Goal: Task Accomplishment & Management: Use online tool/utility

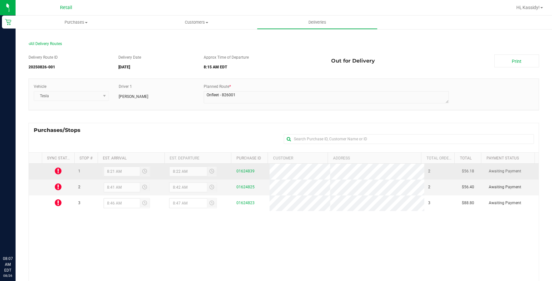
click at [59, 172] on icon at bounding box center [58, 171] width 7 height 8
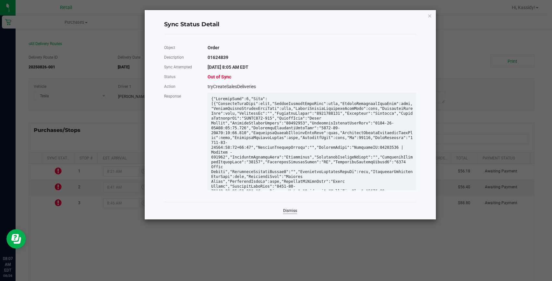
click at [286, 211] on link "Dismiss" at bounding box center [290, 211] width 14 height 6
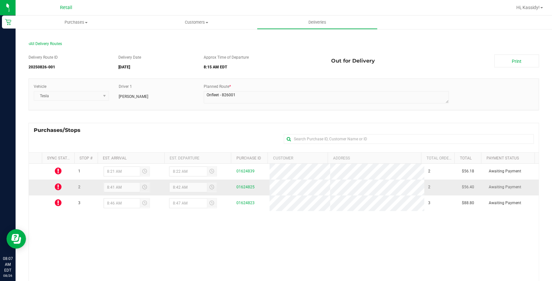
click at [58, 186] on icon at bounding box center [58, 187] width 7 height 8
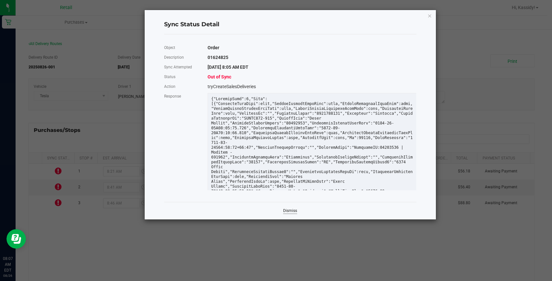
click at [293, 211] on link "Dismiss" at bounding box center [290, 211] width 14 height 6
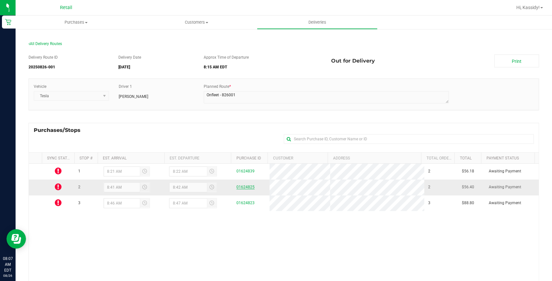
click at [237, 188] on link "01624825" at bounding box center [245, 187] width 18 height 5
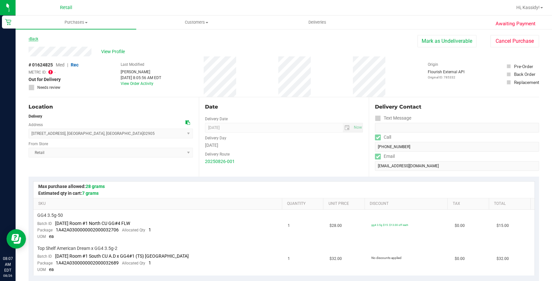
click at [35, 38] on link "Back" at bounding box center [34, 39] width 10 height 5
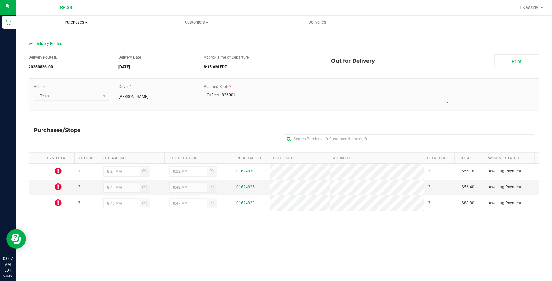
click at [78, 27] on uib-tab-heading "Purchases Summary of purchases Fulfillment All purchases" at bounding box center [76, 23] width 121 height 14
click at [70, 48] on li "Fulfillment" at bounding box center [76, 47] width 121 height 8
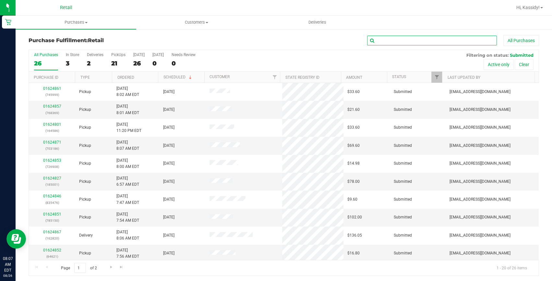
click at [410, 36] on input "text" at bounding box center [432, 41] width 130 height 10
type input "476"
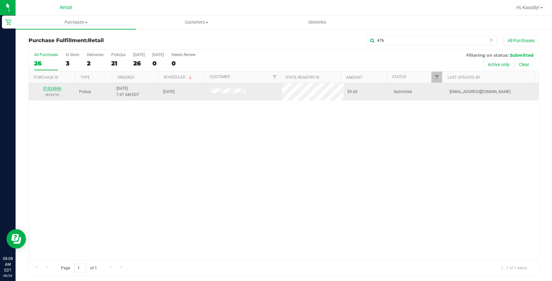
click at [50, 88] on link "01624846" at bounding box center [52, 88] width 18 height 5
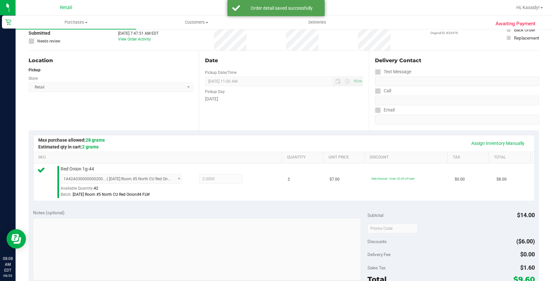
scroll to position [118, 0]
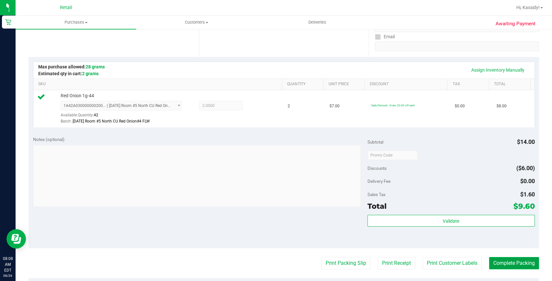
click at [519, 263] on button "Complete Packing" at bounding box center [514, 263] width 50 height 12
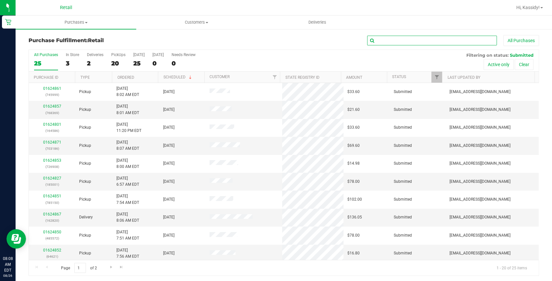
click at [392, 36] on input "text" at bounding box center [432, 41] width 130 height 10
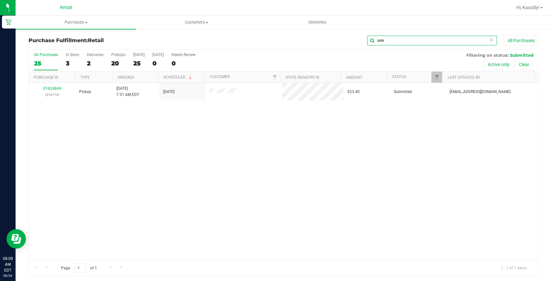
type input "sele"
click at [52, 88] on link "01624849" at bounding box center [52, 88] width 18 height 5
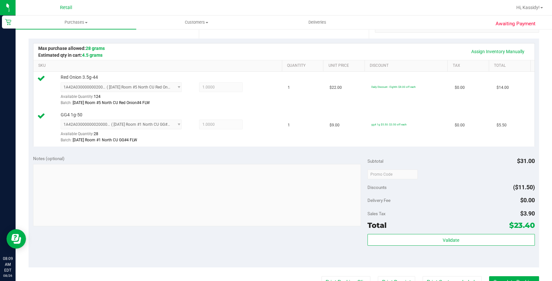
scroll to position [147, 0]
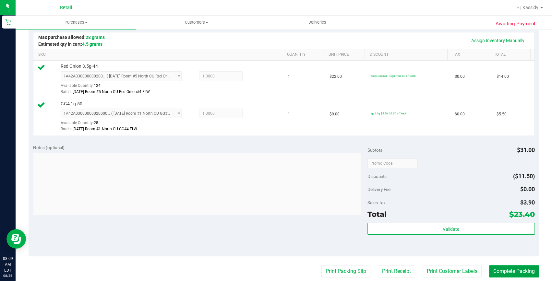
click at [510, 275] on button "Complete Packing" at bounding box center [514, 271] width 50 height 12
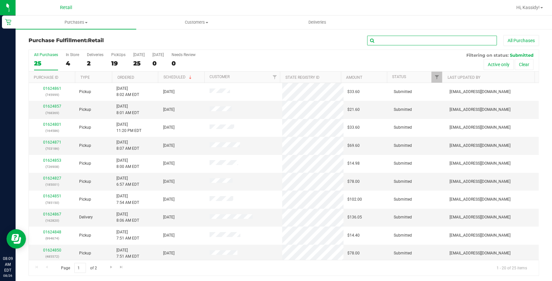
click at [425, 39] on input "text" at bounding box center [432, 41] width 130 height 10
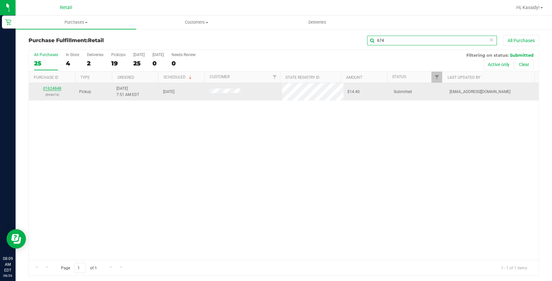
type input "674"
click at [54, 88] on link "01624848" at bounding box center [52, 88] width 18 height 5
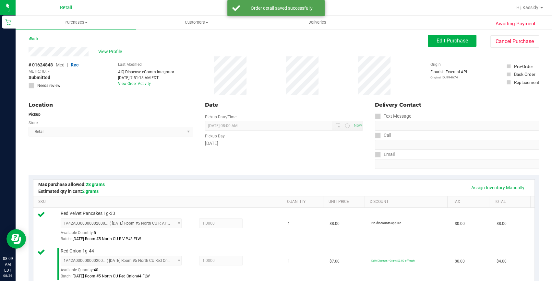
scroll to position [206, 0]
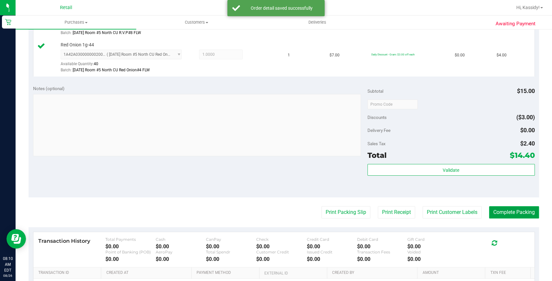
click at [520, 214] on button "Complete Packing" at bounding box center [514, 212] width 50 height 12
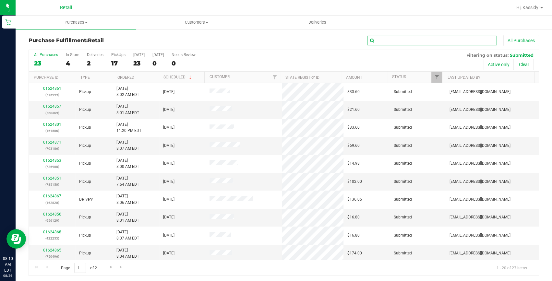
click at [380, 41] on input "text" at bounding box center [432, 41] width 130 height 10
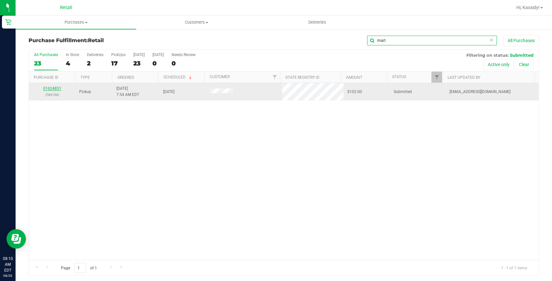
type input "mart"
click at [56, 89] on link "01624851" at bounding box center [52, 88] width 18 height 5
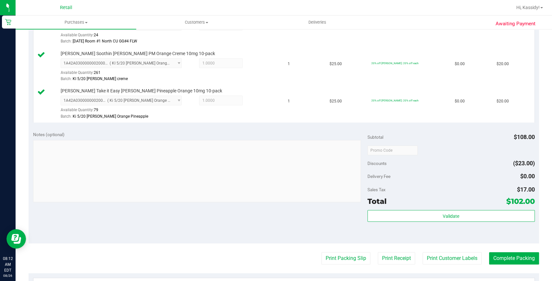
scroll to position [236, 0]
click at [501, 252] on button "Complete Packing" at bounding box center [514, 258] width 50 height 12
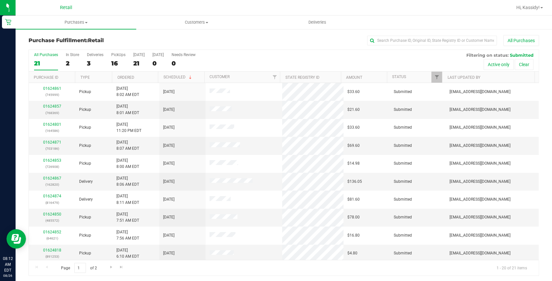
click at [392, 48] on div "Purchase Fulfillment: Retail All Purchases" at bounding box center [284, 42] width 510 height 14
click at [394, 43] on input "text" at bounding box center [432, 41] width 130 height 10
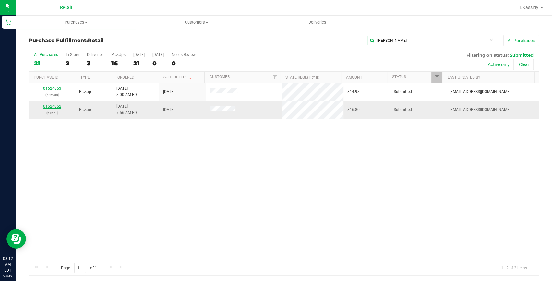
type input "robert"
click at [53, 105] on link "01624852" at bounding box center [52, 106] width 18 height 5
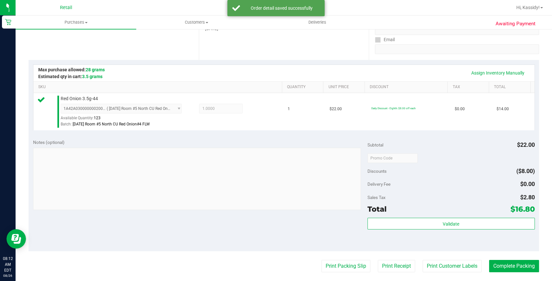
scroll to position [177, 0]
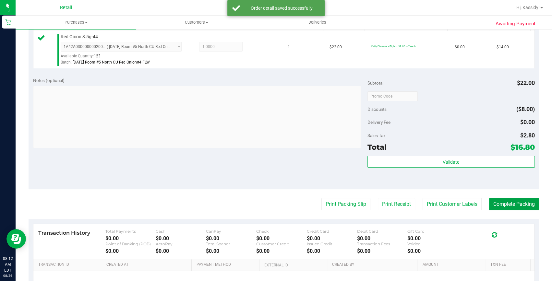
click at [507, 199] on button "Complete Packing" at bounding box center [514, 204] width 50 height 12
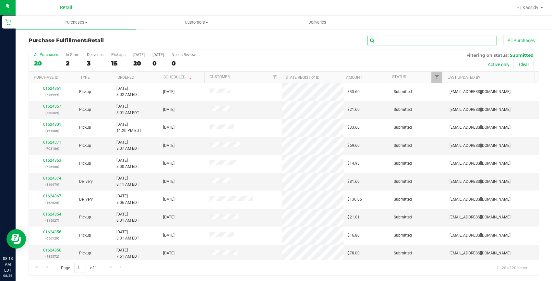
click at [376, 43] on input "text" at bounding box center [432, 41] width 130 height 10
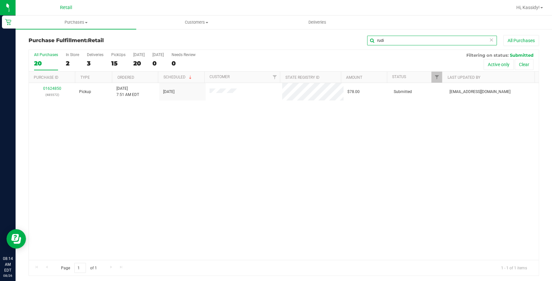
type input "rudi"
click at [54, 89] on link "01624850" at bounding box center [52, 88] width 18 height 5
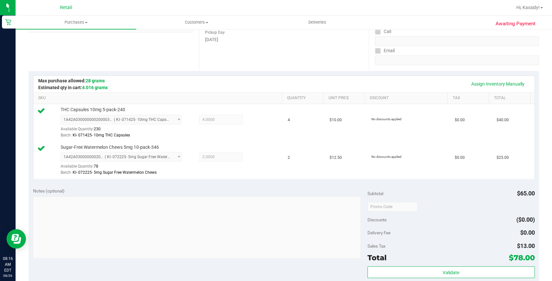
scroll to position [147, 0]
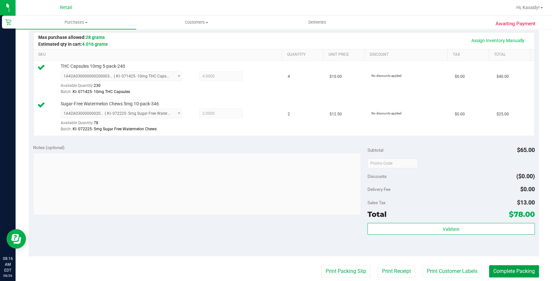
drag, startPoint x: 490, startPoint y: 270, endPoint x: 466, endPoint y: 258, distance: 26.5
click at [490, 270] on button "Complete Packing" at bounding box center [514, 271] width 50 height 12
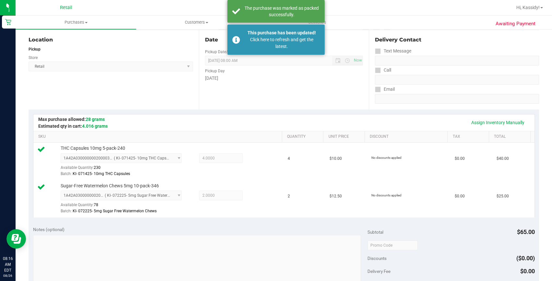
scroll to position [88, 0]
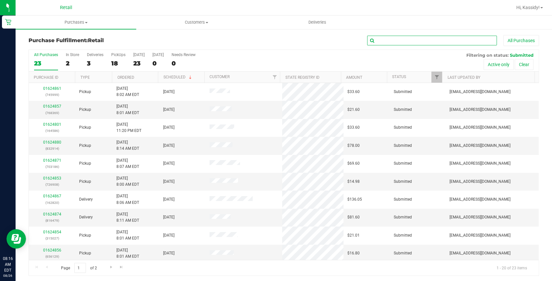
click at [374, 41] on input "text" at bounding box center [432, 41] width 130 height 10
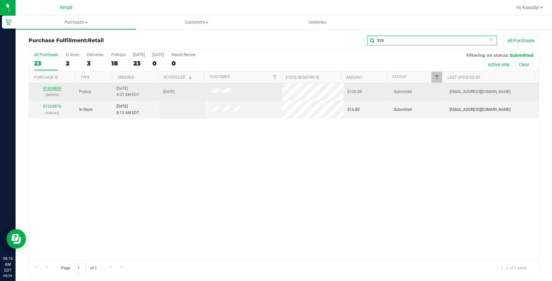
type input "926"
click at [51, 89] on link "01624809" at bounding box center [52, 88] width 18 height 5
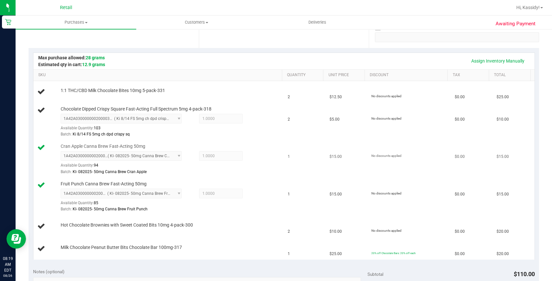
scroll to position [118, 0]
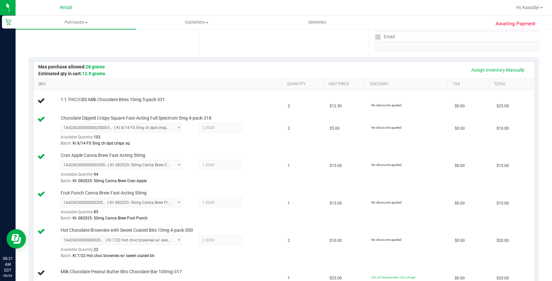
click at [245, 83] on link "SKU" at bounding box center [158, 84] width 241 height 5
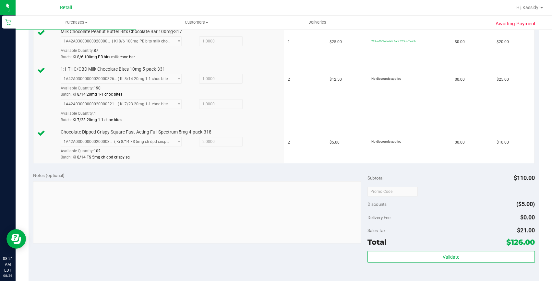
scroll to position [324, 0]
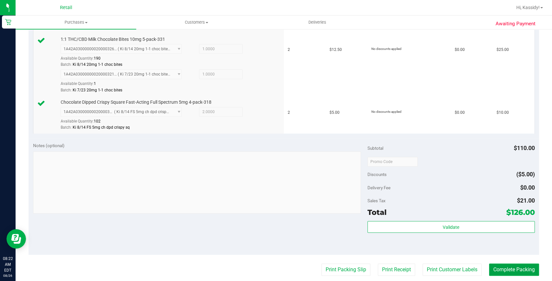
drag, startPoint x: 498, startPoint y: 267, endPoint x: 453, endPoint y: 276, distance: 46.3
click at [498, 267] on button "Complete Packing" at bounding box center [514, 270] width 50 height 12
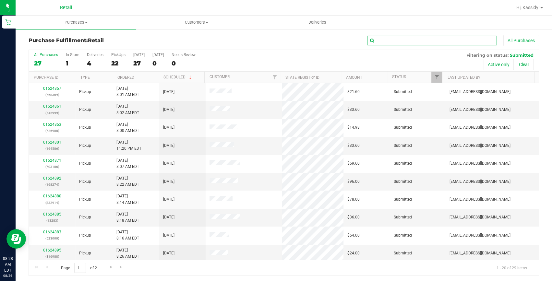
click at [370, 41] on input "text" at bounding box center [432, 41] width 130 height 10
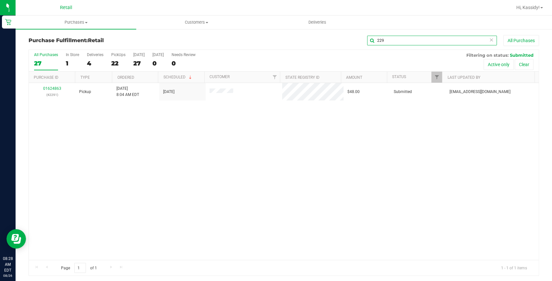
click at [376, 41] on input "229" at bounding box center [432, 41] width 130 height 10
click at [375, 39] on input "229" at bounding box center [432, 41] width 130 height 10
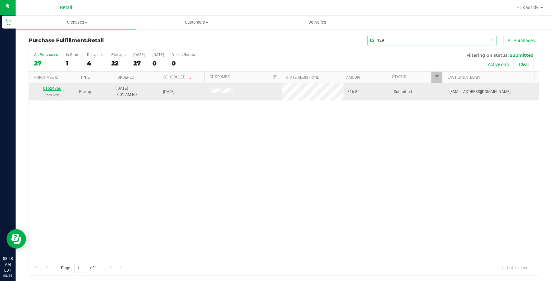
type input "129"
click at [45, 89] on link "01624856" at bounding box center [52, 88] width 18 height 5
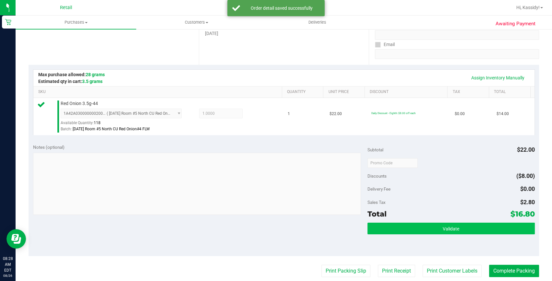
scroll to position [147, 0]
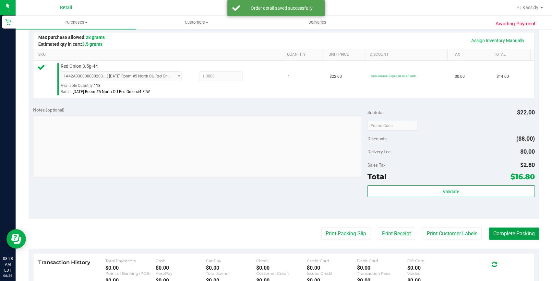
click at [502, 233] on button "Complete Packing" at bounding box center [514, 234] width 50 height 12
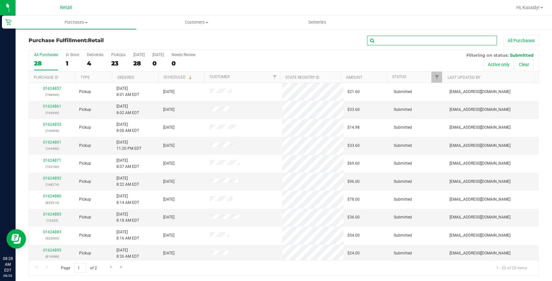
click at [398, 42] on input "text" at bounding box center [432, 41] width 130 height 10
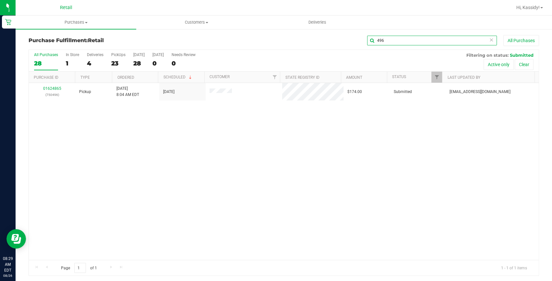
type input "496"
click at [51, 89] on link "01624865" at bounding box center [52, 88] width 18 height 5
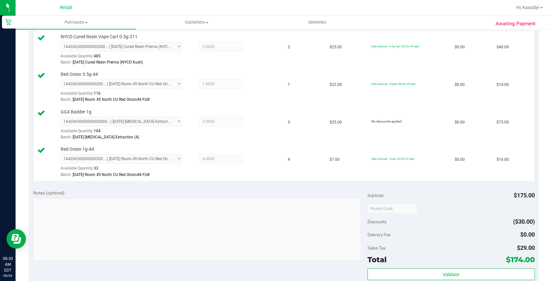
scroll to position [295, 0]
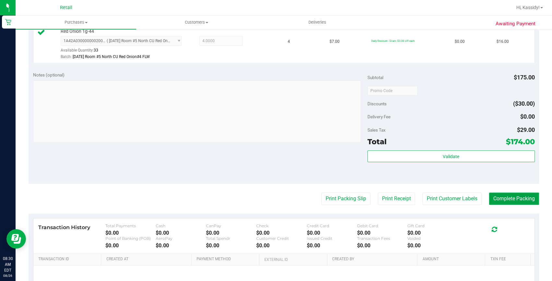
drag, startPoint x: 505, startPoint y: 193, endPoint x: 504, endPoint y: 197, distance: 4.6
click at [505, 198] on button "Complete Packing" at bounding box center [514, 199] width 50 height 12
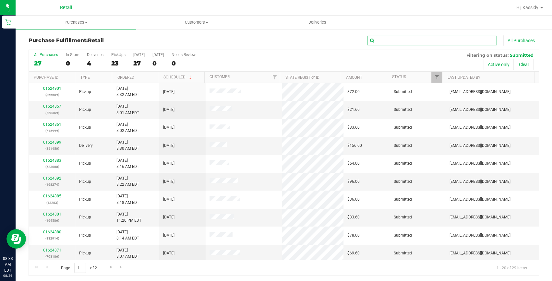
click at [370, 39] on input "text" at bounding box center [432, 41] width 130 height 10
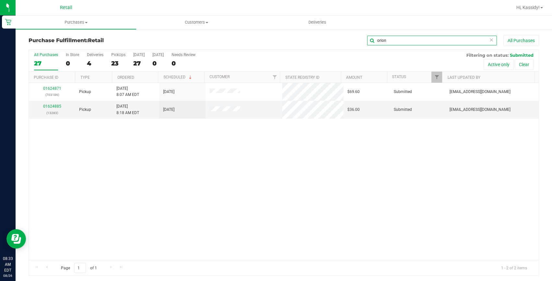
type input "orion"
click at [53, 87] on link "01624871" at bounding box center [52, 88] width 18 height 5
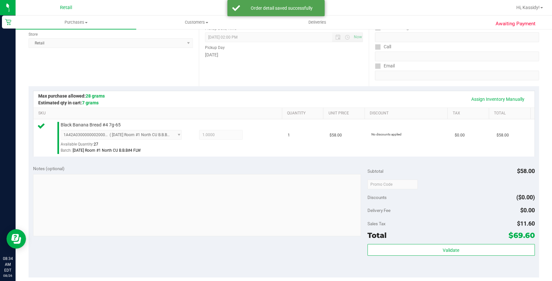
scroll to position [118, 0]
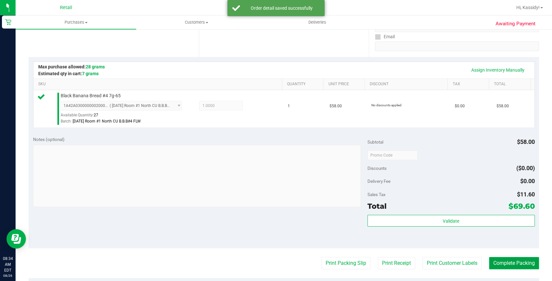
click at [515, 259] on button "Complete Packing" at bounding box center [514, 263] width 50 height 12
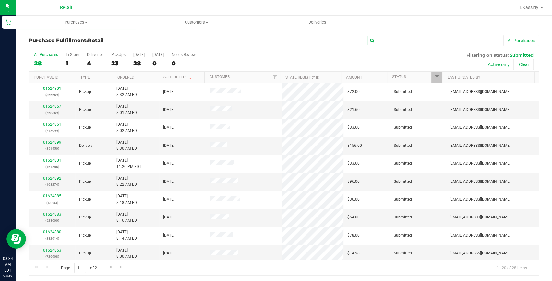
click at [392, 36] on input "text" at bounding box center [432, 41] width 130 height 10
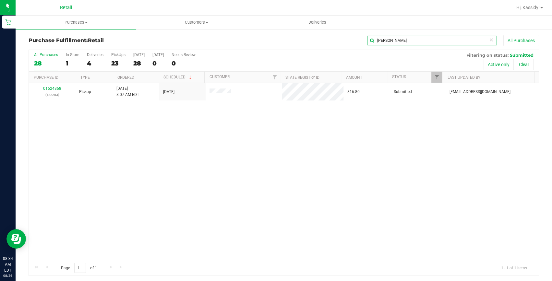
type input "edwina"
click at [54, 88] on link "01624868" at bounding box center [52, 88] width 18 height 5
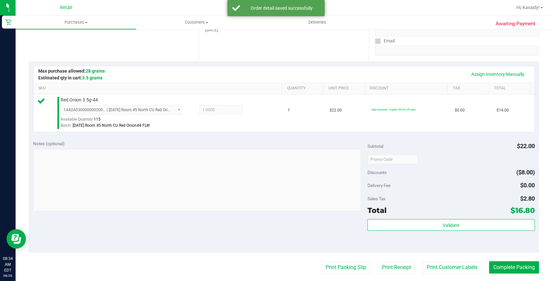
scroll to position [147, 0]
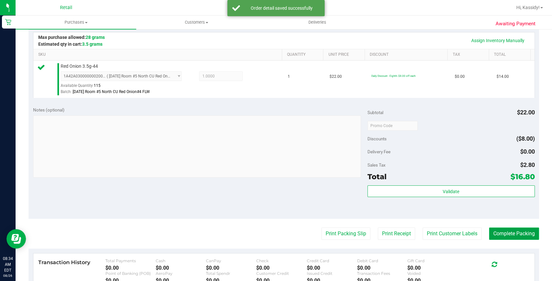
click at [516, 233] on button "Complete Packing" at bounding box center [514, 234] width 50 height 12
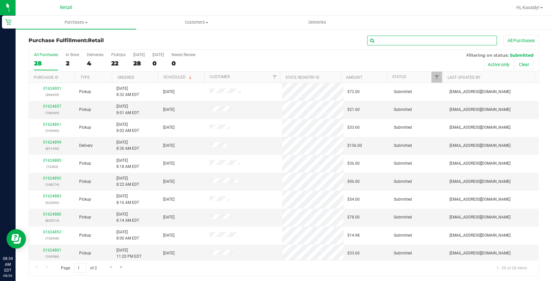
click at [370, 42] on input "text" at bounding box center [432, 41] width 130 height 10
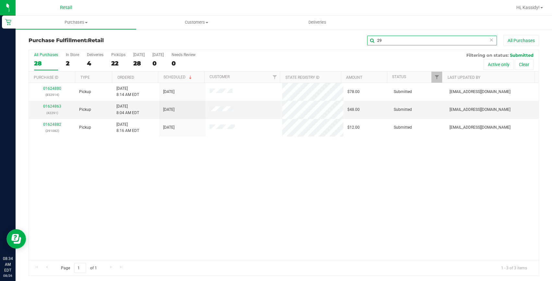
type input "2"
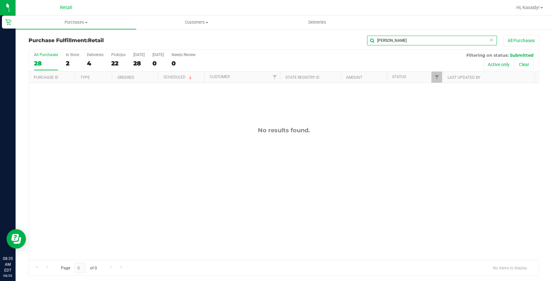
drag, startPoint x: 370, startPoint y: 40, endPoint x: 354, endPoint y: 42, distance: 16.0
click at [354, 42] on div "kevin All Purchases" at bounding box center [369, 40] width 340 height 11
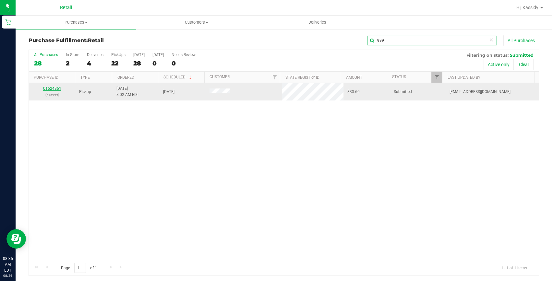
type input "999"
click at [49, 89] on link "01624861" at bounding box center [52, 88] width 18 height 5
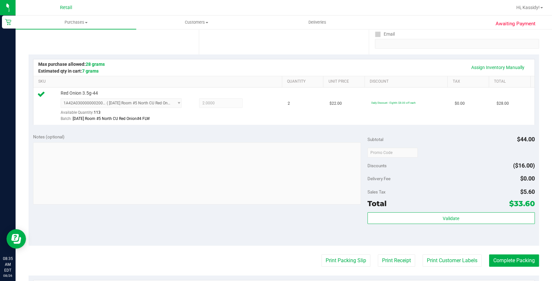
scroll to position [147, 0]
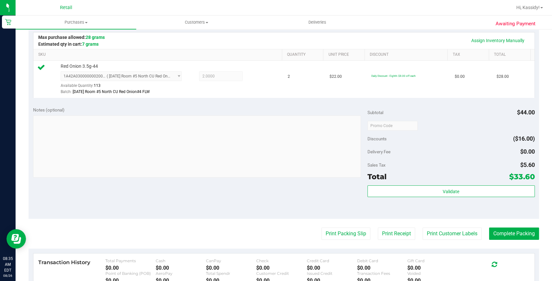
click at [512, 245] on purchase-details "Back Edit Purchase Cancel Purchase View Profile # 01624861 Med | Rec METRC ID: …" at bounding box center [284, 129] width 510 height 482
click at [512, 242] on purchase-details "Back Edit Purchase Cancel Purchase View Profile # 01624861 Med | Rec METRC ID: …" at bounding box center [284, 129] width 510 height 482
click at [509, 237] on button "Complete Packing" at bounding box center [514, 234] width 50 height 12
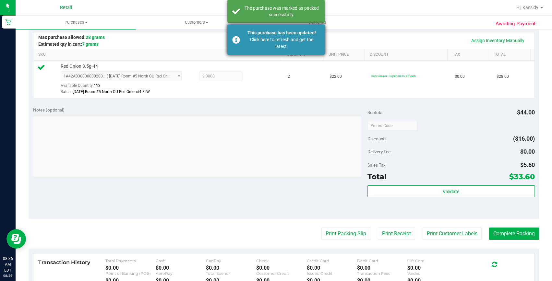
click at [265, 49] on div "Click here to refresh and get the latest." at bounding box center [282, 43] width 76 height 14
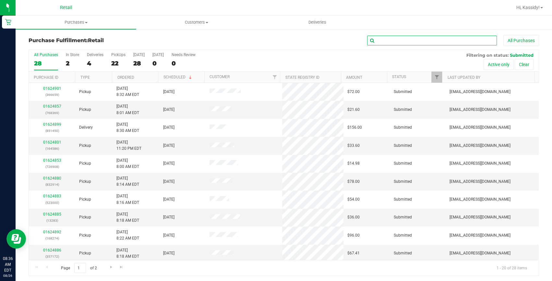
click at [406, 43] on input "text" at bounding box center [432, 41] width 130 height 10
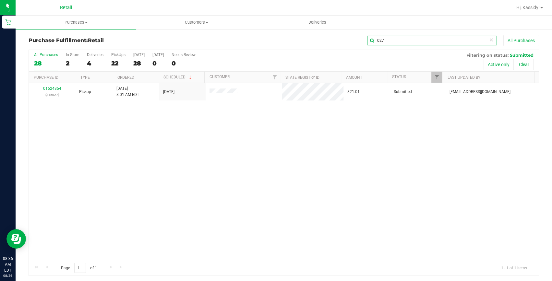
type input "027"
click at [50, 87] on link "01624854" at bounding box center [52, 88] width 18 height 5
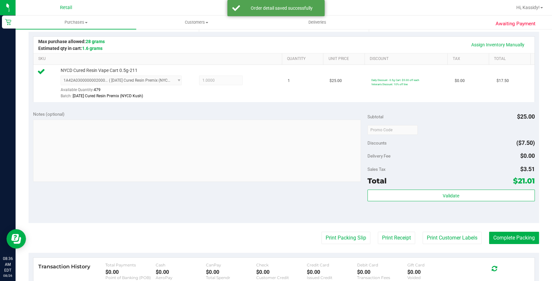
scroll to position [177, 0]
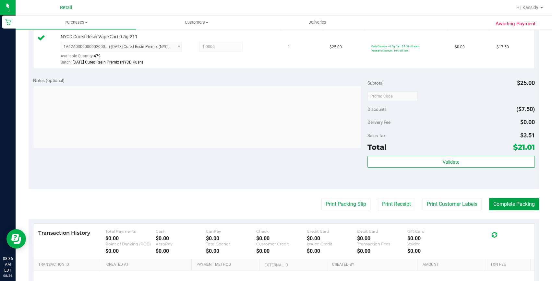
click at [498, 206] on button "Complete Packing" at bounding box center [514, 204] width 50 height 12
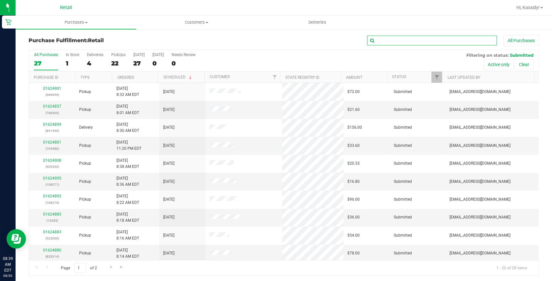
click at [385, 44] on input "text" at bounding box center [432, 41] width 130 height 10
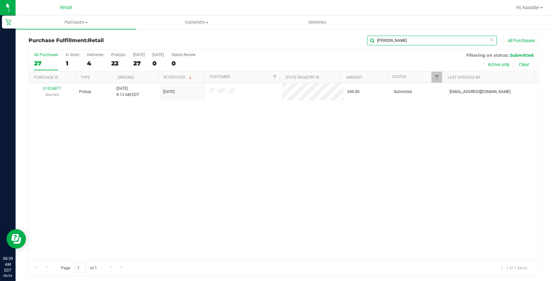
type input "timothy"
click at [54, 88] on link "01624877" at bounding box center [52, 88] width 18 height 5
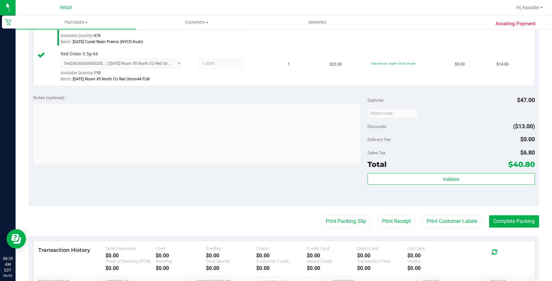
scroll to position [206, 0]
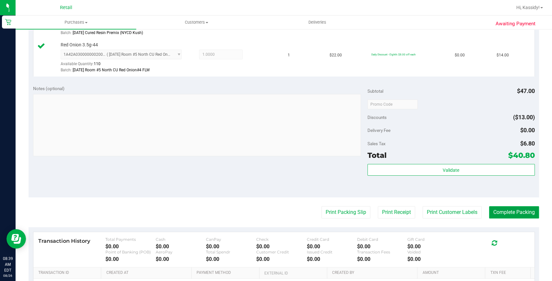
click at [493, 212] on button "Complete Packing" at bounding box center [514, 212] width 50 height 12
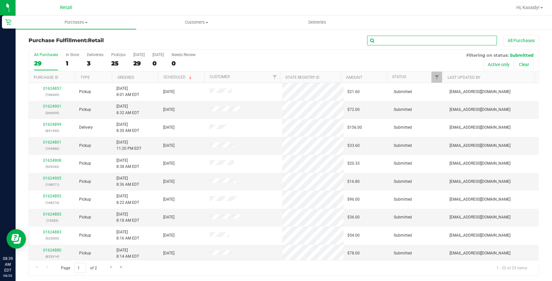
click at [414, 44] on input "text" at bounding box center [432, 41] width 130 height 10
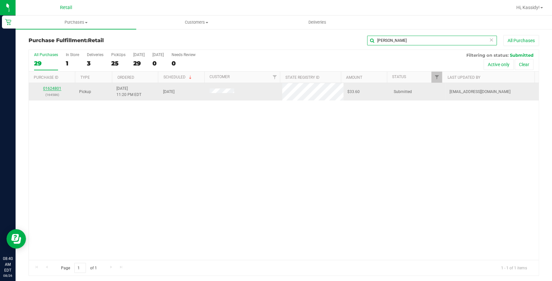
type input "hannah"
click at [52, 89] on link "01624801" at bounding box center [52, 88] width 18 height 5
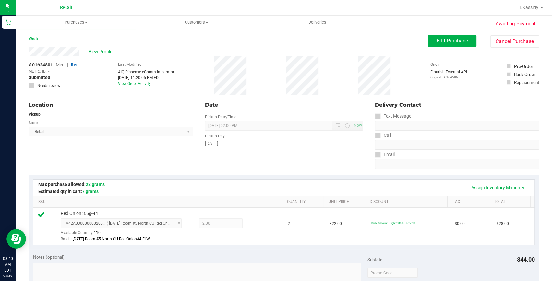
click at [138, 83] on link "View Order Activity" at bounding box center [134, 83] width 33 height 5
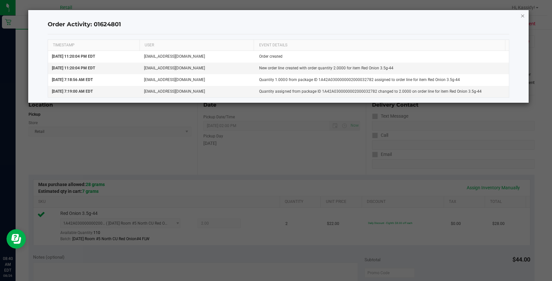
click at [523, 16] on icon "button" at bounding box center [522, 16] width 5 height 8
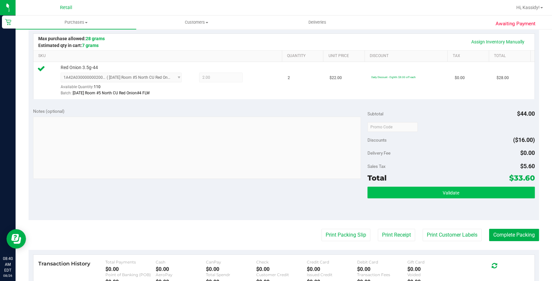
scroll to position [147, 0]
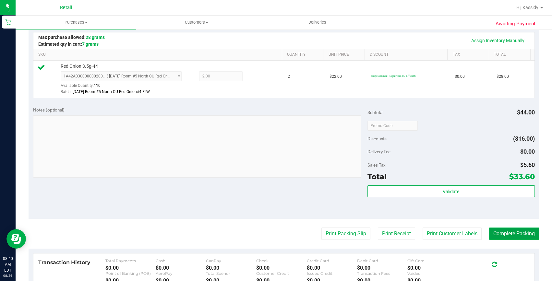
click at [489, 229] on button "Complete Packing" at bounding box center [514, 234] width 50 height 12
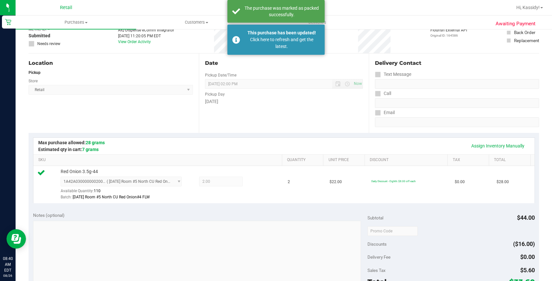
scroll to position [0, 0]
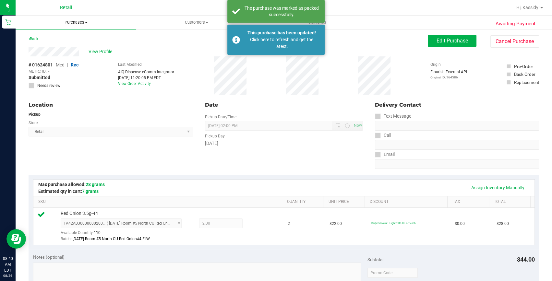
click at [79, 26] on uib-tab-heading "Purchases Summary of purchases Fulfillment All purchases" at bounding box center [76, 23] width 121 height 14
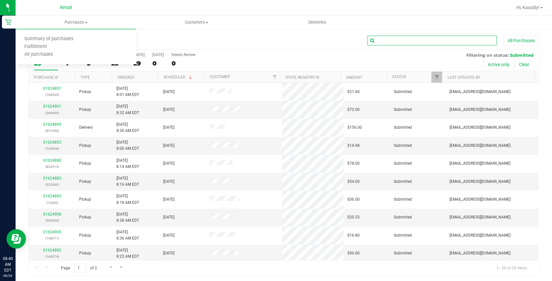
click at [394, 39] on input "text" at bounding box center [432, 41] width 130 height 10
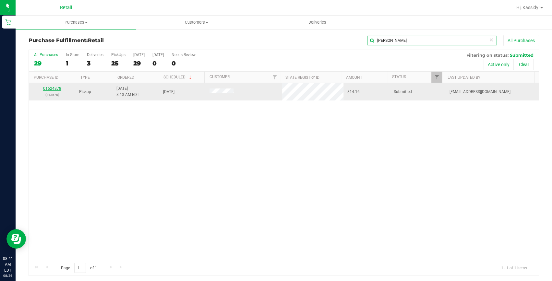
type input "andrade"
click at [51, 88] on link "01624878" at bounding box center [52, 88] width 18 height 5
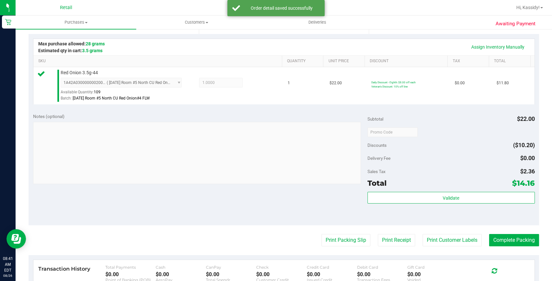
scroll to position [147, 0]
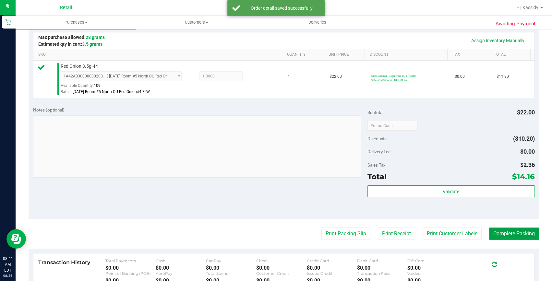
click at [510, 237] on button "Complete Packing" at bounding box center [514, 234] width 50 height 12
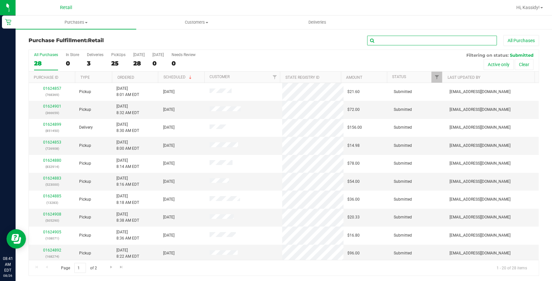
click at [376, 44] on input "text" at bounding box center [432, 41] width 130 height 10
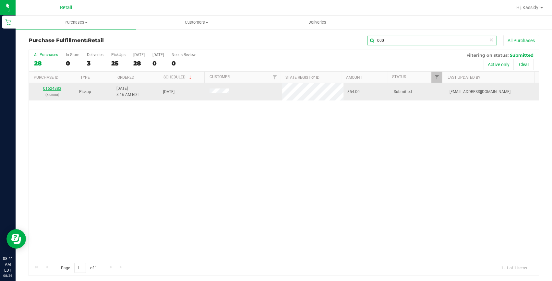
type input "000"
click at [52, 87] on link "01624883" at bounding box center [52, 88] width 18 height 5
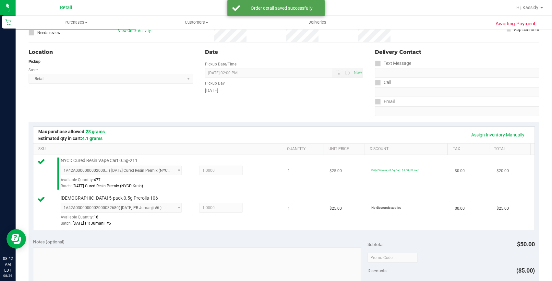
scroll to position [177, 0]
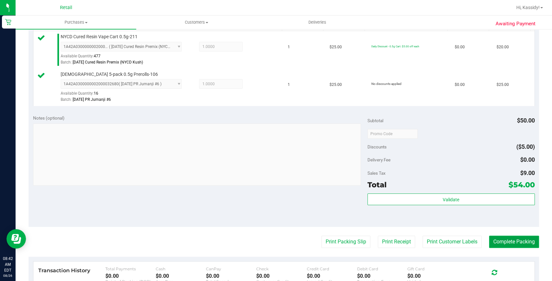
click at [499, 243] on button "Complete Packing" at bounding box center [514, 242] width 50 height 12
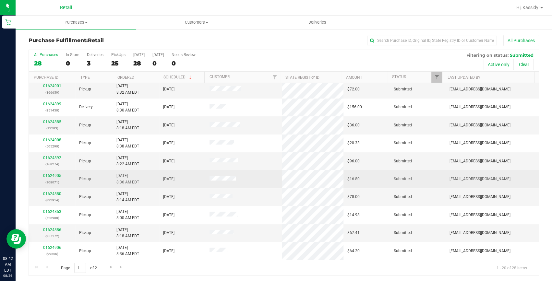
scroll to position [29, 0]
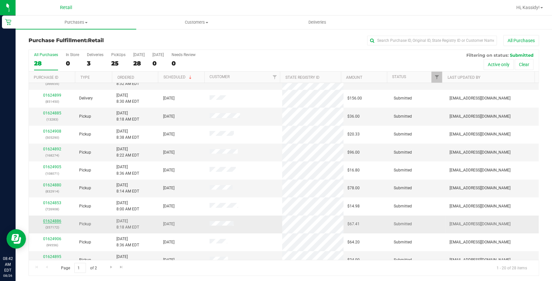
click at [44, 221] on link "01624886" at bounding box center [52, 221] width 18 height 5
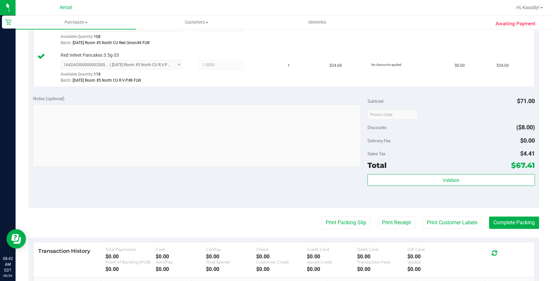
scroll to position [236, 0]
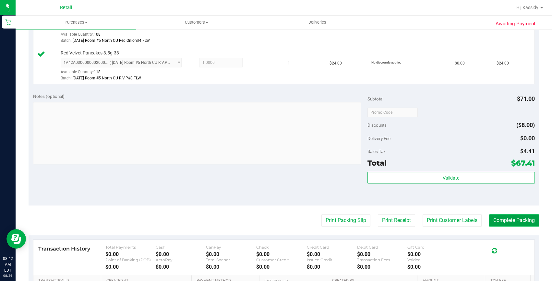
click at [499, 220] on button "Complete Packing" at bounding box center [514, 220] width 50 height 12
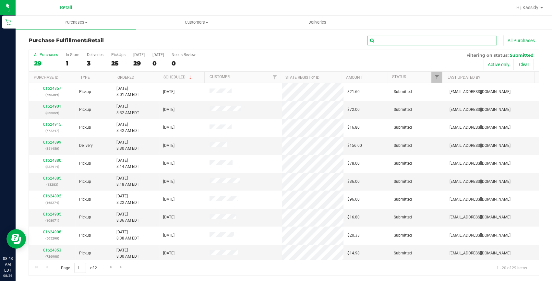
click at [377, 40] on input "text" at bounding box center [432, 41] width 130 height 10
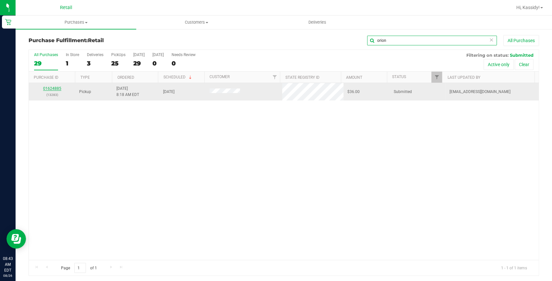
type input "orion"
click at [52, 89] on link "01624885" at bounding box center [52, 88] width 18 height 5
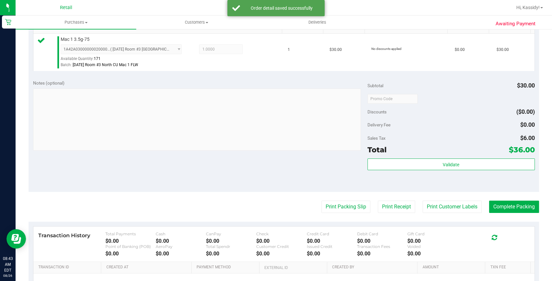
scroll to position [177, 0]
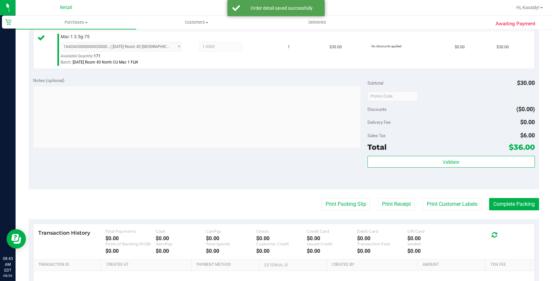
click at [503, 193] on purchase-details "Back Edit Purchase Cancel Purchase View Profile # 01624885 Med | Rec METRC ID: …" at bounding box center [284, 99] width 510 height 482
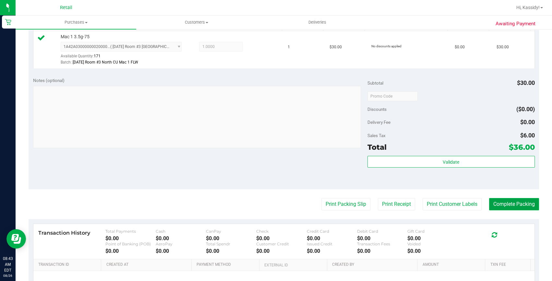
click at [520, 204] on button "Complete Packing" at bounding box center [514, 204] width 50 height 12
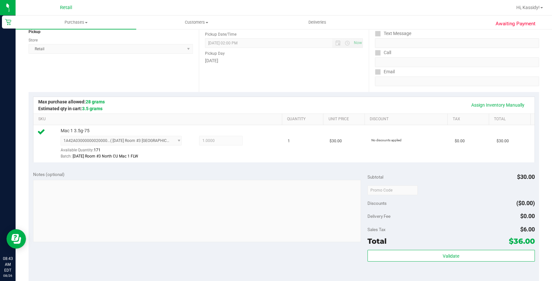
scroll to position [29, 0]
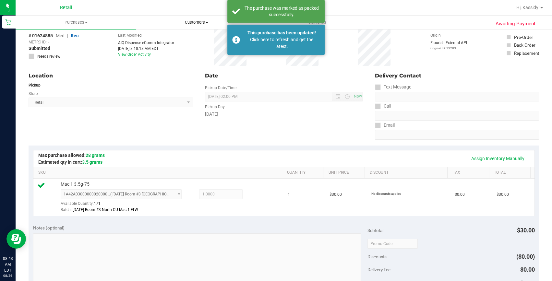
click at [199, 26] on uib-tab-heading "Customers All customers Add a new customer All physicians" at bounding box center [197, 22] width 120 height 13
click at [188, 38] on li "All customers" at bounding box center [196, 39] width 121 height 8
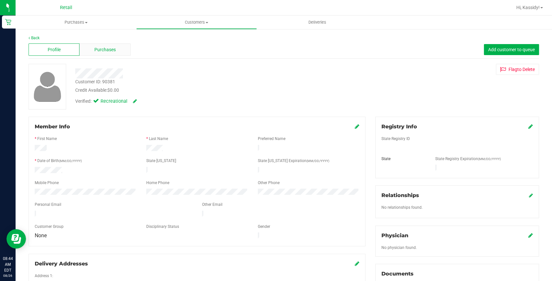
click at [100, 49] on span "Purchases" at bounding box center [104, 49] width 21 height 7
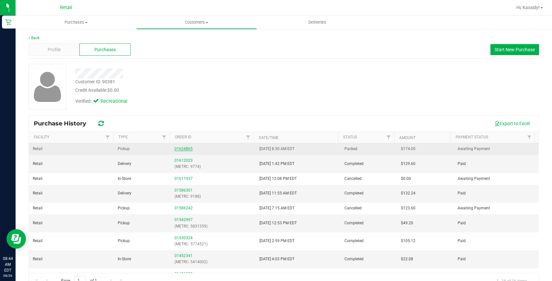
click at [179, 148] on link "01624865" at bounding box center [183, 149] width 18 height 5
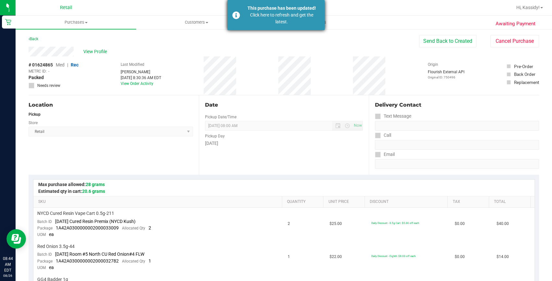
click at [286, 6] on div "This purchase has been updated!" at bounding box center [282, 8] width 76 height 7
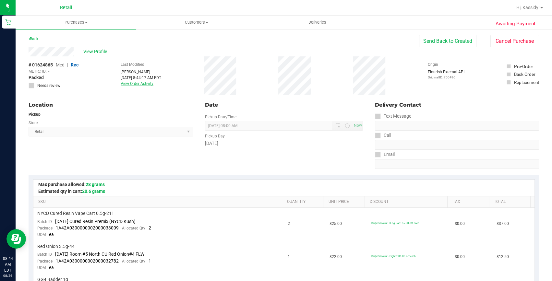
click at [130, 81] on link "View Order Activity" at bounding box center [137, 83] width 33 height 5
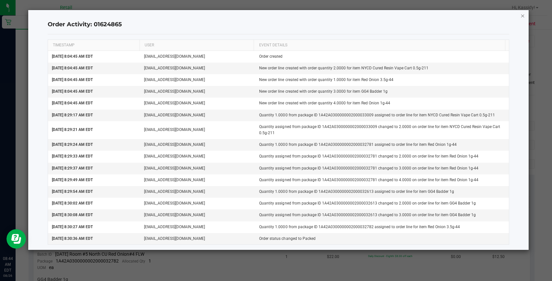
click at [521, 16] on icon "button" at bounding box center [522, 16] width 5 height 8
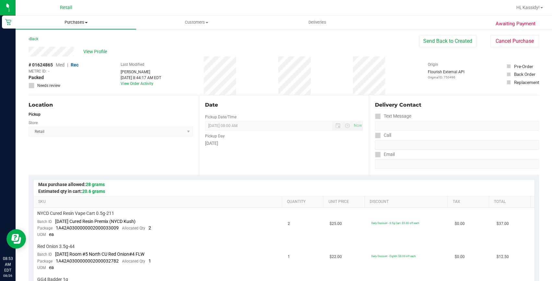
drag, startPoint x: 99, startPoint y: 23, endPoint x: 101, endPoint y: 26, distance: 3.3
click at [99, 23] on span "Purchases" at bounding box center [76, 22] width 121 height 6
click at [82, 37] on li "Summary of purchases" at bounding box center [76, 39] width 121 height 8
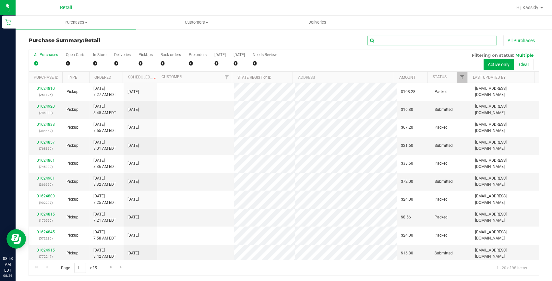
click at [381, 41] on input "text" at bounding box center [432, 41] width 130 height 10
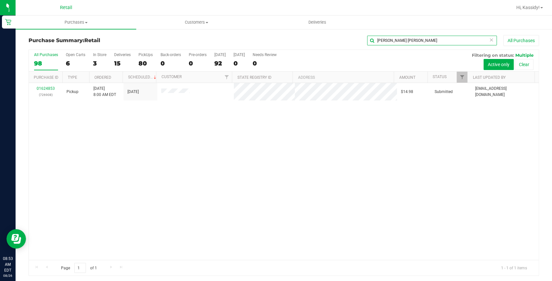
type input "robert sal"
click at [99, 74] on th "Ordered" at bounding box center [105, 77] width 33 height 11
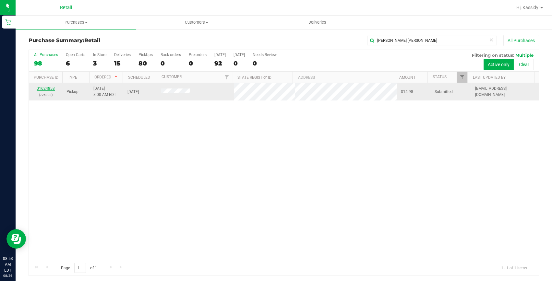
click at [50, 90] on link "01624853" at bounding box center [46, 88] width 18 height 5
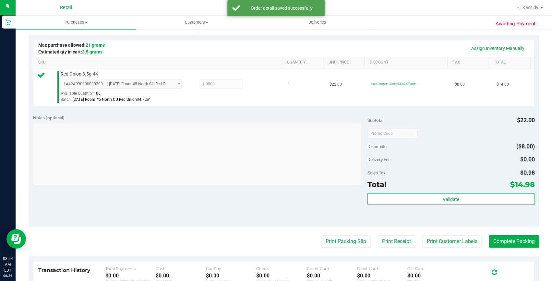
scroll to position [177, 0]
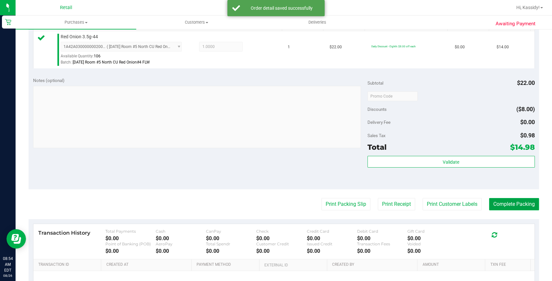
click at [508, 204] on button "Complete Packing" at bounding box center [514, 204] width 50 height 12
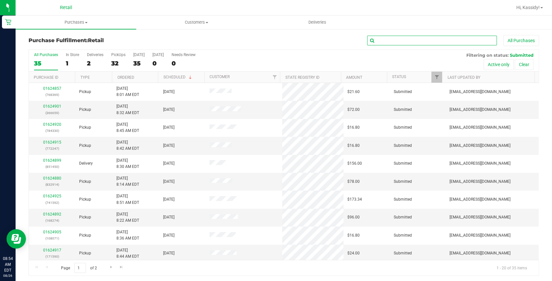
click at [399, 36] on input "text" at bounding box center [432, 41] width 130 height 10
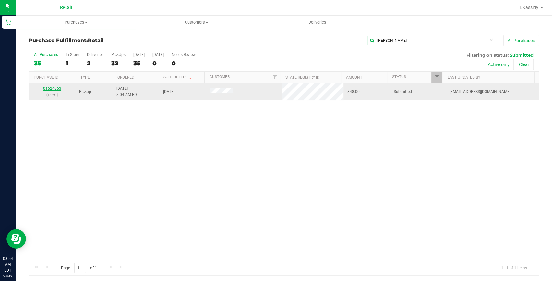
type input "dahl"
click at [53, 87] on link "01624863" at bounding box center [52, 88] width 18 height 5
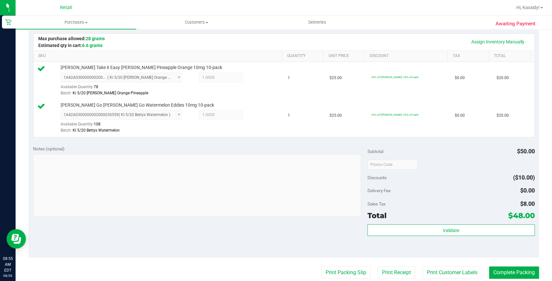
scroll to position [147, 0]
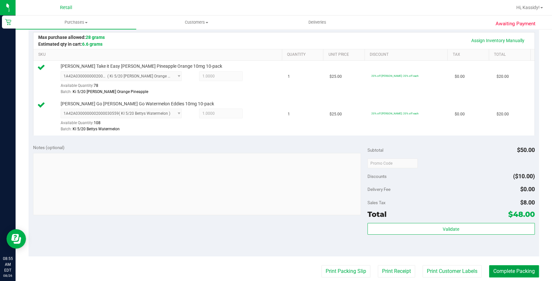
click at [501, 268] on button "Complete Packing" at bounding box center [514, 271] width 50 height 12
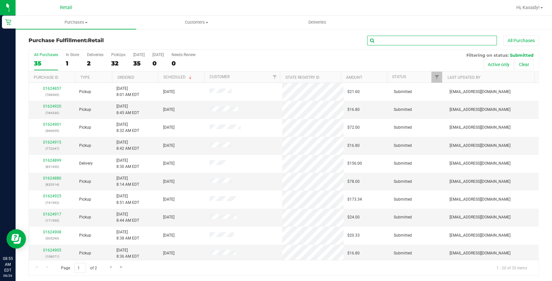
click at [388, 45] on input "text" at bounding box center [432, 41] width 130 height 10
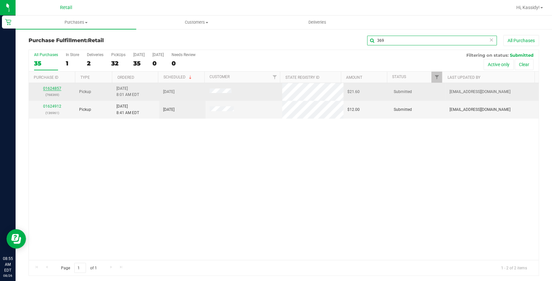
type input "369"
click at [51, 88] on link "01624857" at bounding box center [52, 88] width 18 height 5
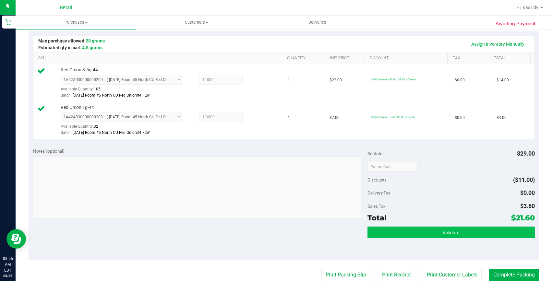
scroll to position [177, 0]
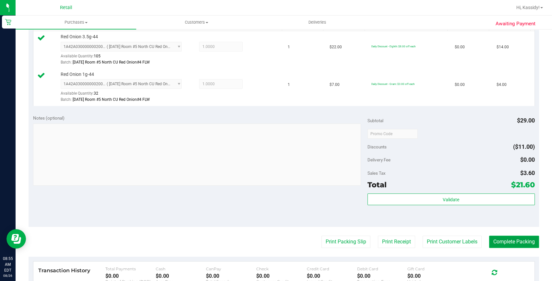
click at [499, 239] on button "Complete Packing" at bounding box center [514, 242] width 50 height 12
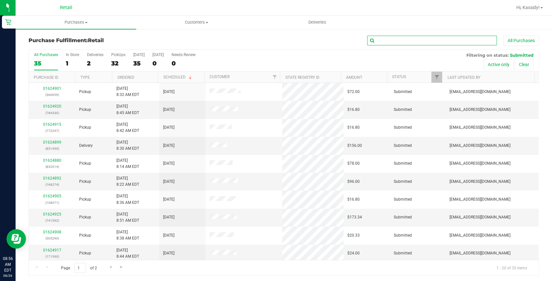
click at [407, 40] on input "text" at bounding box center [432, 41] width 130 height 10
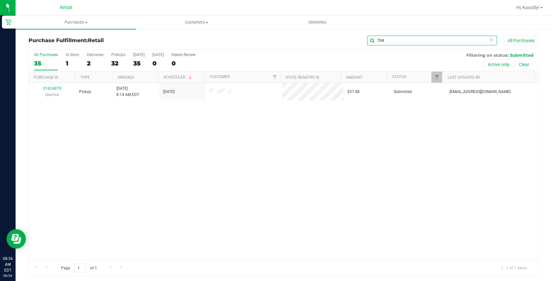
type input "704"
click at [50, 88] on link "01624879" at bounding box center [52, 88] width 18 height 5
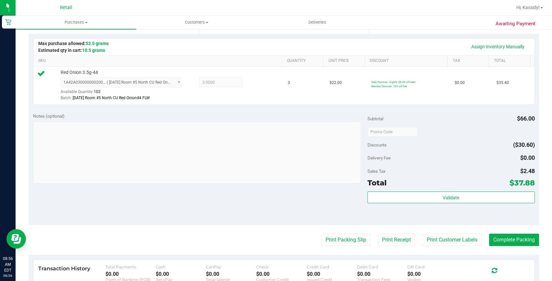
scroll to position [147, 0]
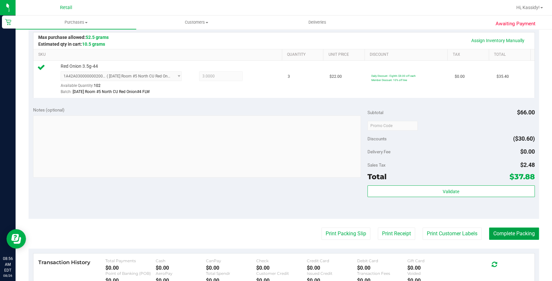
click at [527, 232] on button "Complete Packing" at bounding box center [514, 234] width 50 height 12
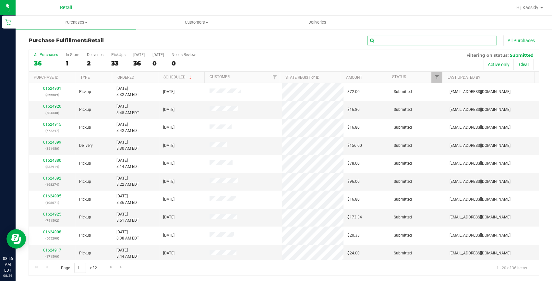
click at [386, 43] on input "text" at bounding box center [432, 41] width 130 height 10
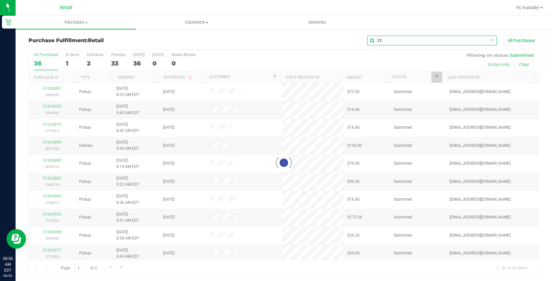
type input "2"
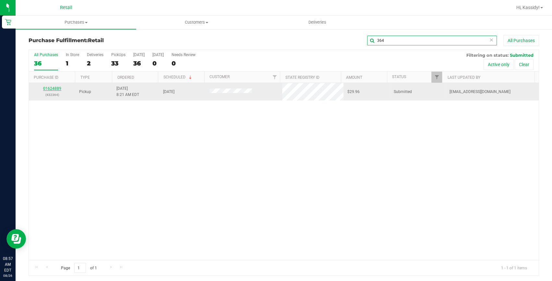
type input "364"
click at [51, 89] on link "01624889" at bounding box center [52, 88] width 18 height 5
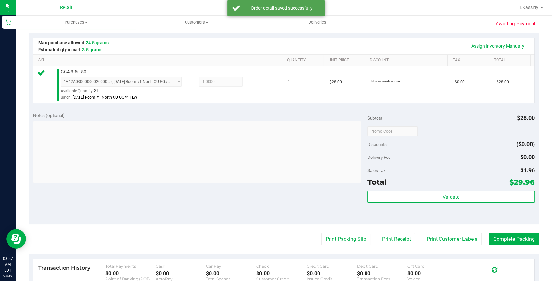
scroll to position [147, 0]
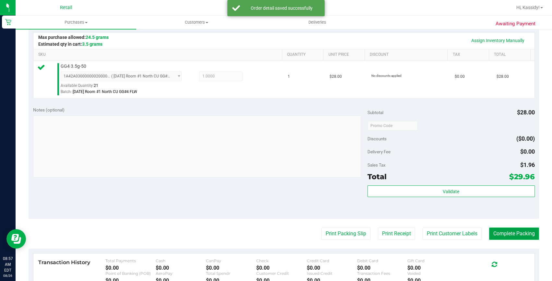
click at [495, 233] on button "Complete Packing" at bounding box center [514, 234] width 50 height 12
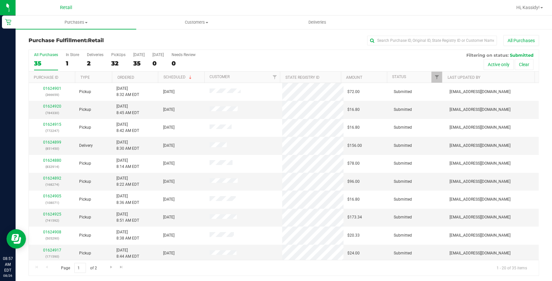
drag, startPoint x: 384, startPoint y: 30, endPoint x: 383, endPoint y: 34, distance: 4.3
click at [384, 30] on div "Purchase Fulfillment: Retail All Purchases All Purchases 35 In Store 1 Deliveri…" at bounding box center [284, 156] width 536 height 254
click at [382, 38] on input "text" at bounding box center [432, 41] width 130 height 10
type input "082"
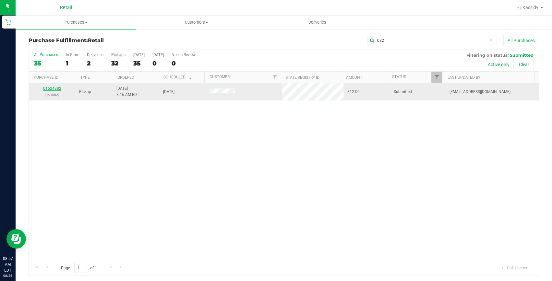
click at [55, 88] on link "01624882" at bounding box center [52, 88] width 18 height 5
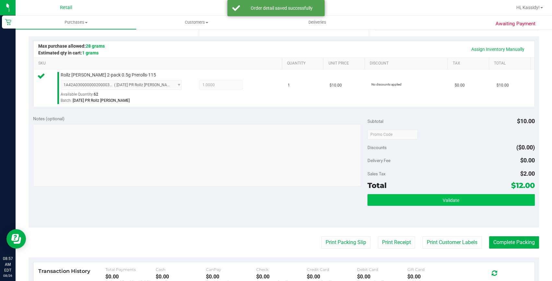
scroll to position [147, 0]
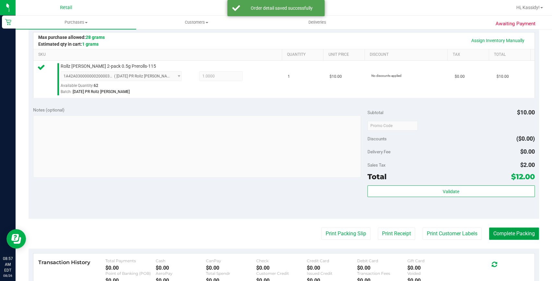
click at [502, 230] on button "Complete Packing" at bounding box center [514, 234] width 50 height 12
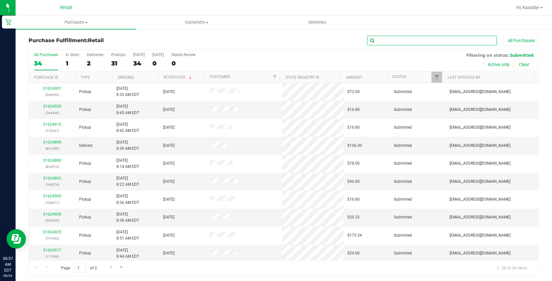
click at [408, 38] on input "text" at bounding box center [432, 41] width 130 height 10
type input "q"
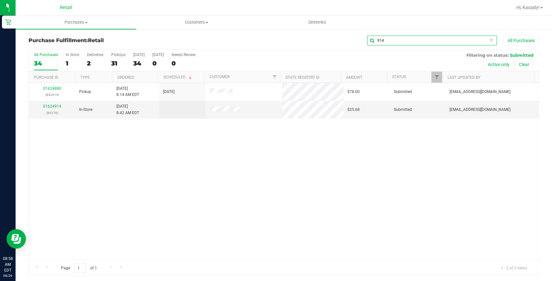
type input "914"
click at [52, 88] on link "01624880" at bounding box center [52, 88] width 18 height 5
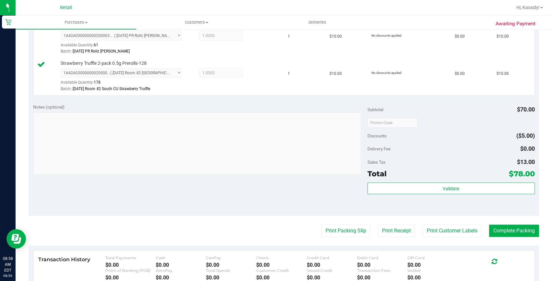
scroll to position [265, 0]
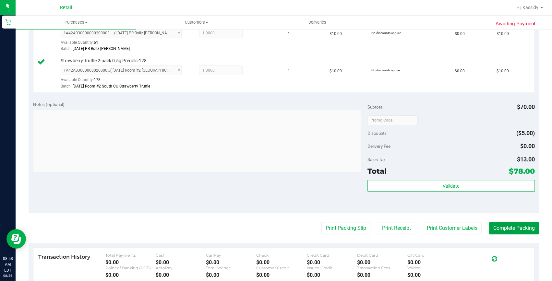
click at [496, 229] on button "Complete Packing" at bounding box center [514, 228] width 50 height 12
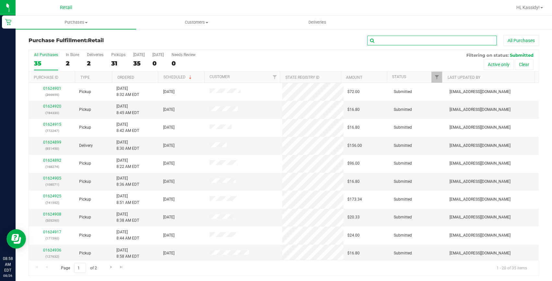
click at [389, 43] on input "text" at bounding box center [432, 41] width 130 height 10
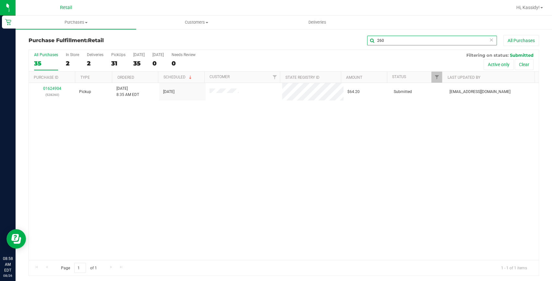
type input "260"
click at [49, 88] on link "01624904" at bounding box center [52, 88] width 18 height 5
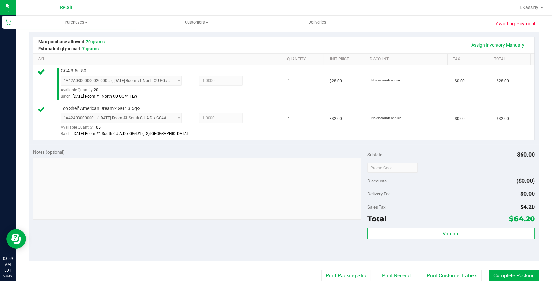
scroll to position [147, 0]
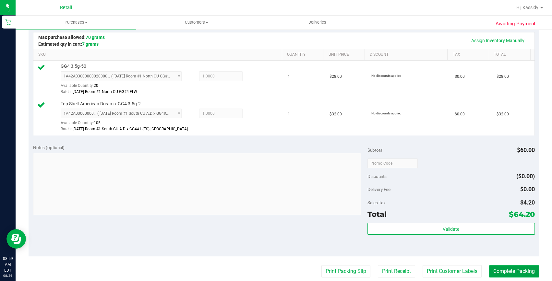
click at [494, 275] on button "Complete Packing" at bounding box center [514, 271] width 50 height 12
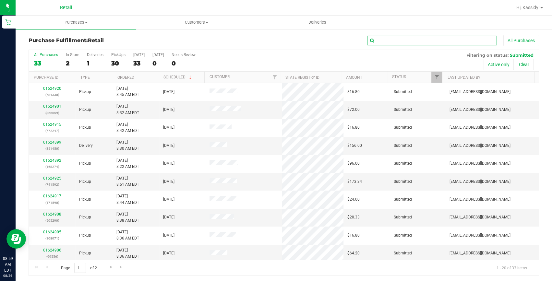
click at [382, 37] on input "text" at bounding box center [432, 41] width 130 height 10
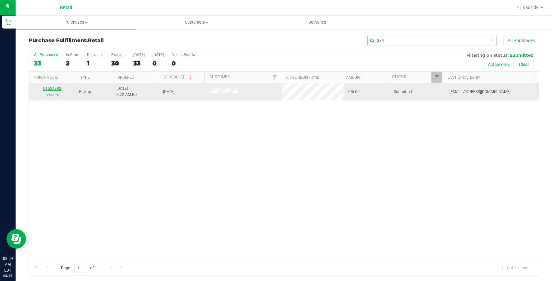
type input "274"
click at [55, 89] on link "01624892" at bounding box center [52, 88] width 18 height 5
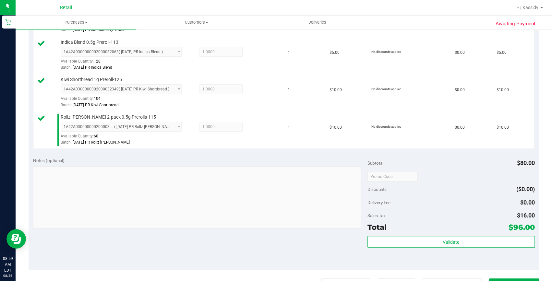
scroll to position [265, 0]
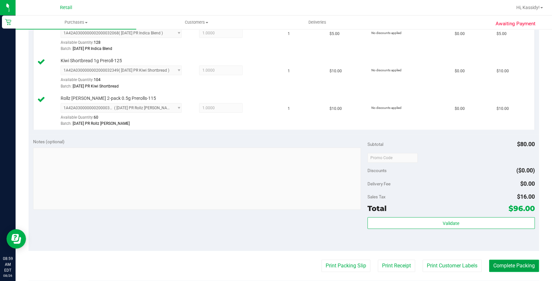
click at [498, 271] on button "Complete Packing" at bounding box center [514, 266] width 50 height 12
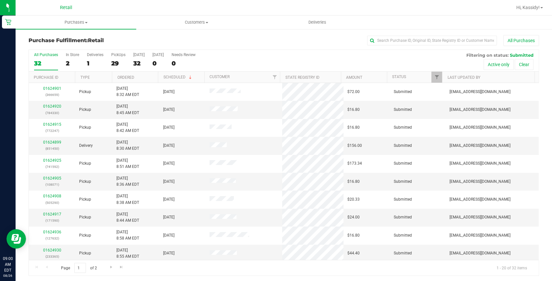
drag, startPoint x: 221, startPoint y: 5, endPoint x: 309, endPoint y: 52, distance: 99.7
click at [309, 52] on div "All Purchases 32 In Store 2 Deliveries 1 PickUps 29 Today 32 Tomorrow 0 Needs R…" at bounding box center [284, 52] width 510 height 5
click at [387, 47] on div "Purchase Fulfillment: Retail All Purchases" at bounding box center [284, 42] width 510 height 14
click at [387, 31] on div "Purchase Fulfillment: Retail All Purchases All Purchases 32 In Store 2 Deliveri…" at bounding box center [284, 156] width 536 height 254
click at [379, 37] on input "text" at bounding box center [432, 41] width 130 height 10
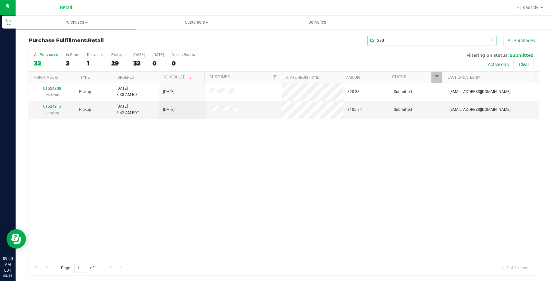
type input "290"
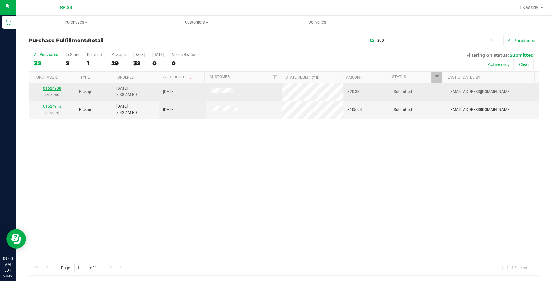
click at [54, 89] on link "01624908" at bounding box center [52, 88] width 18 height 5
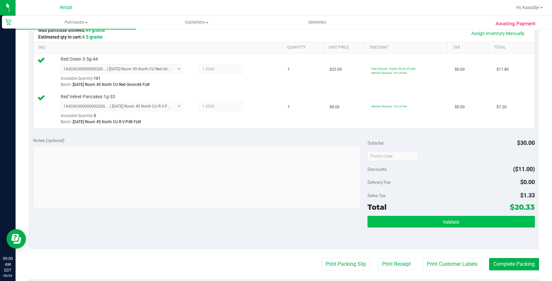
scroll to position [177, 0]
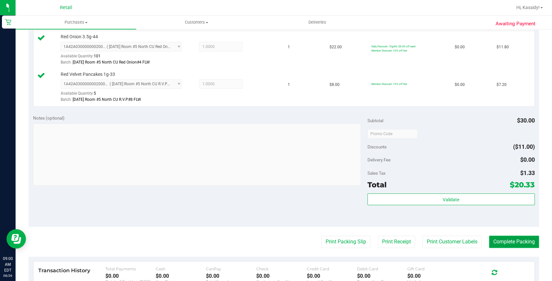
click at [493, 239] on button "Complete Packing" at bounding box center [514, 242] width 50 height 12
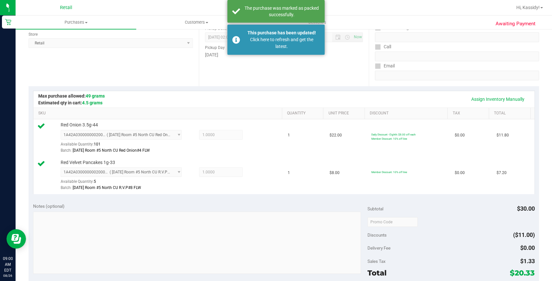
scroll to position [88, 0]
click at [309, 30] on div "This purchase has been updated!" at bounding box center [282, 33] width 76 height 7
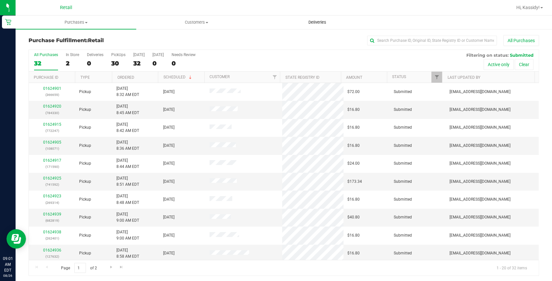
click at [320, 24] on span "Deliveries" at bounding box center [317, 22] width 35 height 6
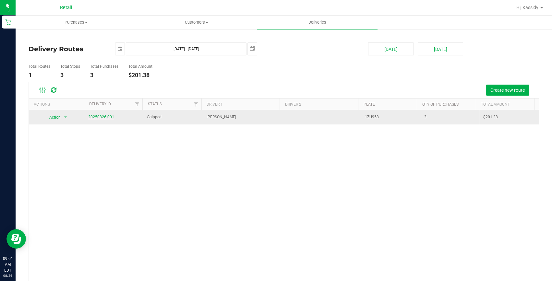
click at [107, 117] on link "20250826-001" at bounding box center [101, 117] width 26 height 5
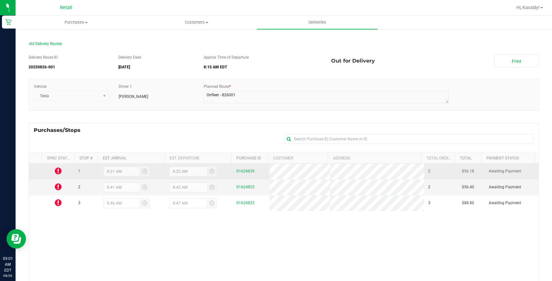
click at [57, 170] on icon at bounding box center [58, 171] width 7 height 8
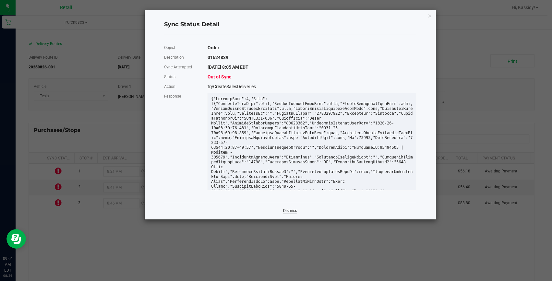
click at [290, 212] on link "Dismiss" at bounding box center [290, 211] width 14 height 6
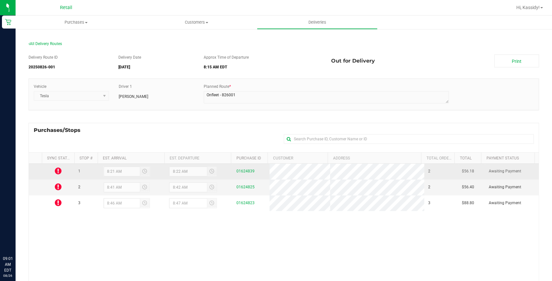
click at [55, 170] on icon at bounding box center [58, 171] width 7 height 8
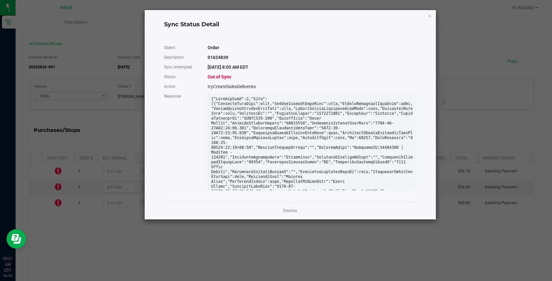
click at [217, 82] on div "tryCreateSalesDeliveries" at bounding box center [312, 87] width 218 height 10
click at [215, 78] on span "Out of Sync" at bounding box center [220, 76] width 24 height 5
click at [215, 75] on span "Out of Sync" at bounding box center [220, 76] width 24 height 5
drag, startPoint x: 215, startPoint y: 75, endPoint x: 168, endPoint y: 86, distance: 48.3
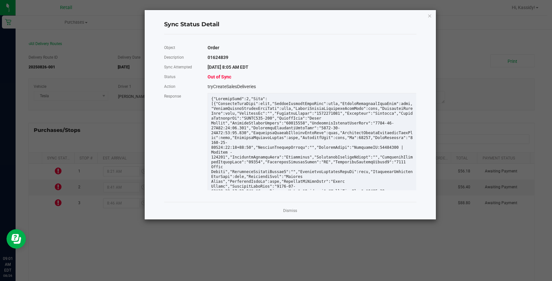
click at [168, 86] on div "Action" at bounding box center [181, 87] width 44 height 10
click at [282, 210] on div "Dismiss" at bounding box center [290, 211] width 252 height 18
click at [282, 211] on div "Dismiss" at bounding box center [290, 211] width 252 height 18
click at [283, 211] on link "Dismiss" at bounding box center [290, 211] width 14 height 6
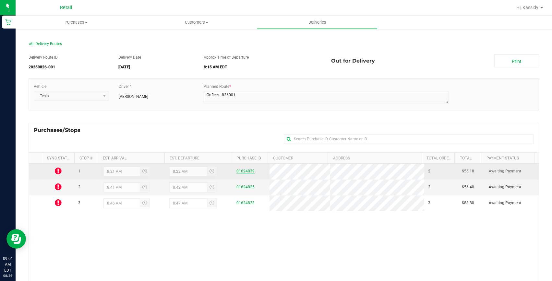
click at [241, 172] on link "01624839" at bounding box center [245, 171] width 18 height 5
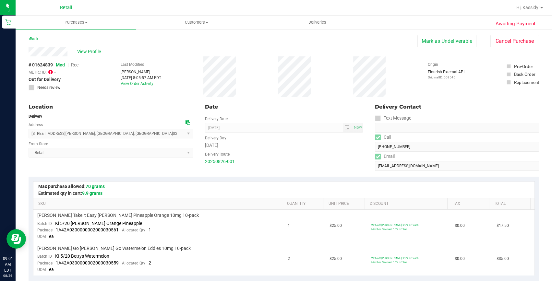
click at [35, 39] on link "Back" at bounding box center [34, 39] width 10 height 5
drag, startPoint x: 4, startPoint y: 0, endPoint x: 88, endPoint y: 16, distance: 85.9
click at [112, 19] on uib-tab-heading "Purchases Summary of purchases Fulfillment All purchases" at bounding box center [76, 23] width 121 height 14
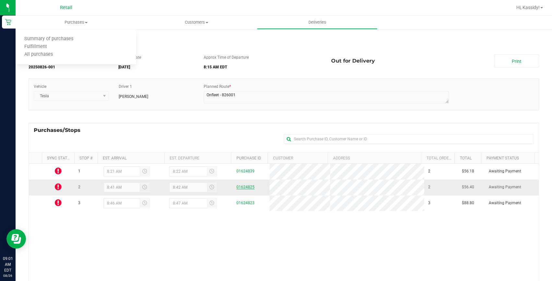
click at [239, 187] on link "01624825" at bounding box center [245, 187] width 18 height 5
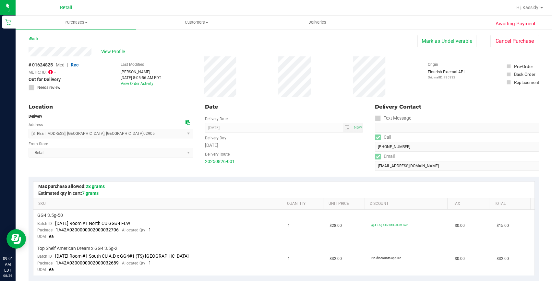
click at [33, 40] on link "Back" at bounding box center [34, 39] width 10 height 5
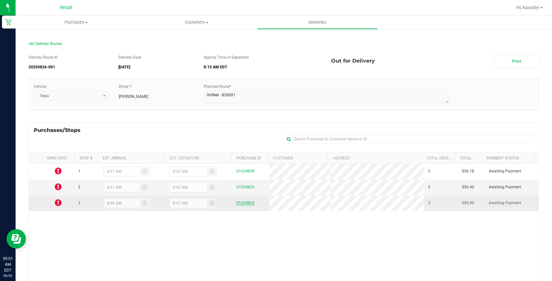
click at [241, 201] on link "01624823" at bounding box center [245, 203] width 18 height 5
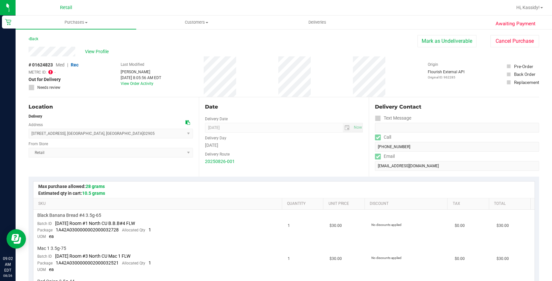
click at [51, 71] on icon at bounding box center [50, 71] width 5 height 5
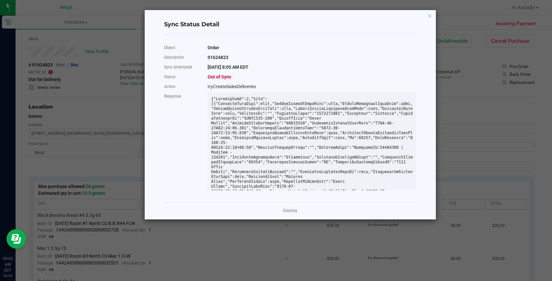
click at [216, 76] on span "Out of Sync" at bounding box center [220, 76] width 24 height 5
drag, startPoint x: 216, startPoint y: 76, endPoint x: 218, endPoint y: 83, distance: 7.4
click at [218, 83] on div "tryCreateSalesDeliveries" at bounding box center [312, 87] width 218 height 10
drag, startPoint x: 426, startPoint y: 13, endPoint x: 429, endPoint y: 16, distance: 4.1
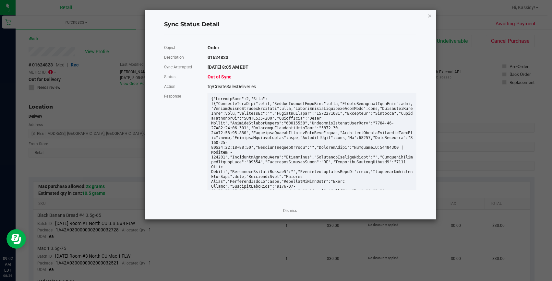
click at [429, 15] on div "Sync Status Detail Object Order Description 01624823 Sync Attempted 8/26/2025 8…" at bounding box center [290, 114] width 291 height 209
click at [429, 15] on icon "Close" at bounding box center [429, 16] width 5 height 8
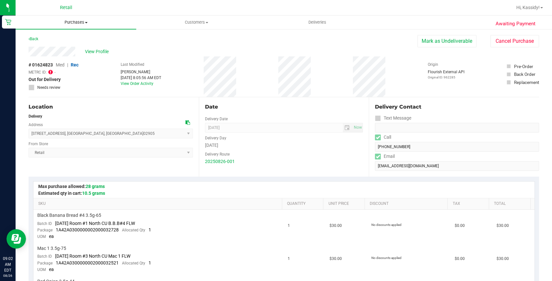
click at [76, 24] on span "Purchases" at bounding box center [76, 22] width 121 height 6
click at [64, 39] on span "Summary of purchases" at bounding box center [49, 39] width 66 height 6
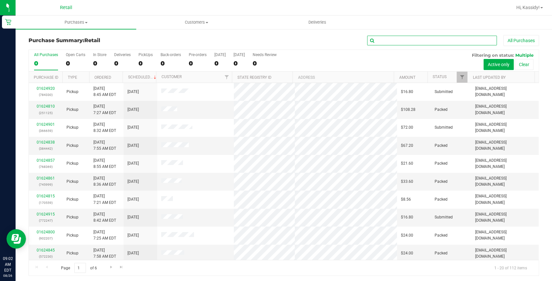
click at [375, 44] on input "text" at bounding box center [432, 41] width 130 height 10
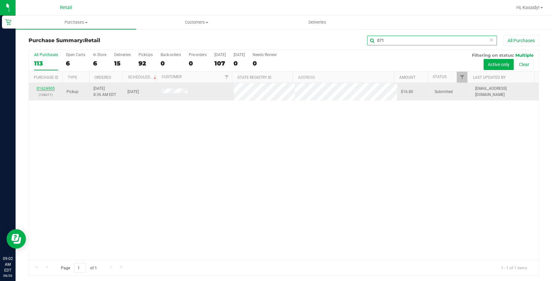
type input "071"
click at [50, 89] on link "01624905" at bounding box center [46, 88] width 18 height 5
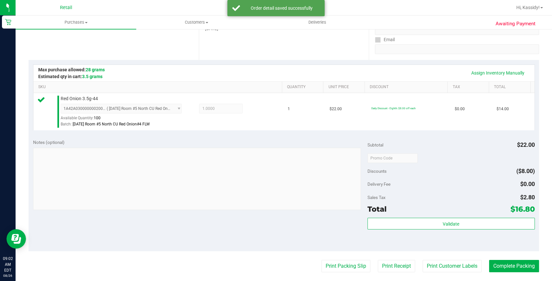
scroll to position [118, 0]
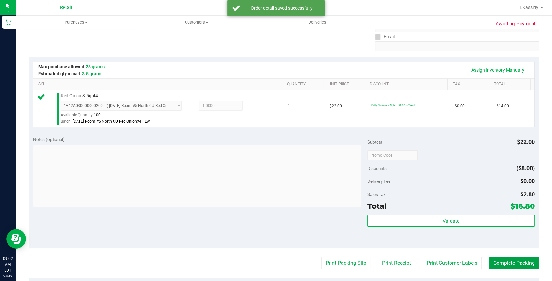
click at [500, 259] on button "Complete Packing" at bounding box center [514, 263] width 50 height 12
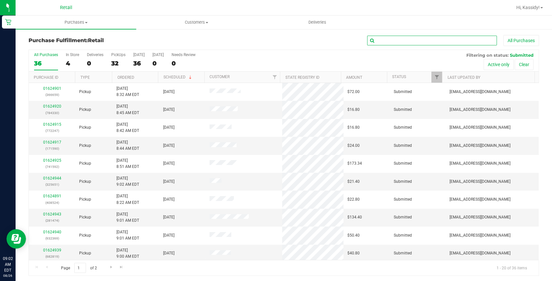
click at [427, 42] on input "text" at bounding box center [432, 41] width 130 height 10
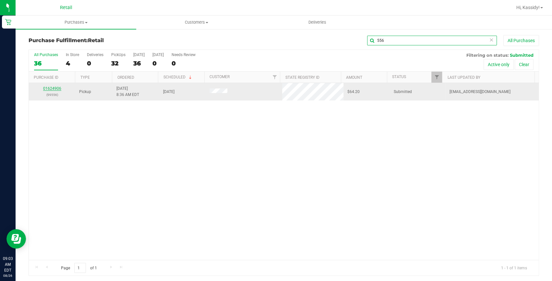
type input "556"
click at [50, 88] on link "01624906" at bounding box center [52, 88] width 18 height 5
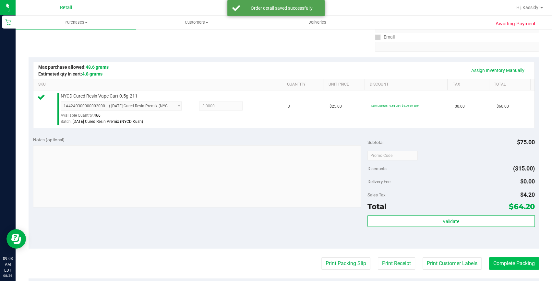
scroll to position [118, 0]
click at [519, 261] on button "Complete Packing" at bounding box center [514, 263] width 50 height 12
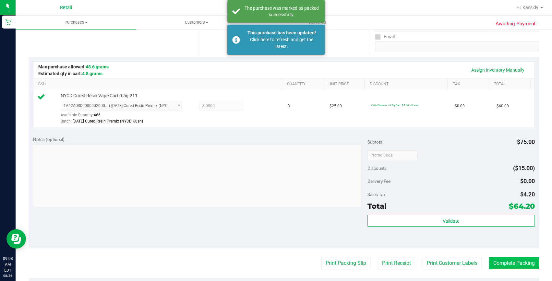
scroll to position [131, 0]
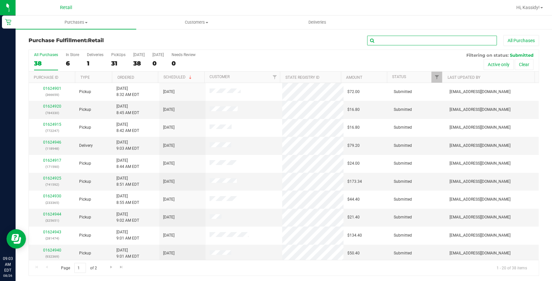
click at [408, 42] on input "text" at bounding box center [432, 41] width 130 height 10
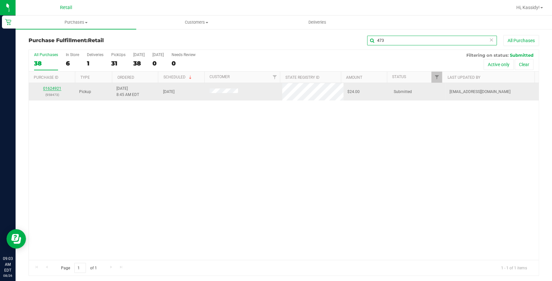
type input "473"
click at [53, 88] on link "01624921" at bounding box center [52, 88] width 18 height 5
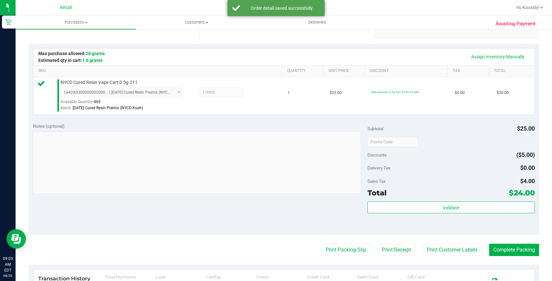
scroll to position [147, 0]
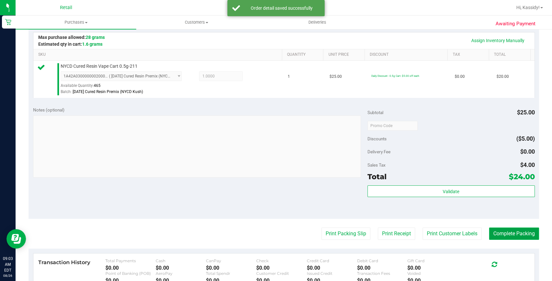
click at [504, 236] on button "Complete Packing" at bounding box center [514, 234] width 50 height 12
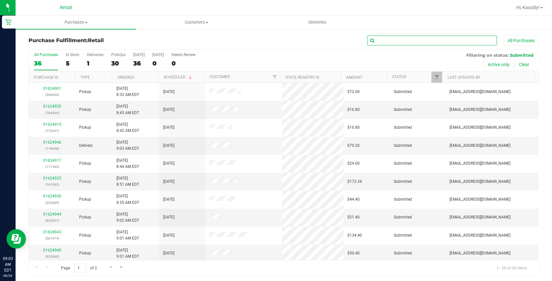
click at [390, 41] on input "text" at bounding box center [432, 41] width 130 height 10
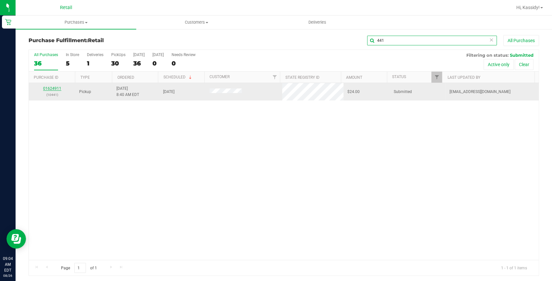
type input "441"
click at [54, 88] on link "01624911" at bounding box center [52, 88] width 18 height 5
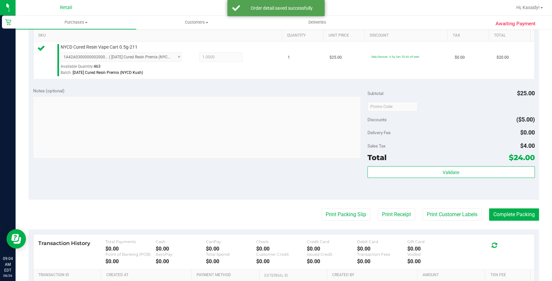
scroll to position [177, 0]
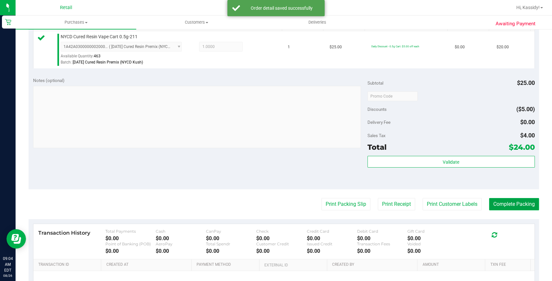
click at [515, 206] on button "Complete Packing" at bounding box center [514, 204] width 50 height 12
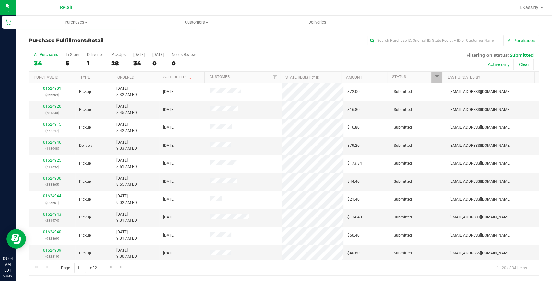
click at [425, 35] on div "All Purchases" at bounding box center [369, 40] width 340 height 11
click at [393, 42] on input "text" at bounding box center [432, 41] width 130 height 10
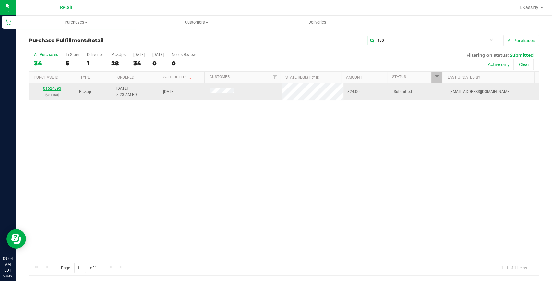
type input "450"
click at [55, 89] on link "01624893" at bounding box center [52, 88] width 18 height 5
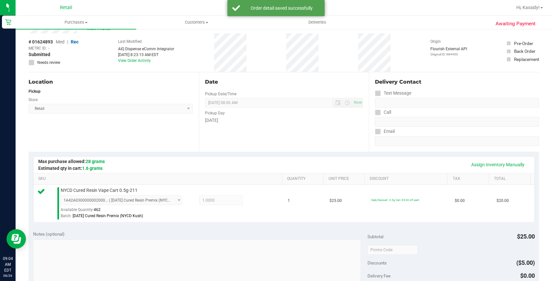
scroll to position [147, 0]
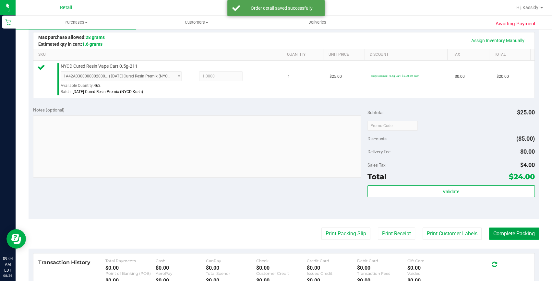
click at [509, 230] on button "Complete Packing" at bounding box center [514, 234] width 50 height 12
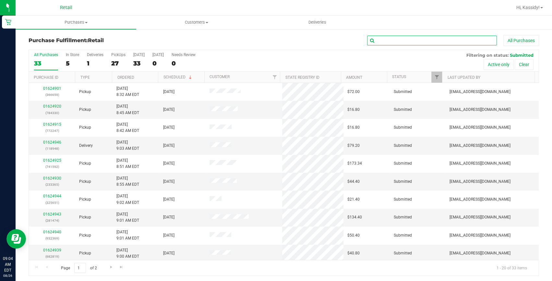
click at [395, 42] on input "text" at bounding box center [432, 41] width 130 height 10
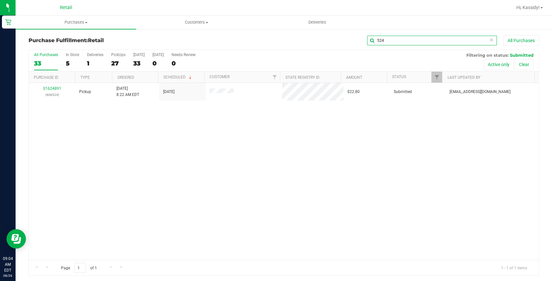
type input "524"
click at [51, 89] on link "01624891" at bounding box center [52, 88] width 18 height 5
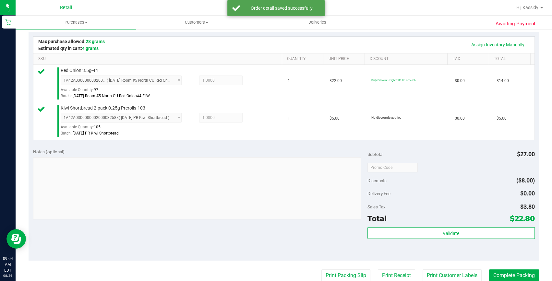
scroll to position [177, 0]
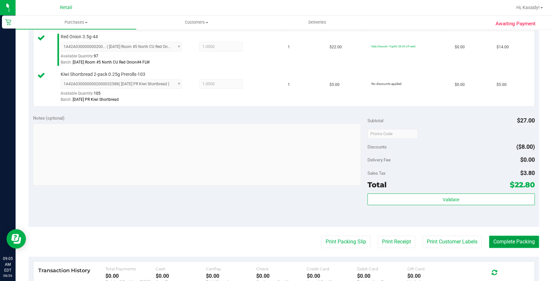
click at [524, 239] on button "Complete Packing" at bounding box center [514, 242] width 50 height 12
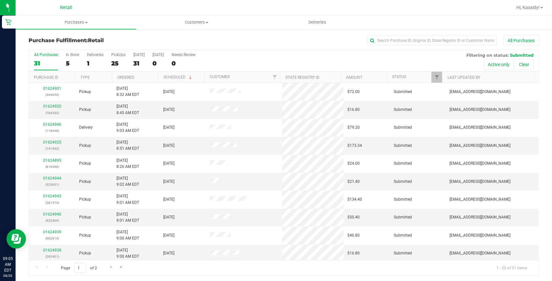
click at [410, 46] on div "Purchase Fulfillment: Retail All Purchases" at bounding box center [284, 42] width 510 height 14
click at [409, 40] on input "text" at bounding box center [432, 41] width 130 height 10
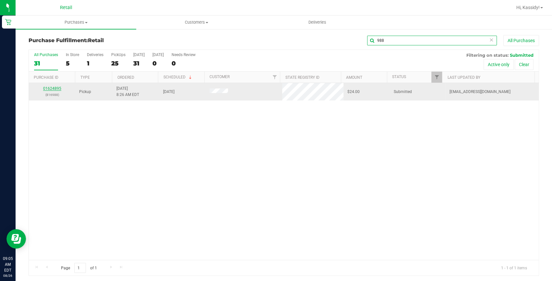
type input "988"
click at [54, 89] on link "01624895" at bounding box center [52, 88] width 18 height 5
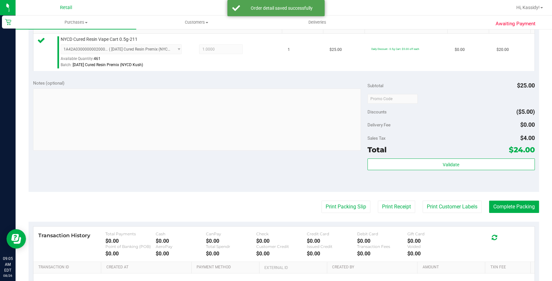
scroll to position [177, 0]
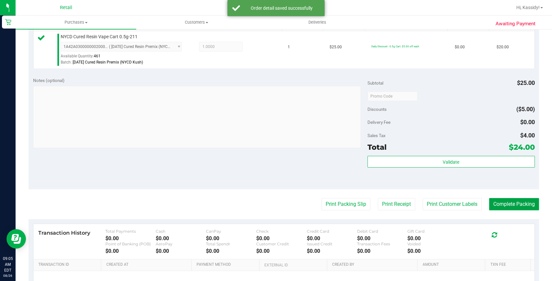
click at [501, 209] on button "Complete Packing" at bounding box center [514, 204] width 50 height 12
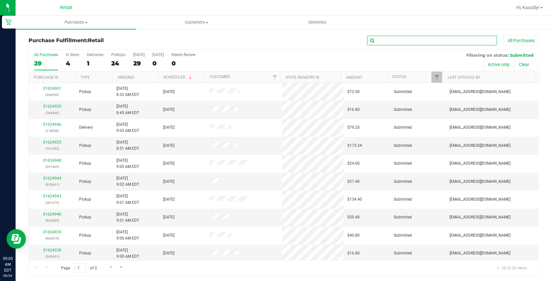
click at [390, 37] on input "text" at bounding box center [432, 41] width 130 height 10
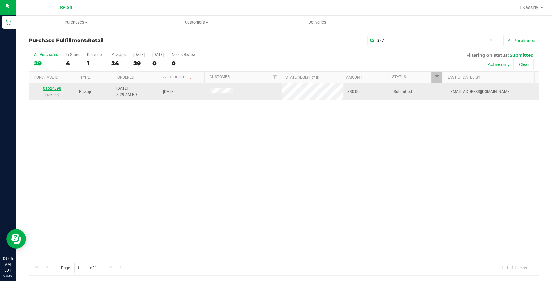
type input "277"
click at [52, 89] on link "01624898" at bounding box center [52, 88] width 18 height 5
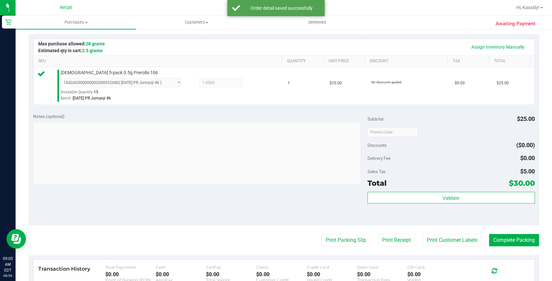
scroll to position [147, 0]
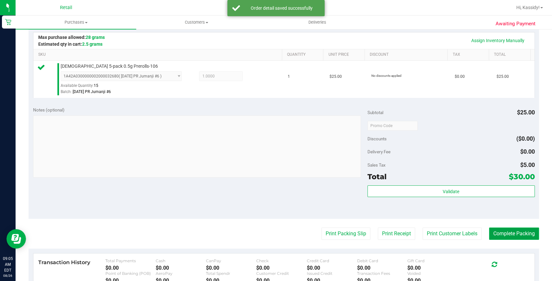
click at [523, 237] on button "Complete Packing" at bounding box center [514, 234] width 50 height 12
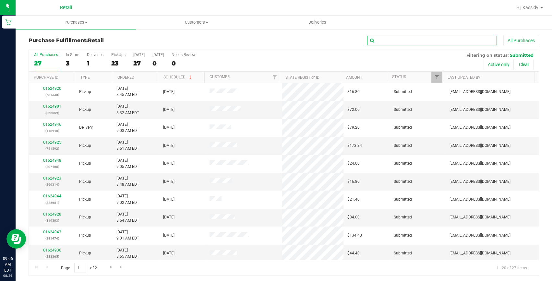
click at [396, 43] on input "text" at bounding box center [432, 41] width 130 height 10
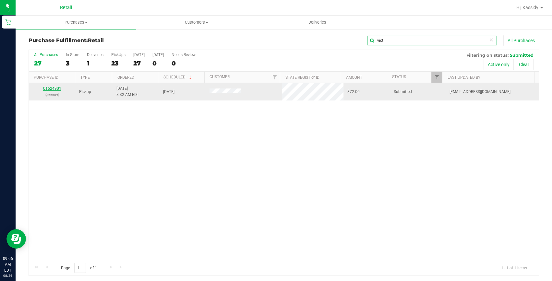
type input "vict"
click at [52, 88] on link "01624901" at bounding box center [52, 88] width 18 height 5
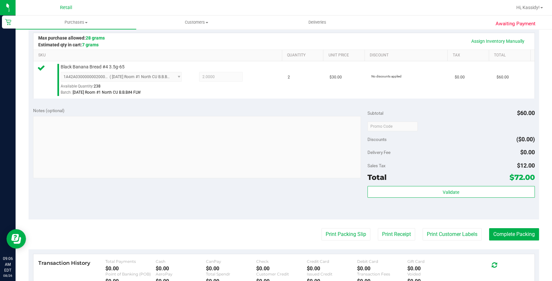
scroll to position [147, 0]
click at [503, 235] on button "Complete Packing" at bounding box center [514, 234] width 50 height 12
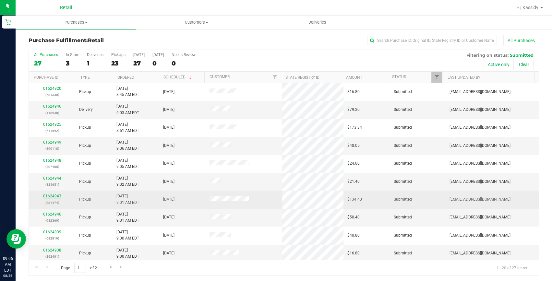
click at [55, 197] on link "01624943" at bounding box center [52, 196] width 18 height 5
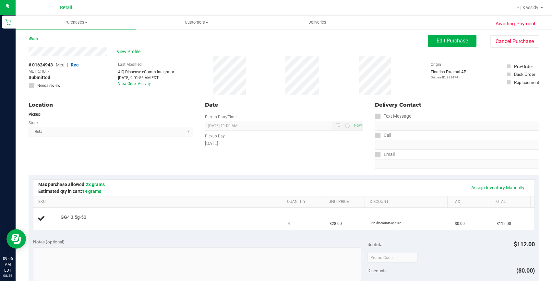
click at [120, 55] on span "View Profile" at bounding box center [130, 51] width 26 height 7
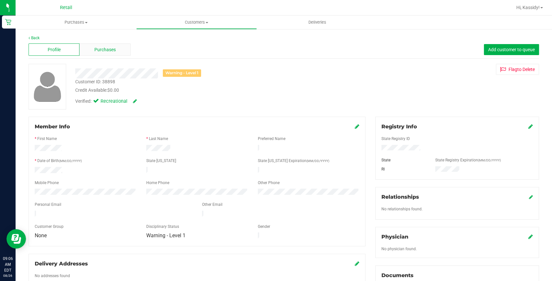
click at [120, 53] on div "Purchases" at bounding box center [104, 49] width 51 height 12
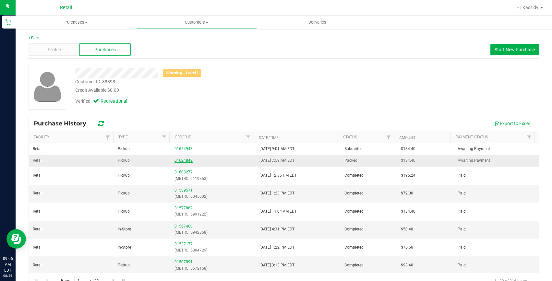
click at [185, 160] on link "01624842" at bounding box center [183, 160] width 18 height 5
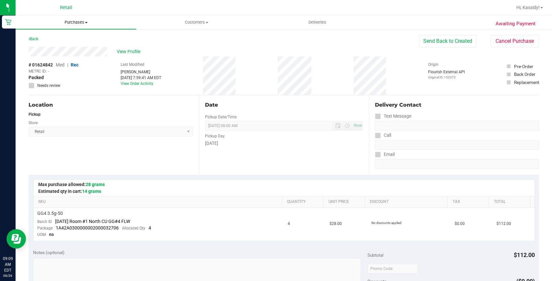
click at [77, 20] on span "Purchases" at bounding box center [76, 22] width 121 height 6
click at [66, 49] on li "Fulfillment" at bounding box center [76, 47] width 121 height 8
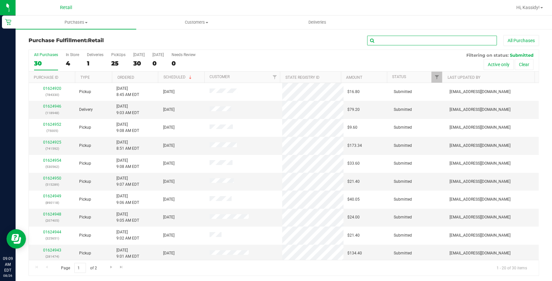
click at [420, 39] on input "text" at bounding box center [432, 41] width 130 height 10
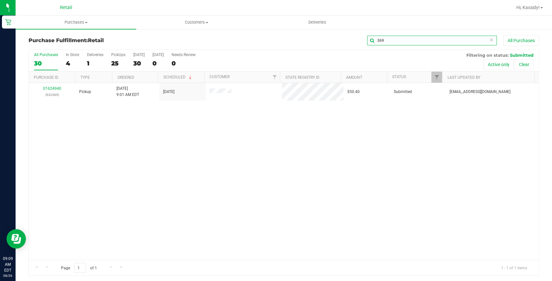
type input "369"
click at [55, 89] on link "01624940" at bounding box center [52, 88] width 18 height 5
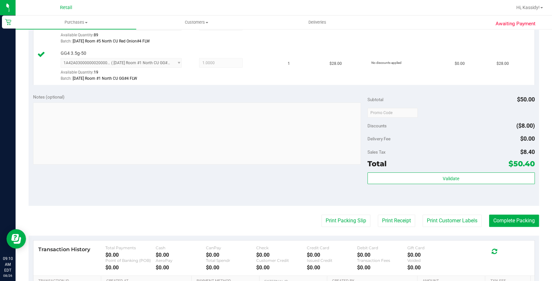
scroll to position [206, 0]
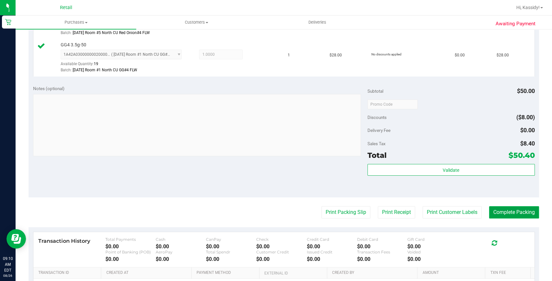
click at [519, 212] on button "Complete Packing" at bounding box center [514, 212] width 50 height 12
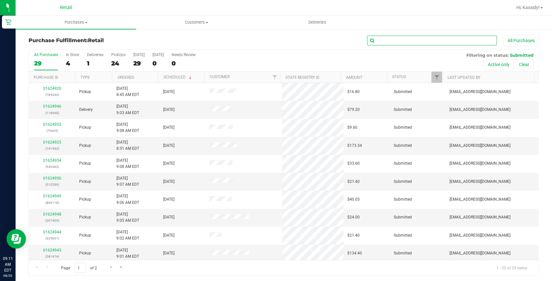
click at [369, 40] on input "text" at bounding box center [432, 41] width 130 height 10
click at [368, 39] on input "text" at bounding box center [432, 41] width 130 height 10
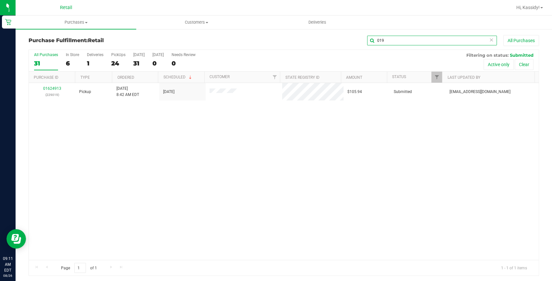
type input "019"
click at [55, 88] on link "01624913" at bounding box center [52, 88] width 18 height 5
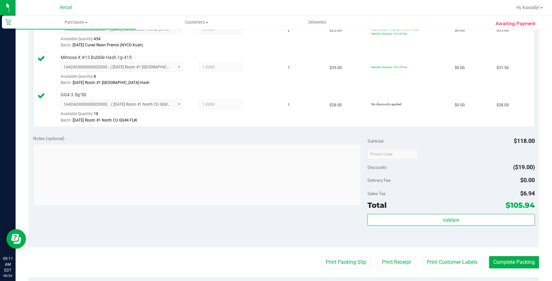
scroll to position [265, 0]
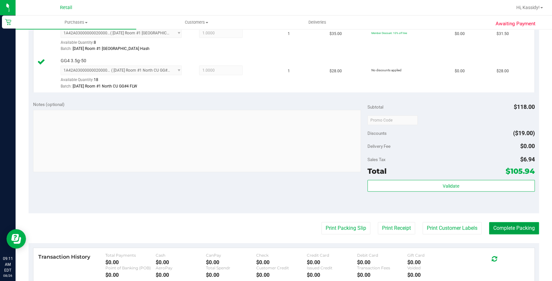
click at [490, 228] on button "Complete Packing" at bounding box center [514, 228] width 50 height 12
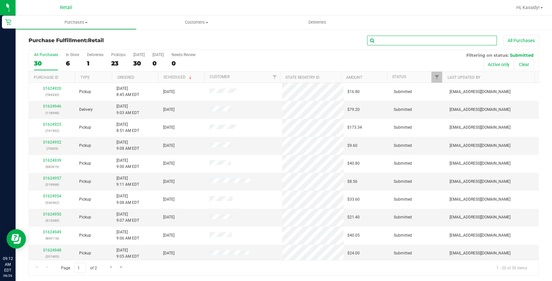
click at [394, 42] on input "text" at bounding box center [432, 41] width 130 height 10
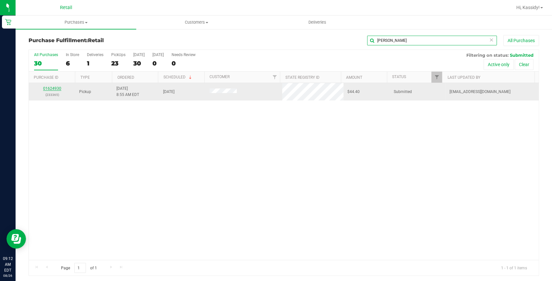
type input "tillman"
click at [49, 87] on link "01624930" at bounding box center [52, 88] width 18 height 5
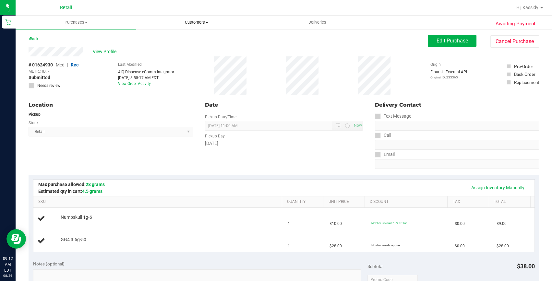
click at [200, 25] on span "Customers" at bounding box center [197, 22] width 120 height 6
click at [188, 41] on li "All customers" at bounding box center [196, 39] width 121 height 8
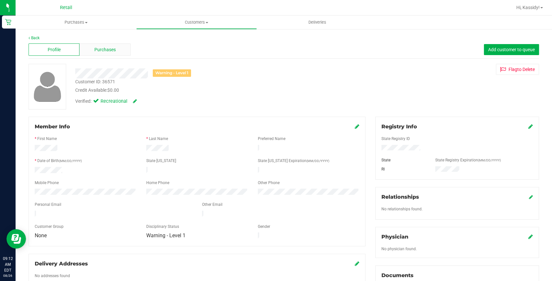
click at [112, 45] on div "Purchases" at bounding box center [104, 49] width 51 height 12
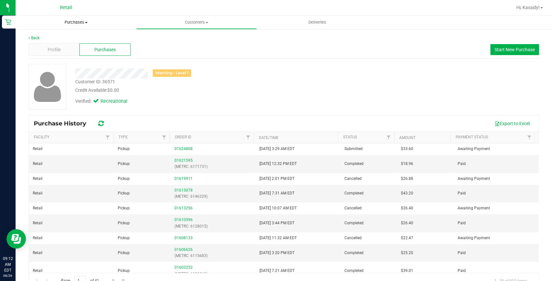
click at [68, 20] on span "Purchases" at bounding box center [76, 22] width 121 height 6
click at [64, 36] on span "Summary of purchases" at bounding box center [49, 39] width 66 height 6
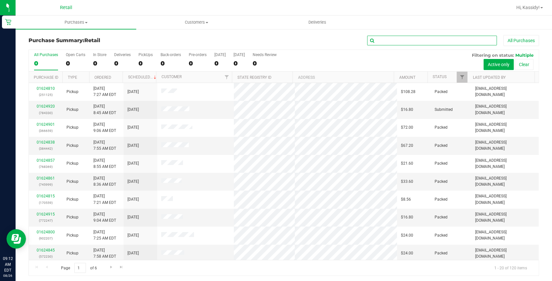
click at [409, 39] on input "text" at bounding box center [432, 41] width 130 height 10
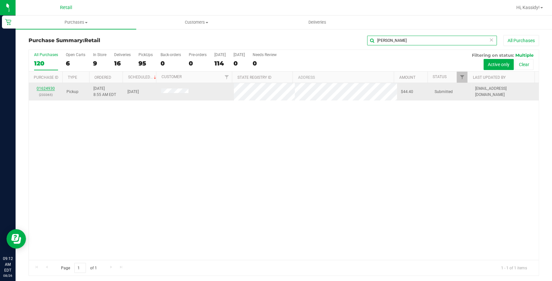
type input "tillman"
click at [45, 88] on link "01624930" at bounding box center [46, 88] width 18 height 5
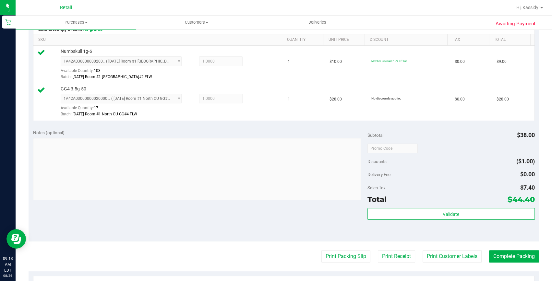
scroll to position [206, 0]
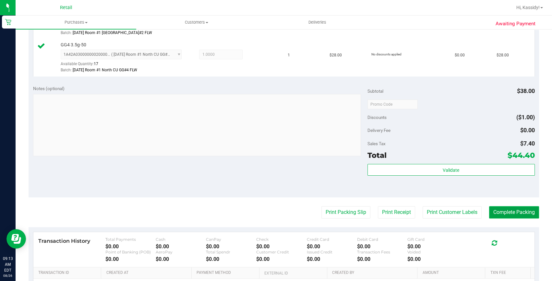
click at [507, 216] on button "Complete Packing" at bounding box center [514, 212] width 50 height 12
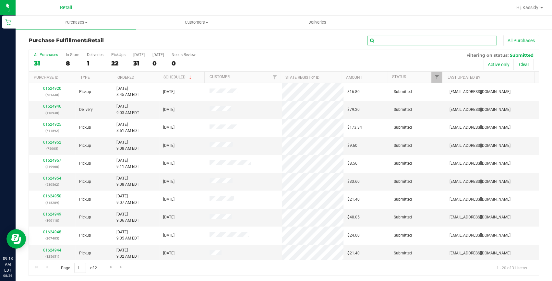
click at [390, 42] on input "text" at bounding box center [432, 41] width 130 height 10
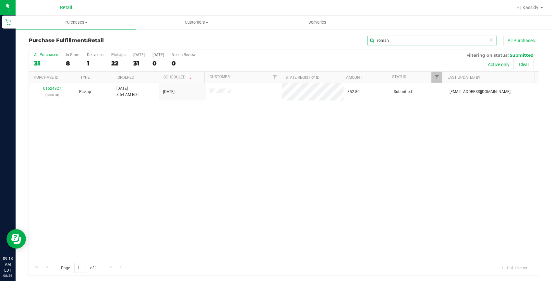
type input "roman"
click at [50, 89] on link "01624927" at bounding box center [52, 88] width 18 height 5
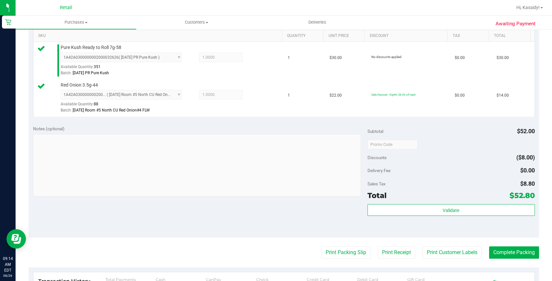
scroll to position [177, 0]
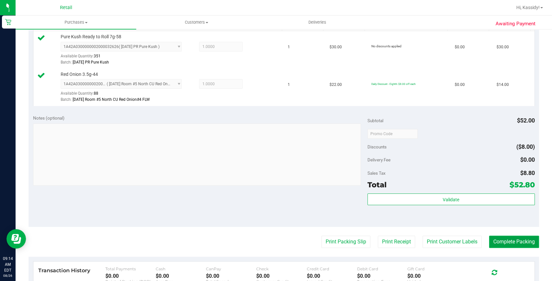
click at [495, 241] on button "Complete Packing" at bounding box center [514, 242] width 50 height 12
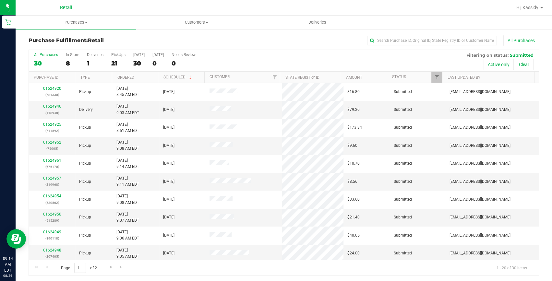
click at [376, 45] on div "All Purchases" at bounding box center [369, 40] width 340 height 11
click at [378, 42] on input "text" at bounding box center [432, 41] width 130 height 10
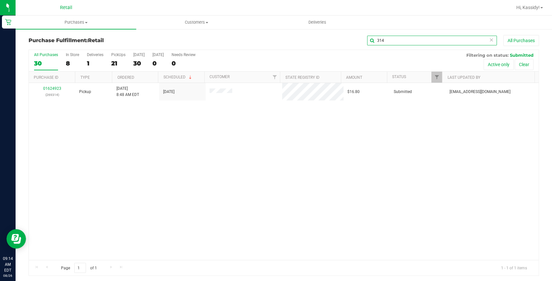
type input "314"
click at [49, 88] on link "01624923" at bounding box center [52, 88] width 18 height 5
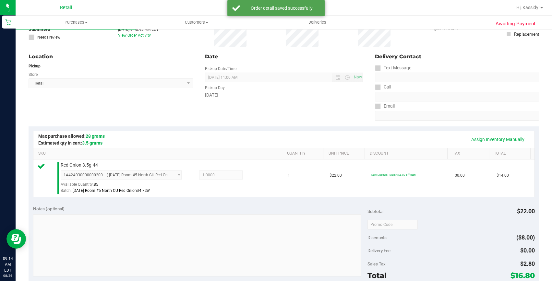
scroll to position [147, 0]
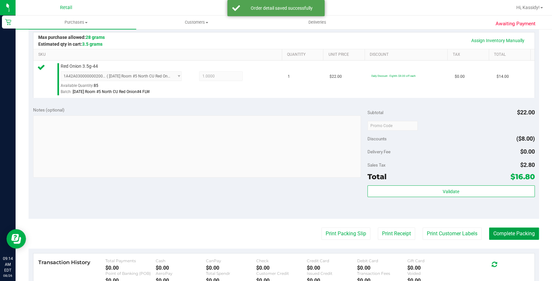
click at [516, 234] on button "Complete Packing" at bounding box center [514, 234] width 50 height 12
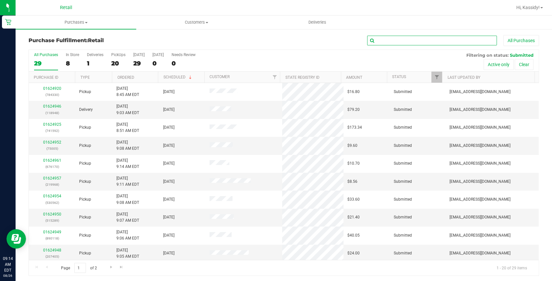
click at [444, 37] on input "text" at bounding box center [432, 41] width 130 height 10
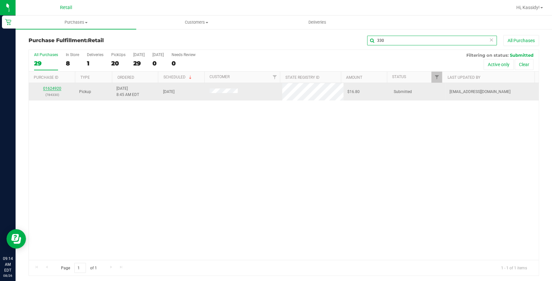
type input "330"
click at [53, 88] on link "01624920" at bounding box center [52, 88] width 18 height 5
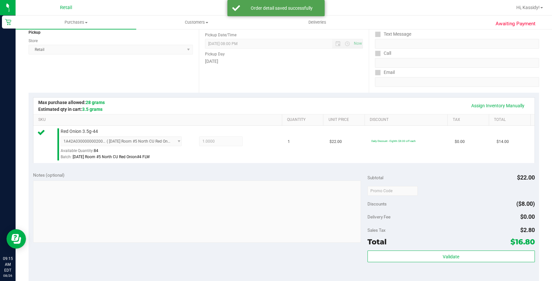
scroll to position [118, 0]
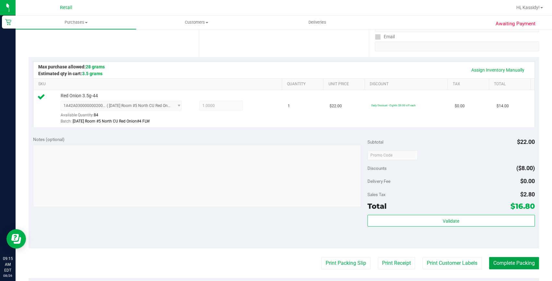
click at [497, 259] on button "Complete Packing" at bounding box center [514, 263] width 50 height 12
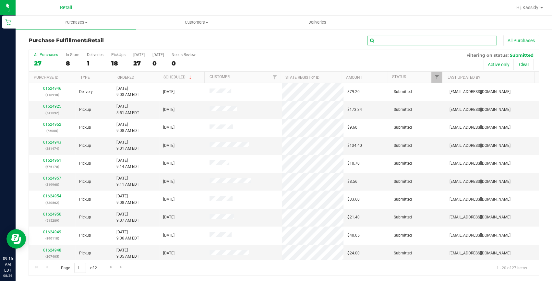
click at [435, 38] on input "text" at bounding box center [432, 41] width 130 height 10
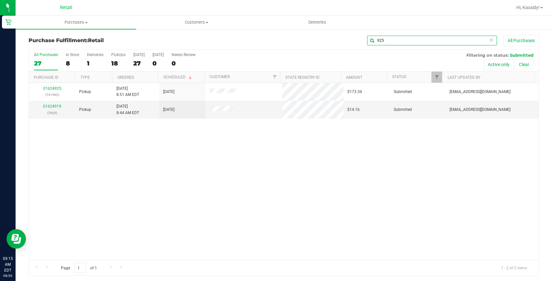
type input "925"
click at [50, 87] on link "01624925" at bounding box center [52, 88] width 18 height 5
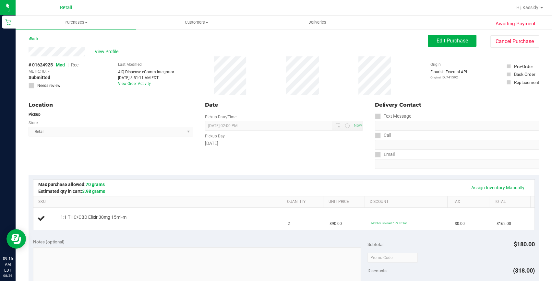
click at [52, 101] on div "Location Pickup Store Retail Select Store Retail" at bounding box center [114, 134] width 170 height 79
click at [79, 22] on span "Purchases" at bounding box center [76, 22] width 121 height 6
click at [64, 43] on li "Fulfillment" at bounding box center [76, 47] width 121 height 8
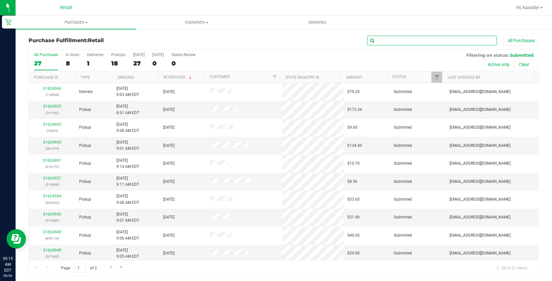
click at [450, 39] on input "text" at bounding box center [432, 41] width 130 height 10
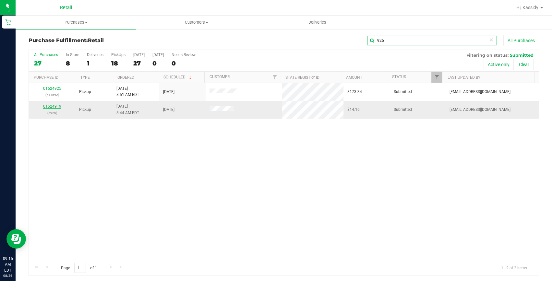
type input "925"
click at [47, 107] on link "01624919" at bounding box center [52, 106] width 18 height 5
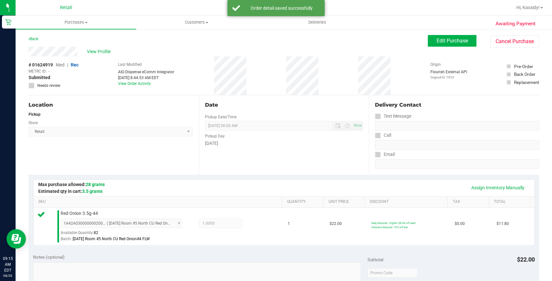
scroll to position [118, 0]
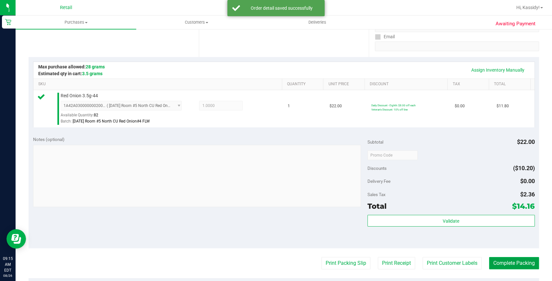
click at [511, 267] on button "Complete Packing" at bounding box center [514, 263] width 50 height 12
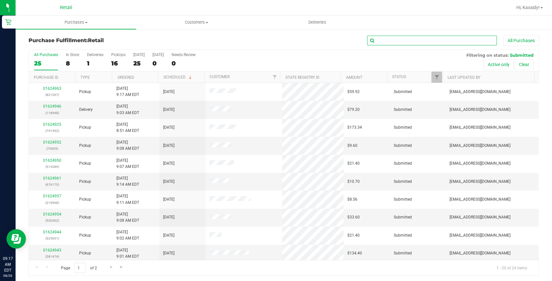
click at [389, 36] on input "text" at bounding box center [432, 41] width 130 height 10
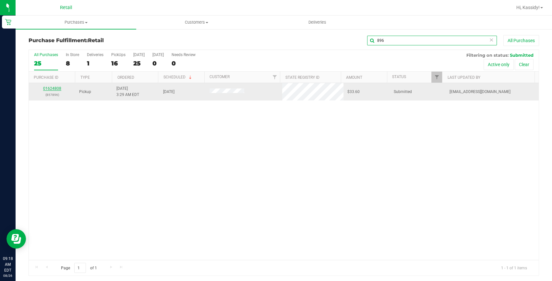
type input "896"
click at [54, 89] on link "01624808" at bounding box center [52, 88] width 18 height 5
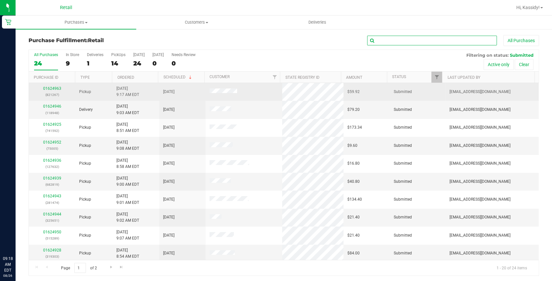
click at [387, 43] on input "text" at bounding box center [432, 41] width 130 height 10
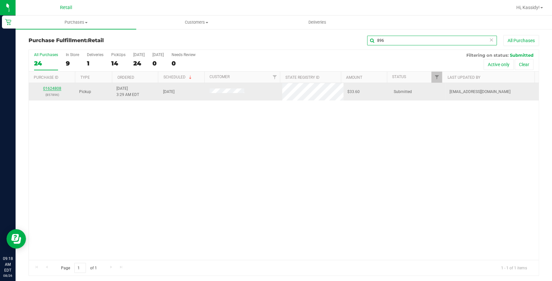
type input "896"
click at [56, 88] on link "01624808" at bounding box center [52, 88] width 18 height 5
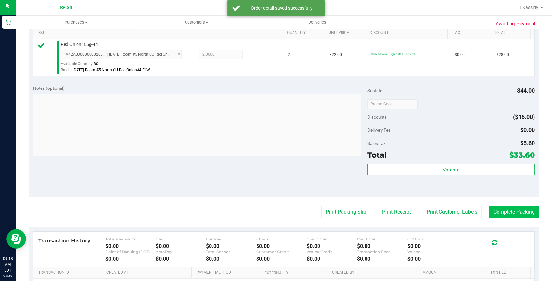
scroll to position [177, 0]
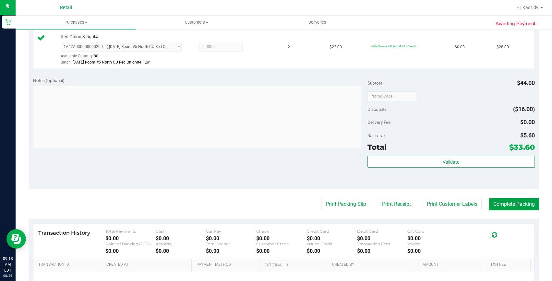
click at [497, 205] on button "Complete Packing" at bounding box center [514, 204] width 50 height 12
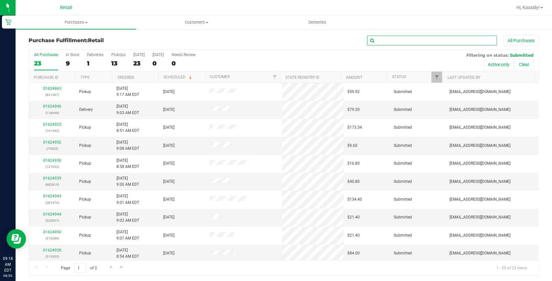
click at [395, 43] on input "text" at bounding box center [432, 41] width 130 height 10
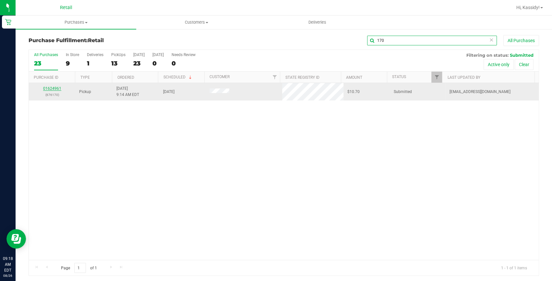
type input "170"
click at [52, 89] on link "01624961" at bounding box center [52, 88] width 18 height 5
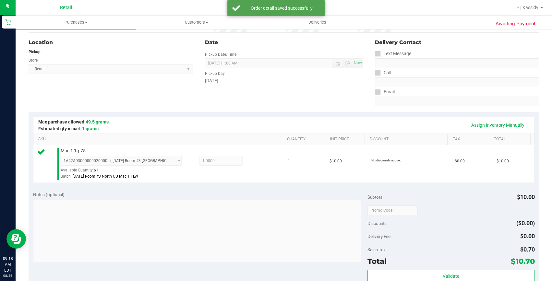
scroll to position [118, 0]
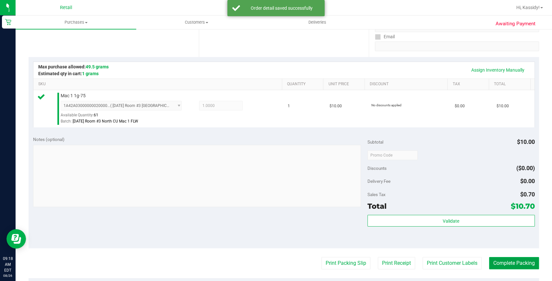
click at [505, 259] on button "Complete Packing" at bounding box center [514, 263] width 50 height 12
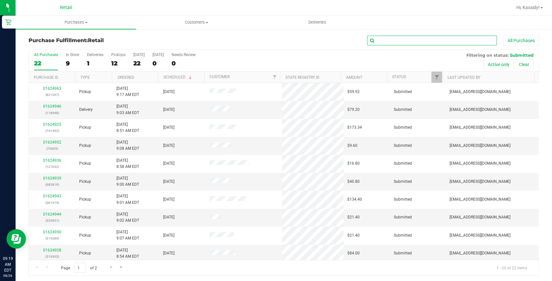
click at [391, 43] on input "text" at bounding box center [432, 41] width 130 height 10
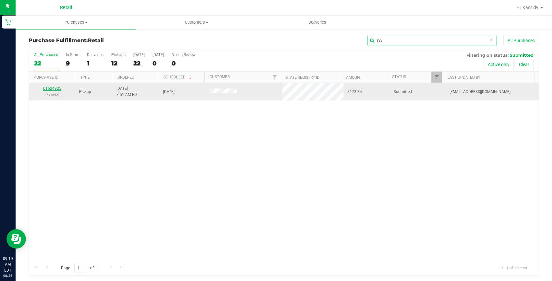
type input "ryv"
click at [53, 88] on link "01624925" at bounding box center [52, 88] width 18 height 5
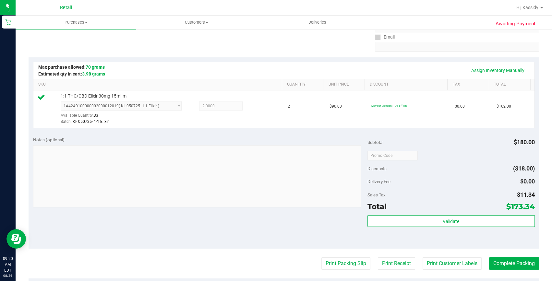
scroll to position [118, 0]
click at [494, 266] on button "Complete Packing" at bounding box center [514, 263] width 50 height 12
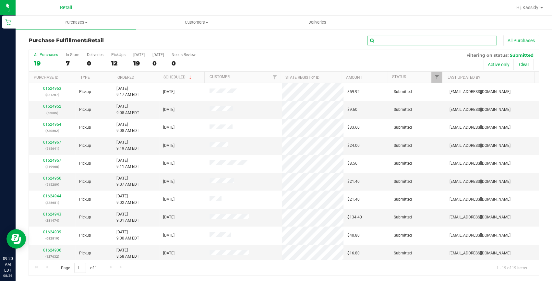
click at [401, 43] on input "text" at bounding box center [432, 41] width 130 height 10
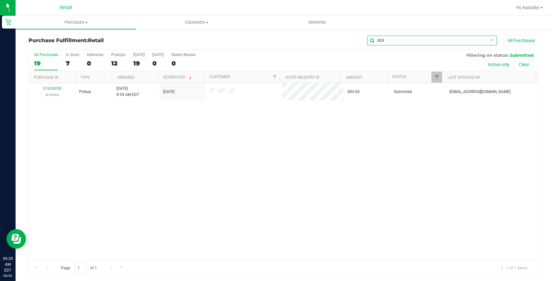
type input "303"
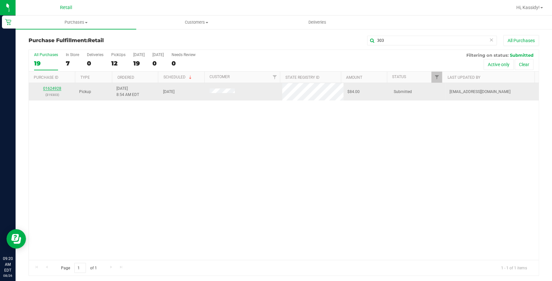
drag, startPoint x: 60, startPoint y: 79, endPoint x: 52, endPoint y: 88, distance: 11.5
click at [52, 87] on link "01624928" at bounding box center [52, 88] width 18 height 5
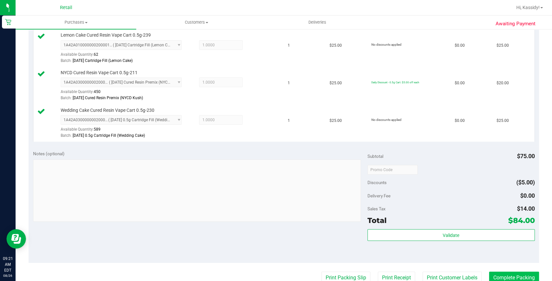
scroll to position [236, 0]
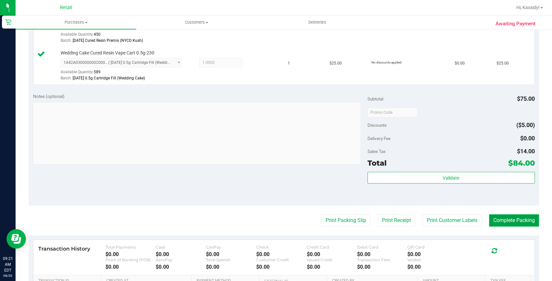
click at [498, 220] on button "Complete Packing" at bounding box center [514, 220] width 50 height 12
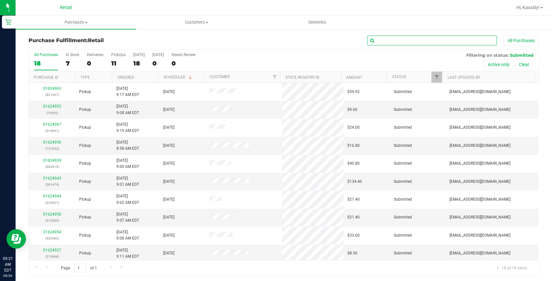
click at [395, 39] on input "text" at bounding box center [432, 41] width 130 height 10
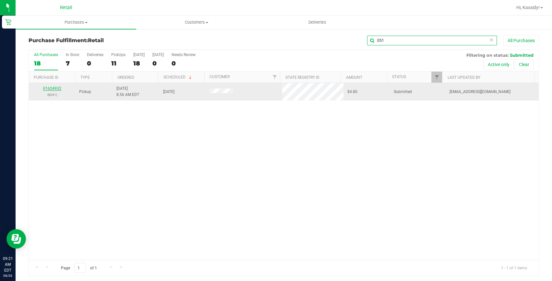
type input "051"
click at [53, 88] on link "01624932" at bounding box center [52, 88] width 18 height 5
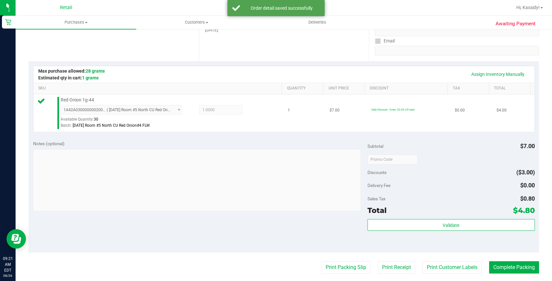
scroll to position [118, 0]
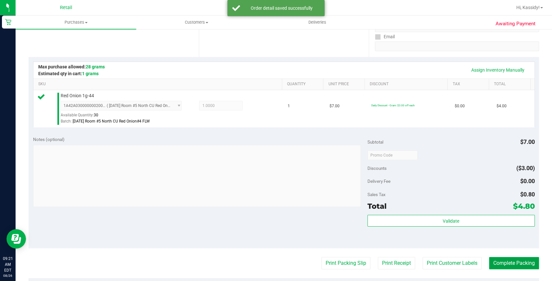
click at [498, 257] on button "Complete Packing" at bounding box center [514, 263] width 50 height 12
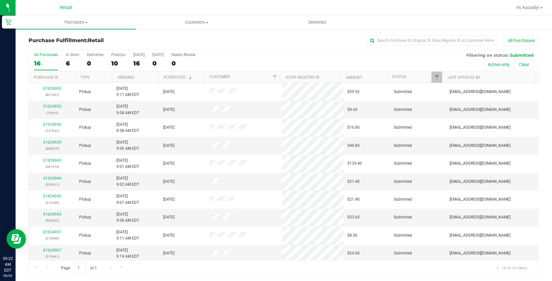
click at [427, 35] on div "All Purchases" at bounding box center [369, 40] width 340 height 11
click at [425, 38] on input "text" at bounding box center [432, 41] width 130 height 10
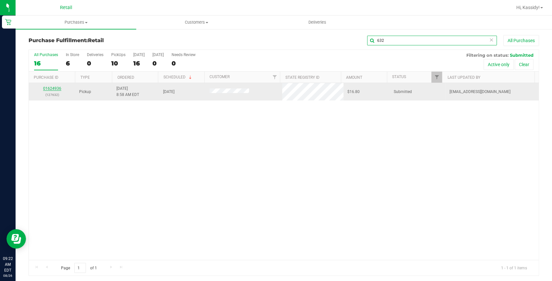
type input "632"
click at [56, 89] on link "01624936" at bounding box center [52, 88] width 18 height 5
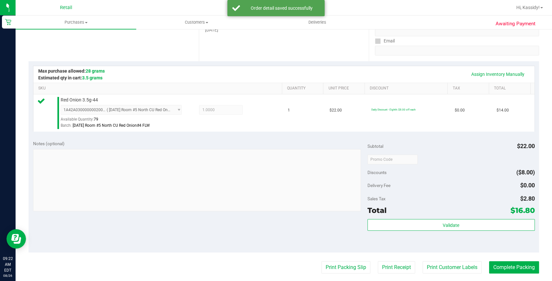
scroll to position [118, 0]
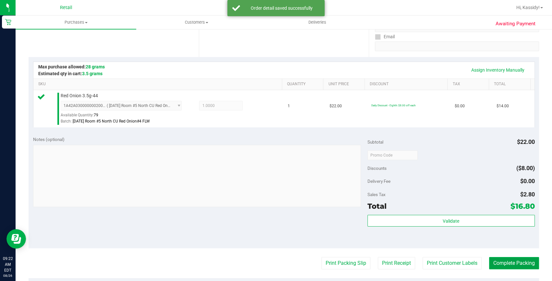
click at [494, 264] on button "Complete Packing" at bounding box center [514, 263] width 50 height 12
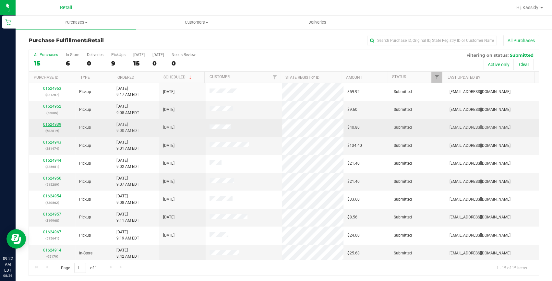
click at [49, 123] on link "01624939" at bounding box center [52, 124] width 18 height 5
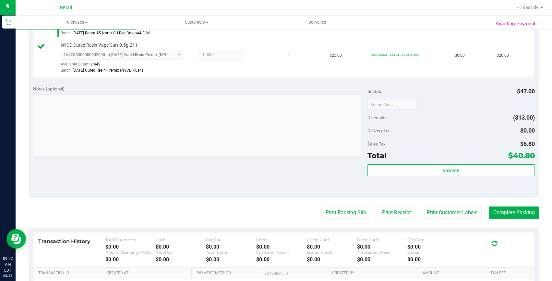
scroll to position [206, 0]
click at [495, 209] on button "Complete Packing" at bounding box center [514, 212] width 50 height 12
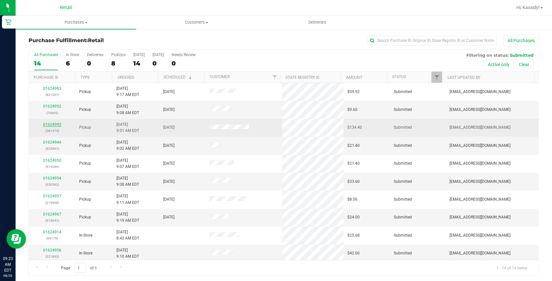
click at [54, 124] on link "01624943" at bounding box center [52, 124] width 18 height 5
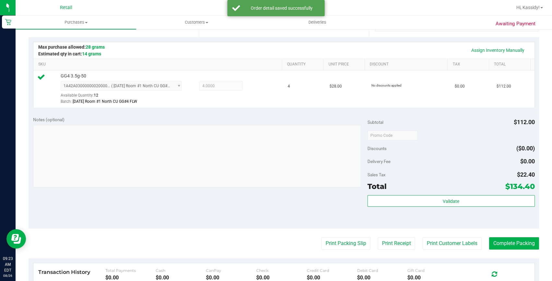
scroll to position [177, 0]
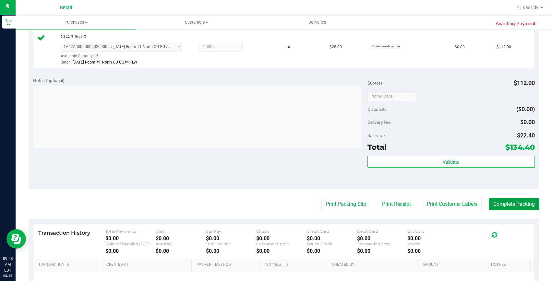
click at [500, 204] on button "Complete Packing" at bounding box center [514, 204] width 50 height 12
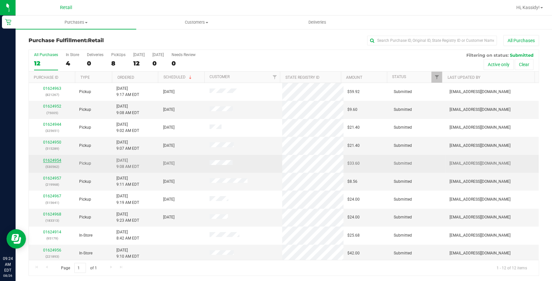
click at [57, 159] on link "01624954" at bounding box center [52, 160] width 18 height 5
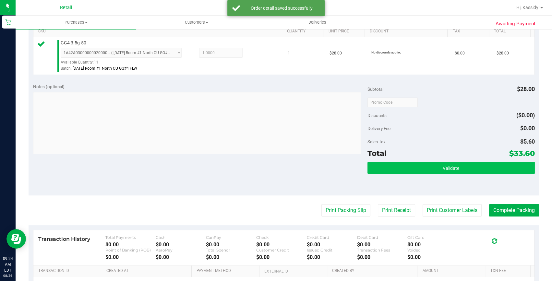
scroll to position [206, 0]
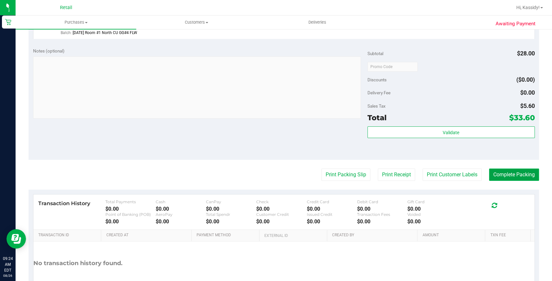
click at [512, 175] on button "Complete Packing" at bounding box center [514, 175] width 50 height 12
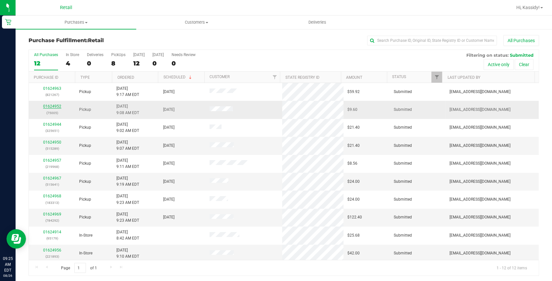
click at [47, 107] on link "01624952" at bounding box center [52, 106] width 18 height 5
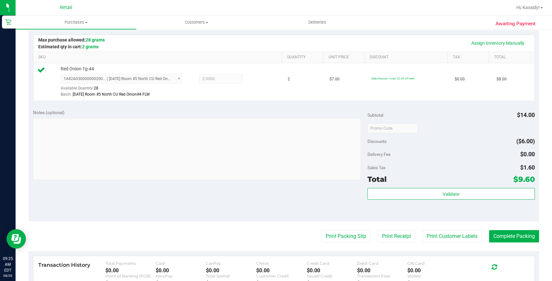
scroll to position [147, 0]
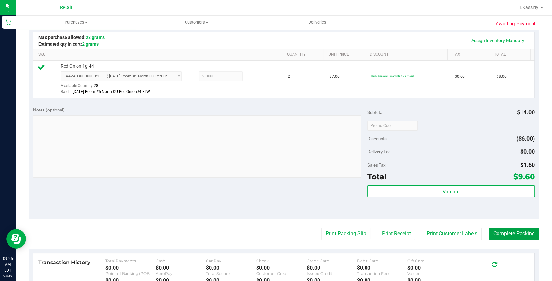
click at [498, 234] on button "Complete Packing" at bounding box center [514, 234] width 50 height 12
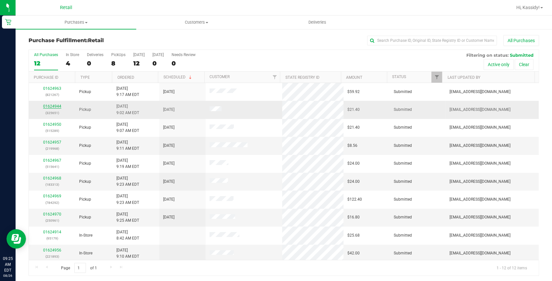
click at [50, 107] on link "01624944" at bounding box center [52, 106] width 18 height 5
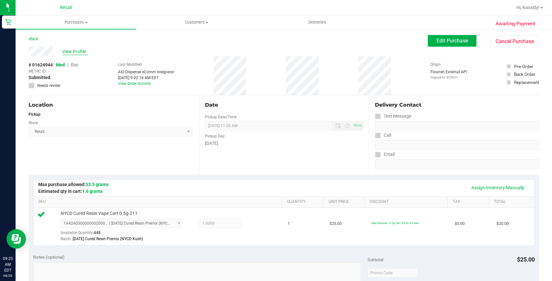
click at [80, 53] on span "View Profile" at bounding box center [75, 51] width 26 height 7
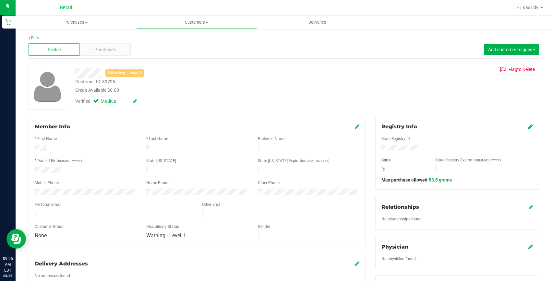
click at [350, 128] on div "Member Info" at bounding box center [197, 127] width 325 height 8
click at [355, 126] on icon at bounding box center [357, 126] width 5 height 5
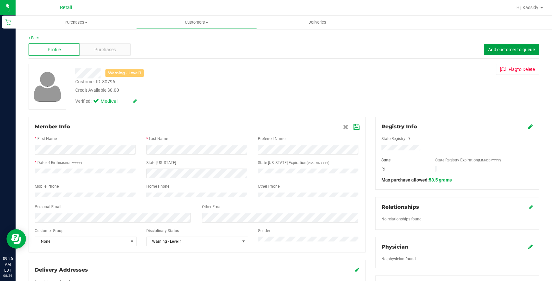
click at [514, 52] on span "Add customer to queue" at bounding box center [511, 49] width 47 height 5
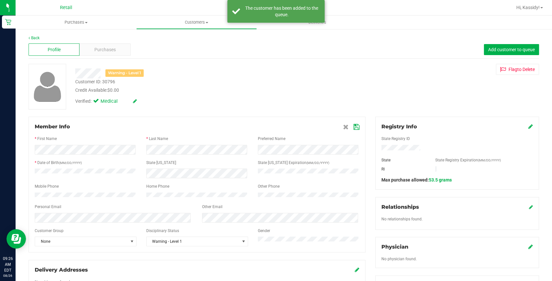
click at [353, 127] on icon at bounding box center [356, 127] width 6 height 5
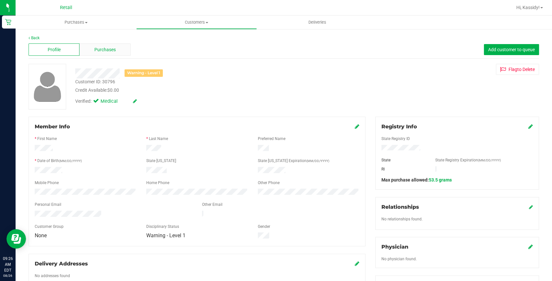
click at [104, 54] on div "Purchases" at bounding box center [104, 49] width 51 height 12
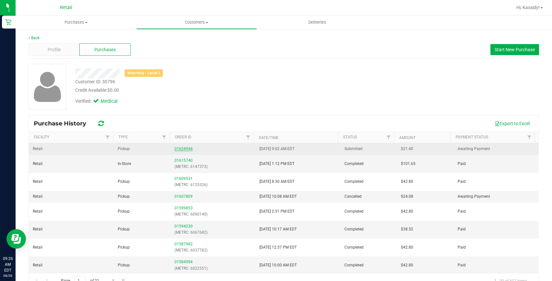
click at [185, 147] on link "01624944" at bounding box center [183, 149] width 18 height 5
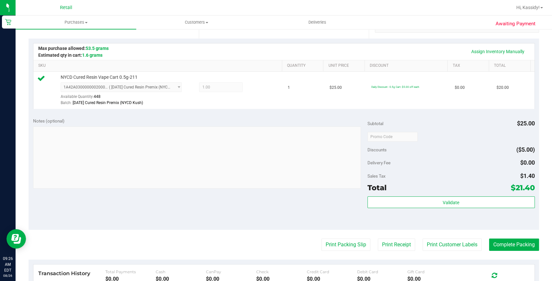
scroll to position [147, 0]
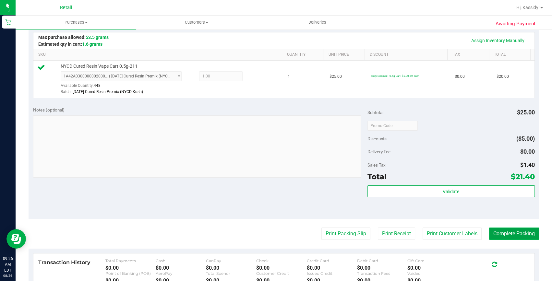
click at [501, 233] on button "Complete Packing" at bounding box center [514, 234] width 50 height 12
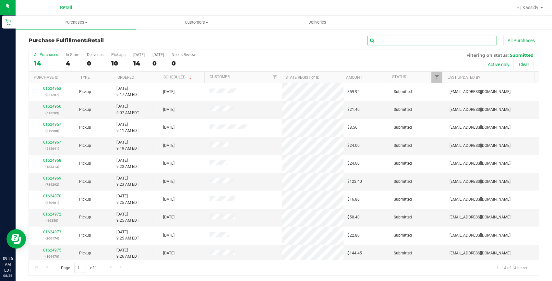
click at [414, 39] on input "text" at bounding box center [432, 41] width 130 height 10
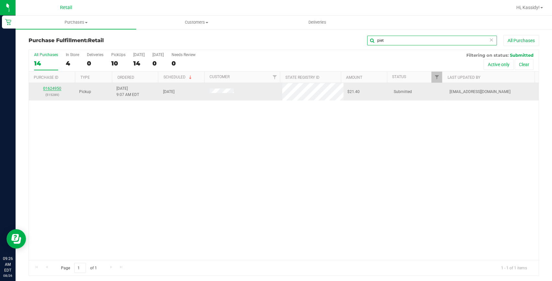
type input "piet"
click at [55, 88] on link "01624950" at bounding box center [52, 88] width 18 height 5
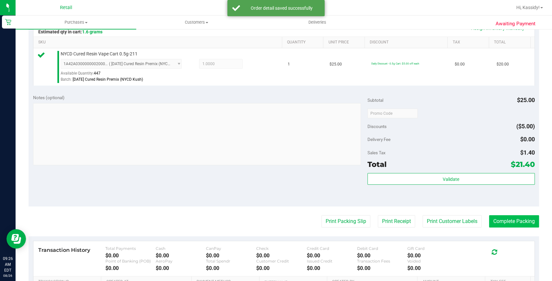
scroll to position [177, 0]
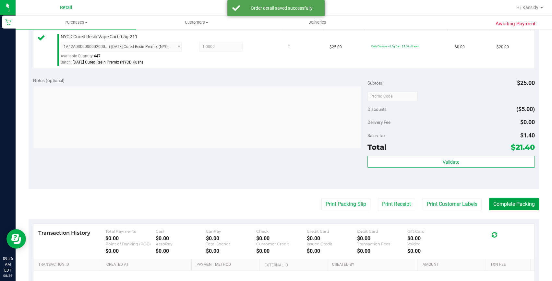
click at [516, 208] on button "Complete Packing" at bounding box center [514, 204] width 50 height 12
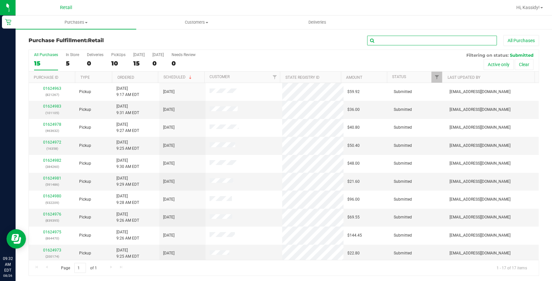
click at [400, 42] on input "text" at bounding box center [432, 41] width 130 height 10
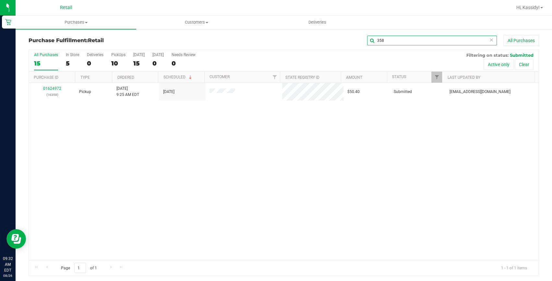
type input "358"
click at [47, 88] on link "01624972" at bounding box center [52, 88] width 18 height 5
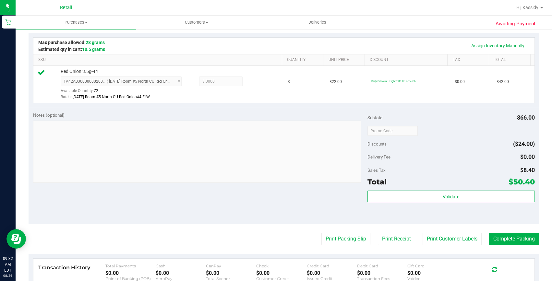
scroll to position [147, 0]
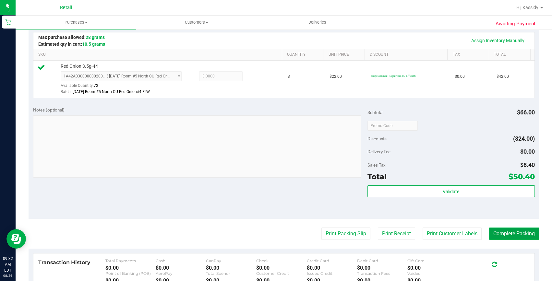
click at [519, 232] on button "Complete Packing" at bounding box center [514, 234] width 50 height 12
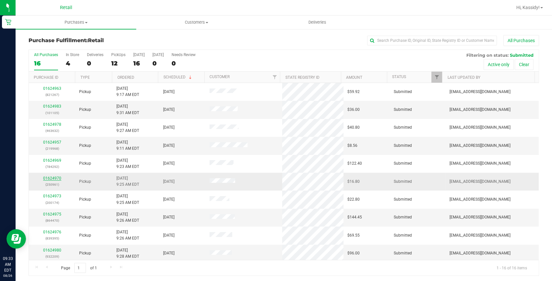
click at [53, 176] on link "01624970" at bounding box center [52, 178] width 18 height 5
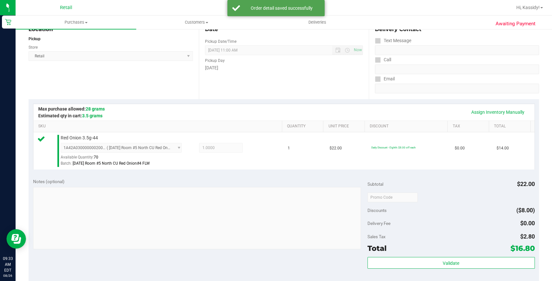
scroll to position [147, 0]
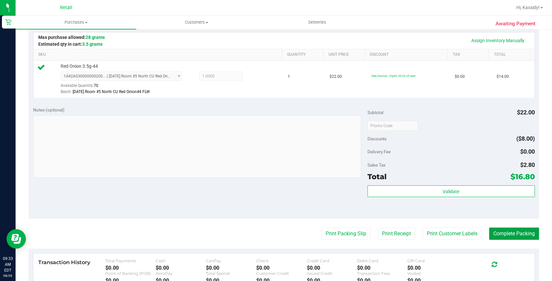
click at [501, 234] on button "Complete Packing" at bounding box center [514, 234] width 50 height 12
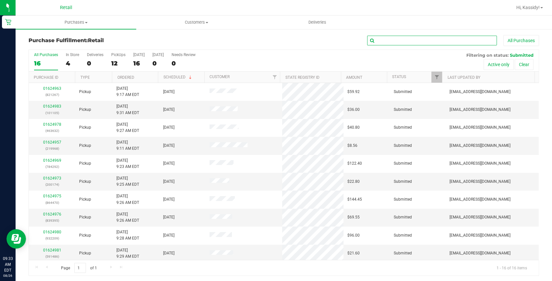
click at [408, 42] on input "text" at bounding box center [432, 41] width 130 height 10
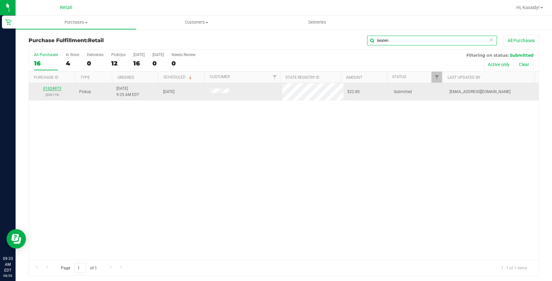
type input "kealen"
click at [47, 87] on link "01624973" at bounding box center [52, 88] width 18 height 5
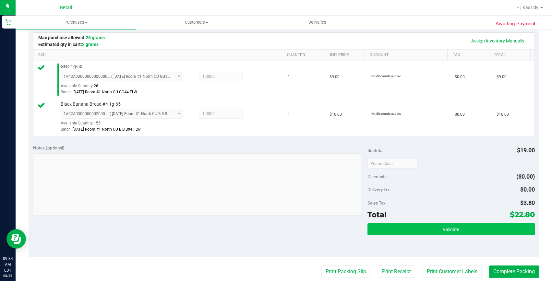
scroll to position [177, 0]
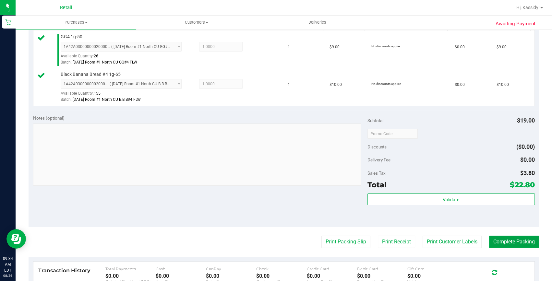
click at [502, 246] on button "Complete Packing" at bounding box center [514, 242] width 50 height 12
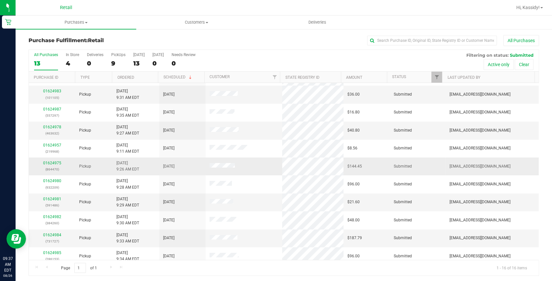
scroll to position [29, 0]
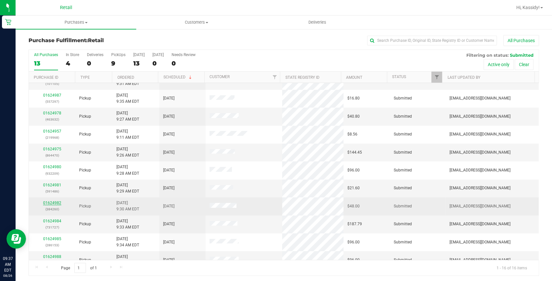
click at [45, 202] on link "01624982" at bounding box center [52, 203] width 18 height 5
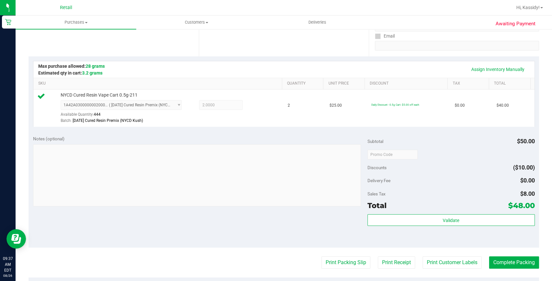
scroll to position [147, 0]
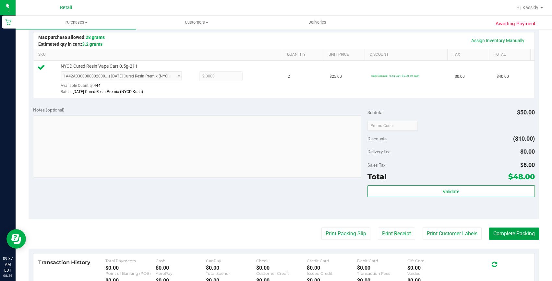
click at [494, 234] on button "Complete Packing" at bounding box center [514, 234] width 50 height 12
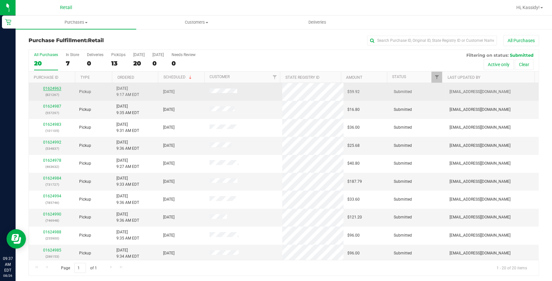
click at [52, 88] on link "01624963" at bounding box center [52, 88] width 18 height 5
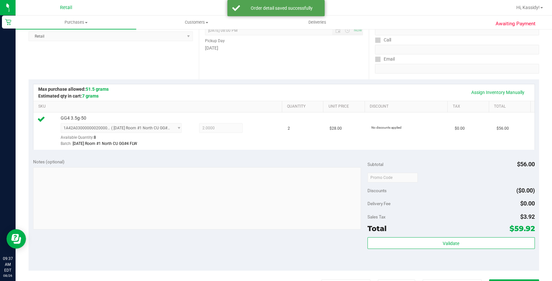
scroll to position [118, 0]
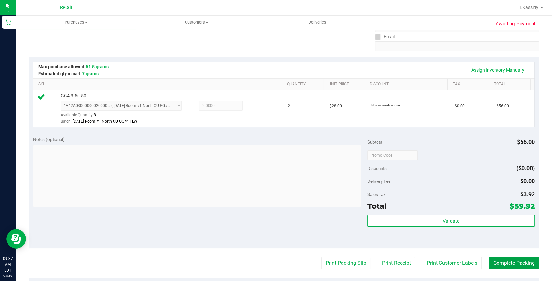
click at [526, 265] on button "Complete Packing" at bounding box center [514, 263] width 50 height 12
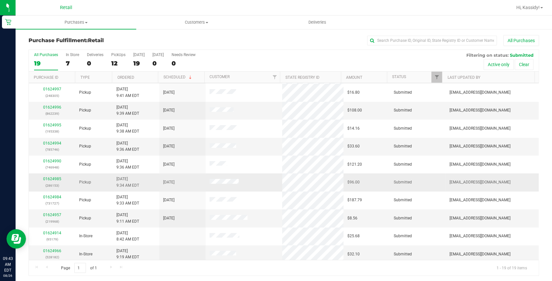
scroll to position [118, 0]
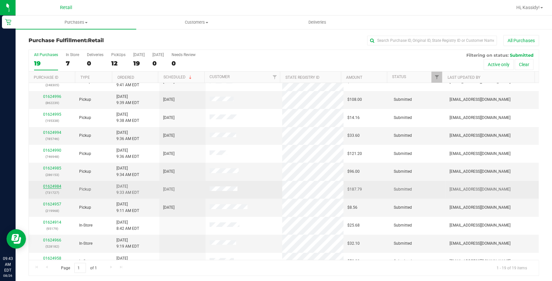
click at [53, 184] on link "01624984" at bounding box center [52, 186] width 18 height 5
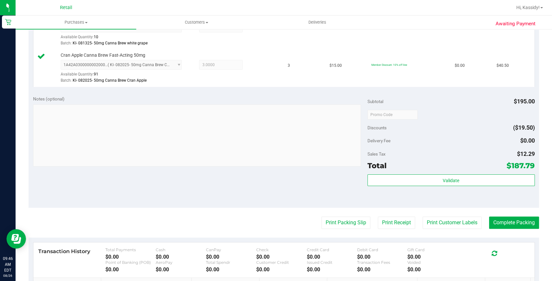
scroll to position [206, 0]
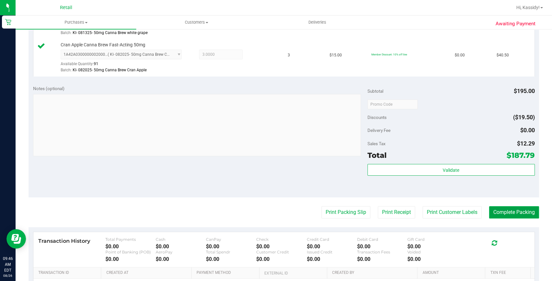
click at [502, 211] on button "Complete Packing" at bounding box center [514, 212] width 50 height 12
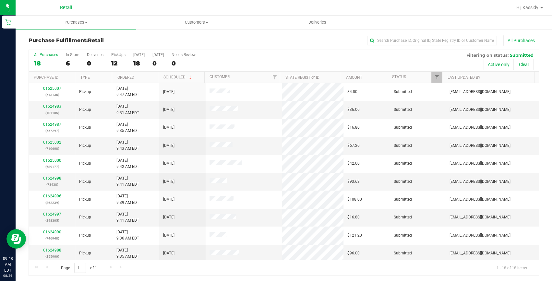
click at [397, 46] on div "Purchase Fulfillment: Retail All Purchases" at bounding box center [284, 42] width 510 height 14
click at [397, 40] on input "text" at bounding box center [432, 41] width 130 height 10
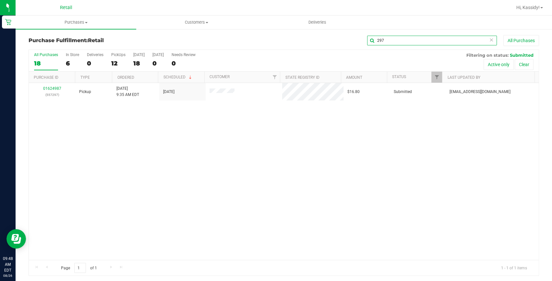
type input "297"
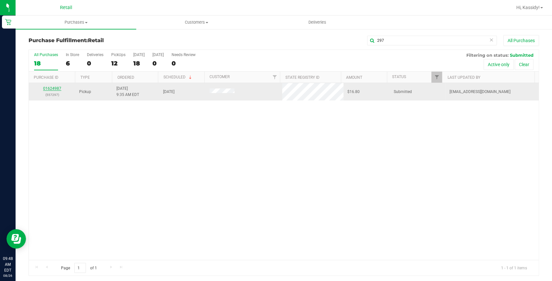
drag, startPoint x: 60, startPoint y: 86, endPoint x: 53, endPoint y: 90, distance: 8.1
click at [53, 90] on link "01624987" at bounding box center [52, 88] width 18 height 5
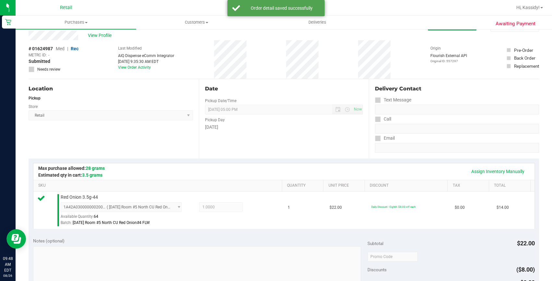
scroll to position [118, 0]
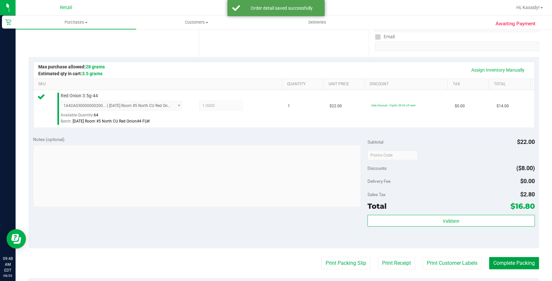
click at [501, 263] on button "Complete Packing" at bounding box center [514, 263] width 50 height 12
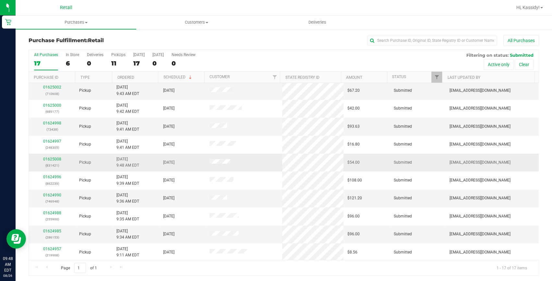
scroll to position [29, 0]
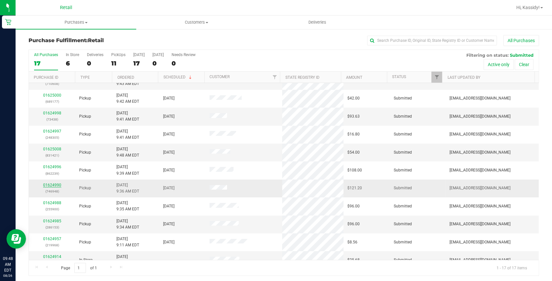
click at [52, 185] on link "01624990" at bounding box center [52, 185] width 18 height 5
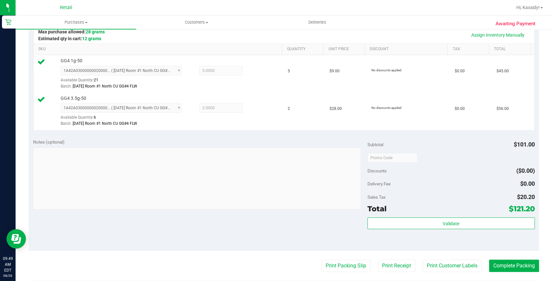
scroll to position [177, 0]
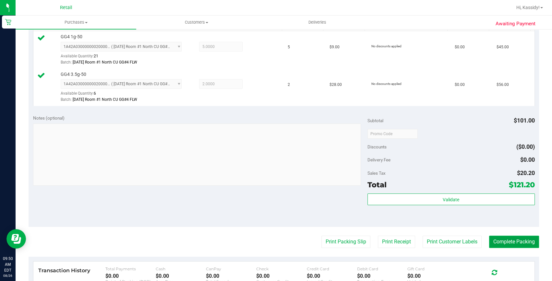
click at [518, 244] on button "Complete Packing" at bounding box center [514, 242] width 50 height 12
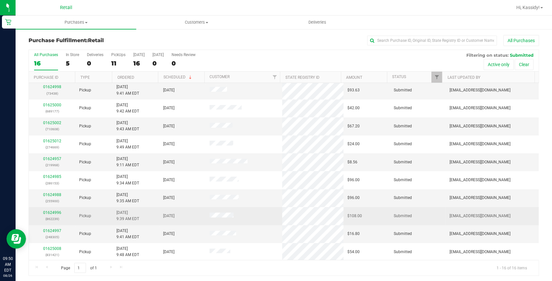
scroll to position [29, 0]
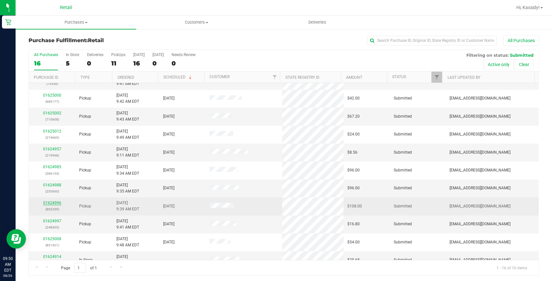
click at [52, 202] on link "01624996" at bounding box center [52, 203] width 18 height 5
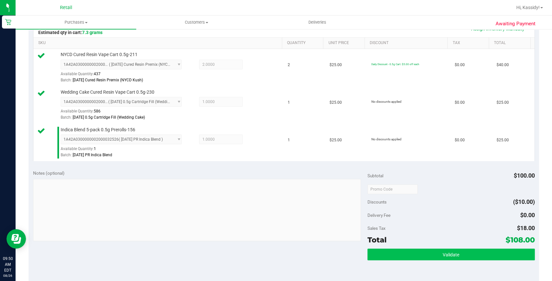
scroll to position [177, 0]
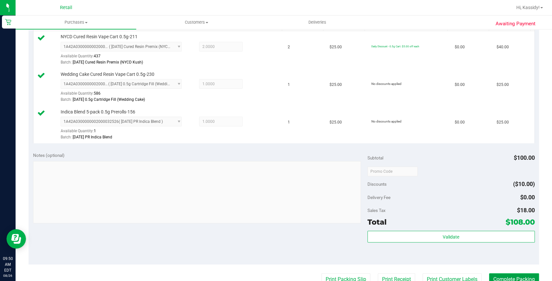
click at [509, 277] on button "Complete Packing" at bounding box center [514, 279] width 50 height 12
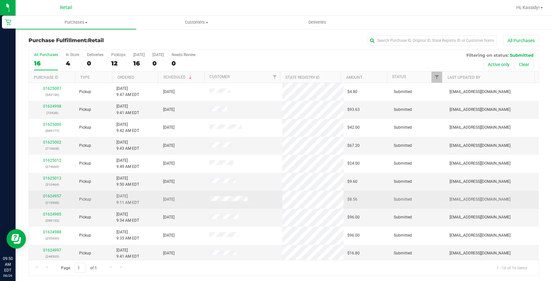
scroll to position [29, 0]
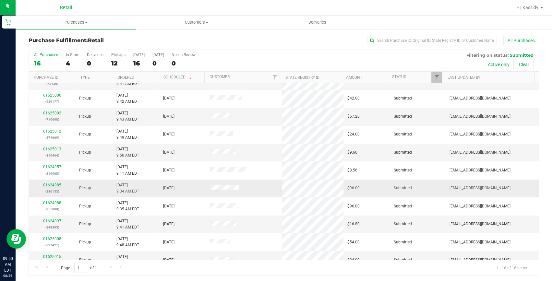
click at [57, 185] on link "01624985" at bounding box center [52, 185] width 18 height 5
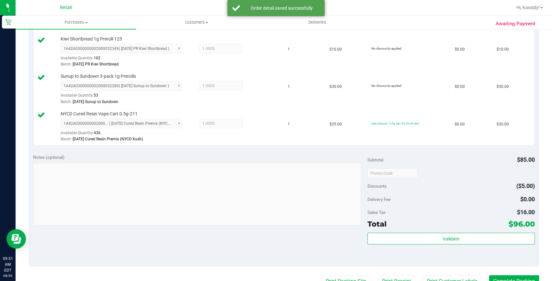
scroll to position [265, 0]
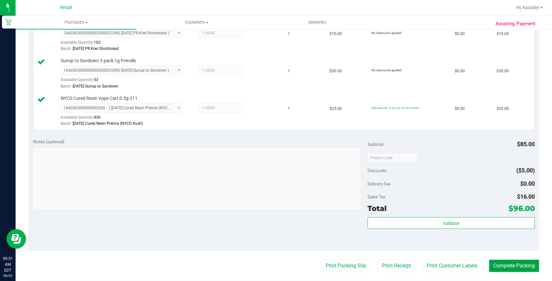
click at [501, 260] on button "Complete Packing" at bounding box center [514, 266] width 50 height 12
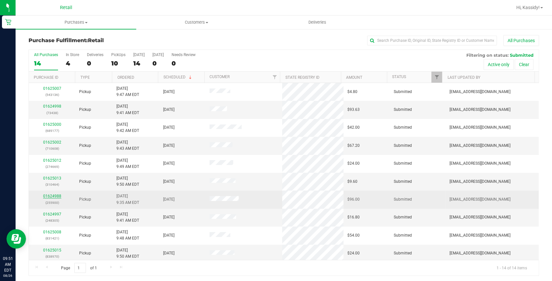
click at [49, 198] on link "01624988" at bounding box center [52, 196] width 18 height 5
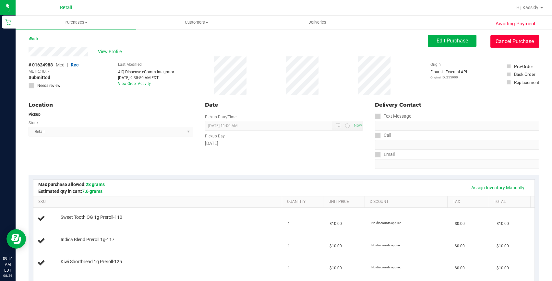
click at [496, 39] on button "Cancel Purchase" at bounding box center [514, 41] width 49 height 12
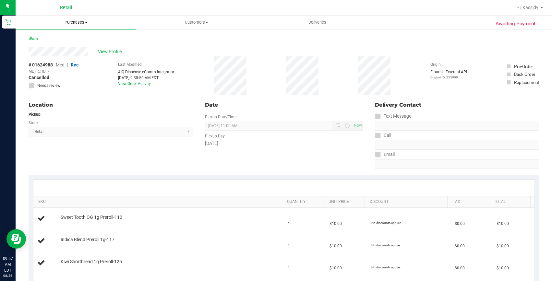
click at [73, 26] on uib-tab-heading "Purchases Summary of purchases Fulfillment All purchases" at bounding box center [76, 23] width 121 height 14
click at [63, 41] on span "Summary of purchases" at bounding box center [49, 39] width 66 height 6
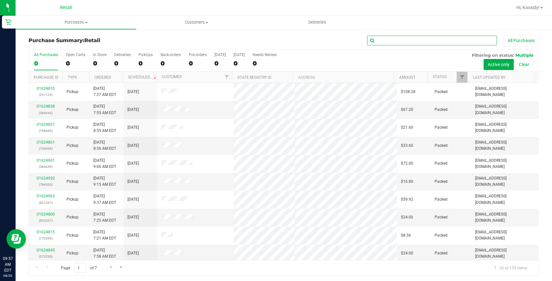
click at [409, 43] on input "text" at bounding box center [432, 41] width 130 height 10
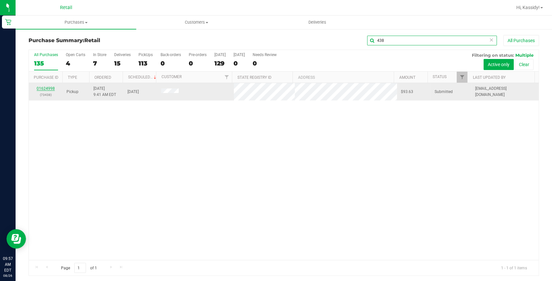
type input "438"
click at [43, 89] on link "01624998" at bounding box center [46, 88] width 18 height 5
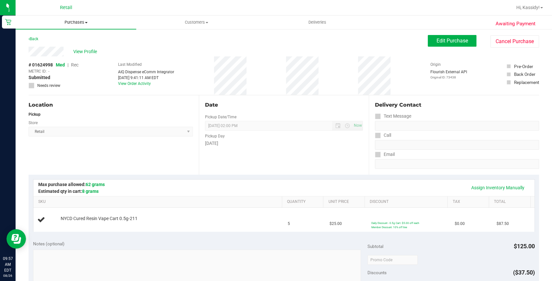
click at [71, 23] on span "Purchases" at bounding box center [76, 22] width 121 height 6
click at [66, 43] on li "Fulfillment" at bounding box center [76, 47] width 121 height 8
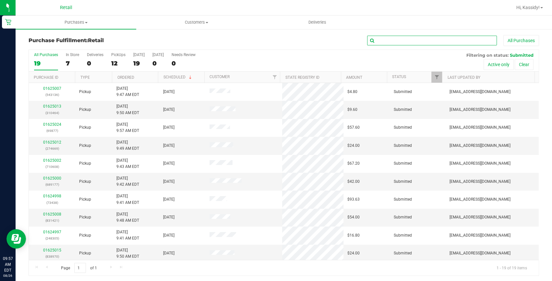
click at [425, 42] on input "text" at bounding box center [432, 41] width 130 height 10
click at [80, 25] on uib-tab-heading "Purchases Summary of purchases Fulfillment All purchases" at bounding box center [76, 23] width 121 height 14
click at [59, 46] on li "Fulfillment" at bounding box center [76, 47] width 121 height 8
click at [380, 37] on input "text" at bounding box center [432, 41] width 130 height 10
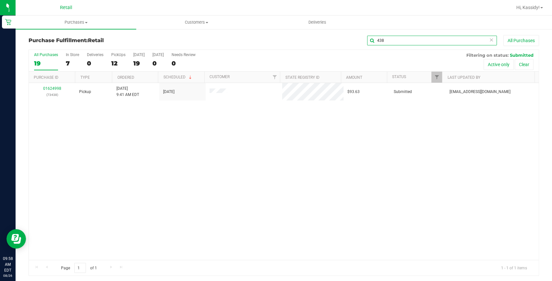
type input "438"
click at [56, 89] on link "01624998" at bounding box center [52, 88] width 18 height 5
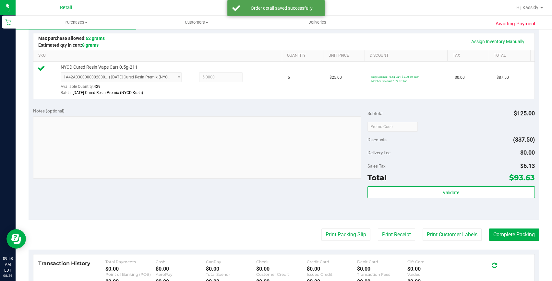
scroll to position [147, 0]
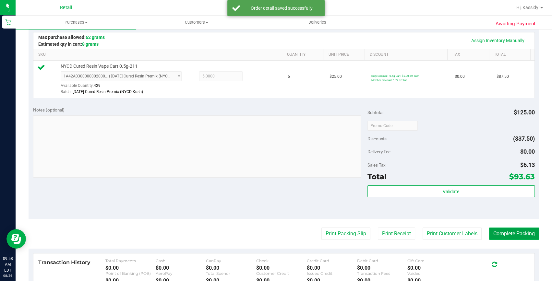
click at [508, 233] on button "Complete Packing" at bounding box center [514, 234] width 50 height 12
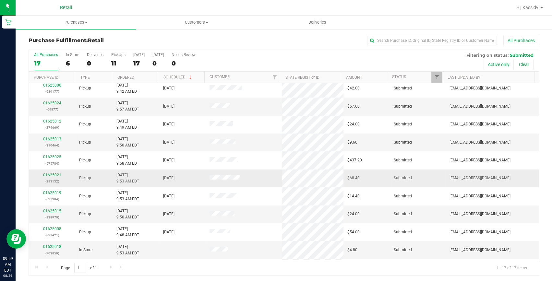
scroll to position [88, 0]
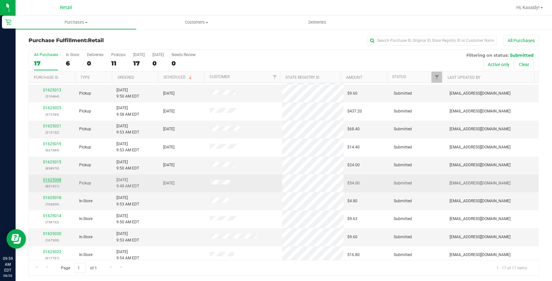
click at [57, 179] on link "01625008" at bounding box center [52, 180] width 18 height 5
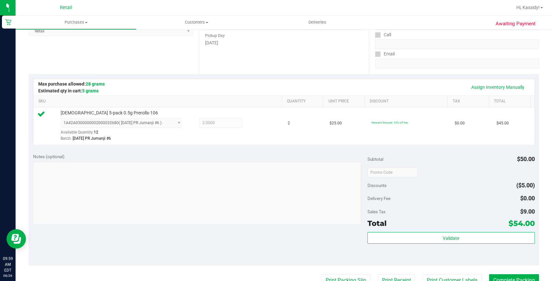
scroll to position [147, 0]
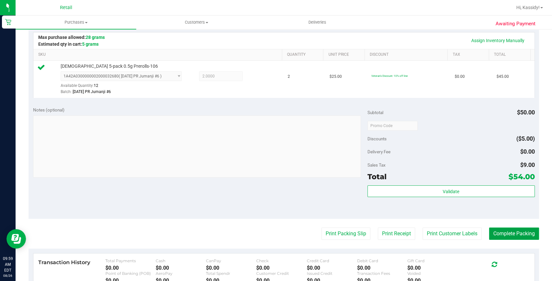
click at [501, 233] on button "Complete Packing" at bounding box center [514, 234] width 50 height 12
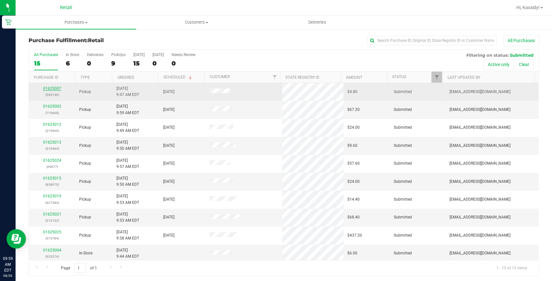
click at [51, 87] on link "01625007" at bounding box center [52, 88] width 18 height 5
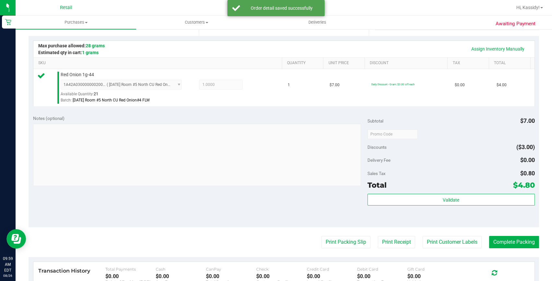
scroll to position [147, 0]
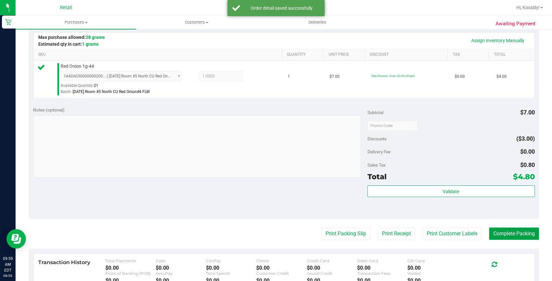
click at [489, 233] on button "Complete Packing" at bounding box center [514, 234] width 50 height 12
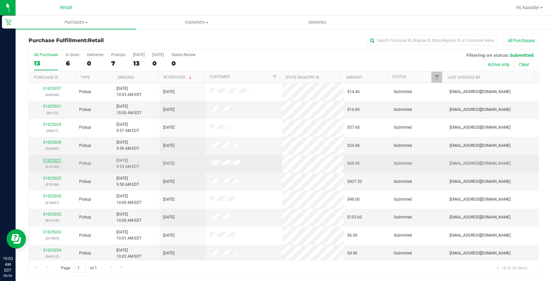
click at [46, 160] on link "01625021" at bounding box center [52, 160] width 18 height 5
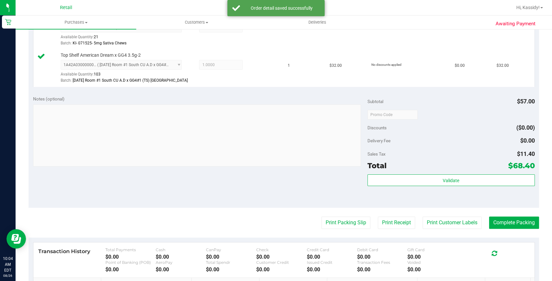
scroll to position [206, 0]
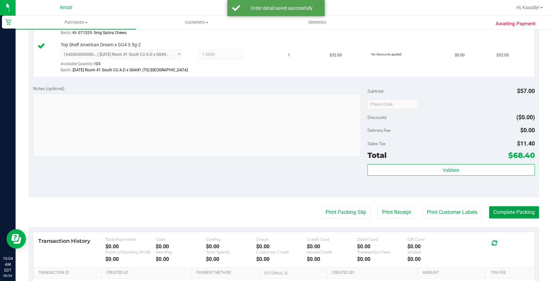
click at [509, 214] on button "Complete Packing" at bounding box center [514, 212] width 50 height 12
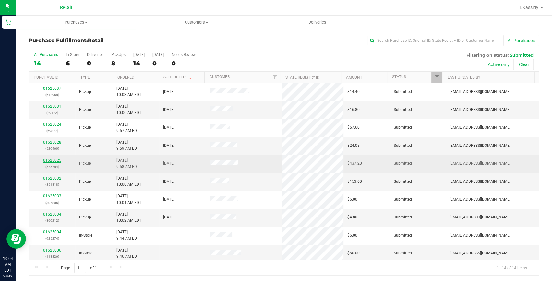
click at [57, 159] on link "01625025" at bounding box center [52, 160] width 18 height 5
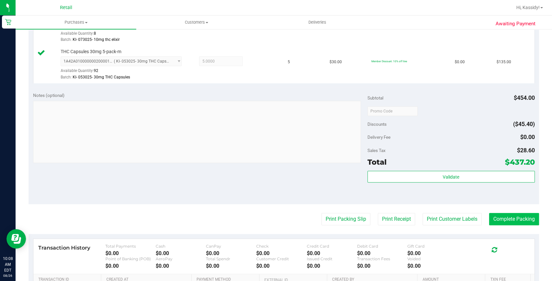
scroll to position [265, 0]
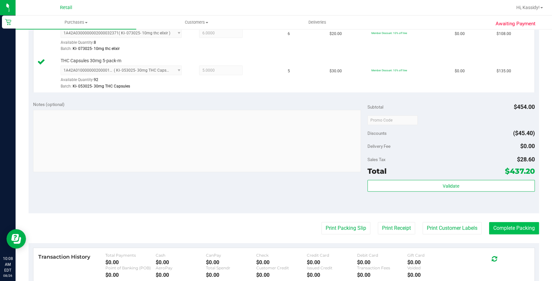
click at [517, 196] on div "Validate" at bounding box center [450, 194] width 167 height 29
click at [513, 222] on button "Complete Packing" at bounding box center [514, 228] width 50 height 12
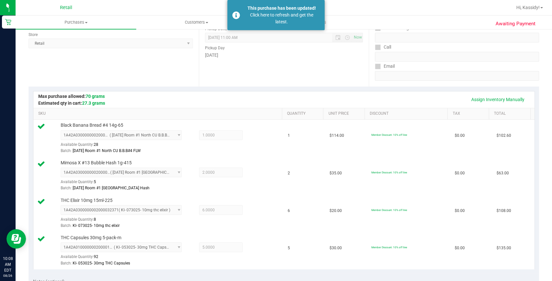
scroll to position [0, 0]
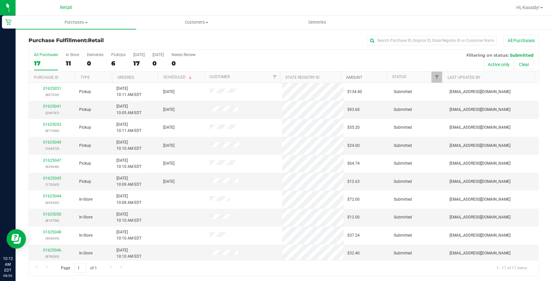
click at [354, 78] on link "Amount" at bounding box center [354, 77] width 16 height 5
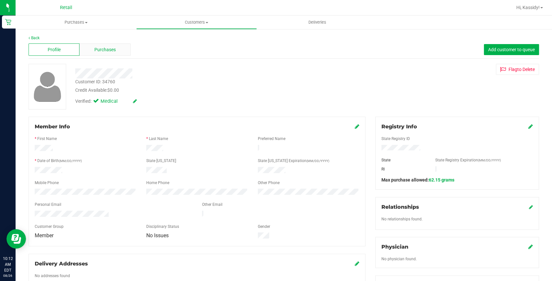
click at [95, 48] on span "Purchases" at bounding box center [104, 49] width 21 height 7
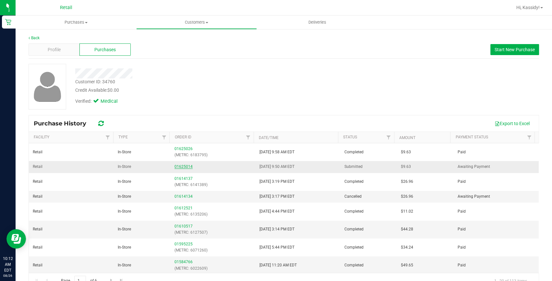
click at [185, 168] on link "01625014" at bounding box center [183, 166] width 18 height 5
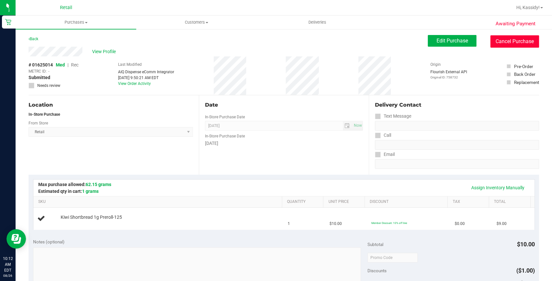
click at [495, 44] on button "Cancel Purchase" at bounding box center [514, 41] width 49 height 12
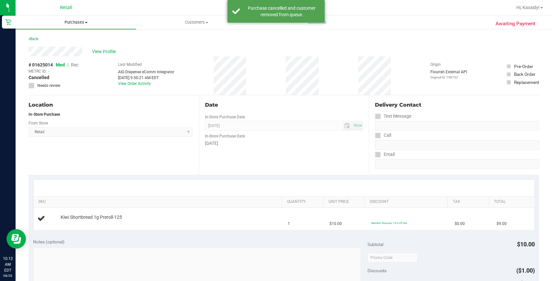
click at [67, 23] on span "Purchases" at bounding box center [76, 22] width 121 height 6
click at [58, 45] on li "Fulfillment" at bounding box center [76, 47] width 121 height 8
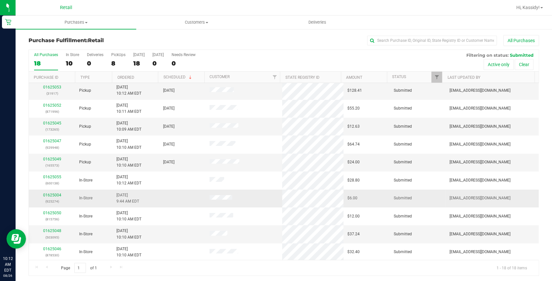
scroll to position [59, 0]
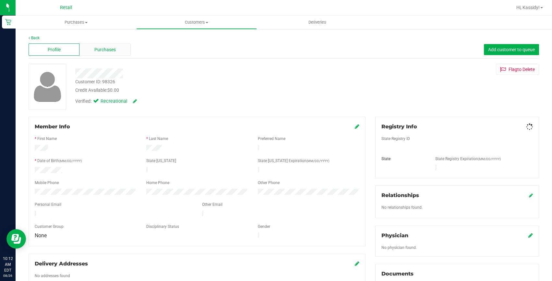
click at [117, 50] on div "Purchases" at bounding box center [104, 49] width 51 height 12
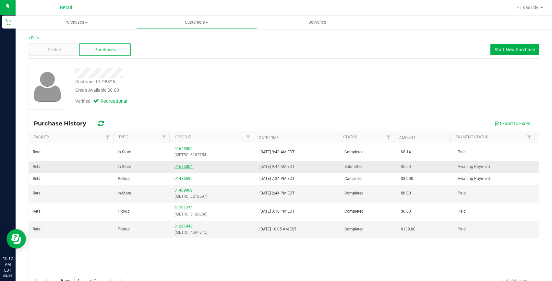
click at [174, 166] on link "01625004" at bounding box center [183, 166] width 18 height 5
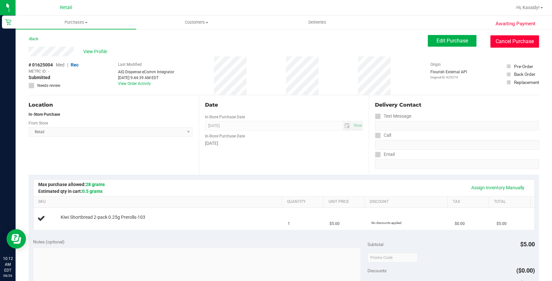
click at [493, 42] on button "Cancel Purchase" at bounding box center [514, 41] width 49 height 12
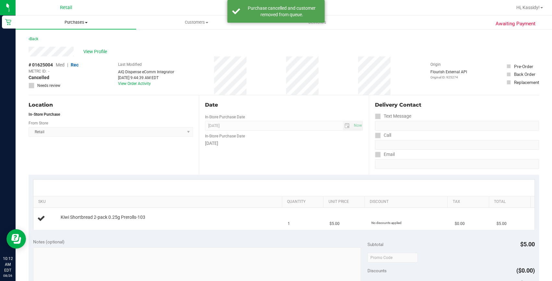
click at [68, 25] on uib-tab-heading "Purchases Summary of purchases Fulfillment All purchases" at bounding box center [76, 23] width 121 height 14
click at [61, 48] on li "Fulfillment" at bounding box center [76, 47] width 121 height 8
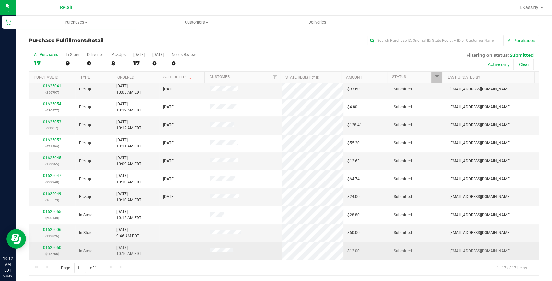
scroll to position [29, 0]
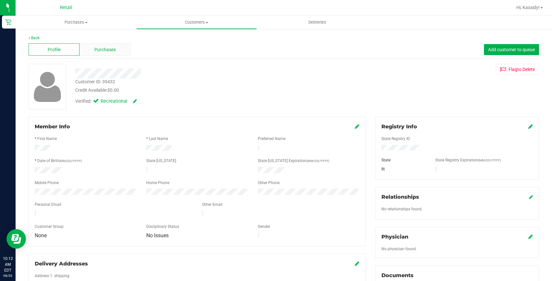
click at [122, 51] on div "Purchases" at bounding box center [104, 49] width 51 height 12
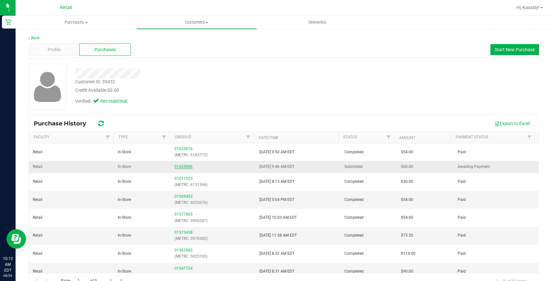
click at [188, 164] on link "01625006" at bounding box center [183, 166] width 18 height 5
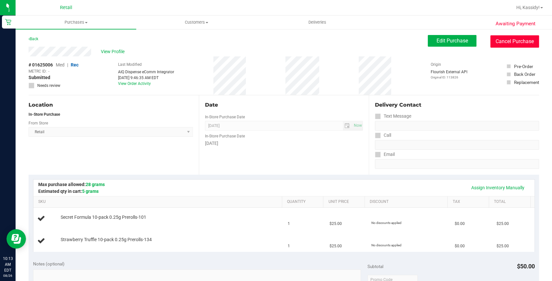
click at [514, 40] on button "Cancel Purchase" at bounding box center [514, 41] width 49 height 12
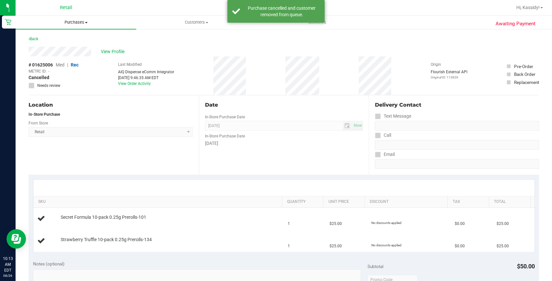
click at [82, 20] on span "Purchases" at bounding box center [76, 22] width 121 height 6
click at [69, 45] on li "Fulfillment" at bounding box center [76, 47] width 121 height 8
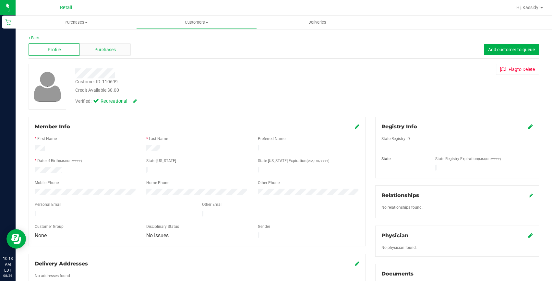
click at [101, 50] on span "Purchases" at bounding box center [104, 49] width 21 height 7
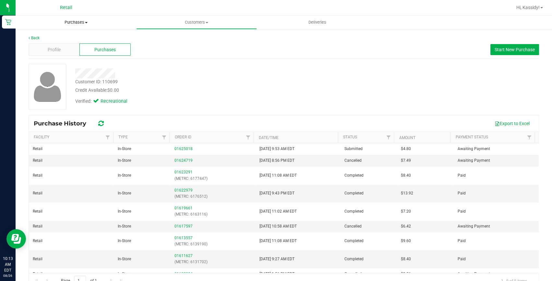
click at [92, 25] on uib-tab-heading "Purchases Summary of purchases Fulfillment All purchases" at bounding box center [76, 23] width 121 height 14
click at [83, 45] on li "Fulfillment" at bounding box center [76, 47] width 121 height 8
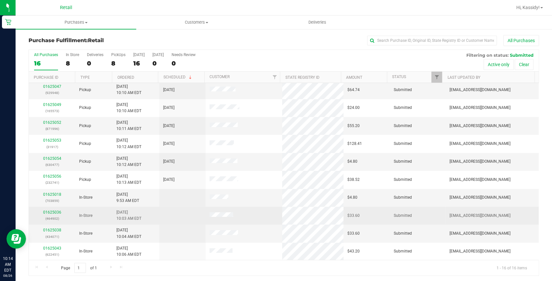
scroll to position [59, 0]
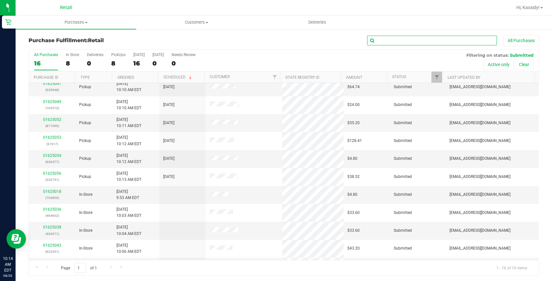
click at [374, 39] on input "text" at bounding box center [432, 41] width 130 height 10
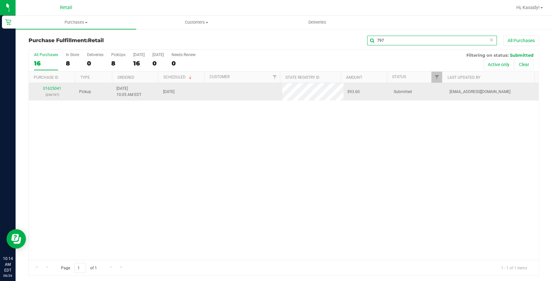
scroll to position [0, 0]
type input "797"
click at [53, 89] on link "01625041" at bounding box center [52, 88] width 18 height 5
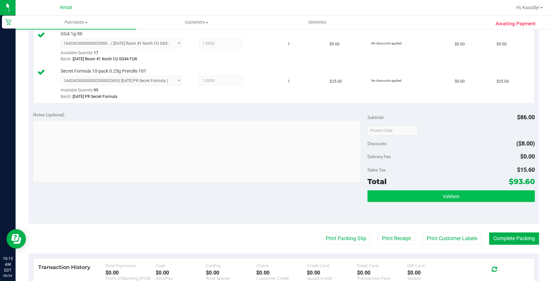
scroll to position [265, 0]
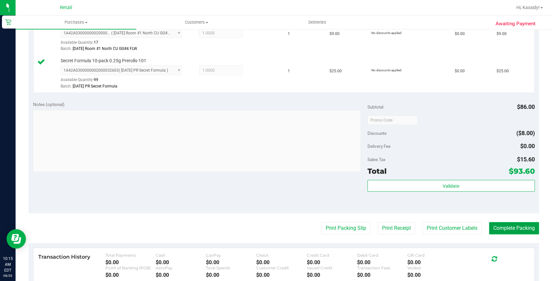
click at [516, 227] on button "Complete Packing" at bounding box center [514, 228] width 50 height 12
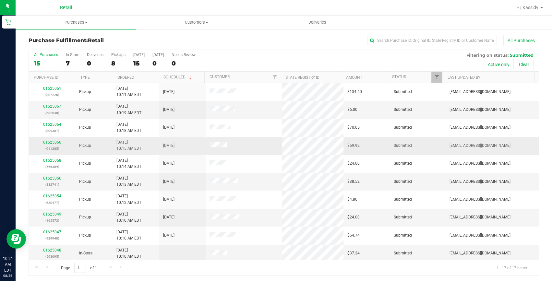
scroll to position [127, 0]
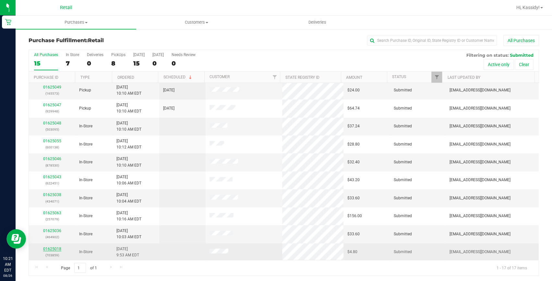
click at [54, 248] on link "01625018" at bounding box center [52, 249] width 18 height 5
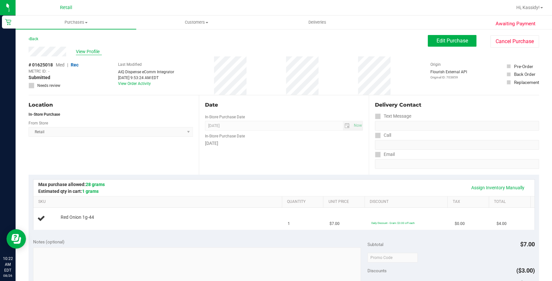
click at [94, 50] on span "View Profile" at bounding box center [89, 51] width 26 height 7
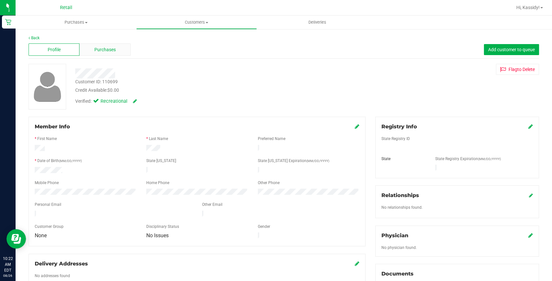
click at [94, 51] on span "Purchases" at bounding box center [104, 49] width 21 height 7
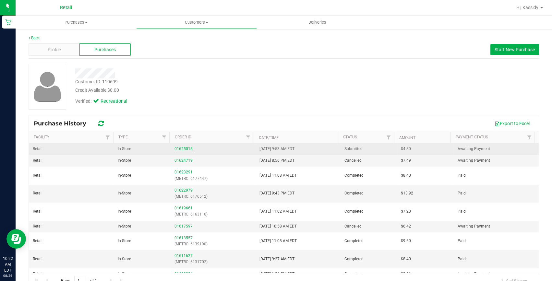
click at [178, 149] on link "01625018" at bounding box center [183, 149] width 18 height 5
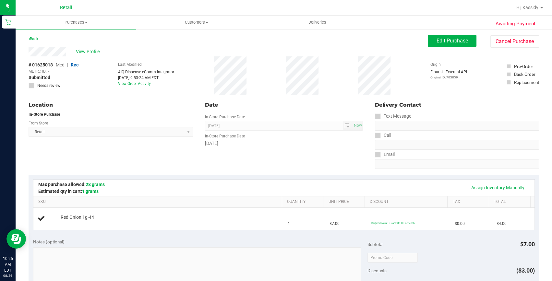
click at [84, 54] on span "View Profile" at bounding box center [89, 51] width 26 height 7
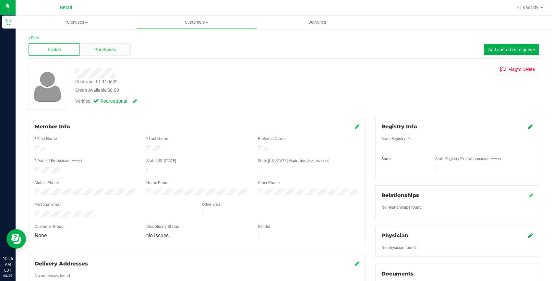
click at [85, 51] on div "Purchases" at bounding box center [104, 49] width 51 height 12
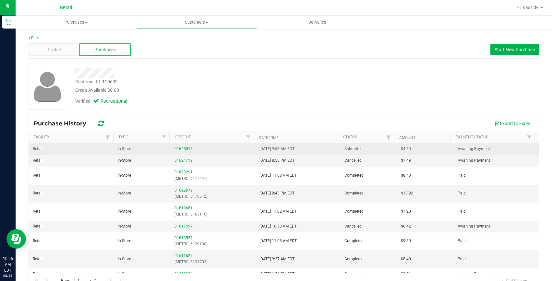
click at [179, 150] on link "01625018" at bounding box center [183, 149] width 18 height 5
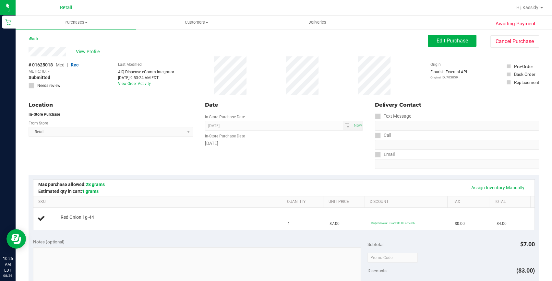
click at [80, 50] on span "View Profile" at bounding box center [89, 51] width 26 height 7
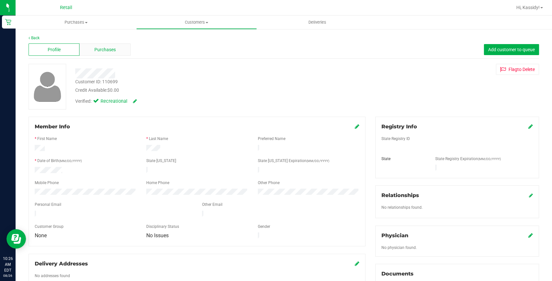
click at [105, 49] on span "Purchases" at bounding box center [104, 49] width 21 height 7
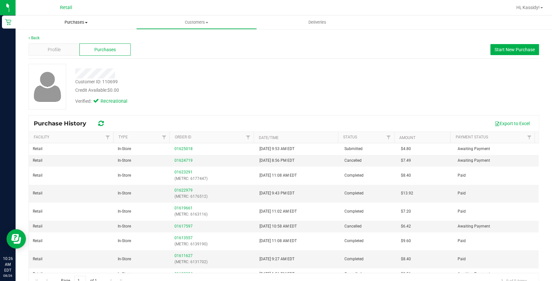
click at [78, 23] on span "Purchases" at bounding box center [76, 22] width 121 height 6
click at [61, 39] on span "Summary of purchases" at bounding box center [49, 39] width 66 height 6
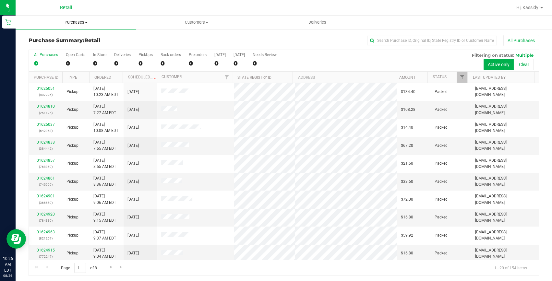
click at [72, 22] on span "Purchases" at bounding box center [76, 22] width 121 height 6
click at [60, 45] on li "Fulfillment" at bounding box center [76, 47] width 121 height 8
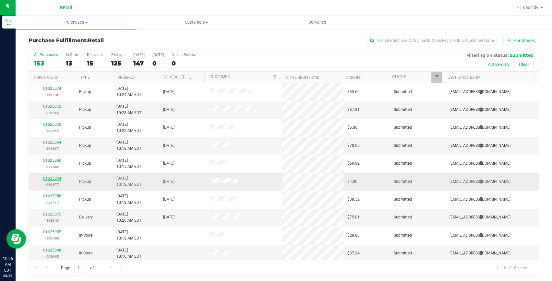
click at [49, 178] on link "01625054" at bounding box center [52, 178] width 18 height 5
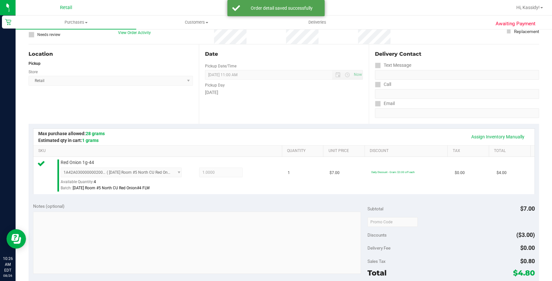
scroll to position [118, 0]
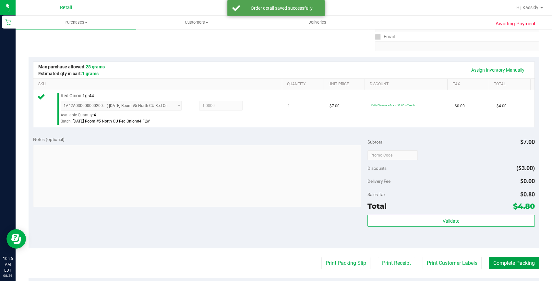
drag, startPoint x: 490, startPoint y: 264, endPoint x: 496, endPoint y: 269, distance: 8.5
click at [491, 272] on purchase-details "Back Edit Purchase Cancel Purchase View Profile # 01625054 Med | Rec METRC ID: …" at bounding box center [284, 158] width 510 height 482
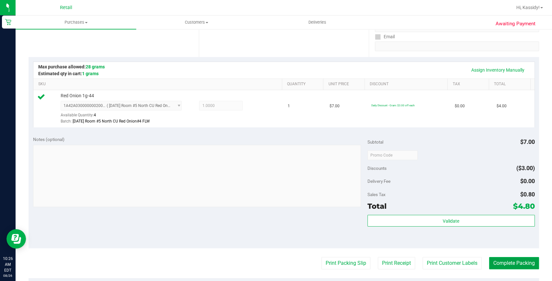
click at [505, 265] on button "Complete Packing" at bounding box center [514, 263] width 50 height 12
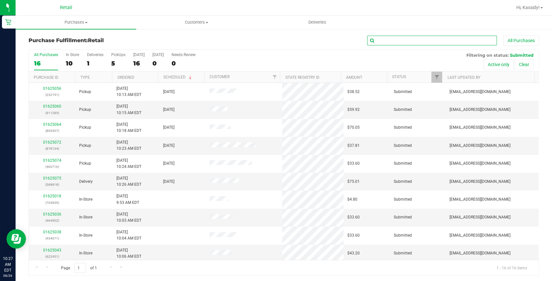
click at [388, 42] on input "text" at bounding box center [432, 41] width 130 height 10
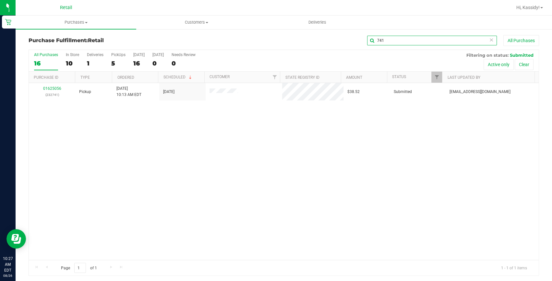
type input "741"
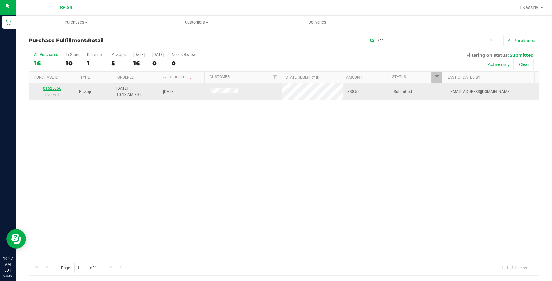
drag, startPoint x: 50, startPoint y: 97, endPoint x: 50, endPoint y: 87, distance: 10.1
click at [50, 87] on link "01625056" at bounding box center [52, 88] width 18 height 5
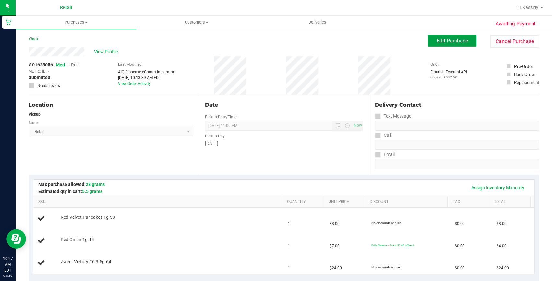
click at [430, 39] on button "Edit Purchase" at bounding box center [452, 41] width 49 height 12
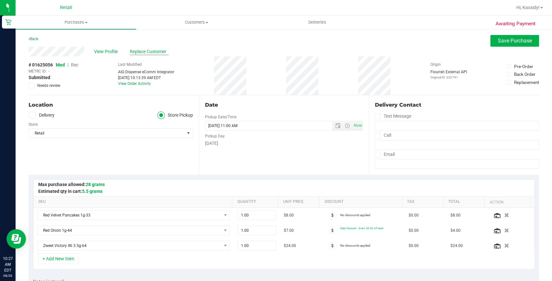
click at [153, 51] on span "Replace Customer" at bounding box center [149, 51] width 39 height 7
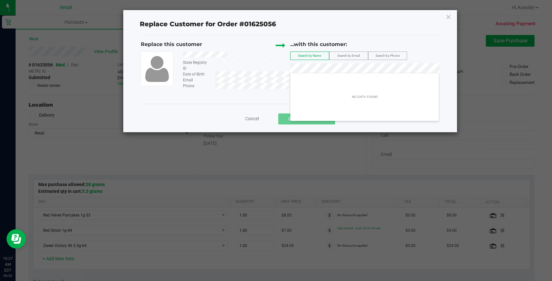
click at [252, 120] on span "Cancel" at bounding box center [252, 118] width 14 height 5
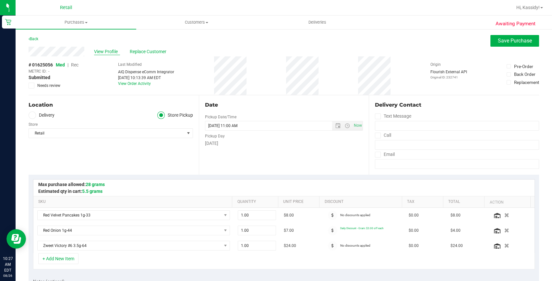
click at [100, 48] on span "View Profile" at bounding box center [107, 51] width 26 height 7
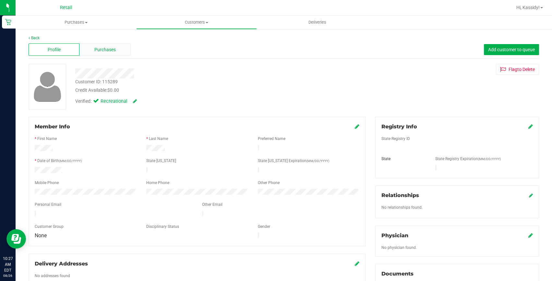
click at [101, 49] on span "Purchases" at bounding box center [104, 49] width 21 height 7
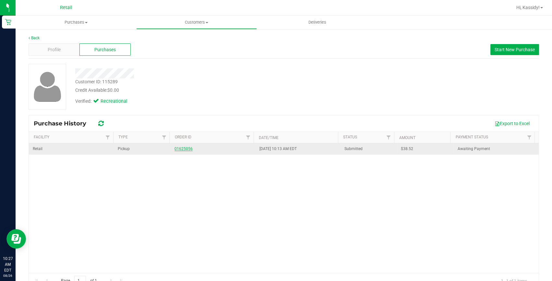
click at [183, 147] on link "01625056" at bounding box center [183, 149] width 18 height 5
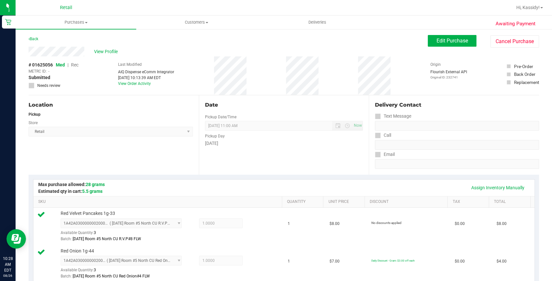
click at [453, 47] on div "Edit Purchase Cancel Purchase" at bounding box center [483, 41] width 111 height 13
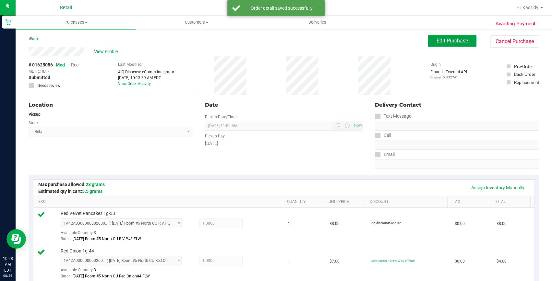
click at [453, 44] on button "Edit Purchase" at bounding box center [452, 41] width 49 height 12
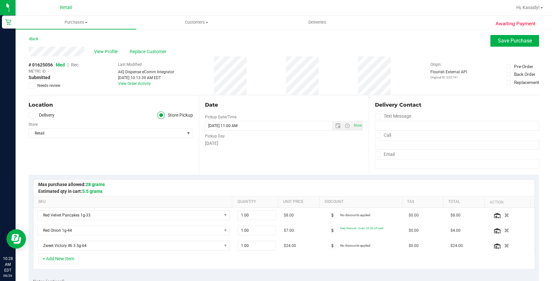
click at [74, 64] on span "Rec" at bounding box center [74, 64] width 7 height 5
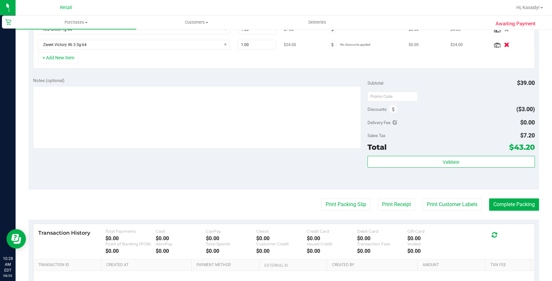
scroll to position [206, 0]
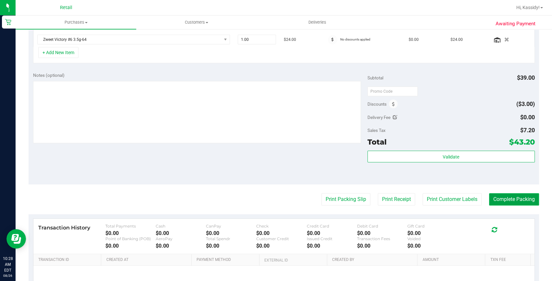
click at [507, 198] on button "Complete Packing" at bounding box center [514, 199] width 50 height 12
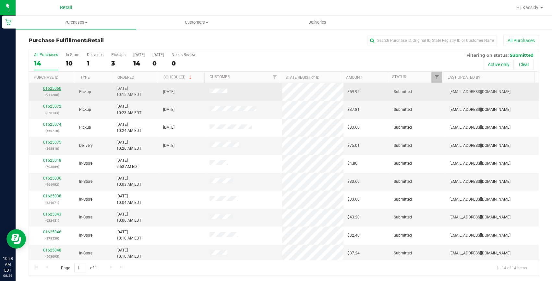
click at [53, 88] on link "01625060" at bounding box center [52, 88] width 18 height 5
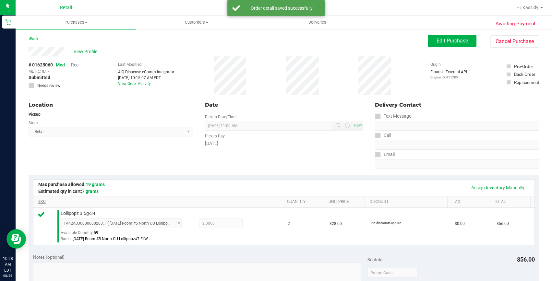
scroll to position [206, 0]
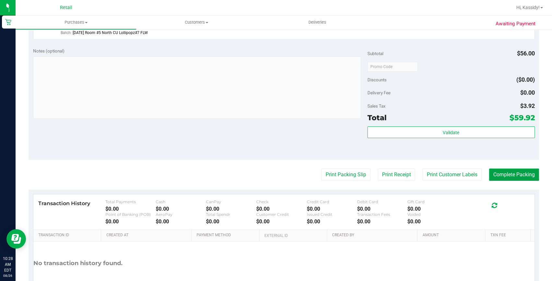
click at [496, 175] on button "Complete Packing" at bounding box center [514, 175] width 50 height 12
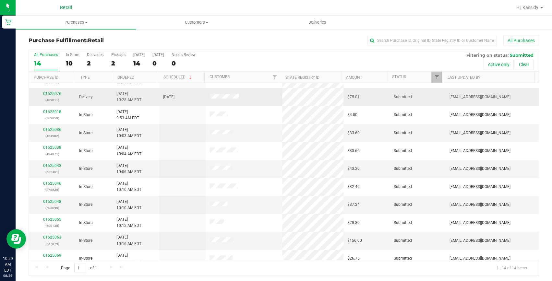
scroll to position [59, 0]
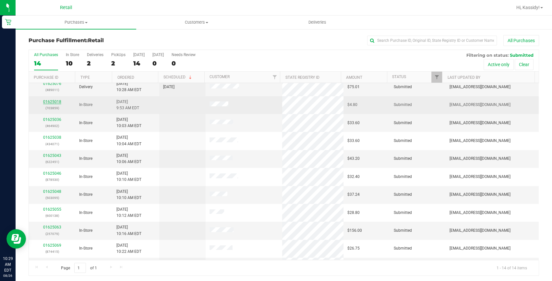
click at [50, 102] on link "01625018" at bounding box center [52, 102] width 18 height 5
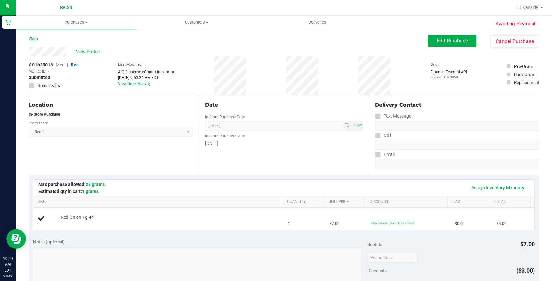
click at [31, 39] on link "Back" at bounding box center [34, 39] width 10 height 5
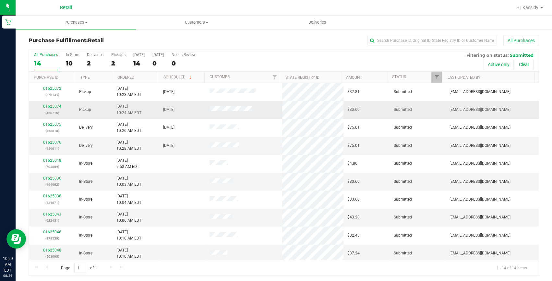
scroll to position [29, 0]
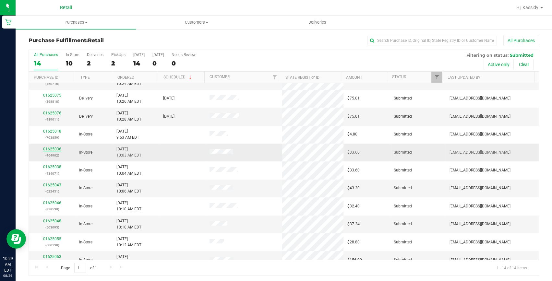
click at [53, 150] on link "01625036" at bounding box center [52, 149] width 18 height 5
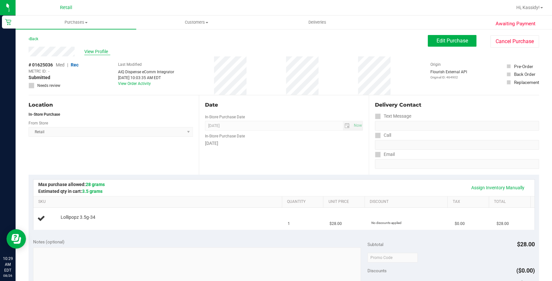
click at [93, 51] on span "View Profile" at bounding box center [97, 51] width 26 height 7
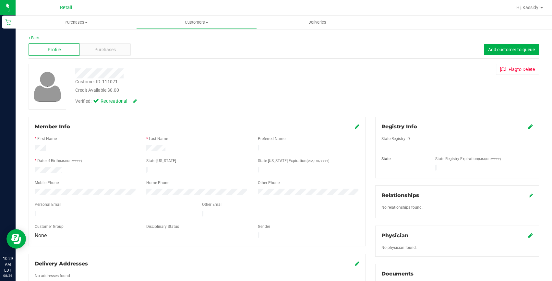
click at [93, 51] on div "Purchases" at bounding box center [104, 49] width 51 height 12
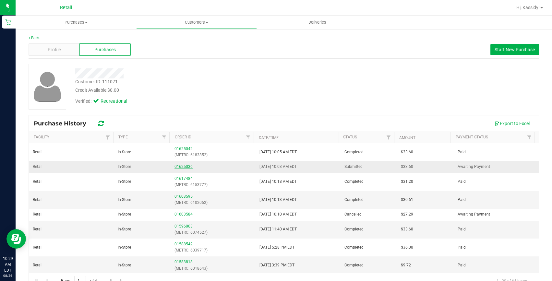
click at [185, 167] on link "01625036" at bounding box center [183, 166] width 18 height 5
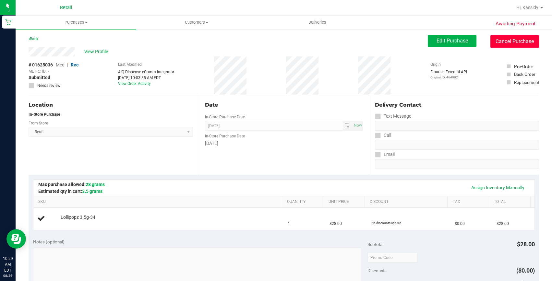
click at [492, 42] on button "Cancel Purchase" at bounding box center [514, 41] width 49 height 12
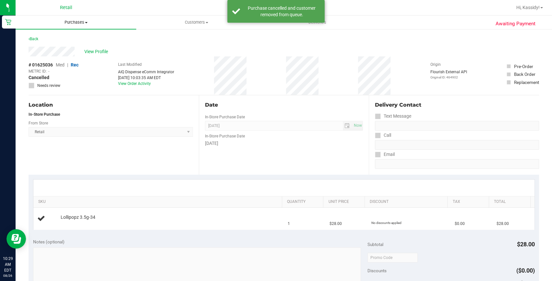
click at [78, 23] on span "Purchases" at bounding box center [76, 22] width 121 height 6
click at [45, 47] on span "Fulfillment" at bounding box center [36, 47] width 40 height 6
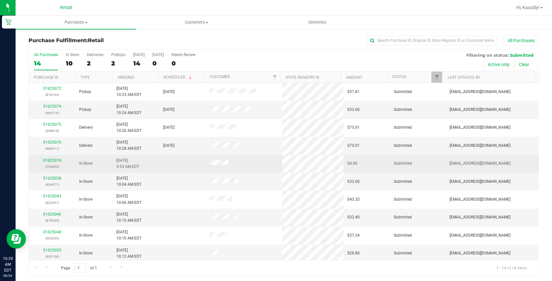
scroll to position [29, 0]
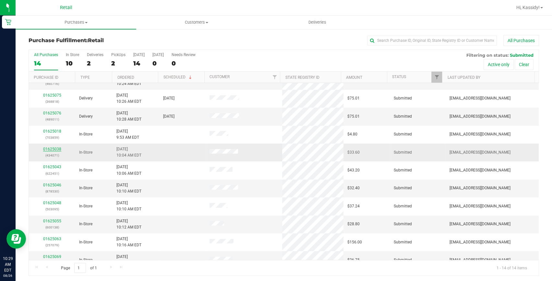
click at [44, 148] on link "01625038" at bounding box center [52, 149] width 18 height 5
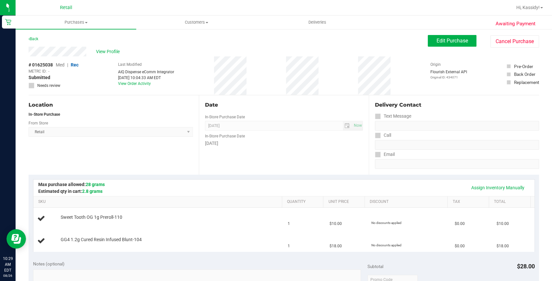
click at [109, 58] on div "# 01625038 Med | Rec METRC ID: - Submitted Needs review Last Modified AIQ Dispe…" at bounding box center [284, 75] width 510 height 39
click at [109, 53] on span "View Profile" at bounding box center [109, 51] width 26 height 7
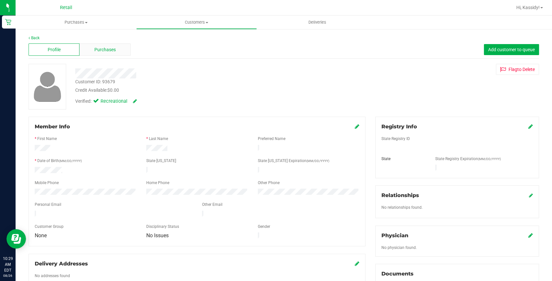
click at [112, 47] on span "Purchases" at bounding box center [104, 49] width 21 height 7
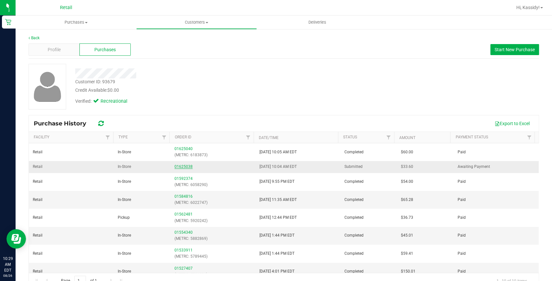
click at [179, 165] on link "01625038" at bounding box center [183, 166] width 18 height 5
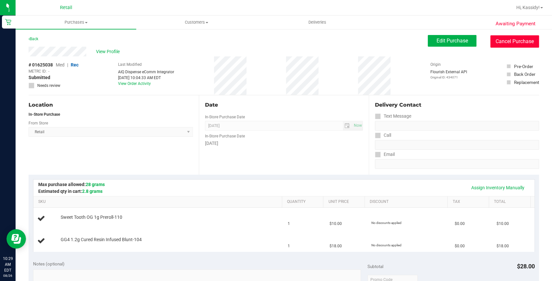
click at [490, 44] on button "Cancel Purchase" at bounding box center [514, 41] width 49 height 12
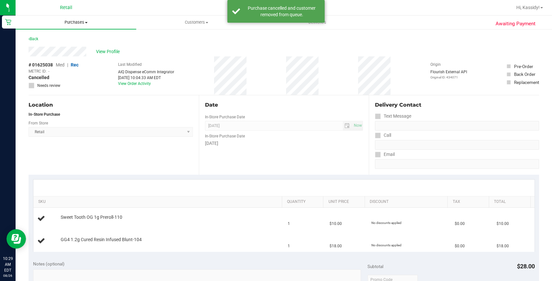
click at [76, 26] on uib-tab-heading "Purchases Summary of purchases Fulfillment All purchases" at bounding box center [76, 23] width 121 height 14
click at [45, 43] on li "Fulfillment" at bounding box center [76, 47] width 121 height 8
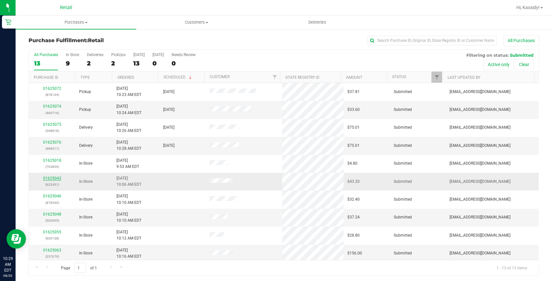
click at [54, 178] on link "01625043" at bounding box center [52, 178] width 18 height 5
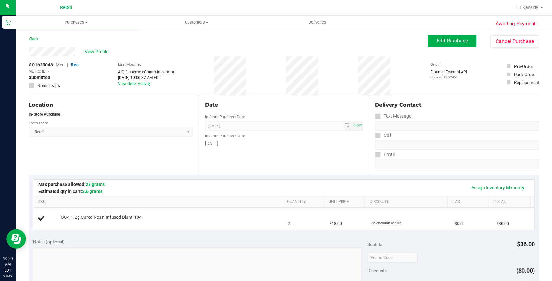
click at [95, 52] on span "View Profile" at bounding box center [98, 51] width 26 height 7
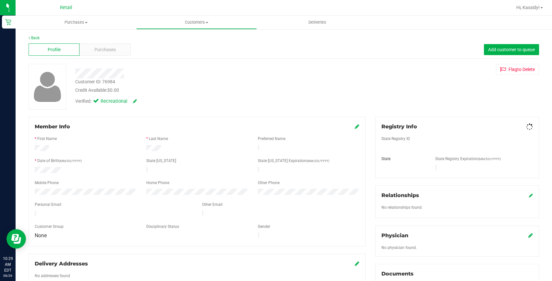
click at [95, 52] on span "Purchases" at bounding box center [104, 49] width 21 height 7
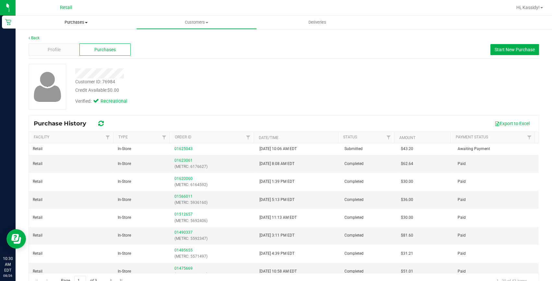
click at [63, 25] on span "Purchases" at bounding box center [76, 22] width 121 height 6
click at [54, 47] on span "Fulfillment" at bounding box center [36, 47] width 40 height 6
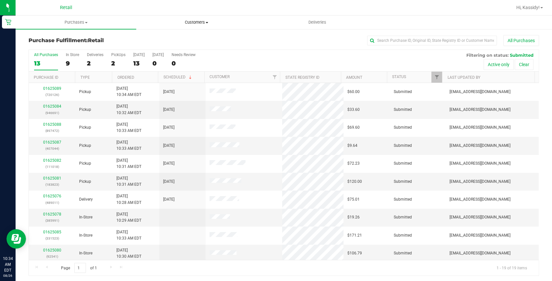
click at [193, 21] on span "Customers" at bounding box center [197, 22] width 120 height 6
click at [177, 36] on span "All customers" at bounding box center [159, 39] width 47 height 6
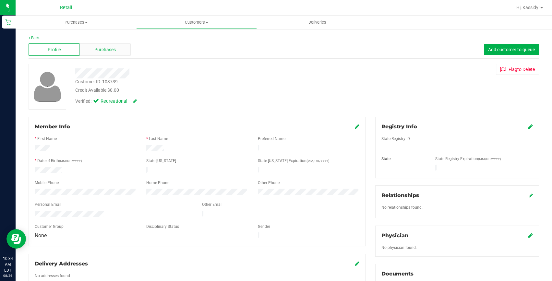
click at [94, 49] on span "Purchases" at bounding box center [104, 49] width 21 height 7
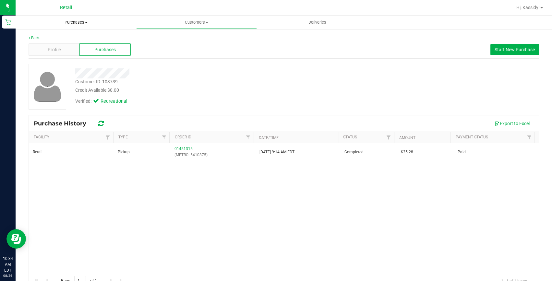
click at [72, 19] on span "Purchases" at bounding box center [76, 22] width 121 height 6
click at [195, 23] on span "Customers" at bounding box center [197, 22] width 120 height 6
click at [183, 37] on li "All customers" at bounding box center [196, 39] width 121 height 8
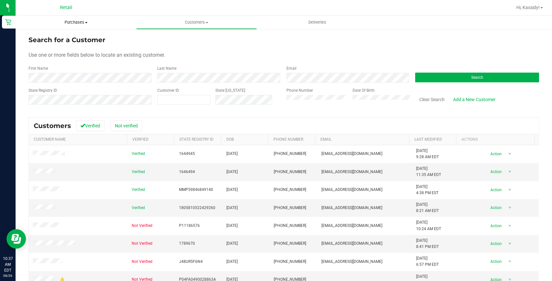
click at [71, 26] on uib-tab-heading "Purchases Summary of purchases Fulfillment All purchases" at bounding box center [76, 23] width 121 height 14
click at [62, 43] on li "Fulfillment" at bounding box center [76, 47] width 121 height 8
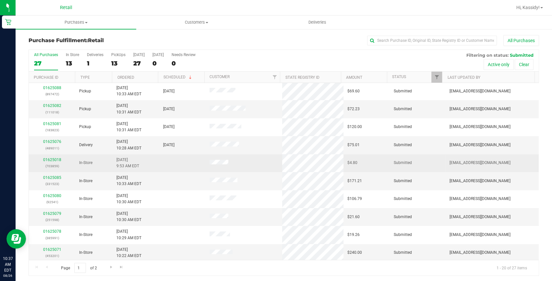
scroll to position [181, 0]
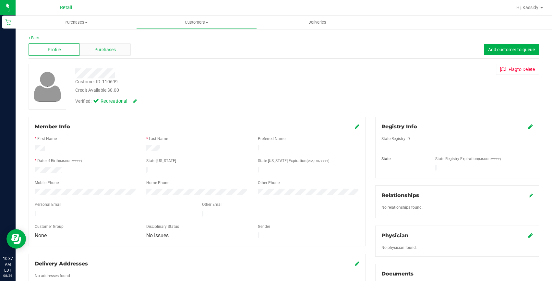
click at [99, 51] on span "Purchases" at bounding box center [104, 49] width 21 height 7
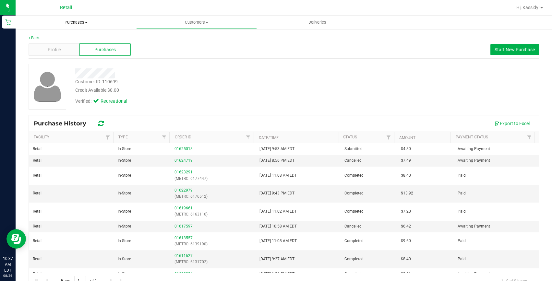
click at [80, 24] on span "Purchases" at bounding box center [76, 22] width 121 height 6
click at [69, 45] on li "Fulfillment" at bounding box center [76, 47] width 121 height 8
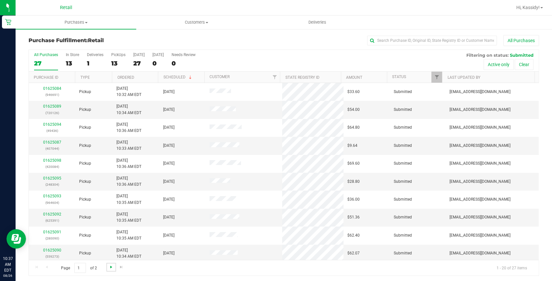
click at [112, 266] on span "Go to the next page" at bounding box center [111, 267] width 5 height 5
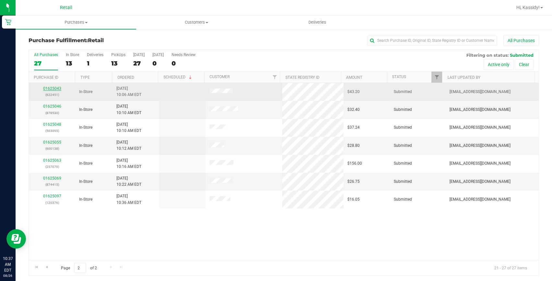
click at [56, 90] on link "01625043" at bounding box center [52, 88] width 18 height 5
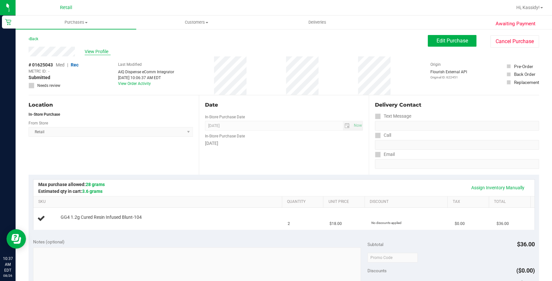
click at [92, 51] on span "View Profile" at bounding box center [98, 51] width 26 height 7
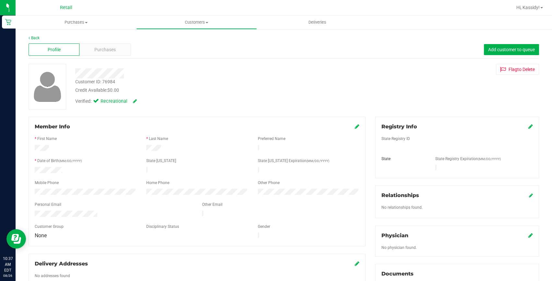
click at [92, 51] on div "Purchases" at bounding box center [104, 49] width 51 height 12
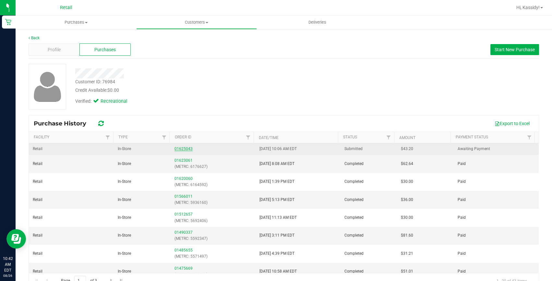
click at [179, 148] on link "01625043" at bounding box center [183, 149] width 18 height 5
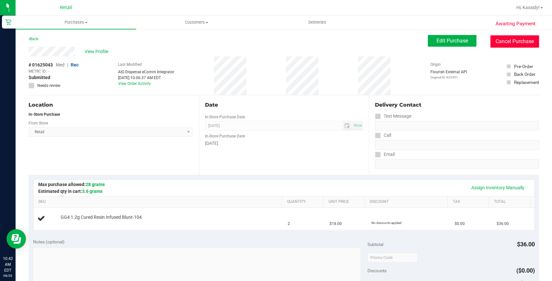
click at [504, 42] on button "Cancel Purchase" at bounding box center [514, 41] width 49 height 12
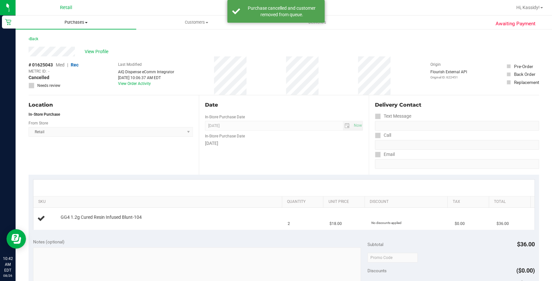
click at [72, 21] on span "Purchases" at bounding box center [76, 22] width 121 height 6
click at [63, 47] on li "Fulfillment" at bounding box center [76, 47] width 121 height 8
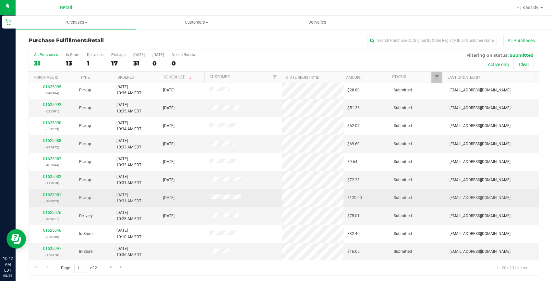
scroll to position [1, 0]
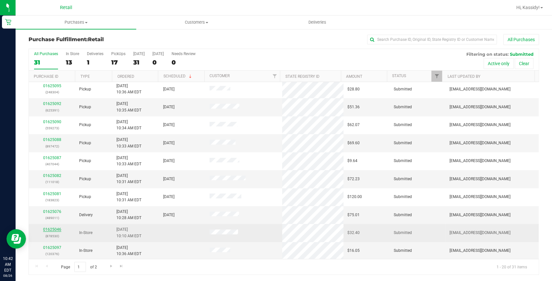
click at [48, 227] on link "01625046" at bounding box center [52, 229] width 18 height 5
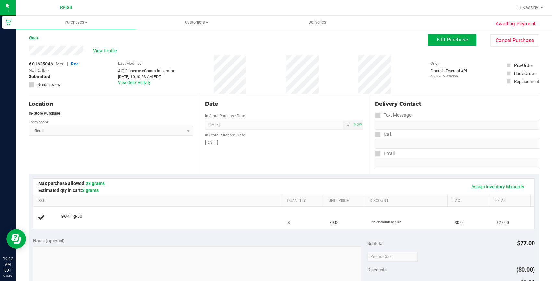
click at [100, 46] on div "View Profile" at bounding box center [228, 51] width 399 height 10
click at [100, 49] on span "View Profile" at bounding box center [106, 50] width 26 height 7
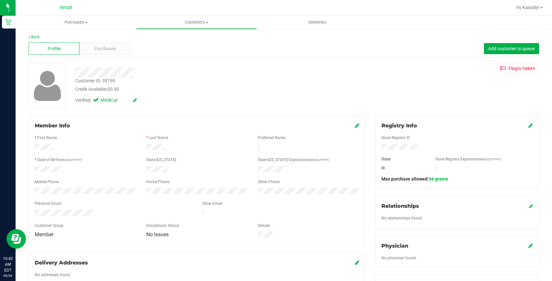
click at [100, 49] on span "Purchases" at bounding box center [104, 48] width 21 height 7
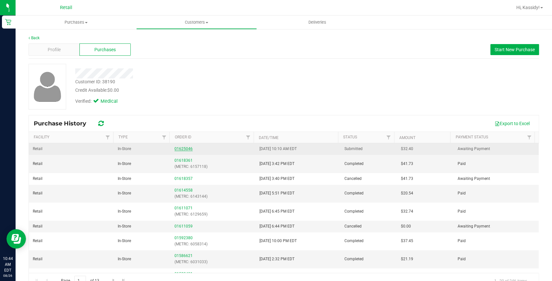
click at [175, 149] on link "01625046" at bounding box center [183, 149] width 18 height 5
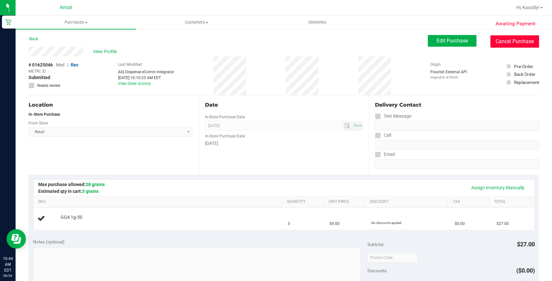
drag, startPoint x: 498, startPoint y: 43, endPoint x: 299, endPoint y: 37, distance: 199.8
click at [498, 43] on button "Cancel Purchase" at bounding box center [514, 41] width 49 height 12
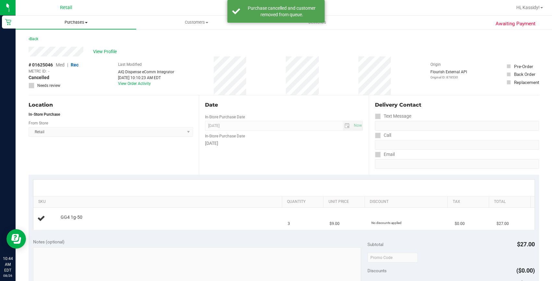
click at [100, 22] on span "Purchases" at bounding box center [76, 22] width 121 height 6
click at [76, 43] on li "Fulfillment" at bounding box center [76, 47] width 121 height 8
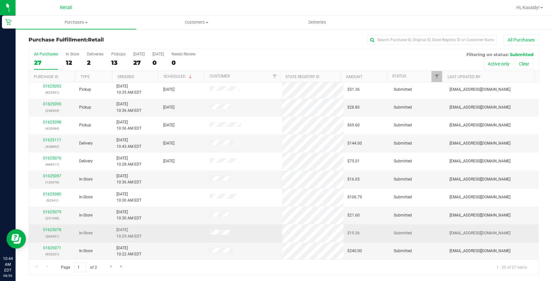
scroll to position [1, 0]
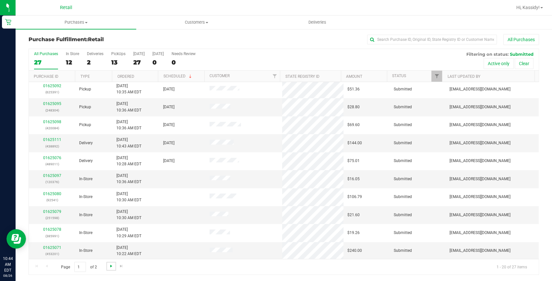
click at [109, 267] on span "Go to the next page" at bounding box center [111, 266] width 5 height 5
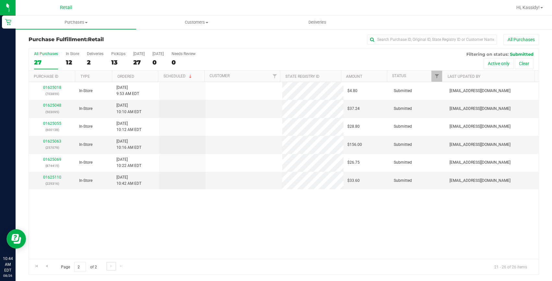
scroll to position [0, 0]
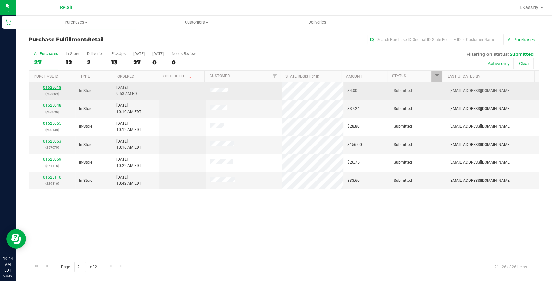
click at [44, 88] on link "01625018" at bounding box center [52, 87] width 18 height 5
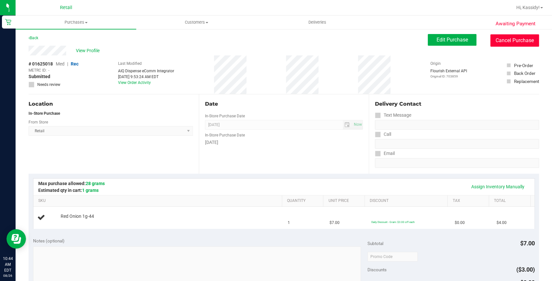
click at [499, 41] on button "Cancel Purchase" at bounding box center [514, 40] width 49 height 12
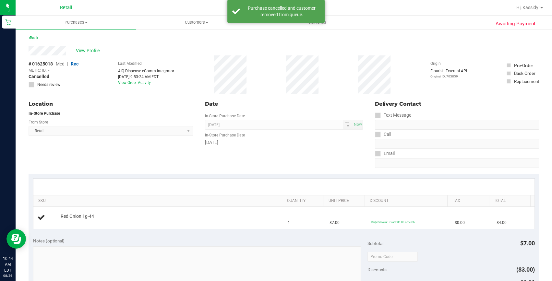
click at [31, 38] on link "Back" at bounding box center [34, 38] width 10 height 5
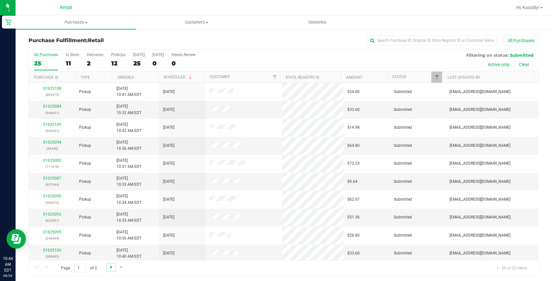
click at [110, 266] on span "Go to the next page" at bounding box center [111, 267] width 5 height 5
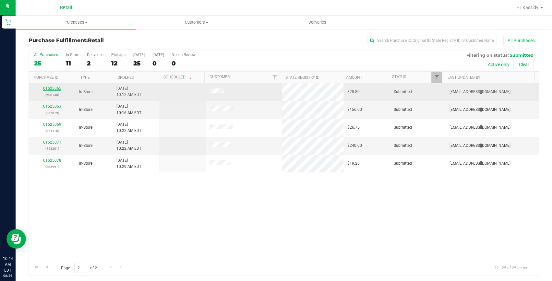
click at [57, 89] on link "01625055" at bounding box center [52, 88] width 18 height 5
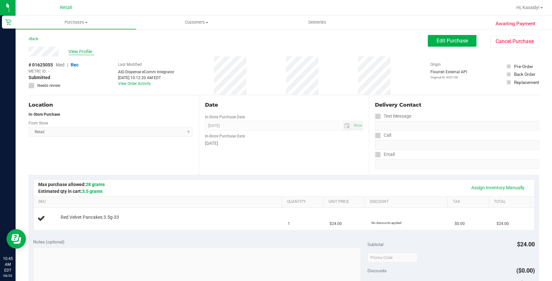
click at [83, 54] on span "View Profile" at bounding box center [81, 51] width 26 height 7
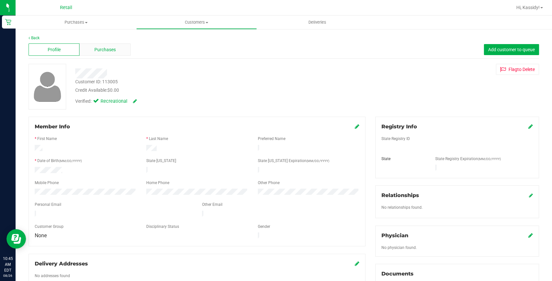
click at [87, 50] on div "Purchases" at bounding box center [104, 49] width 51 height 12
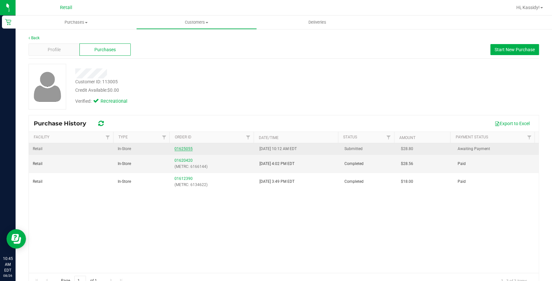
click at [182, 148] on link "01625055" at bounding box center [183, 149] width 18 height 5
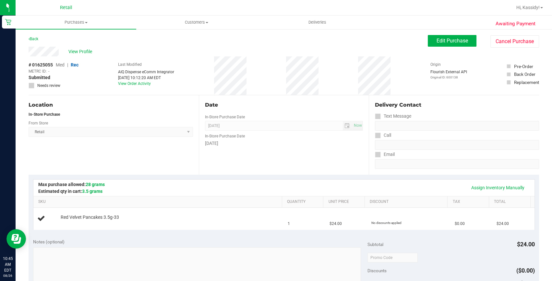
click at [493, 49] on div "View Profile # 01625055 Med | Rec METRC ID: - Submitted Needs review Last Modif…" at bounding box center [284, 71] width 510 height 49
click at [493, 41] on button "Cancel Purchase" at bounding box center [514, 41] width 49 height 12
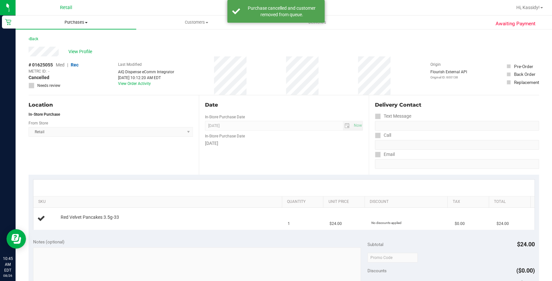
click at [80, 26] on uib-tab-heading "Purchases Summary of purchases Fulfillment All purchases" at bounding box center [76, 23] width 121 height 14
click at [59, 46] on li "Fulfillment" at bounding box center [76, 47] width 121 height 8
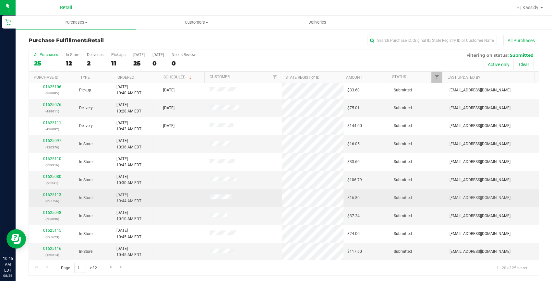
scroll to position [1, 0]
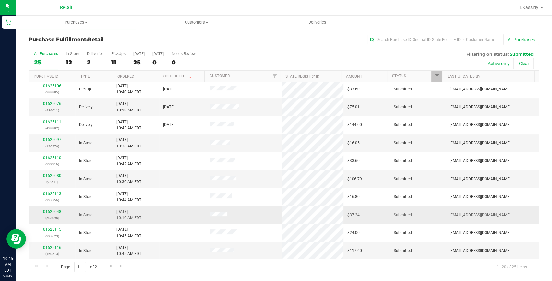
click at [56, 209] on link "01625048" at bounding box center [52, 211] width 18 height 5
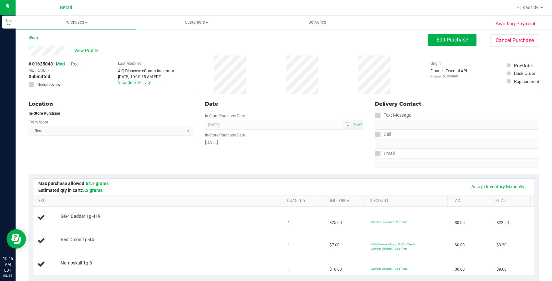
click at [77, 52] on span "View Profile" at bounding box center [87, 50] width 26 height 7
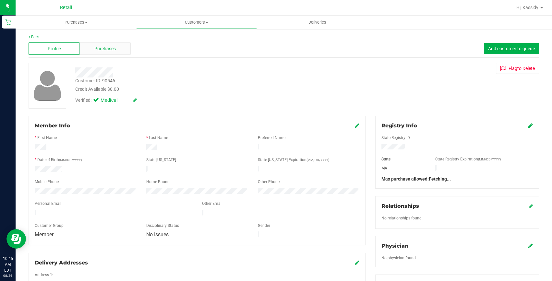
click at [89, 47] on div "Purchases" at bounding box center [104, 48] width 51 height 12
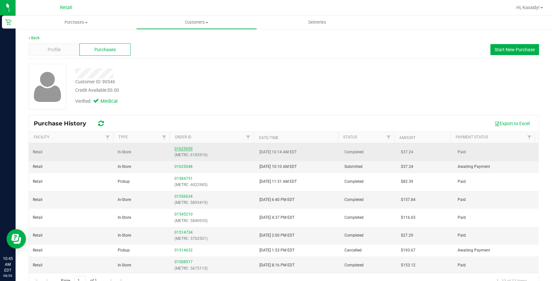
click at [178, 150] on link "01625059" at bounding box center [183, 149] width 18 height 5
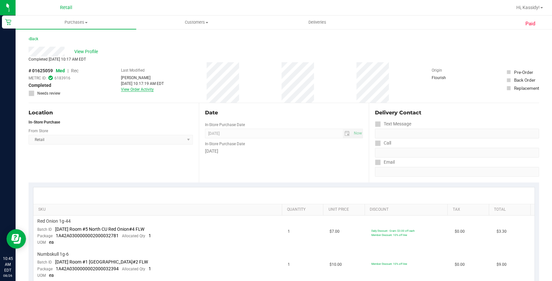
click at [135, 89] on link "View Order Activity" at bounding box center [137, 89] width 33 height 5
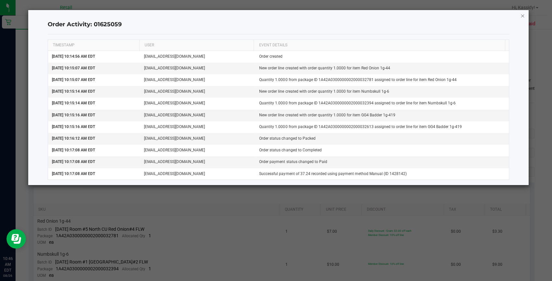
click at [523, 16] on icon "button" at bounding box center [522, 16] width 5 height 8
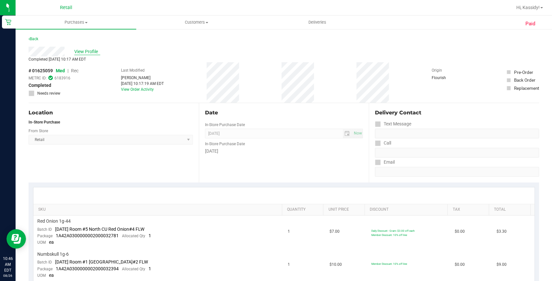
click at [80, 52] on span "View Profile" at bounding box center [87, 51] width 26 height 7
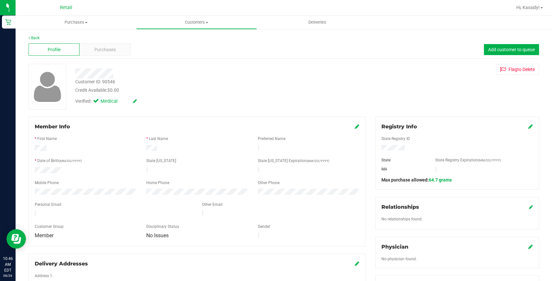
click at [92, 43] on div "Profile Purchases Add customer to queue" at bounding box center [284, 50] width 510 height 18
click at [119, 49] on div "Purchases" at bounding box center [104, 49] width 51 height 12
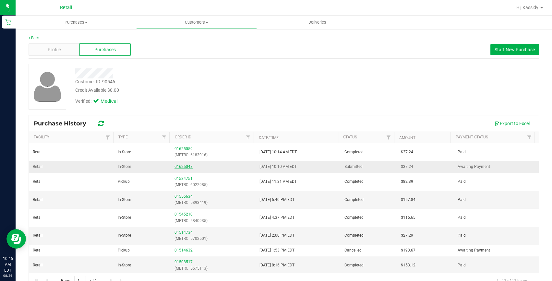
click at [174, 168] on link "01625048" at bounding box center [183, 166] width 18 height 5
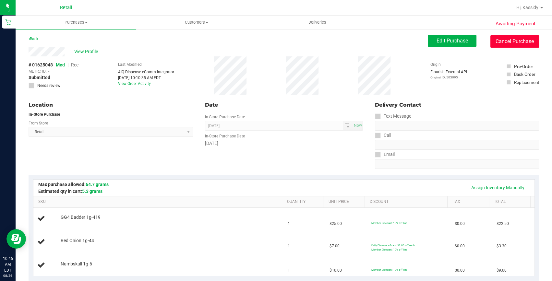
drag, startPoint x: 514, startPoint y: 43, endPoint x: 301, endPoint y: 37, distance: 213.4
click at [514, 42] on button "Cancel Purchase" at bounding box center [514, 41] width 49 height 12
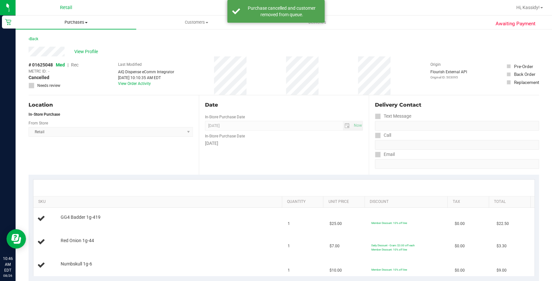
click at [58, 25] on span "Purchases" at bounding box center [76, 22] width 121 height 6
click at [53, 49] on span "Fulfillment" at bounding box center [36, 47] width 40 height 6
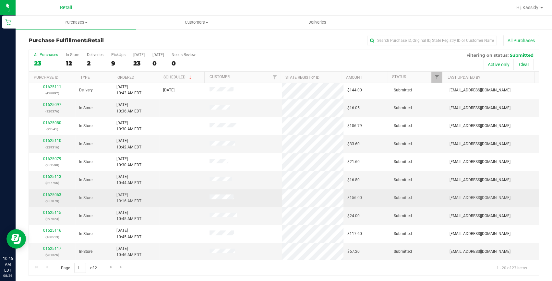
scroll to position [1, 0]
click at [54, 192] on link "01625063" at bounding box center [52, 194] width 18 height 5
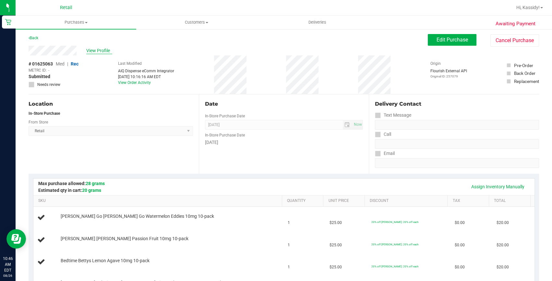
click at [91, 50] on span "View Profile" at bounding box center [99, 50] width 26 height 7
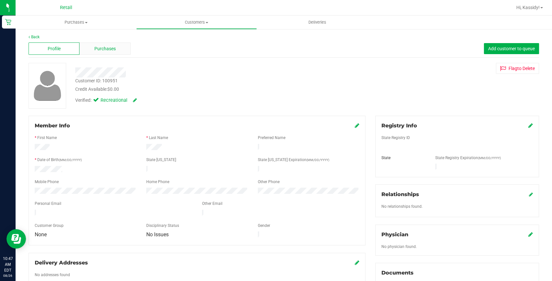
click at [96, 46] on span "Purchases" at bounding box center [104, 48] width 21 height 7
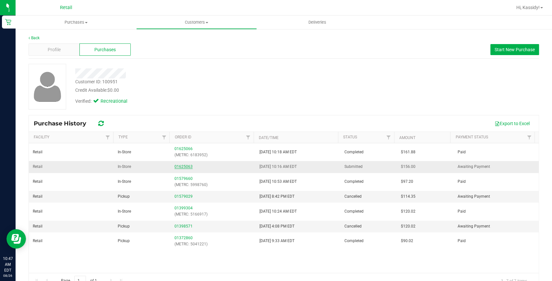
click at [176, 165] on link "01625063" at bounding box center [183, 166] width 18 height 5
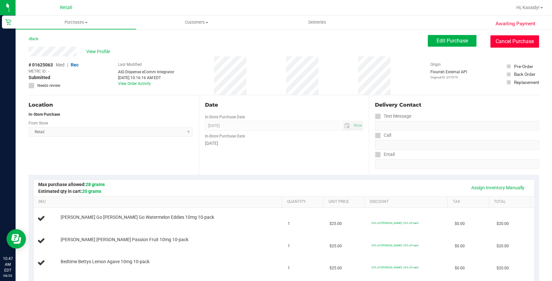
click at [496, 42] on button "Cancel Purchase" at bounding box center [514, 41] width 49 height 12
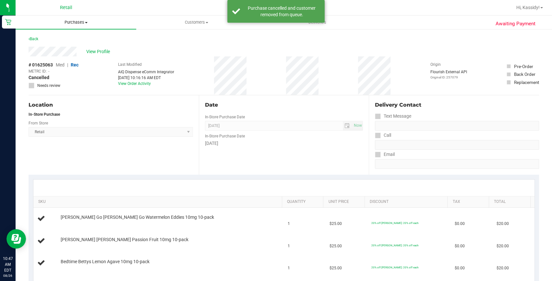
click at [75, 21] on span "Purchases" at bounding box center [76, 22] width 121 height 6
click at [64, 50] on li "Fulfillment" at bounding box center [76, 47] width 121 height 8
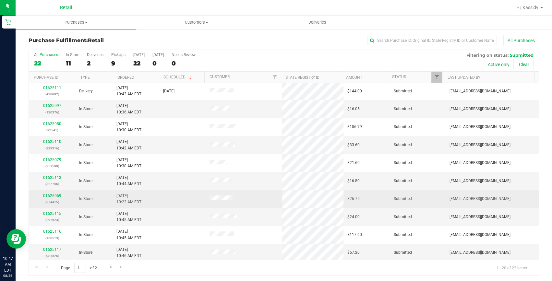
scroll to position [181, 0]
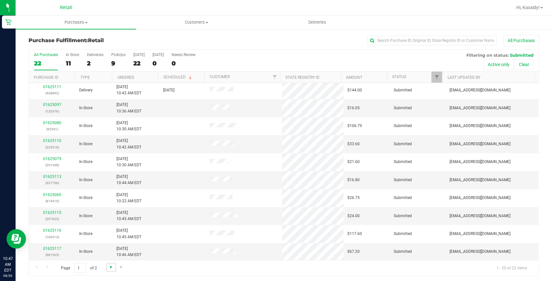
click at [109, 266] on span "Go to the next page" at bounding box center [111, 267] width 5 height 5
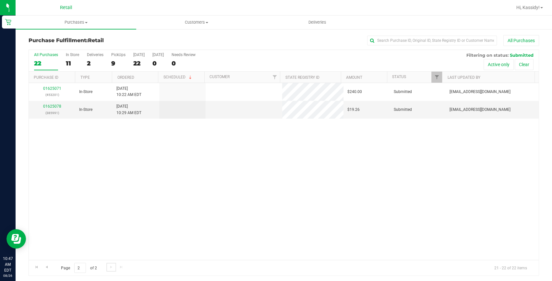
scroll to position [0, 0]
click at [49, 266] on span "Go to the previous page" at bounding box center [46, 267] width 5 height 5
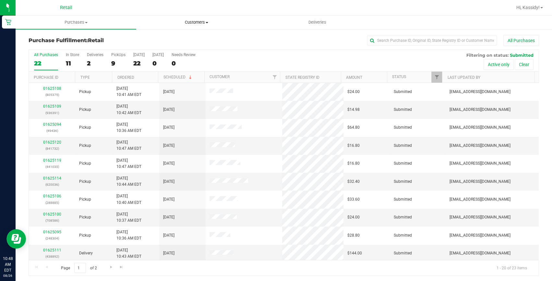
drag, startPoint x: 182, startPoint y: 19, endPoint x: 178, endPoint y: 21, distance: 3.8
click at [181, 19] on uib-tab-heading "Customers All customers Add a new customer All physicians" at bounding box center [197, 22] width 120 height 13
click at [169, 35] on ul "All customers Add a new customer All physicians" at bounding box center [196, 47] width 121 height 35
click at [192, 23] on span "Customers" at bounding box center [196, 22] width 121 height 6
click at [192, 36] on li "All customers" at bounding box center [196, 39] width 121 height 8
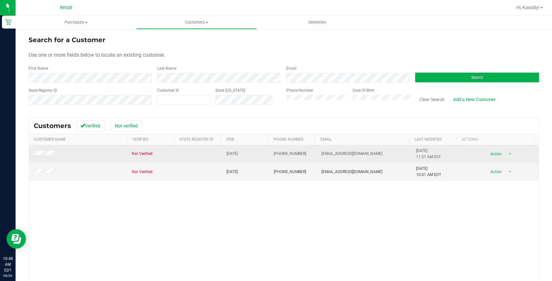
click at [42, 151] on span at bounding box center [46, 154] width 26 height 7
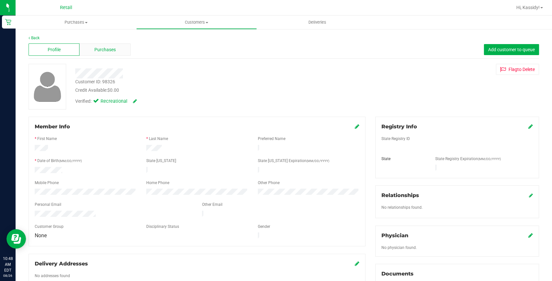
click at [94, 45] on div "Purchases" at bounding box center [104, 49] width 51 height 12
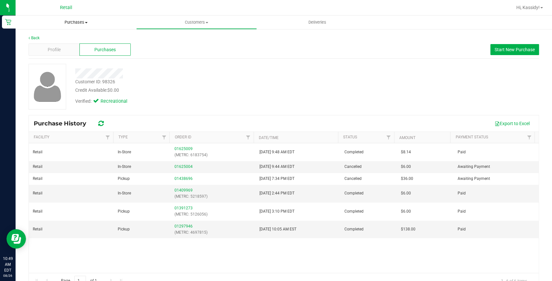
click at [79, 22] on span "Purchases" at bounding box center [76, 22] width 121 height 6
click at [57, 44] on li "Fulfillment" at bounding box center [76, 47] width 121 height 8
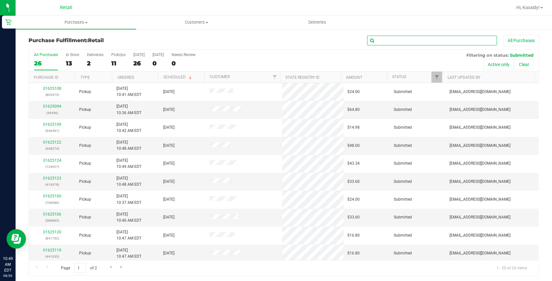
click at [415, 42] on input "text" at bounding box center [432, 41] width 130 height 10
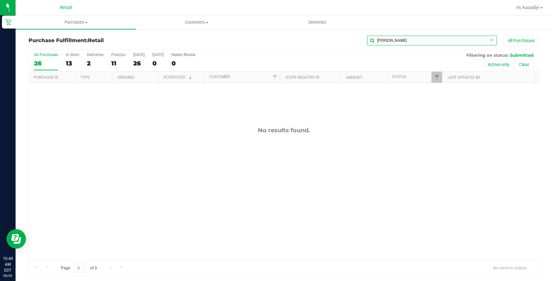
click at [394, 42] on input "james" at bounding box center [432, 41] width 130 height 10
drag, startPoint x: 407, startPoint y: 40, endPoint x: 331, endPoint y: 50, distance: 77.0
click at [331, 50] on div "Purchase Fulfillment: Retail dieg All Purchases All Purchases 26 In Store 13 De…" at bounding box center [284, 155] width 510 height 241
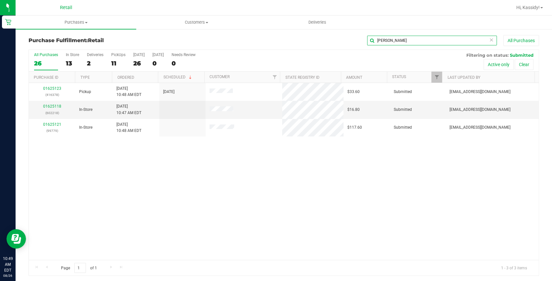
drag, startPoint x: 385, startPoint y: 37, endPoint x: 338, endPoint y: 42, distance: 46.9
click at [338, 41] on div "jose All Purchases" at bounding box center [369, 40] width 340 height 11
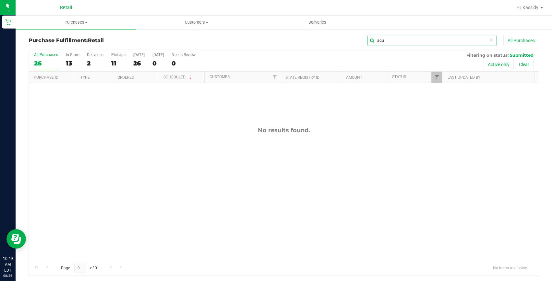
type input "aqu"
click at [35, 64] on div "26" at bounding box center [46, 63] width 24 height 7
click at [0, 0] on input "All Purchases 26" at bounding box center [0, 0] width 0 height 0
drag, startPoint x: 400, startPoint y: 44, endPoint x: 273, endPoint y: 61, distance: 127.6
click at [273, 61] on div "Purchase Fulfillment: Retail aqu All Purchases All Purchases 24 In Store 12 Del…" at bounding box center [284, 155] width 510 height 241
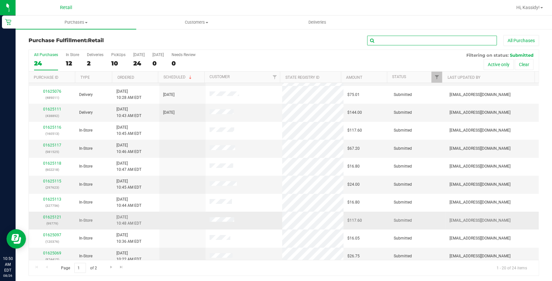
scroll to position [181, 0]
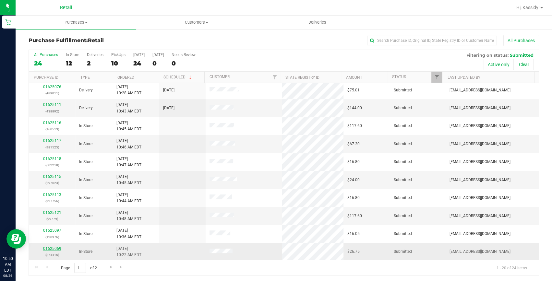
click at [46, 249] on link "01625069" at bounding box center [52, 248] width 18 height 5
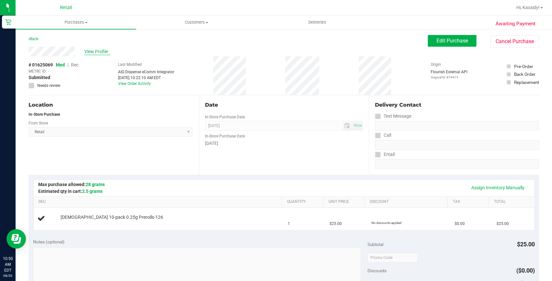
click at [101, 50] on span "View Profile" at bounding box center [97, 51] width 26 height 7
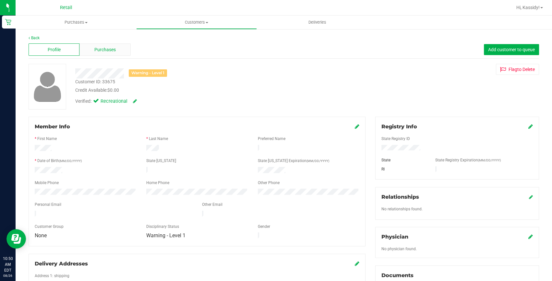
click at [110, 54] on div "Purchases" at bounding box center [104, 49] width 51 height 12
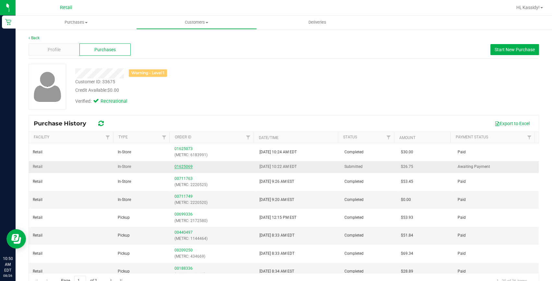
click at [180, 166] on link "01625069" at bounding box center [183, 166] width 18 height 5
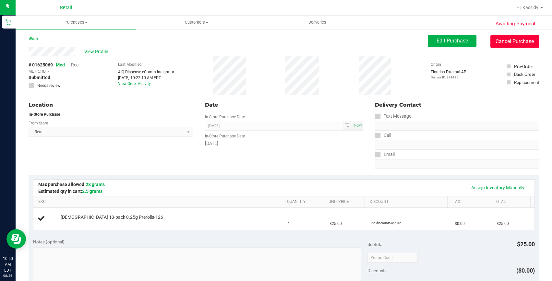
click at [493, 41] on button "Cancel Purchase" at bounding box center [514, 41] width 49 height 12
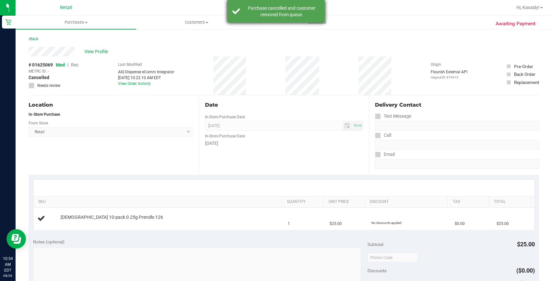
click at [292, 9] on div "Purchase cancelled and customer removed from queue." at bounding box center [282, 11] width 76 height 13
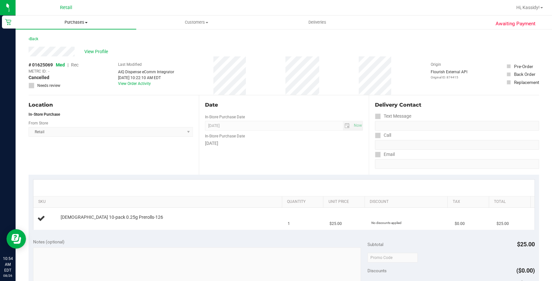
click at [85, 17] on uib-tab-heading "Purchases Summary of purchases Fulfillment All purchases" at bounding box center [76, 23] width 121 height 14
click at [49, 50] on li "Fulfillment" at bounding box center [76, 47] width 121 height 8
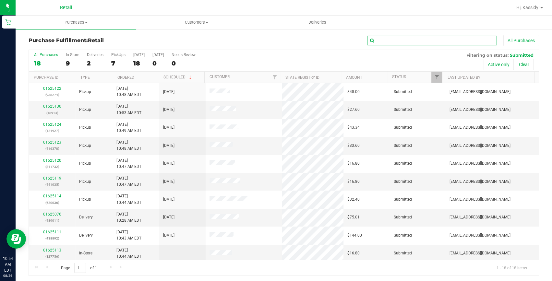
click at [402, 42] on input "text" at bounding box center [432, 41] width 130 height 10
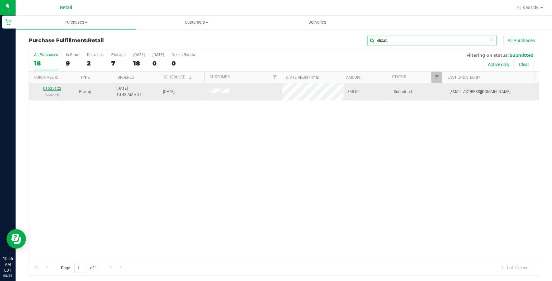
type input "elizab"
click at [49, 87] on link "01625122" at bounding box center [52, 88] width 18 height 5
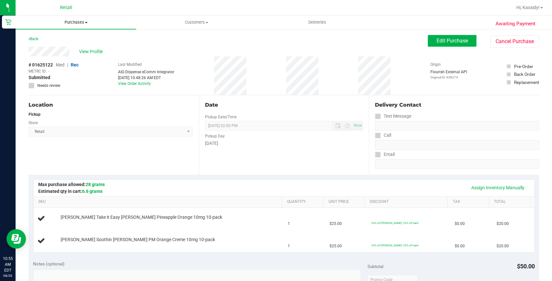
click at [86, 26] on uib-tab-heading "Purchases Summary of purchases Fulfillment All purchases" at bounding box center [76, 23] width 121 height 14
click at [80, 35] on li "Summary of purchases" at bounding box center [76, 39] width 121 height 8
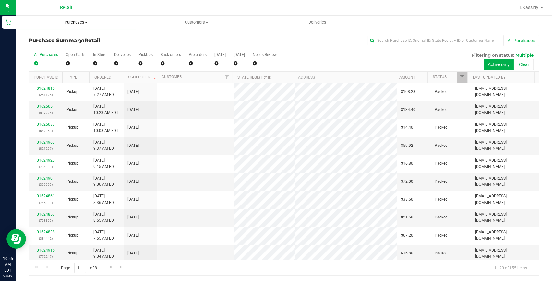
click at [80, 20] on span "Purchases" at bounding box center [76, 22] width 121 height 6
click at [70, 44] on li "Fulfillment" at bounding box center [76, 47] width 121 height 8
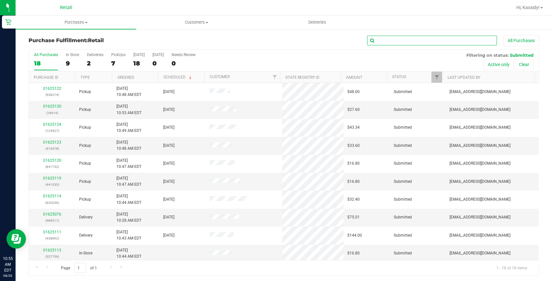
click at [387, 38] on input "text" at bounding box center [432, 41] width 130 height 10
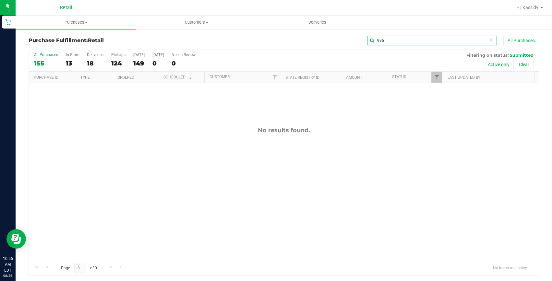
click at [382, 37] on input "996" at bounding box center [432, 41] width 130 height 10
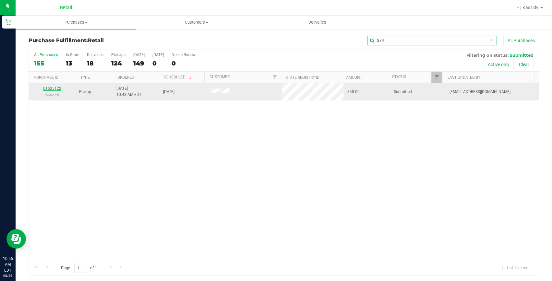
type input "274"
click at [52, 89] on link "01625122" at bounding box center [52, 88] width 18 height 5
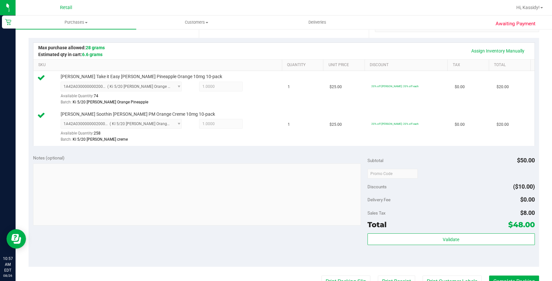
scroll to position [147, 0]
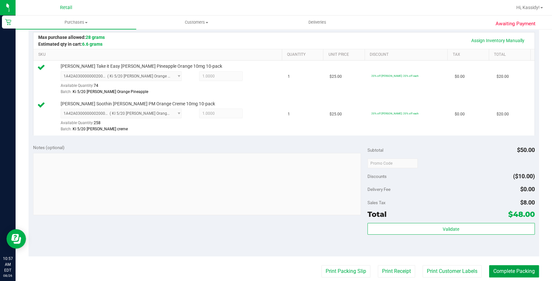
click at [504, 271] on button "Complete Packing" at bounding box center [514, 271] width 50 height 12
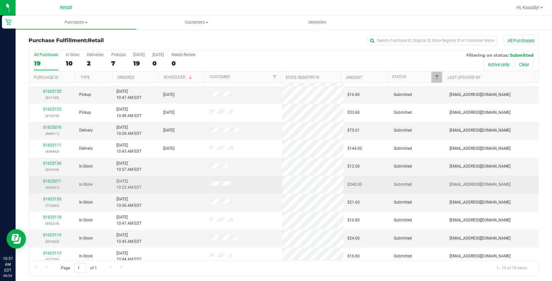
scroll to position [88, 0]
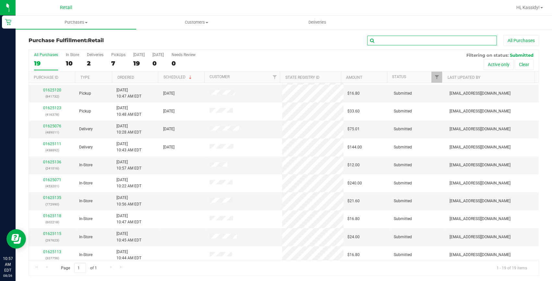
click at [389, 38] on input "text" at bounding box center [432, 41] width 130 height 10
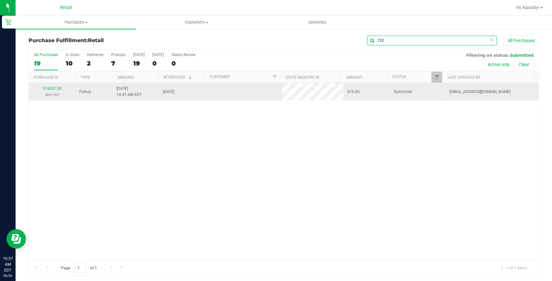
scroll to position [0, 0]
type input "732"
click at [56, 88] on link "01625120" at bounding box center [52, 88] width 18 height 5
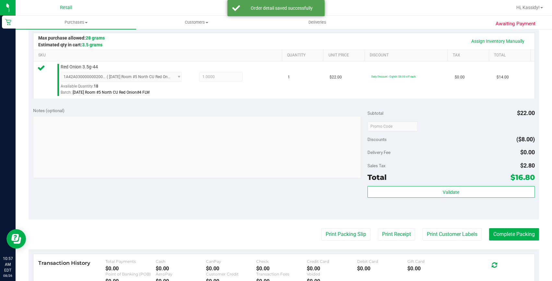
scroll to position [147, 0]
click at [514, 235] on button "Complete Packing" at bounding box center [514, 234] width 50 height 12
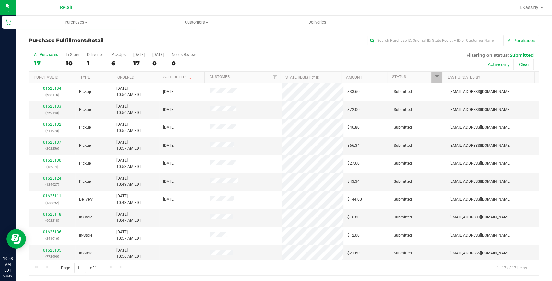
scroll to position [127, 0]
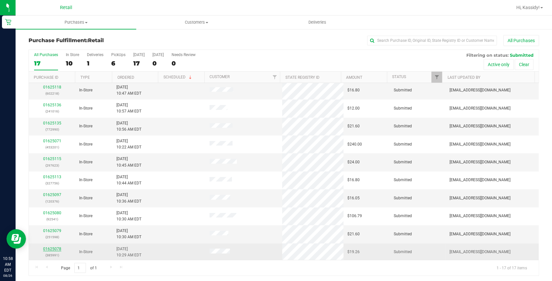
click at [58, 247] on link "01625078" at bounding box center [52, 249] width 18 height 5
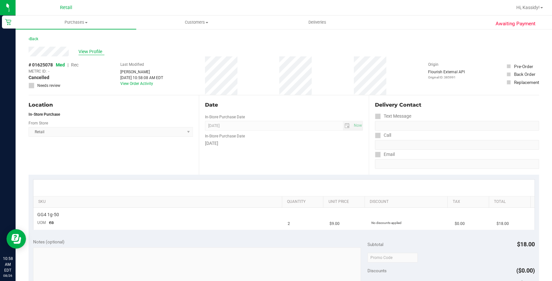
click at [91, 52] on span "View Profile" at bounding box center [91, 51] width 26 height 7
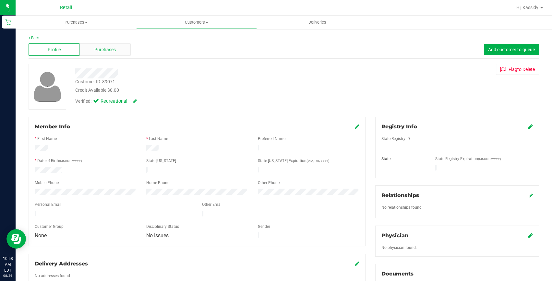
click at [91, 51] on div "Purchases" at bounding box center [104, 49] width 51 height 12
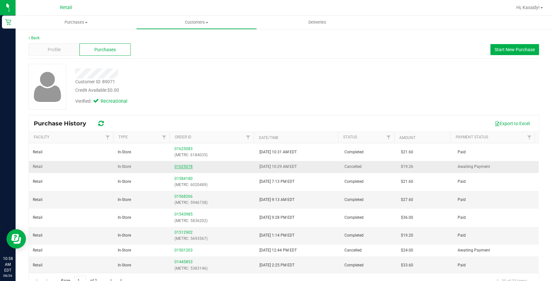
click at [178, 168] on link "01625078" at bounding box center [183, 166] width 18 height 5
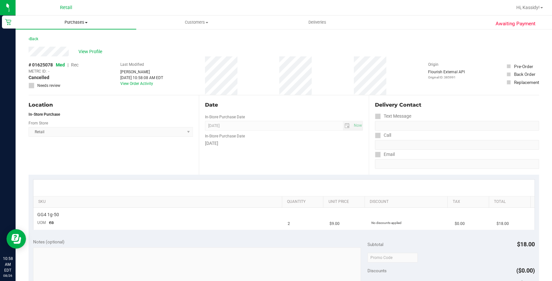
click at [78, 21] on span "Purchases" at bounding box center [76, 22] width 121 height 6
click at [61, 46] on li "Fulfillment" at bounding box center [76, 47] width 121 height 8
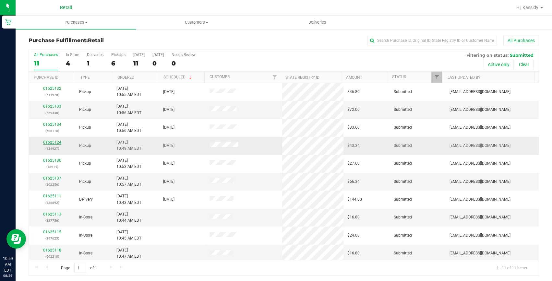
click at [45, 142] on link "01625124" at bounding box center [52, 142] width 18 height 5
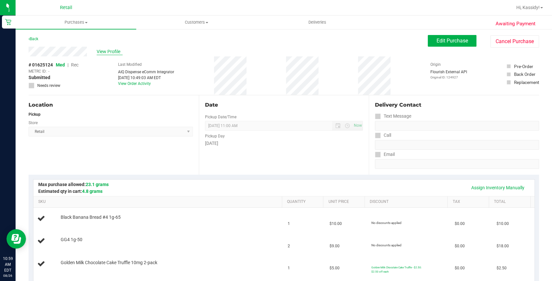
click at [115, 53] on span "View Profile" at bounding box center [110, 51] width 26 height 7
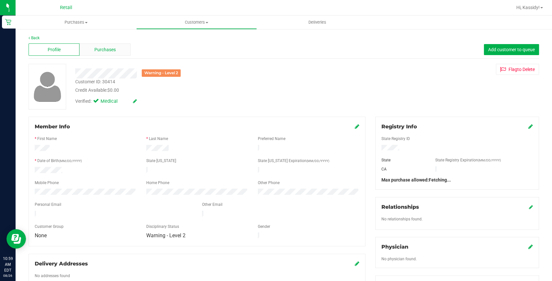
click at [111, 51] on span "Purchases" at bounding box center [104, 49] width 21 height 7
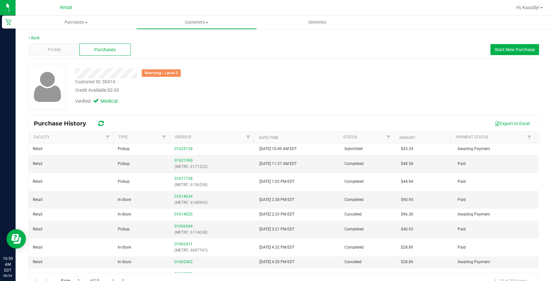
click at [67, 15] on nav "Retail Hi, Kassidy!" at bounding box center [284, 8] width 536 height 16
click at [67, 24] on span "Purchases" at bounding box center [76, 22] width 121 height 6
click at [59, 44] on li "Fulfillment" at bounding box center [76, 47] width 121 height 8
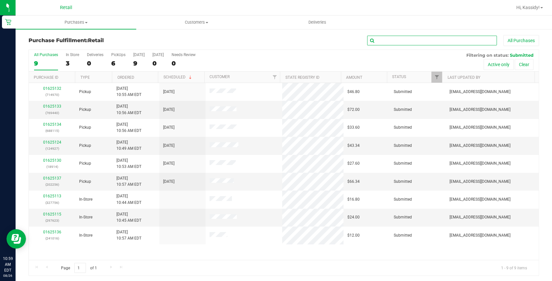
click at [405, 40] on input "text" at bounding box center [432, 41] width 130 height 10
type input "440"
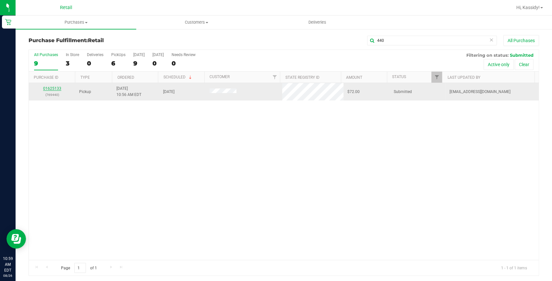
click at [53, 89] on link "01625133" at bounding box center [52, 88] width 18 height 5
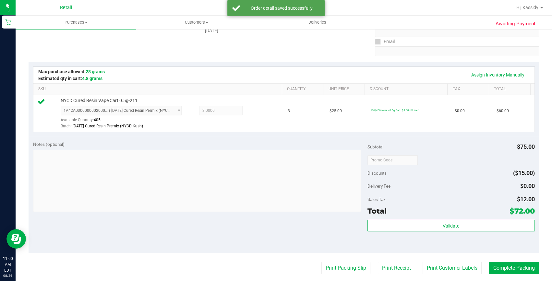
scroll to position [118, 0]
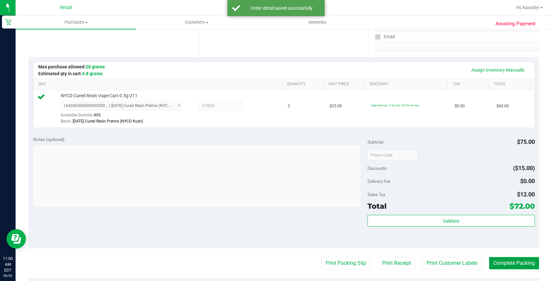
click at [517, 265] on button "Complete Packing" at bounding box center [514, 263] width 50 height 12
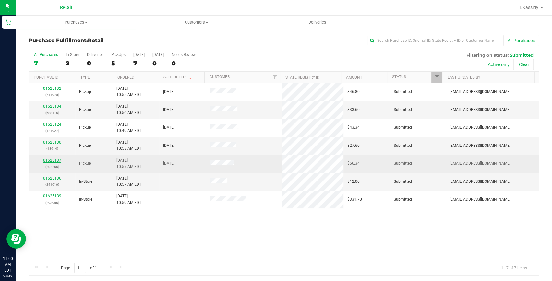
click at [53, 160] on link "01625137" at bounding box center [52, 160] width 18 height 5
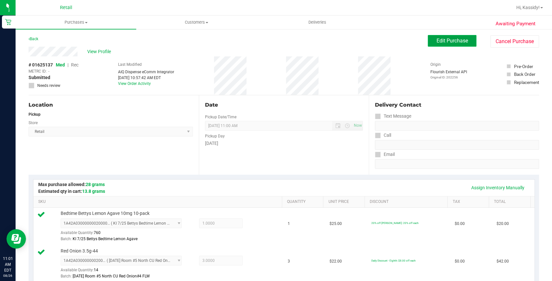
click at [436, 40] on span "Edit Purchase" at bounding box center [451, 41] width 31 height 6
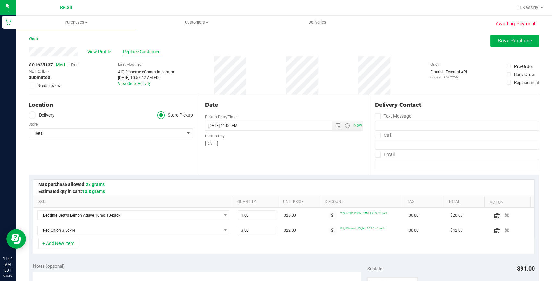
click at [144, 51] on span "Replace Customer" at bounding box center [142, 51] width 39 height 7
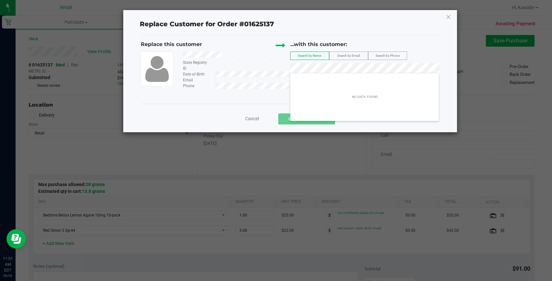
click at [273, 82] on div "Email" at bounding box center [234, 80] width 112 height 6
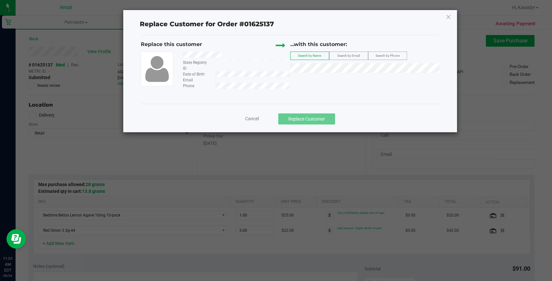
click at [252, 118] on span "Cancel" at bounding box center [252, 118] width 14 height 5
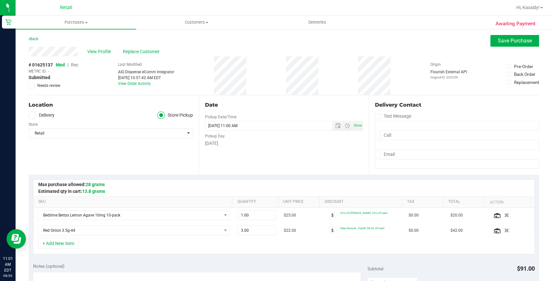
click at [73, 65] on span "Rec" at bounding box center [74, 64] width 7 height 5
click at [504, 39] on span "Save Purchase" at bounding box center [515, 41] width 34 height 6
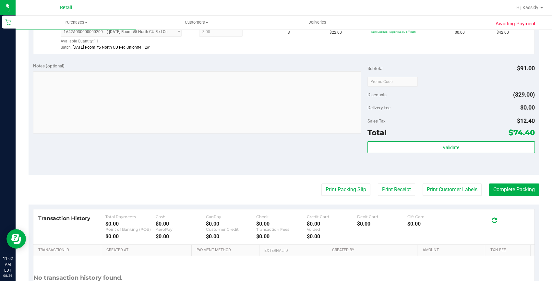
scroll to position [236, 0]
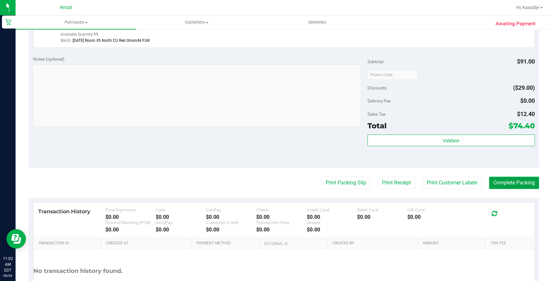
click at [497, 177] on button "Complete Packing" at bounding box center [514, 183] width 50 height 12
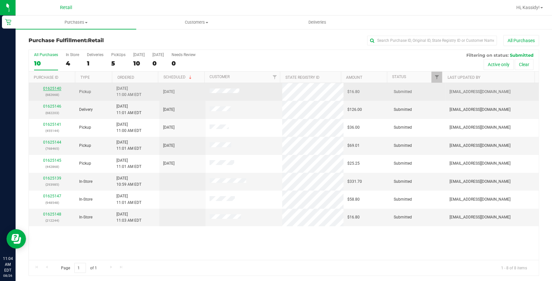
click at [51, 88] on link "01625140" at bounding box center [52, 88] width 18 height 5
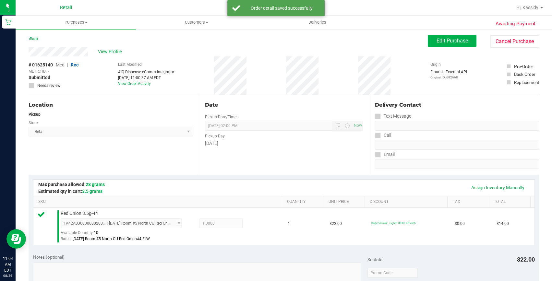
scroll to position [147, 0]
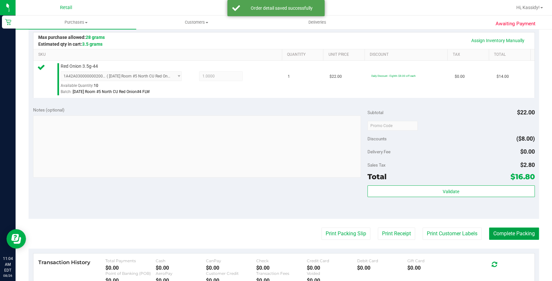
click at [498, 239] on button "Complete Packing" at bounding box center [514, 234] width 50 height 12
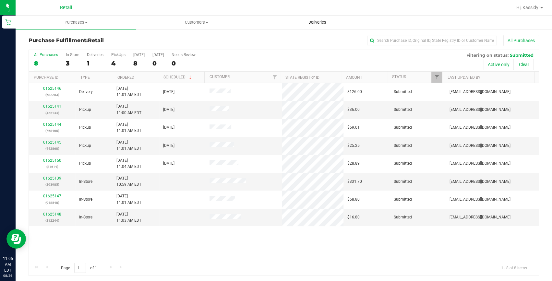
click at [316, 23] on span "Deliveries" at bounding box center [317, 22] width 35 height 6
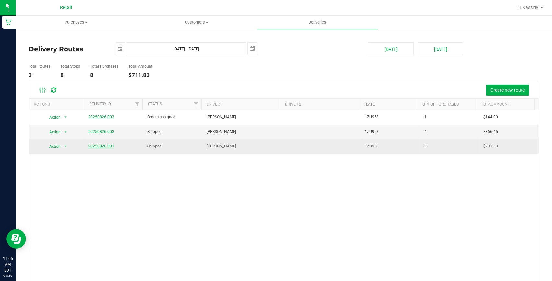
click at [97, 144] on link "20250826-001" at bounding box center [101, 146] width 26 height 5
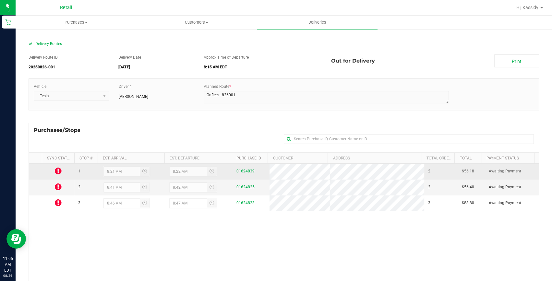
drag, startPoint x: 97, startPoint y: 144, endPoint x: 55, endPoint y: 174, distance: 51.5
click at [55, 174] on icon at bounding box center [58, 171] width 7 height 8
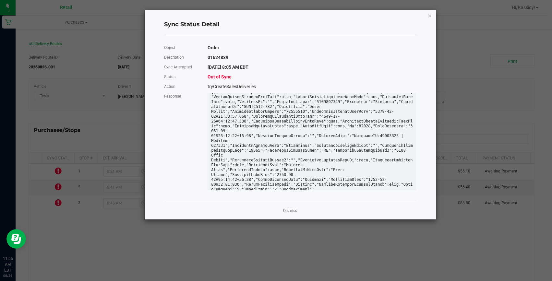
scroll to position [23, 0]
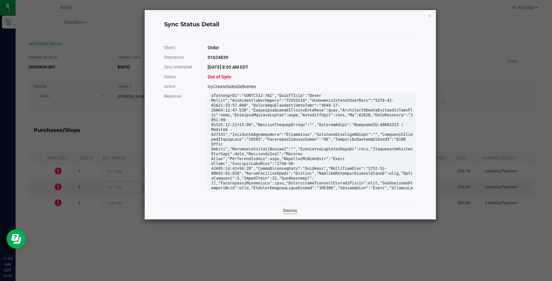
click at [286, 212] on link "Dismiss" at bounding box center [290, 211] width 14 height 6
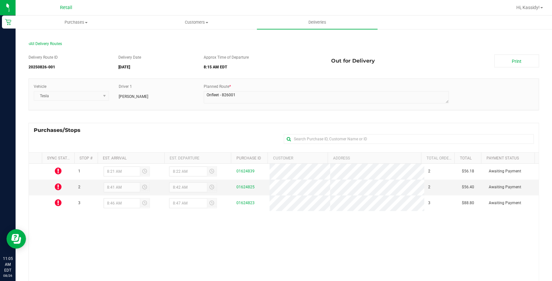
scroll to position [0, 0]
click at [55, 187] on icon at bounding box center [58, 187] width 7 height 8
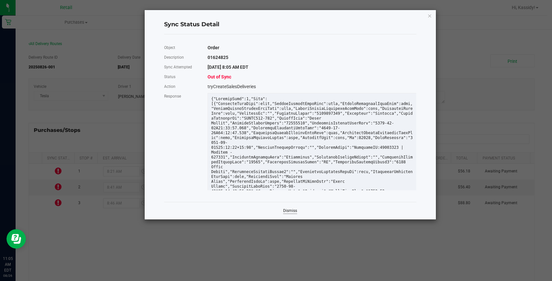
click at [284, 210] on link "Dismiss" at bounding box center [290, 211] width 14 height 6
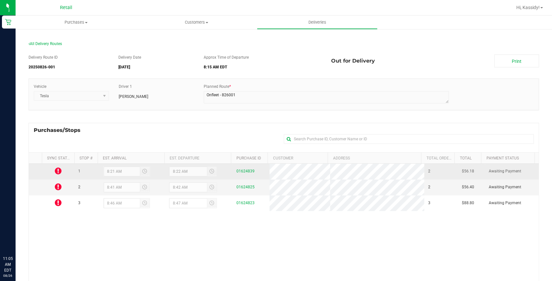
click at [61, 172] on icon at bounding box center [58, 171] width 7 height 8
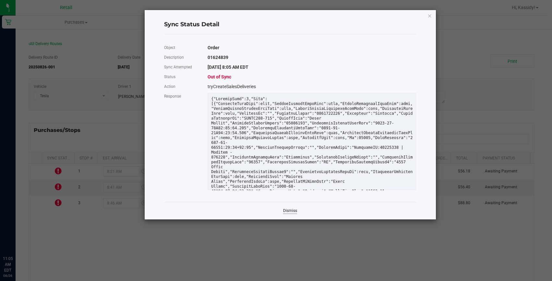
click at [287, 208] on link "Dismiss" at bounding box center [290, 211] width 14 height 6
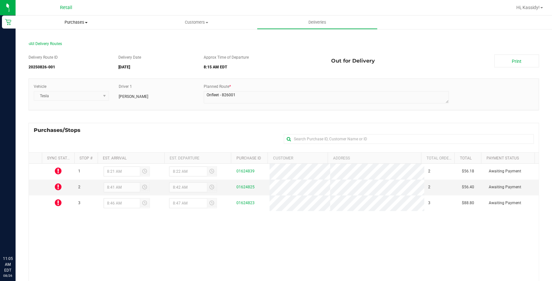
click at [84, 23] on span "Purchases" at bounding box center [76, 22] width 121 height 6
click at [71, 45] on li "Fulfillment" at bounding box center [76, 47] width 121 height 8
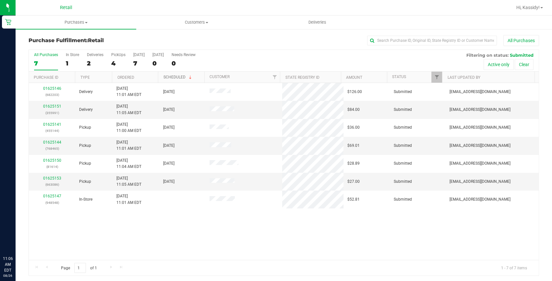
click at [180, 76] on link "Scheduled" at bounding box center [178, 77] width 30 height 5
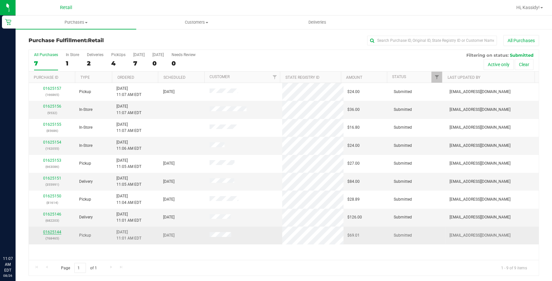
click at [47, 231] on link "01625144" at bounding box center [52, 232] width 18 height 5
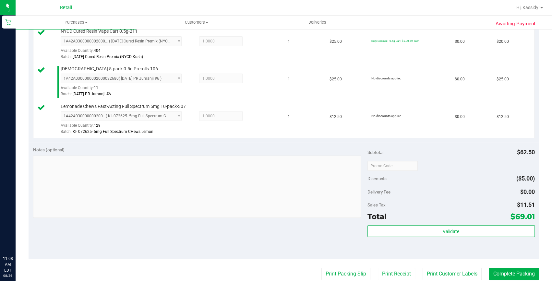
scroll to position [236, 0]
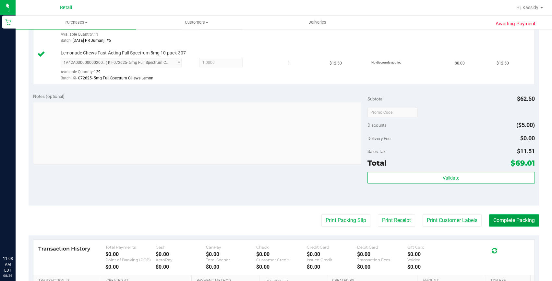
click at [510, 222] on button "Complete Packing" at bounding box center [514, 220] width 50 height 12
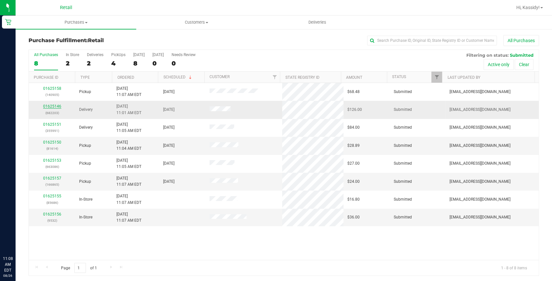
click at [55, 105] on link "01625146" at bounding box center [52, 106] width 18 height 5
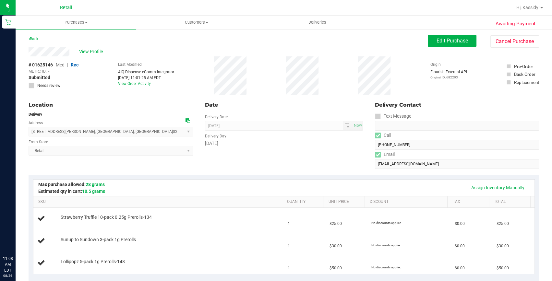
click at [33, 39] on link "Back" at bounding box center [34, 39] width 10 height 5
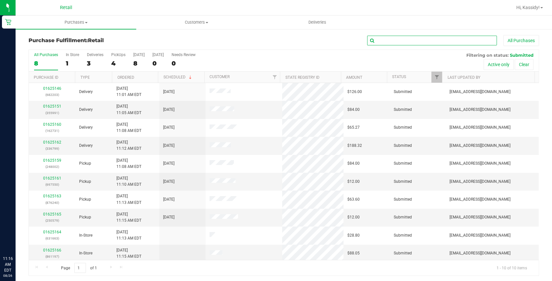
click at [375, 40] on input "text" at bounding box center [432, 41] width 130 height 10
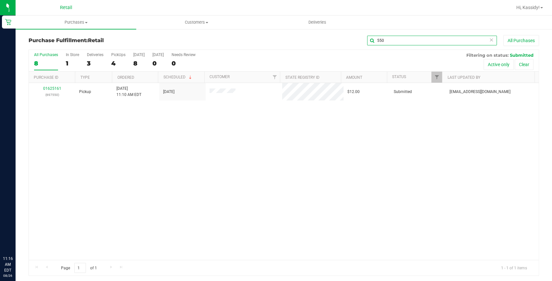
type input "550"
click at [55, 89] on link "01625161" at bounding box center [52, 88] width 18 height 5
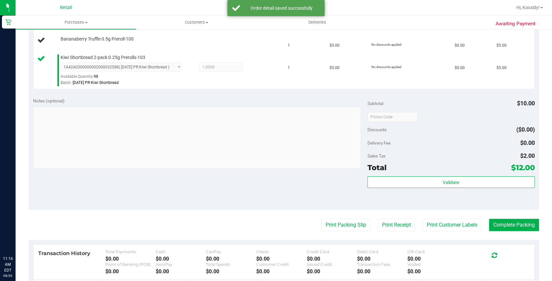
scroll to position [169, 0]
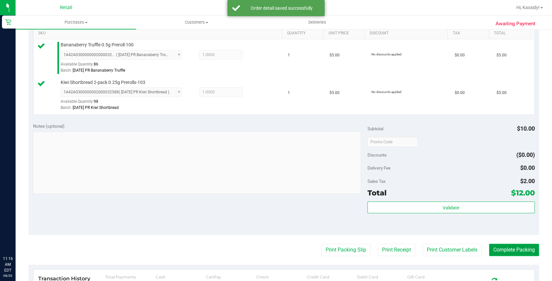
click at [504, 251] on button "Complete Packing" at bounding box center [514, 250] width 50 height 12
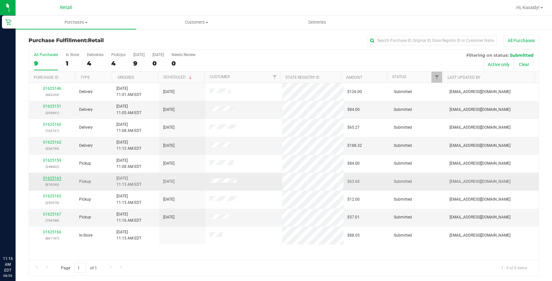
click at [49, 177] on link "01625163" at bounding box center [52, 178] width 18 height 5
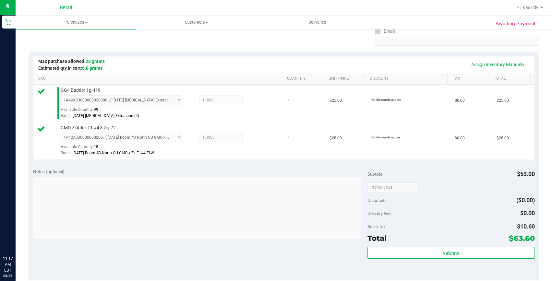
scroll to position [177, 0]
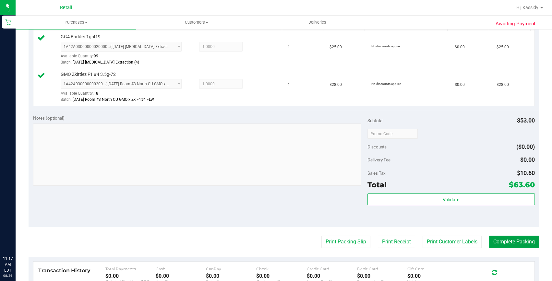
click at [493, 240] on button "Complete Packing" at bounding box center [514, 242] width 50 height 12
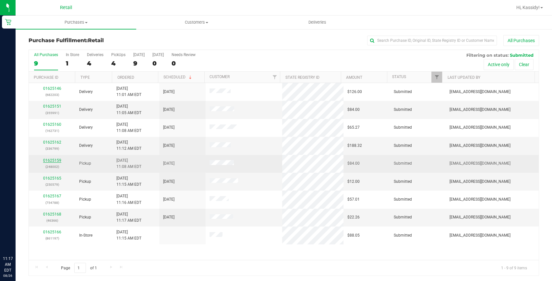
click at [51, 162] on link "01625159" at bounding box center [52, 160] width 18 height 5
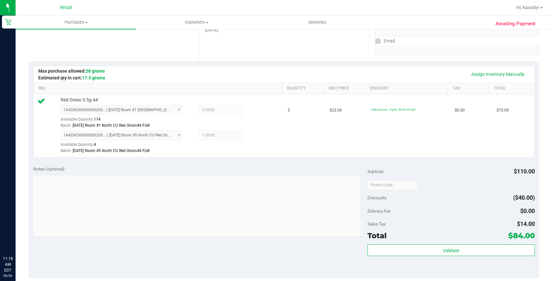
scroll to position [177, 0]
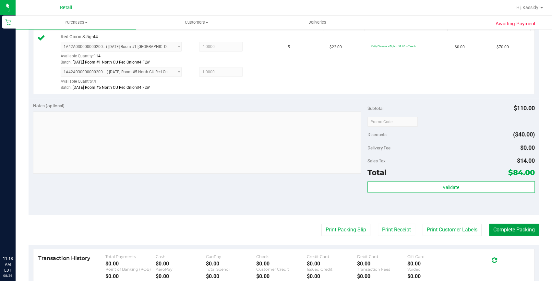
click at [504, 230] on button "Complete Packing" at bounding box center [514, 230] width 50 height 12
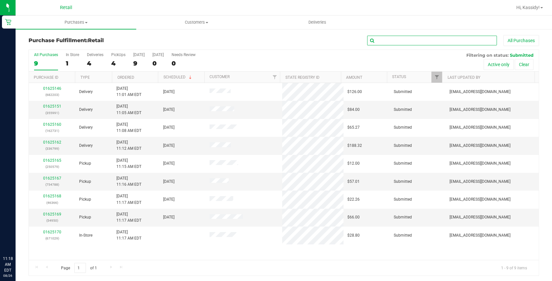
click at [386, 39] on input "text" at bounding box center [432, 41] width 130 height 10
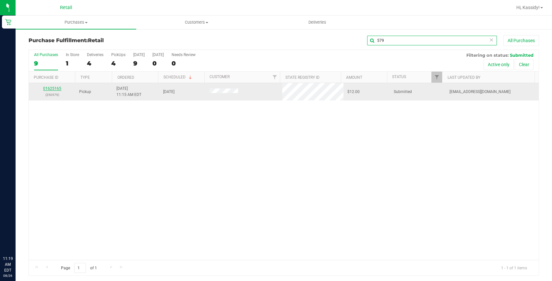
type input "579"
click at [49, 86] on link "01625165" at bounding box center [52, 88] width 18 height 5
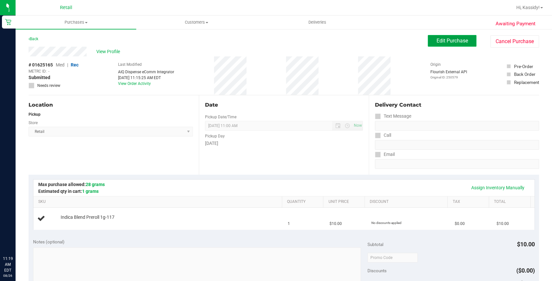
click at [429, 42] on button "Edit Purchase" at bounding box center [452, 41] width 49 height 12
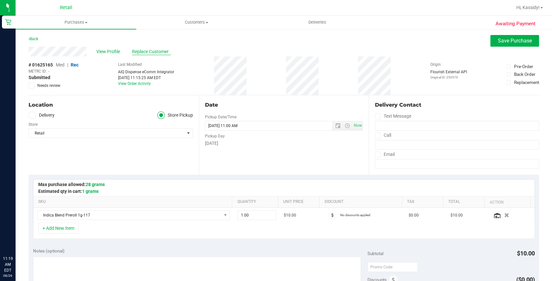
click at [135, 53] on span "Replace Customer" at bounding box center [151, 51] width 39 height 7
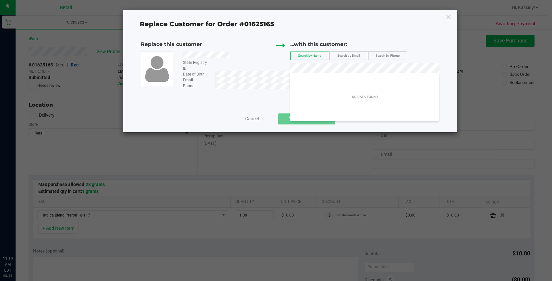
click at [282, 68] on div "Replace this customer State Registry ID Date of Birth Email Phone ...with this …" at bounding box center [290, 65] width 298 height 48
click at [249, 119] on span "Cancel" at bounding box center [252, 118] width 14 height 5
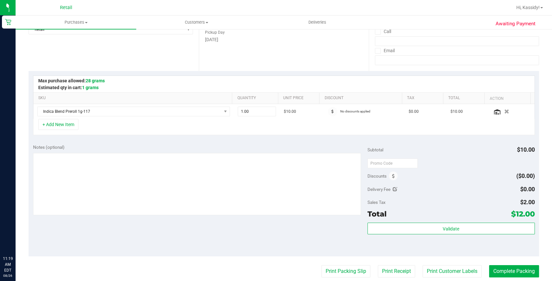
scroll to position [118, 0]
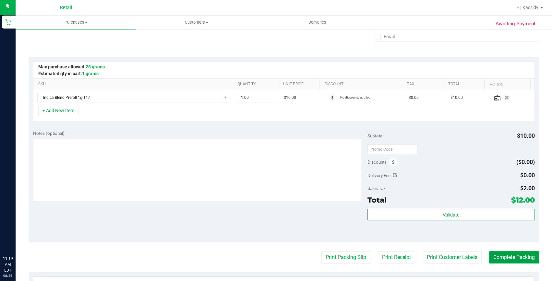
click at [491, 253] on button "Complete Packing" at bounding box center [514, 257] width 50 height 12
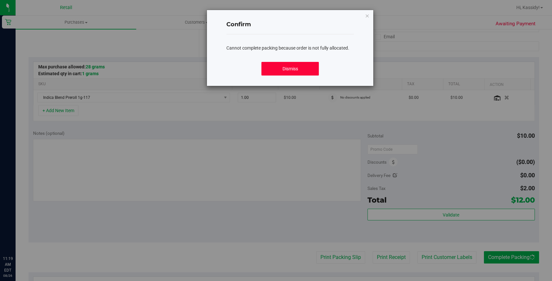
click at [294, 71] on button "Dismiss" at bounding box center [289, 69] width 57 height 14
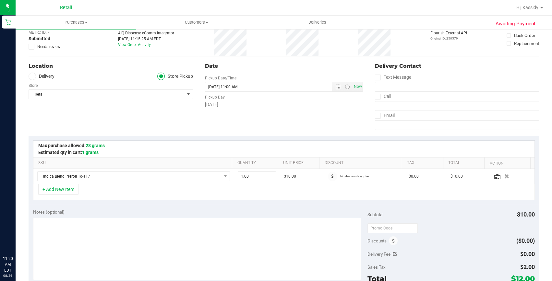
scroll to position [0, 0]
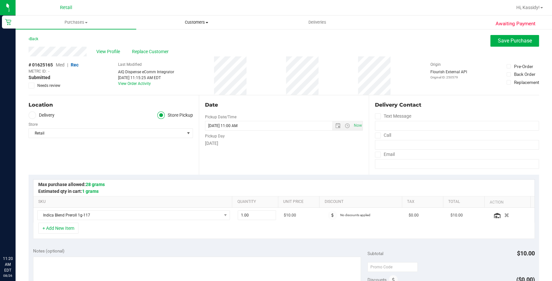
click at [198, 21] on span "Customers" at bounding box center [197, 22] width 120 height 6
click at [167, 100] on div "Location Delivery Store Pickup Store Retail Select Store Retail" at bounding box center [114, 134] width 170 height 79
click at [194, 25] on span "Customers" at bounding box center [196, 22] width 121 height 6
click at [156, 45] on span "Add a new customer" at bounding box center [166, 47] width 61 height 6
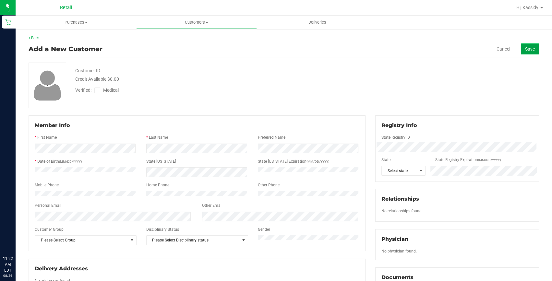
click at [529, 48] on span "Save" at bounding box center [530, 48] width 10 height 5
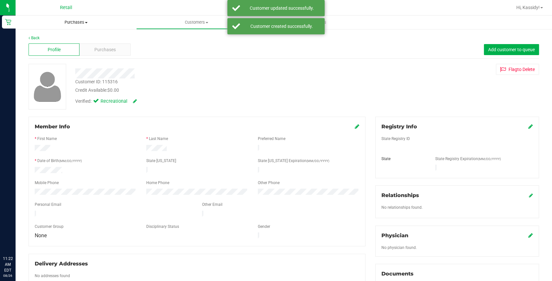
click at [68, 22] on span "Purchases" at bounding box center [76, 22] width 121 height 6
click at [52, 44] on span "Fulfillment" at bounding box center [36, 47] width 40 height 6
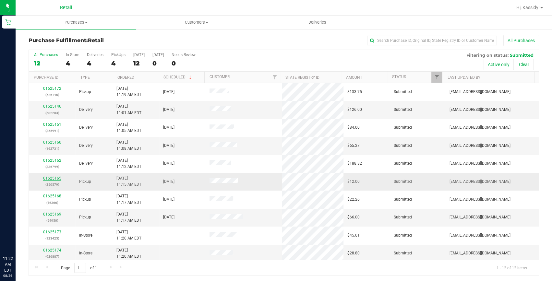
click at [56, 178] on link "01625165" at bounding box center [52, 178] width 18 height 5
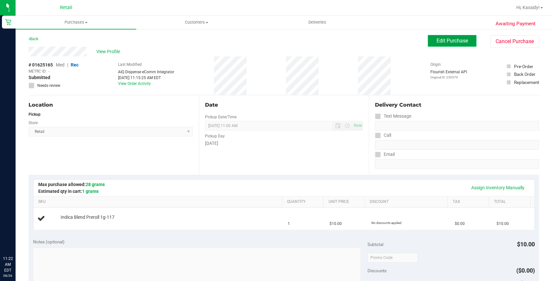
click at [445, 39] on span "Edit Purchase" at bounding box center [451, 41] width 31 height 6
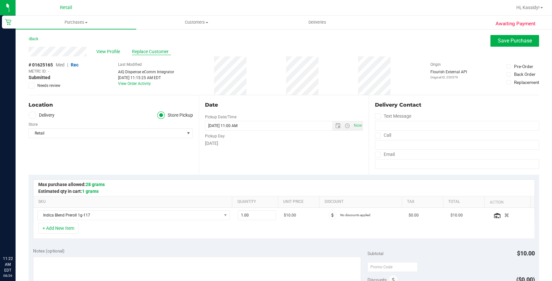
click at [150, 50] on span "Replace Customer" at bounding box center [151, 51] width 39 height 7
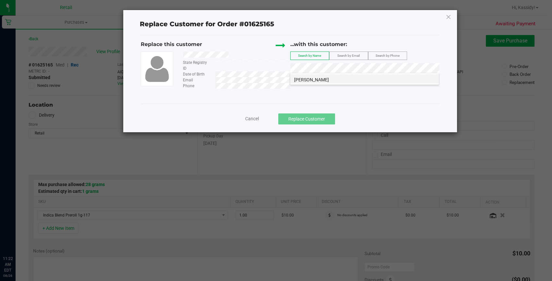
click at [320, 81] on span "[PERSON_NAME]" at bounding box center [311, 79] width 35 height 5
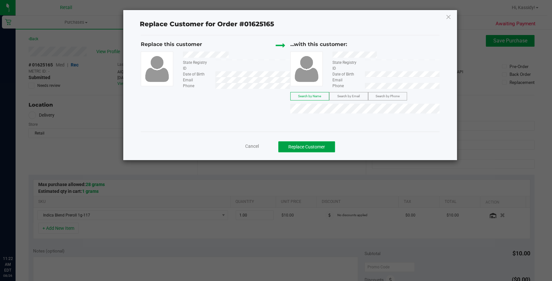
click at [326, 146] on button "Replace Customer" at bounding box center [306, 146] width 57 height 11
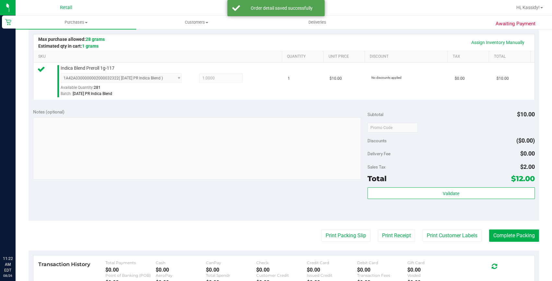
scroll to position [147, 0]
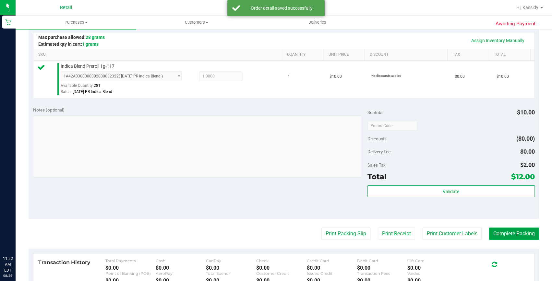
click at [512, 232] on button "Complete Packing" at bounding box center [514, 234] width 50 height 12
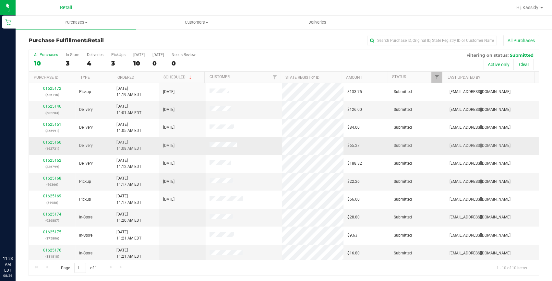
scroll to position [2, 0]
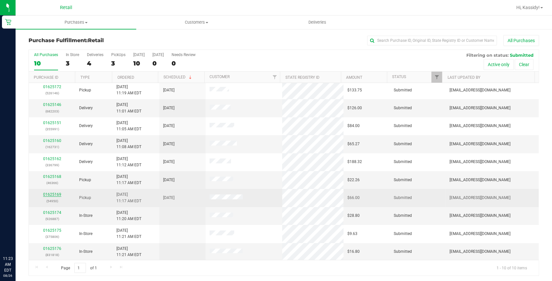
click at [44, 195] on link "01625169" at bounding box center [52, 194] width 18 height 5
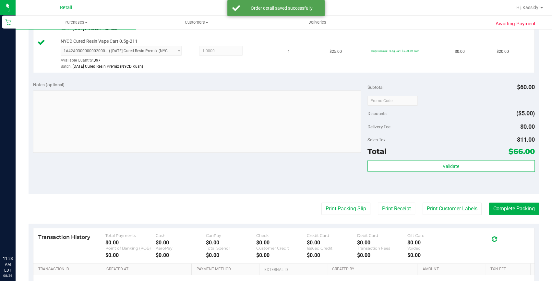
scroll to position [265, 0]
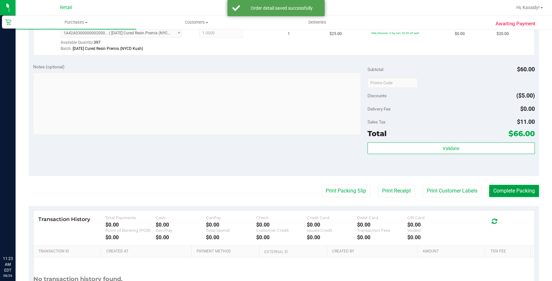
click at [520, 185] on button "Complete Packing" at bounding box center [514, 191] width 50 height 12
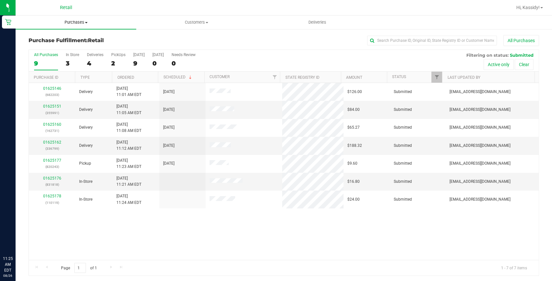
click at [64, 25] on span "Purchases" at bounding box center [76, 22] width 121 height 6
click at [58, 45] on li "Fulfillment" at bounding box center [76, 47] width 121 height 8
click at [56, 106] on link "01625151" at bounding box center [52, 106] width 18 height 5
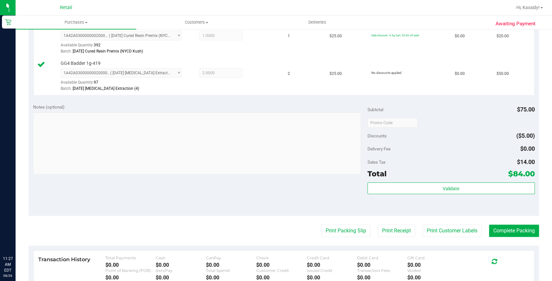
scroll to position [206, 0]
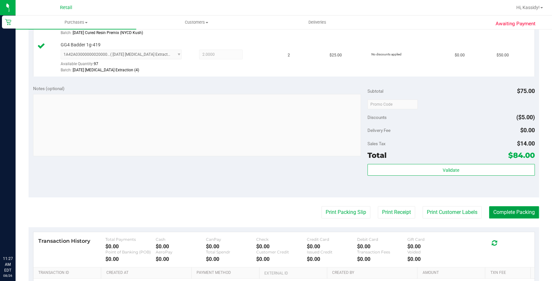
click at [502, 213] on button "Complete Packing" at bounding box center [514, 212] width 50 height 12
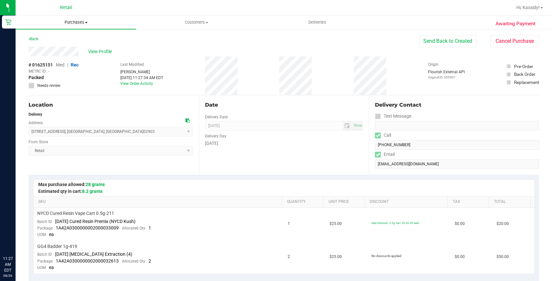
click at [57, 24] on span "Purchases" at bounding box center [76, 22] width 121 height 6
click at [47, 45] on span "Fulfillment" at bounding box center [36, 47] width 40 height 6
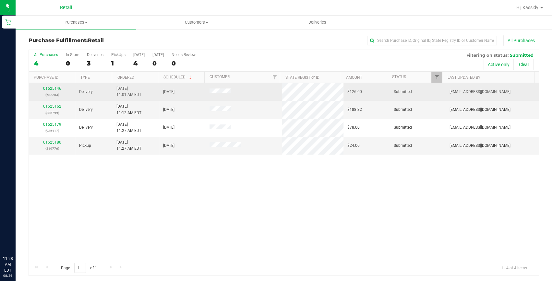
click at [53, 92] on p "(682203)" at bounding box center [52, 95] width 39 height 6
click at [52, 87] on link "01625146" at bounding box center [52, 88] width 18 height 5
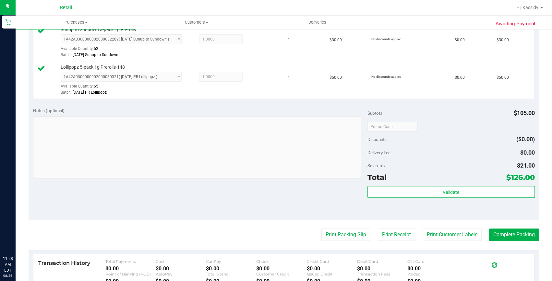
scroll to position [236, 0]
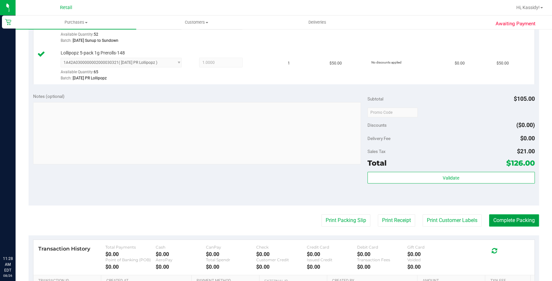
click at [507, 221] on button "Complete Packing" at bounding box center [514, 220] width 50 height 12
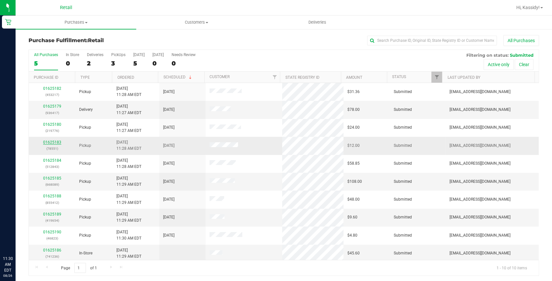
click at [46, 142] on link "01625183" at bounding box center [52, 142] width 18 height 5
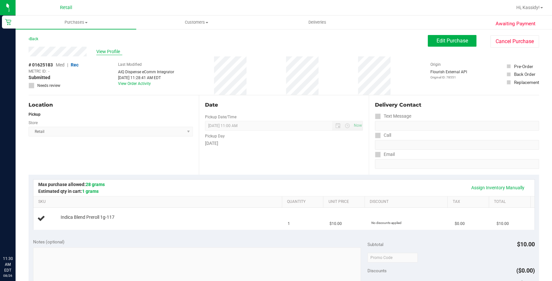
click at [111, 54] on span "View Profile" at bounding box center [109, 51] width 26 height 7
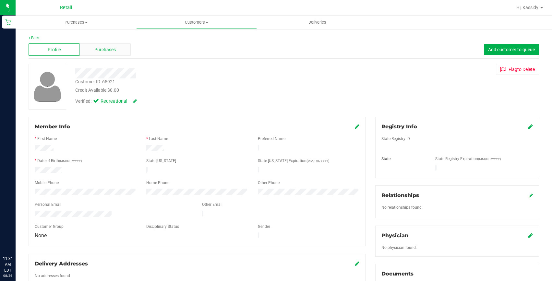
click at [106, 52] on span "Purchases" at bounding box center [104, 49] width 21 height 7
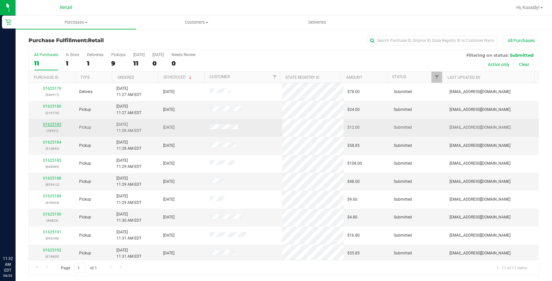
click at [53, 125] on link "01625183" at bounding box center [52, 124] width 18 height 5
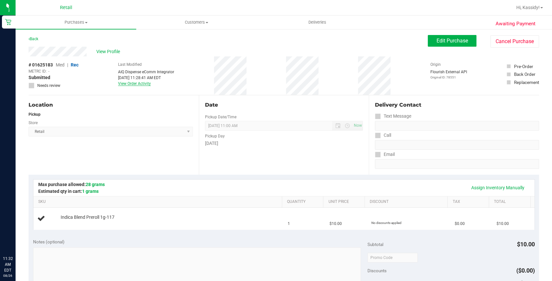
click at [128, 84] on link "View Order Activity" at bounding box center [134, 83] width 33 height 5
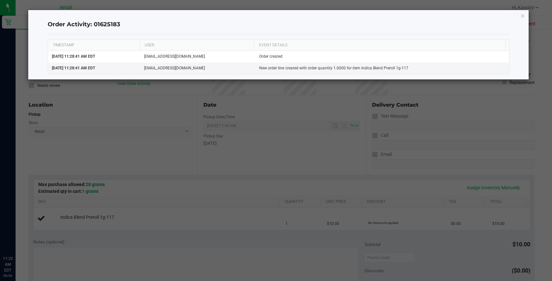
click at [523, 14] on icon "button" at bounding box center [522, 16] width 5 height 8
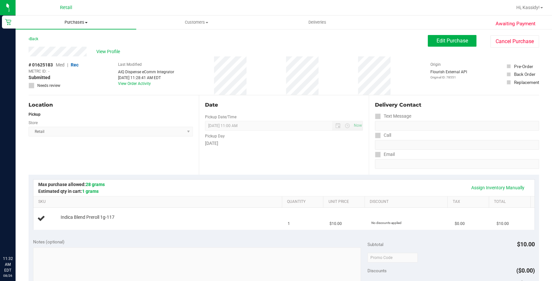
click at [79, 25] on span "Purchases" at bounding box center [76, 22] width 121 height 6
click at [69, 46] on li "Fulfillment" at bounding box center [76, 47] width 121 height 8
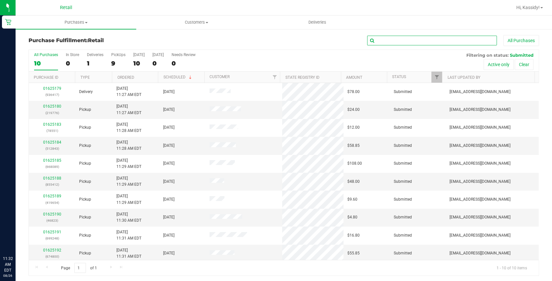
click at [388, 40] on input "text" at bounding box center [432, 41] width 130 height 10
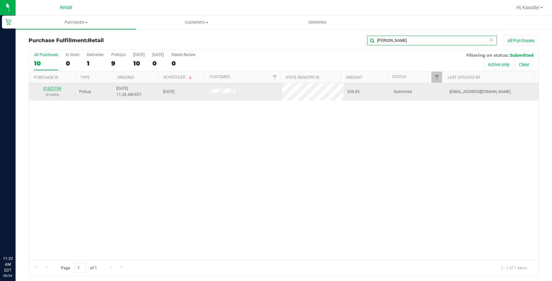
type input "[PERSON_NAME]"
click at [54, 89] on link "01625184" at bounding box center [52, 88] width 18 height 5
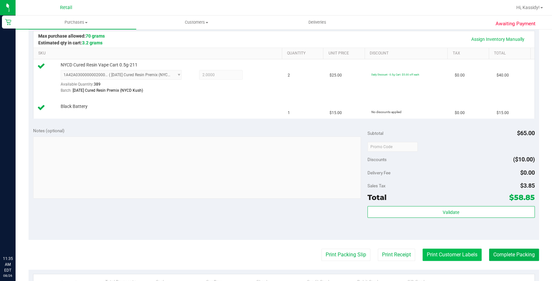
scroll to position [177, 0]
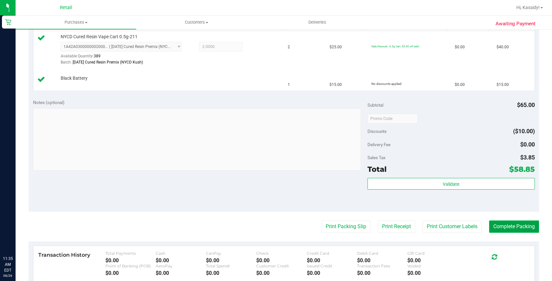
click at [489, 226] on button "Complete Packing" at bounding box center [514, 227] width 50 height 12
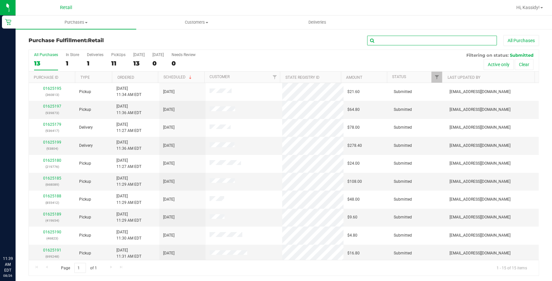
click at [388, 42] on input "text" at bounding box center [432, 41] width 130 height 10
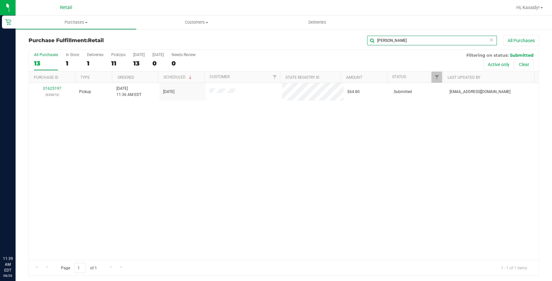
type input "[PERSON_NAME]"
click at [52, 89] on link "01625197" at bounding box center [52, 88] width 18 height 5
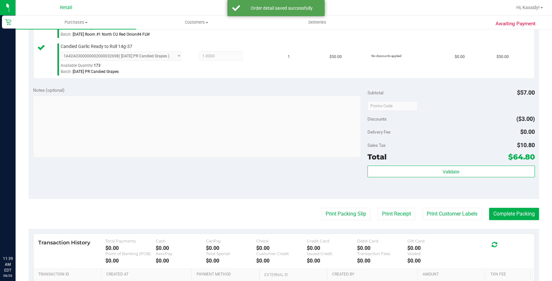
scroll to position [206, 0]
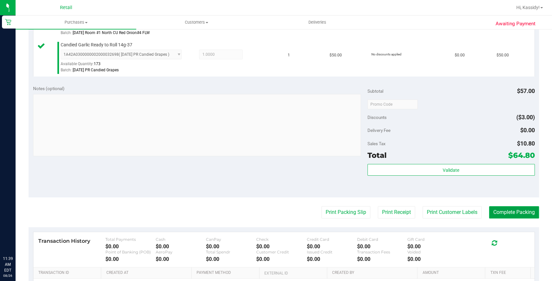
click at [503, 213] on button "Complete Packing" at bounding box center [514, 212] width 50 height 12
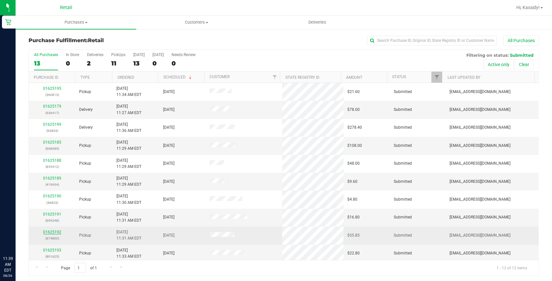
click at [52, 230] on link "01625192" at bounding box center [52, 232] width 18 height 5
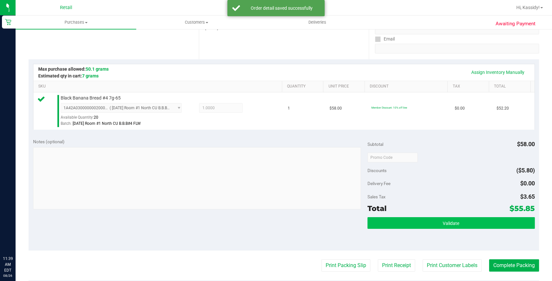
scroll to position [147, 0]
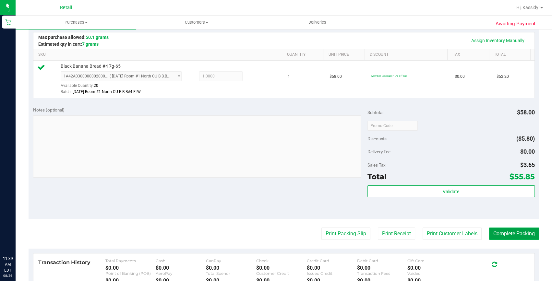
click at [506, 234] on button "Complete Packing" at bounding box center [514, 234] width 50 height 12
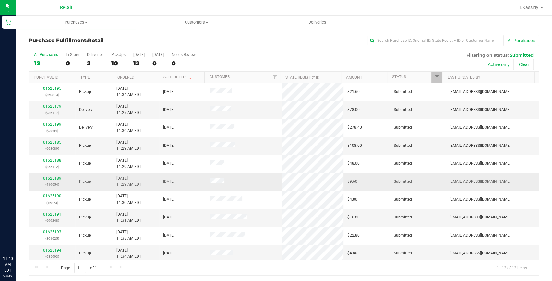
click at [52, 181] on div "01625189 (419654)" at bounding box center [52, 181] width 39 height 12
click at [52, 178] on link "01625189" at bounding box center [52, 178] width 18 height 5
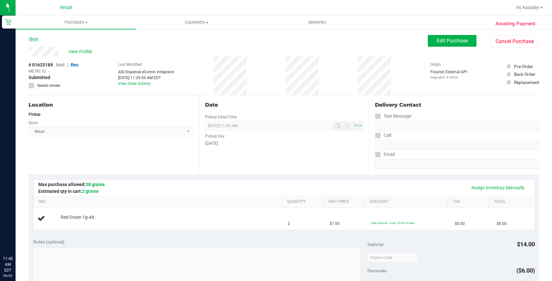
click at [32, 41] on link "Back" at bounding box center [34, 39] width 10 height 5
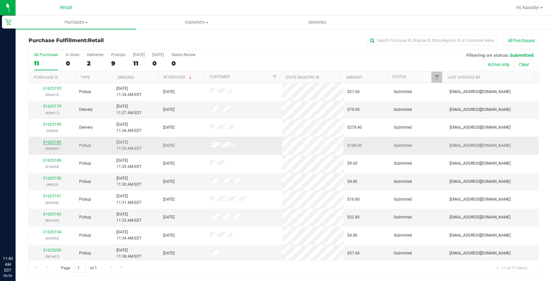
click at [52, 143] on link "01625185" at bounding box center [52, 142] width 18 height 5
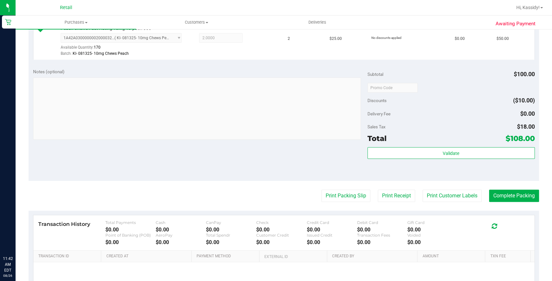
scroll to position [265, 0]
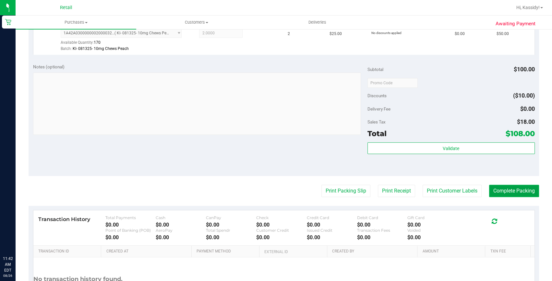
click at [498, 194] on button "Complete Packing" at bounding box center [514, 191] width 50 height 12
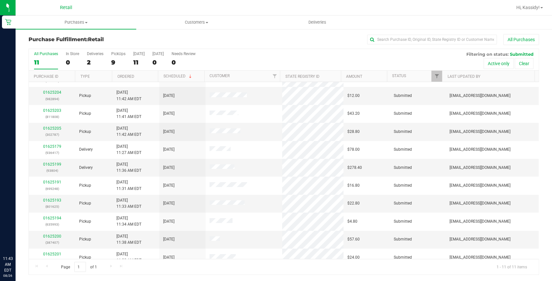
scroll to position [19, 0]
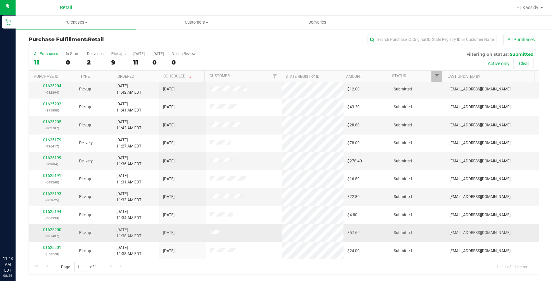
click at [47, 230] on link "01625200" at bounding box center [52, 230] width 18 height 5
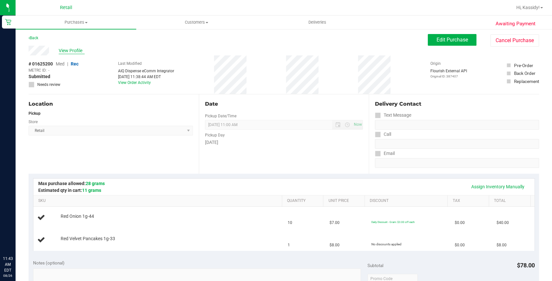
click at [69, 50] on span "View Profile" at bounding box center [72, 50] width 26 height 7
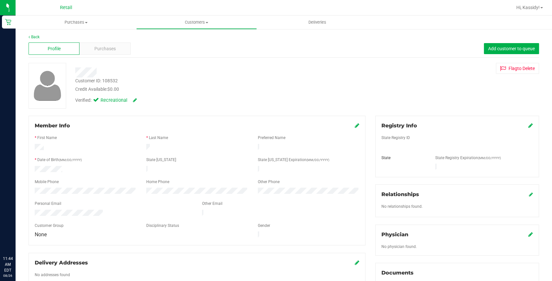
click at [357, 125] on div "Member Info * First Name * Last Name Preferred Name * Date of Birth (MM/DD/YYYY…" at bounding box center [197, 181] width 337 height 130
click at [355, 126] on icon at bounding box center [357, 125] width 5 height 5
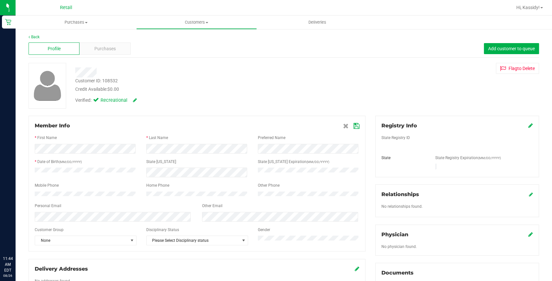
click at [354, 126] on icon at bounding box center [356, 126] width 6 height 5
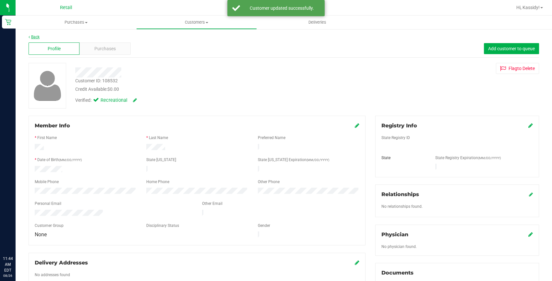
click at [36, 37] on link "Back" at bounding box center [34, 37] width 11 height 5
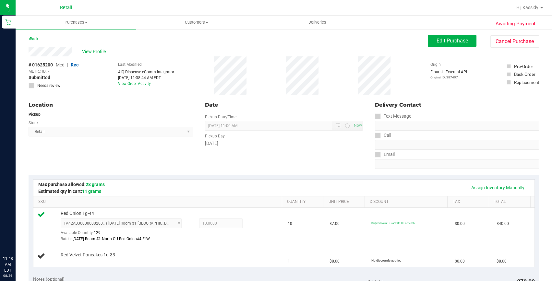
click at [447, 47] on div "Edit Purchase Cancel Purchase" at bounding box center [483, 41] width 111 height 13
click at [447, 42] on span "Edit Purchase" at bounding box center [451, 41] width 31 height 6
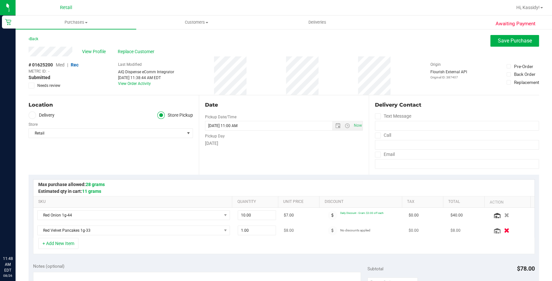
click at [504, 228] on icon "button" at bounding box center [507, 230] width 6 height 5
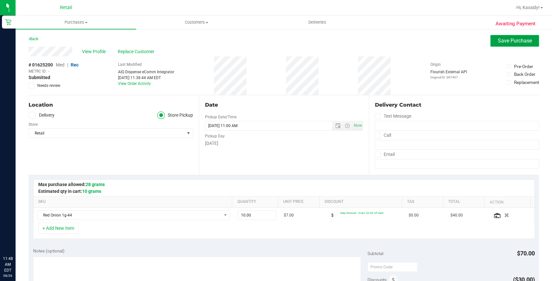
click at [506, 39] on span "Save Purchase" at bounding box center [515, 41] width 34 height 6
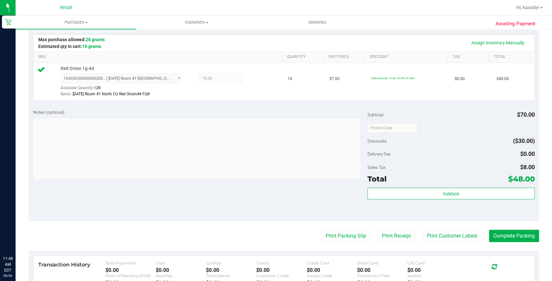
scroll to position [147, 0]
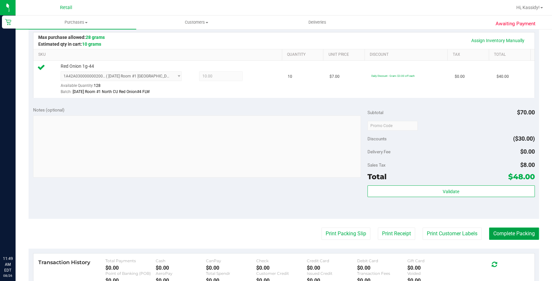
click at [489, 230] on button "Complete Packing" at bounding box center [514, 234] width 50 height 12
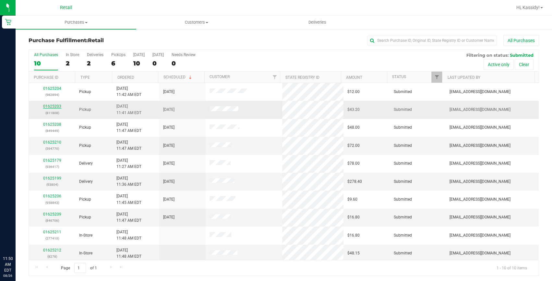
click at [56, 106] on link "01625203" at bounding box center [52, 106] width 18 height 5
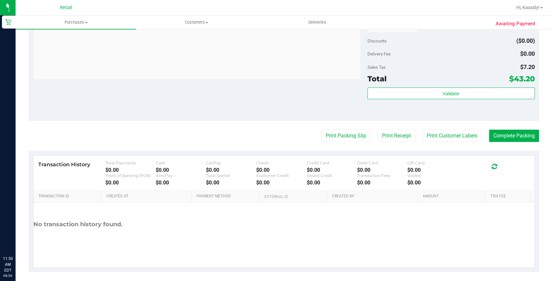
scroll to position [248, 0]
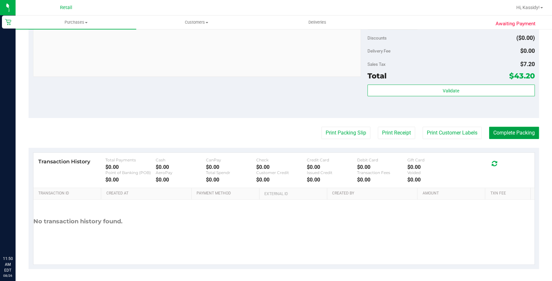
click at [503, 135] on button "Complete Packing" at bounding box center [514, 133] width 50 height 12
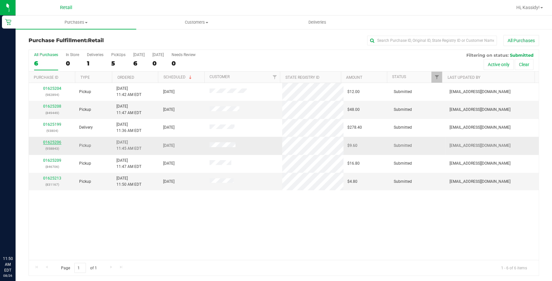
click at [50, 140] on link "01625206" at bounding box center [52, 142] width 18 height 5
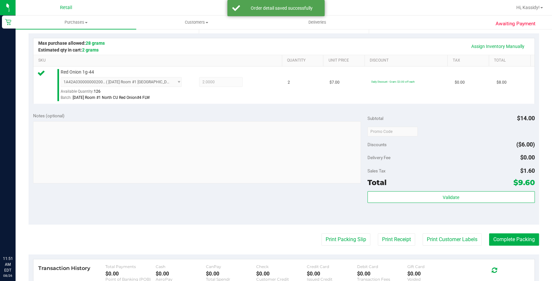
scroll to position [147, 0]
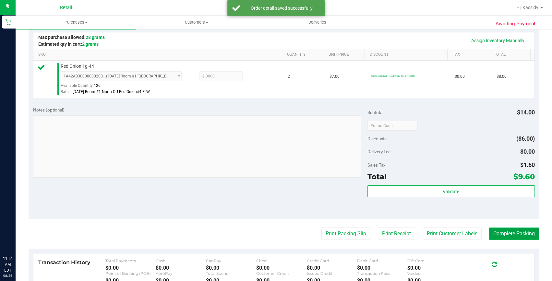
click at [496, 231] on button "Complete Packing" at bounding box center [514, 234] width 50 height 12
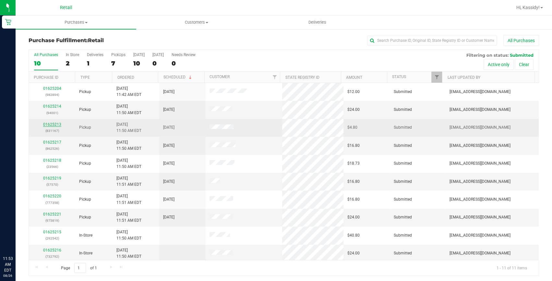
click at [47, 125] on link "01625213" at bounding box center [52, 124] width 18 height 5
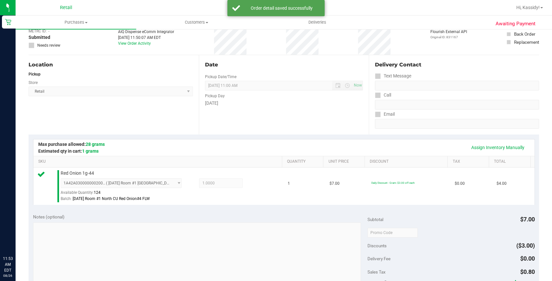
scroll to position [147, 0]
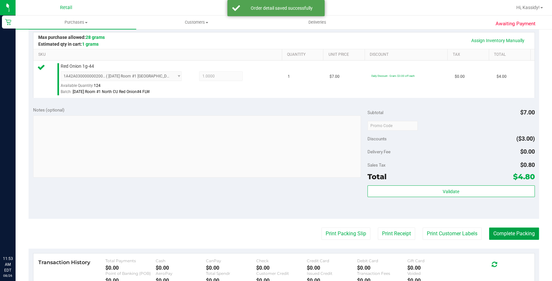
click at [493, 229] on button "Complete Packing" at bounding box center [514, 234] width 50 height 12
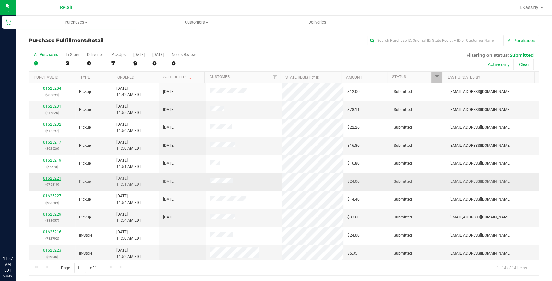
click at [57, 176] on link "01625221" at bounding box center [52, 178] width 18 height 5
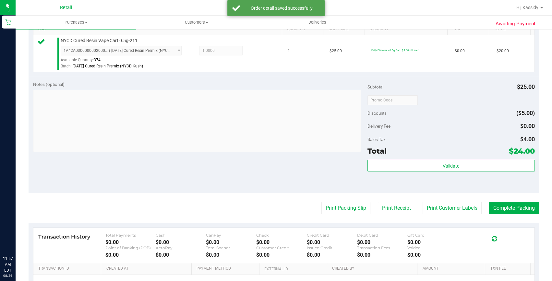
scroll to position [177, 0]
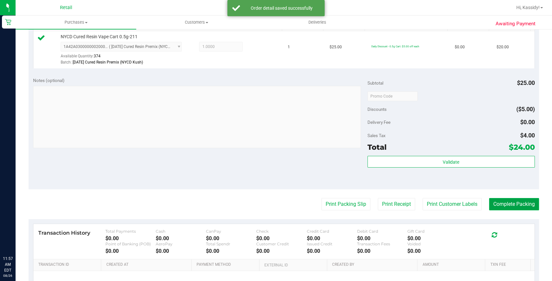
click at [496, 203] on button "Complete Packing" at bounding box center [514, 204] width 50 height 12
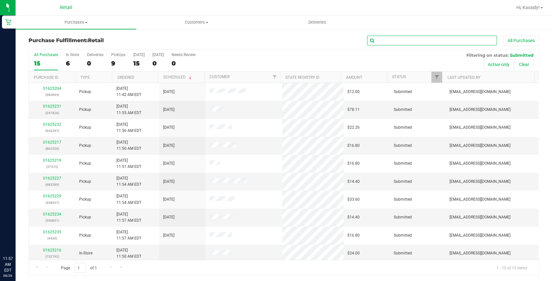
click at [389, 45] on input "text" at bounding box center [432, 41] width 130 height 10
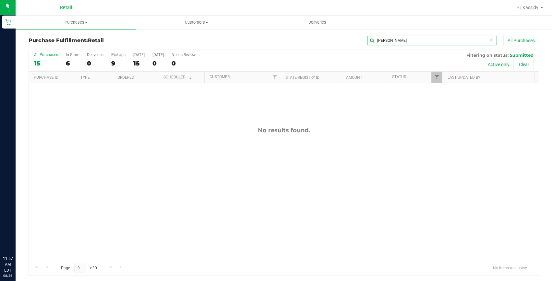
type input "[PERSON_NAME]"
click at [383, 39] on input "[PERSON_NAME]" at bounding box center [432, 41] width 130 height 10
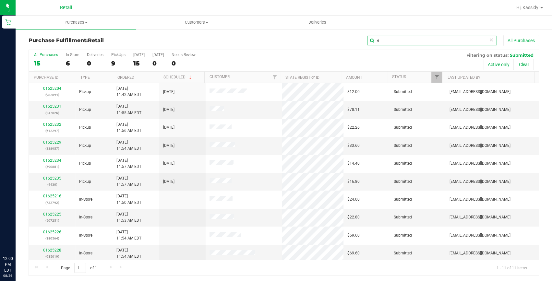
click at [371, 41] on input "e" at bounding box center [432, 41] width 130 height 10
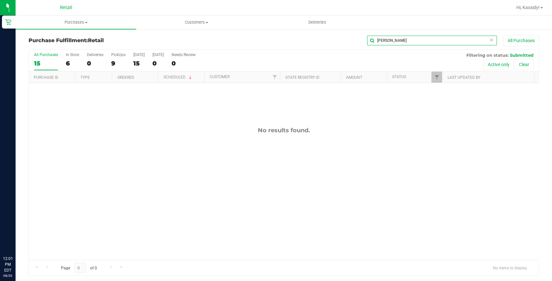
drag, startPoint x: 401, startPoint y: 39, endPoint x: 317, endPoint y: 49, distance: 84.5
click at [317, 49] on div "Purchase Fulfillment: Retail [PERSON_NAME] All Purchases All Purchases 15 In St…" at bounding box center [284, 155] width 510 height 241
type input "[PERSON_NAME]"
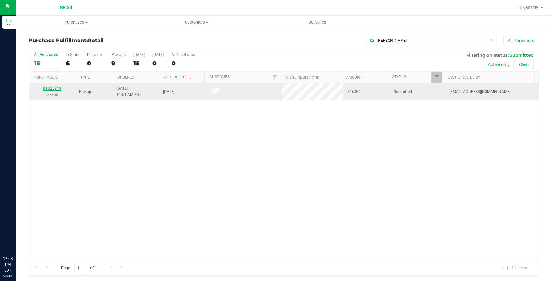
click at [54, 88] on link "01625219" at bounding box center [52, 88] width 18 height 5
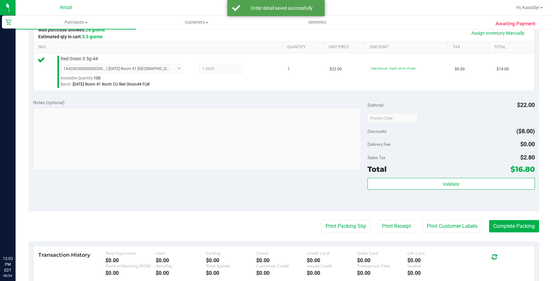
scroll to position [177, 0]
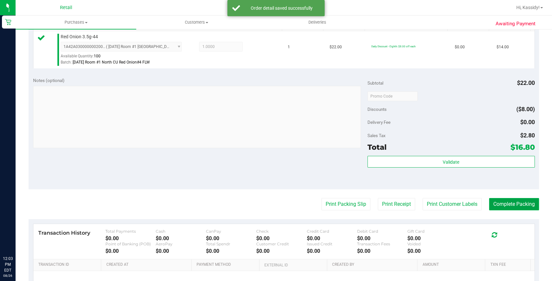
click at [502, 205] on button "Complete Packing" at bounding box center [514, 204] width 50 height 12
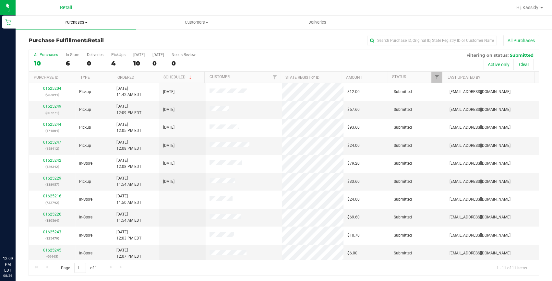
click at [69, 17] on uib-tab-heading "Purchases Summary of purchases Fulfillment All purchases" at bounding box center [76, 23] width 121 height 14
click at [69, 38] on span "Summary of purchases" at bounding box center [49, 39] width 66 height 6
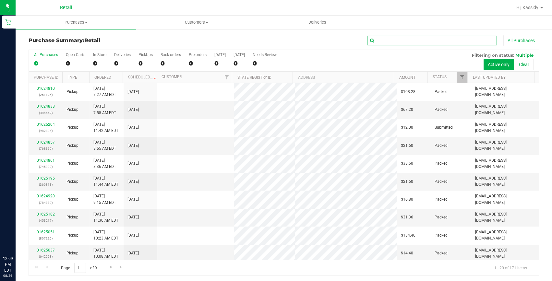
click at [394, 39] on input "text" at bounding box center [432, 41] width 130 height 10
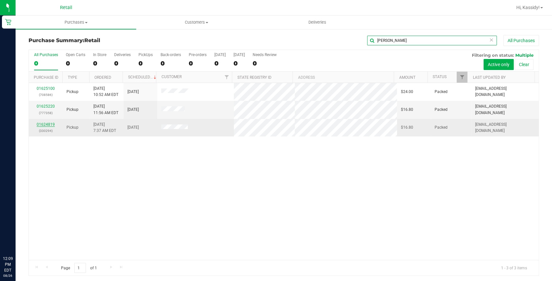
type input "[PERSON_NAME]"
click at [47, 123] on link "01624819" at bounding box center [46, 124] width 18 height 5
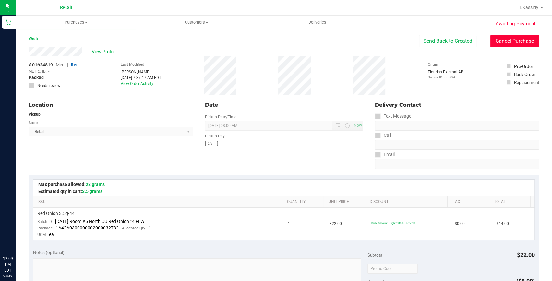
click at [504, 43] on button "Cancel Purchase" at bounding box center [514, 41] width 49 height 12
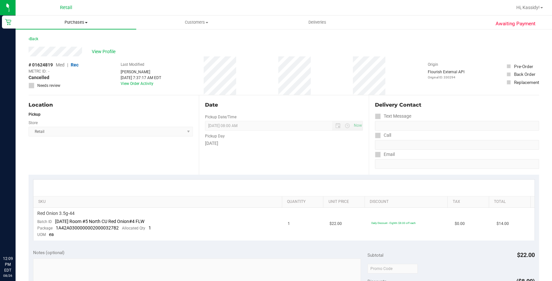
click at [89, 20] on span "Purchases" at bounding box center [76, 22] width 121 height 6
click at [70, 36] on span "Summary of purchases" at bounding box center [49, 39] width 66 height 6
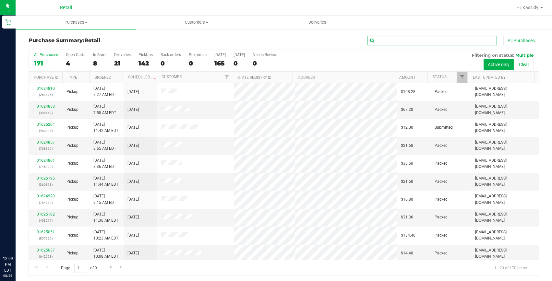
click at [406, 39] on input "text" at bounding box center [432, 41] width 130 height 10
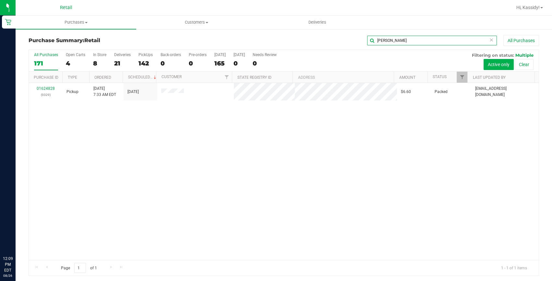
type input "[PERSON_NAME]"
click at [49, 87] on link "01624828" at bounding box center [46, 88] width 18 height 5
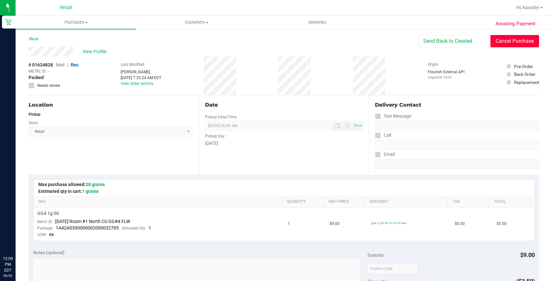
click at [493, 40] on button "Cancel Purchase" at bounding box center [514, 41] width 49 height 12
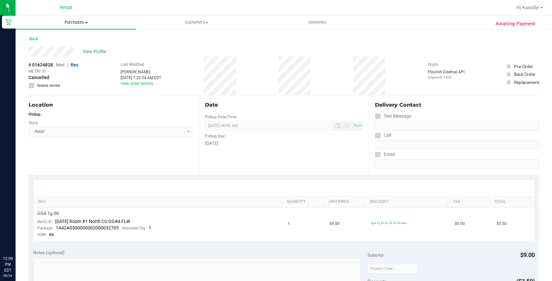
click at [82, 20] on span "Purchases" at bounding box center [76, 22] width 121 height 6
click at [58, 42] on li "Summary of purchases" at bounding box center [76, 39] width 121 height 8
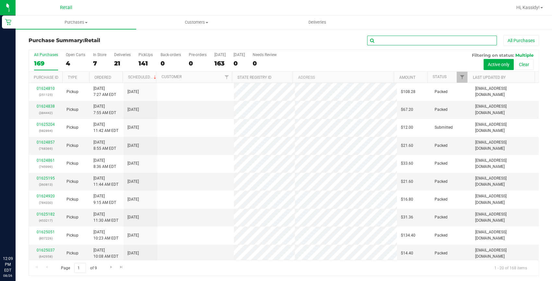
click at [421, 43] on input "text" at bounding box center [432, 41] width 130 height 10
click at [419, 42] on input "text" at bounding box center [432, 41] width 130 height 10
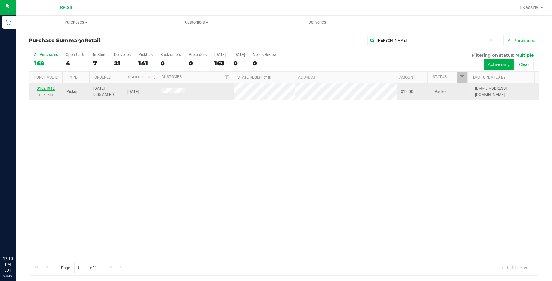
type input "[PERSON_NAME]"
click at [48, 88] on link "01624912" at bounding box center [46, 88] width 18 height 5
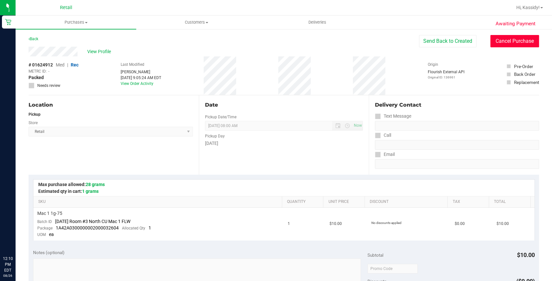
click at [498, 43] on button "Cancel Purchase" at bounding box center [514, 41] width 49 height 12
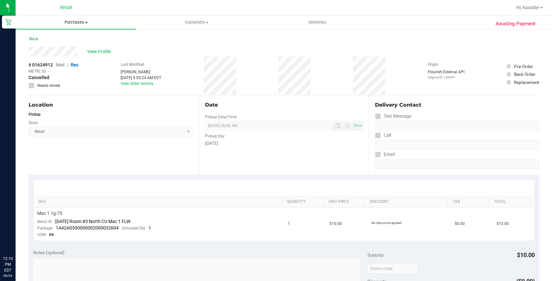
click at [90, 23] on span "Purchases" at bounding box center [76, 22] width 121 height 6
click at [80, 39] on span "Summary of purchases" at bounding box center [49, 39] width 66 height 6
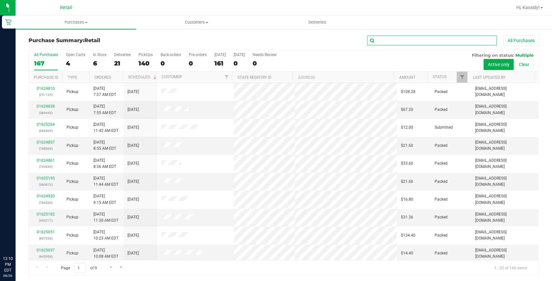
click at [383, 41] on input "text" at bounding box center [432, 41] width 130 height 10
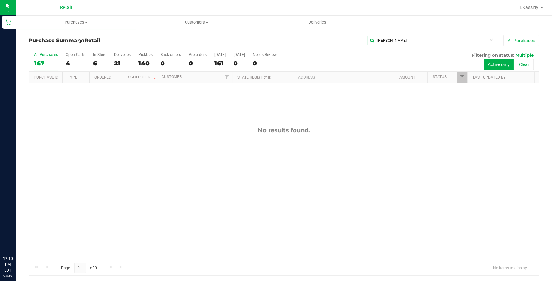
type input "[PERSON_NAME]"
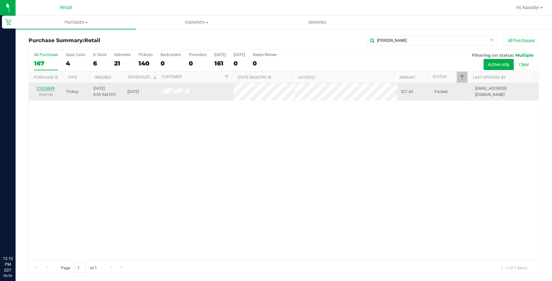
click at [45, 88] on link "01624849" at bounding box center [46, 88] width 18 height 5
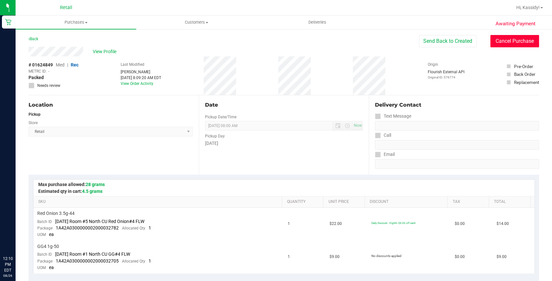
click at [490, 42] on button "Cancel Purchase" at bounding box center [514, 41] width 49 height 12
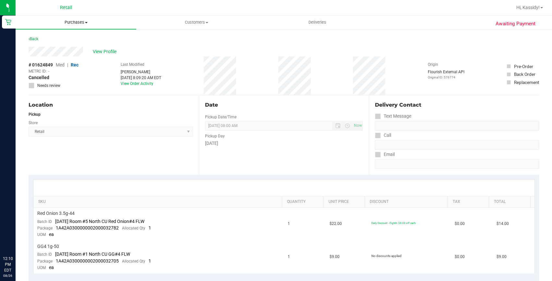
click at [72, 23] on span "Purchases" at bounding box center [76, 22] width 121 height 6
click at [69, 40] on span "Summary of purchases" at bounding box center [49, 39] width 66 height 6
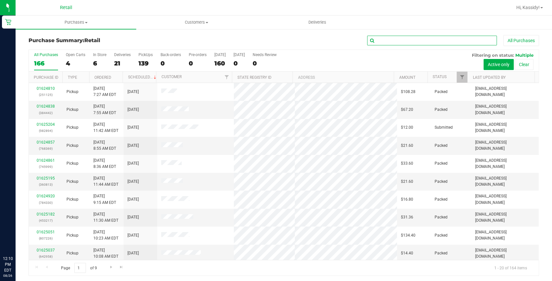
click at [389, 40] on input "text" at bounding box center [432, 41] width 130 height 10
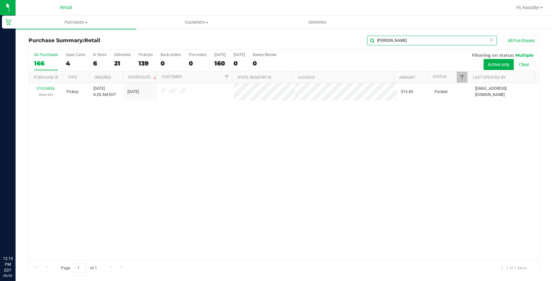
type input "[PERSON_NAME]"
click at [52, 88] on link "01624856" at bounding box center [46, 88] width 18 height 5
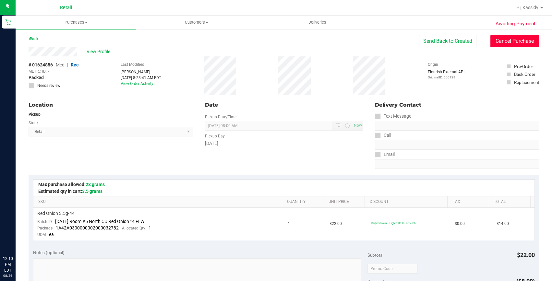
click at [504, 39] on button "Cancel Purchase" at bounding box center [514, 41] width 49 height 12
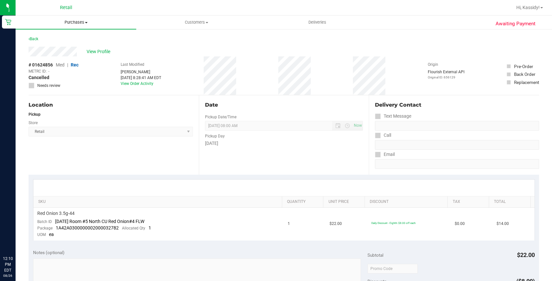
click at [66, 26] on uib-tab-heading "Purchases Summary of purchases Fulfillment All purchases" at bounding box center [76, 23] width 121 height 14
click at [66, 36] on span "Summary of purchases" at bounding box center [49, 39] width 66 height 6
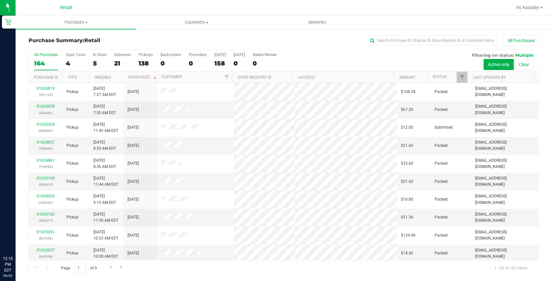
click at [389, 35] on div "All Purchases" at bounding box center [369, 40] width 340 height 11
click at [387, 40] on input "text" at bounding box center [432, 41] width 130 height 10
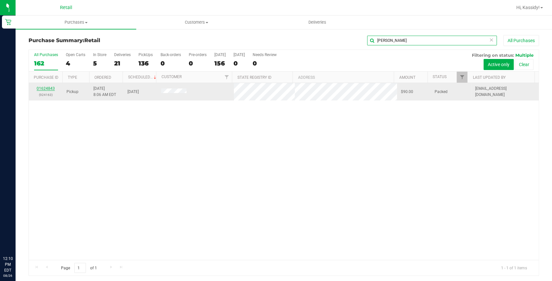
type input "[PERSON_NAME]"
click at [44, 89] on link "01624843" at bounding box center [46, 88] width 18 height 5
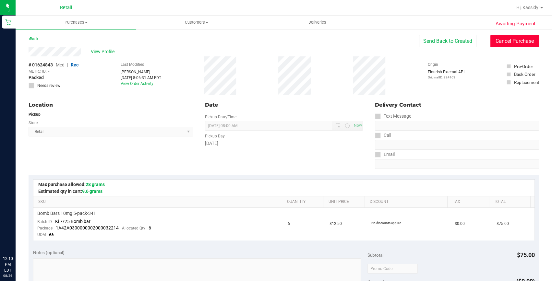
click at [498, 37] on button "Cancel Purchase" at bounding box center [514, 41] width 49 height 12
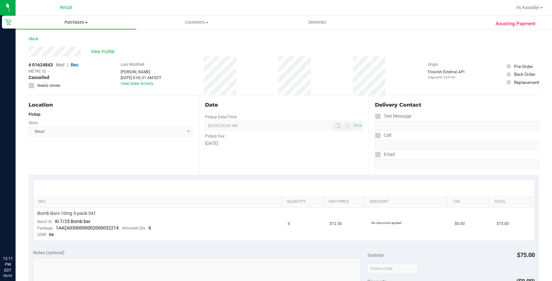
click at [65, 23] on span "Purchases" at bounding box center [76, 22] width 121 height 6
click at [59, 35] on ul "Summary of purchases Fulfillment All purchases" at bounding box center [76, 47] width 121 height 35
click at [94, 23] on span "Purchases" at bounding box center [76, 22] width 121 height 6
click at [81, 38] on span "Summary of purchases" at bounding box center [49, 39] width 66 height 6
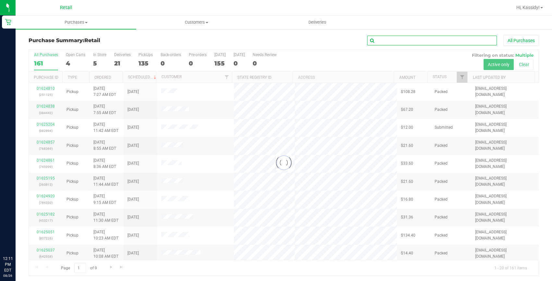
click at [418, 39] on input "text" at bounding box center [432, 41] width 130 height 10
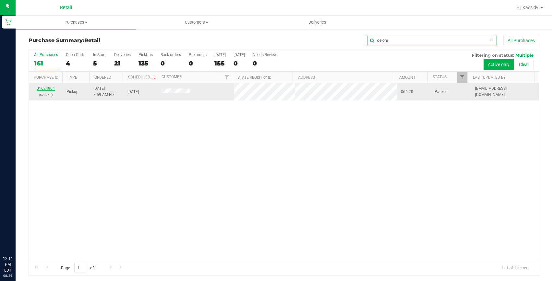
type input "delom"
click at [48, 88] on link "01624904" at bounding box center [46, 88] width 18 height 5
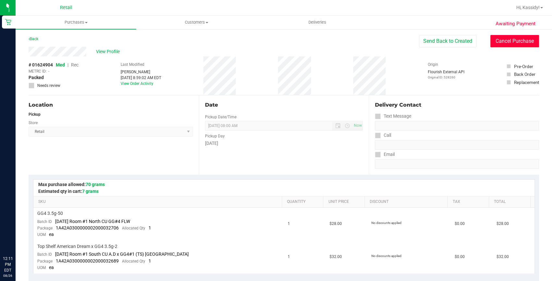
click at [493, 41] on button "Cancel Purchase" at bounding box center [514, 41] width 49 height 12
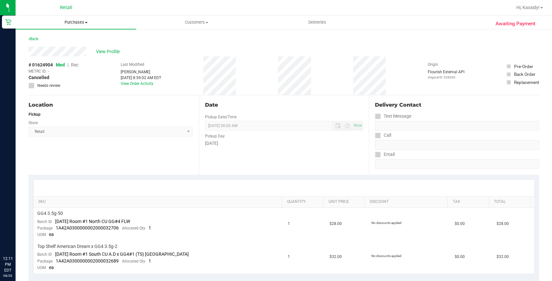
click at [73, 21] on span "Purchases" at bounding box center [76, 22] width 121 height 6
click at [65, 39] on span "Summary of purchases" at bounding box center [49, 39] width 66 height 6
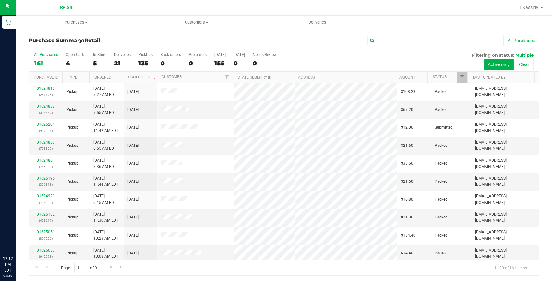
click at [416, 40] on input "text" at bounding box center [432, 41] width 130 height 10
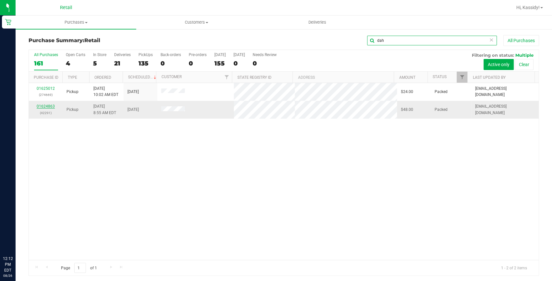
type input "dah"
click at [52, 105] on link "01624863" at bounding box center [46, 106] width 18 height 5
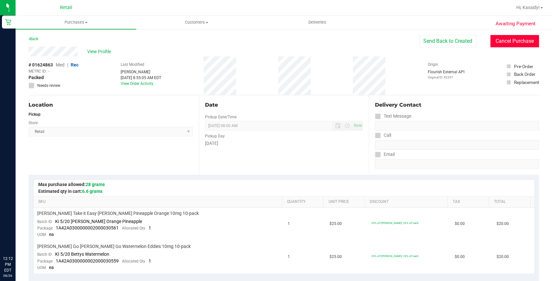
click at [520, 39] on button "Cancel Purchase" at bounding box center [514, 41] width 49 height 12
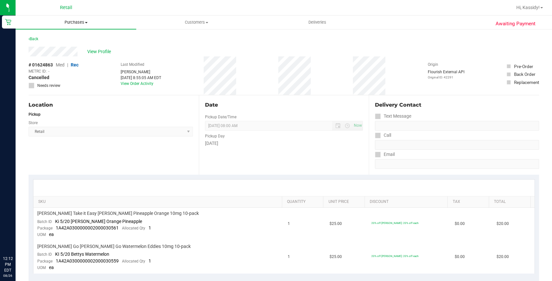
click at [112, 25] on uib-tab-heading "Purchases Summary of purchases Fulfillment All purchases" at bounding box center [76, 23] width 121 height 14
click at [108, 38] on li "Summary of purchases" at bounding box center [76, 39] width 121 height 8
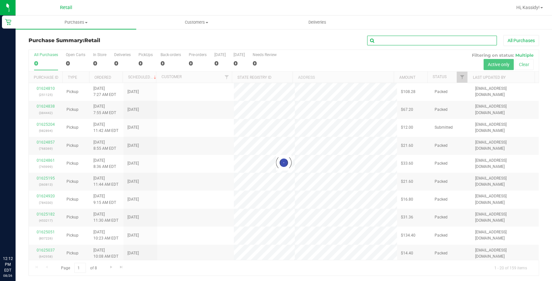
click at [439, 40] on input "text" at bounding box center [432, 41] width 130 height 10
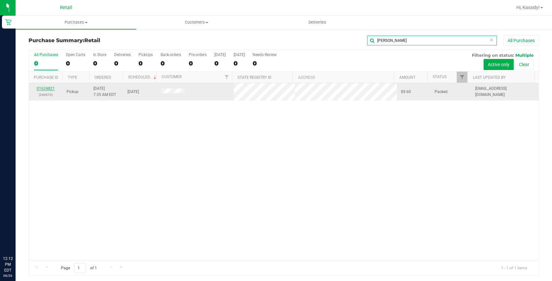
type input "[PERSON_NAME]"
click at [49, 88] on link "01624821" at bounding box center [46, 88] width 18 height 5
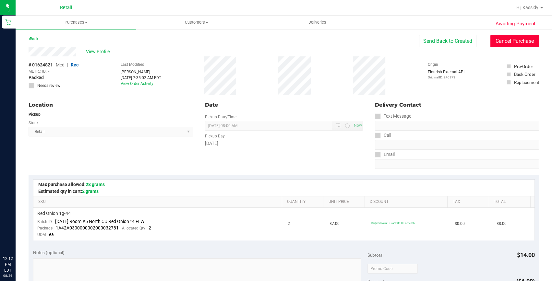
click at [512, 42] on button "Cancel Purchase" at bounding box center [514, 41] width 49 height 12
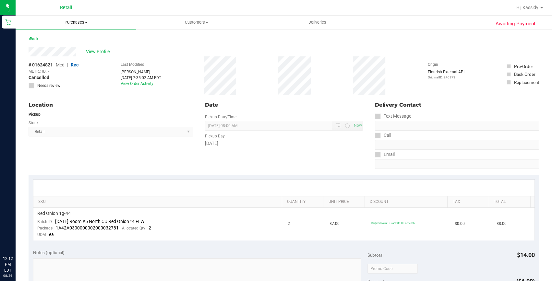
click at [77, 26] on uib-tab-heading "Purchases Summary of purchases Fulfillment All purchases" at bounding box center [76, 23] width 121 height 14
click at [68, 36] on span "Summary of purchases" at bounding box center [49, 39] width 66 height 6
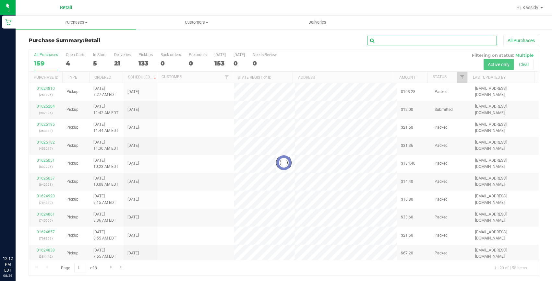
click at [429, 36] on input "text" at bounding box center [432, 41] width 130 height 10
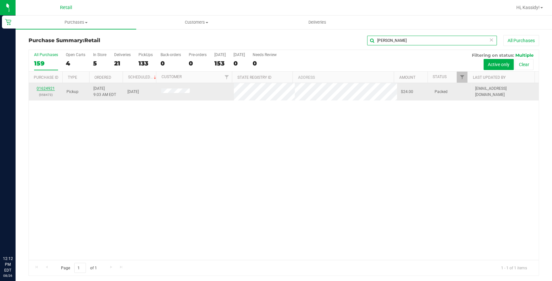
type input "[PERSON_NAME]"
click at [46, 89] on link "01624921" at bounding box center [46, 88] width 18 height 5
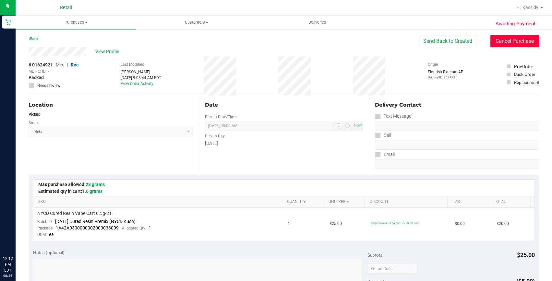
click at [519, 45] on button "Cancel Purchase" at bounding box center [514, 41] width 49 height 12
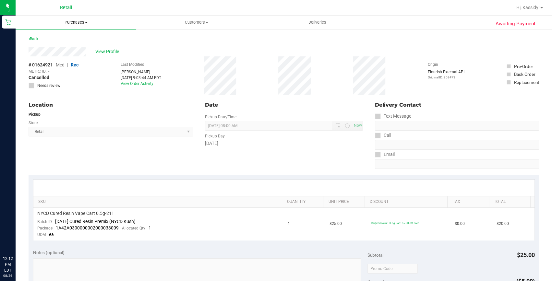
click at [99, 21] on span "Purchases" at bounding box center [76, 22] width 121 height 6
click at [89, 36] on li "Summary of purchases" at bounding box center [76, 39] width 121 height 8
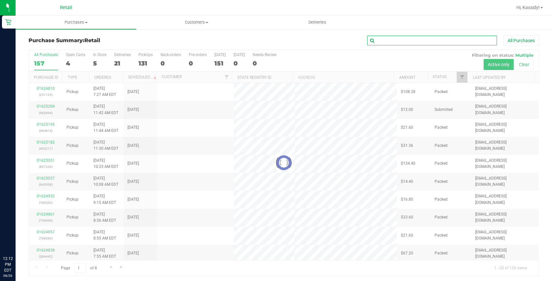
click at [410, 41] on input "text" at bounding box center [432, 41] width 130 height 10
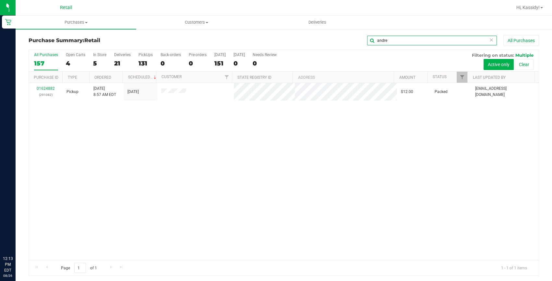
type input "andre"
click at [43, 88] on link "01624882" at bounding box center [46, 88] width 18 height 5
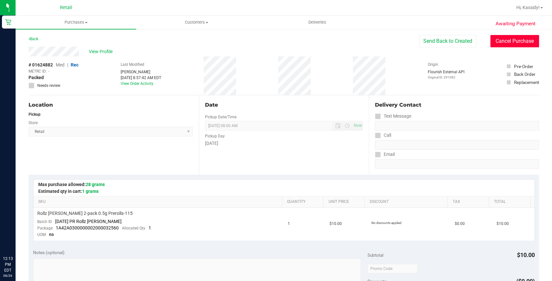
click at [501, 38] on button "Cancel Purchase" at bounding box center [514, 41] width 49 height 12
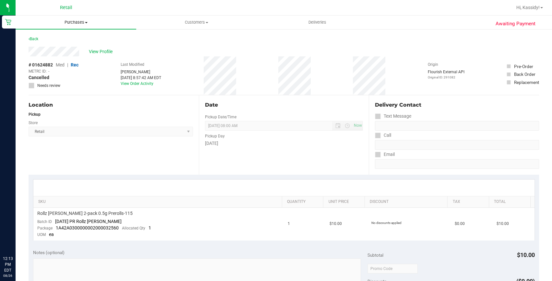
click at [89, 24] on span "Purchases" at bounding box center [76, 22] width 121 height 6
click at [73, 40] on span "Summary of purchases" at bounding box center [49, 39] width 66 height 6
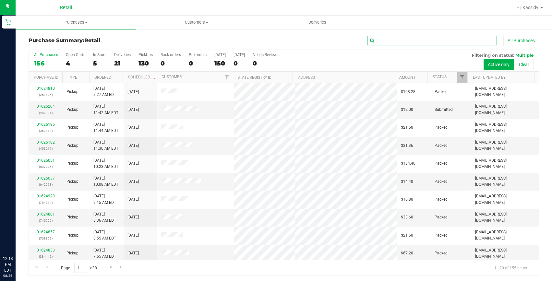
click at [463, 40] on input "text" at bounding box center [432, 41] width 130 height 10
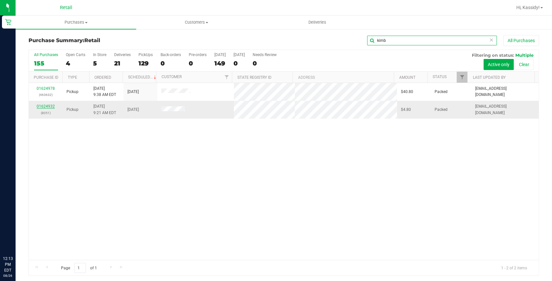
type input "kimb"
click at [50, 107] on link "01624932" at bounding box center [46, 106] width 18 height 5
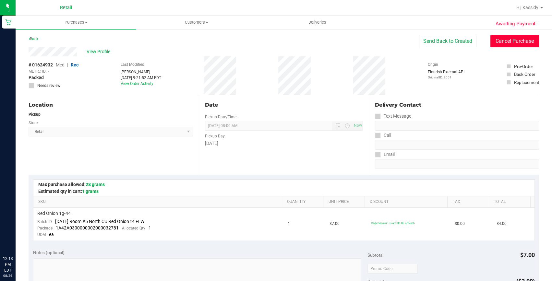
click at [497, 39] on button "Cancel Purchase" at bounding box center [514, 41] width 49 height 12
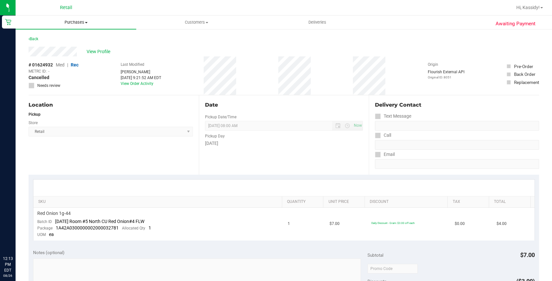
click at [80, 26] on uib-tab-heading "Purchases Summary of purchases Fulfillment All purchases" at bounding box center [76, 23] width 121 height 14
click at [77, 40] on span "Summary of purchases" at bounding box center [49, 39] width 66 height 6
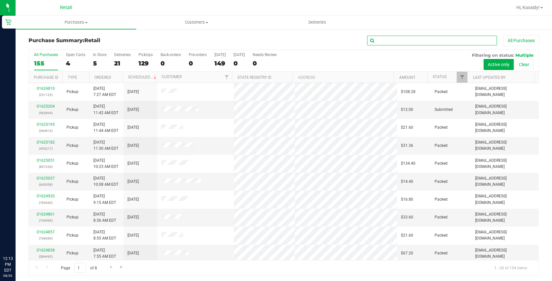
click at [457, 44] on input "text" at bounding box center [432, 41] width 130 height 10
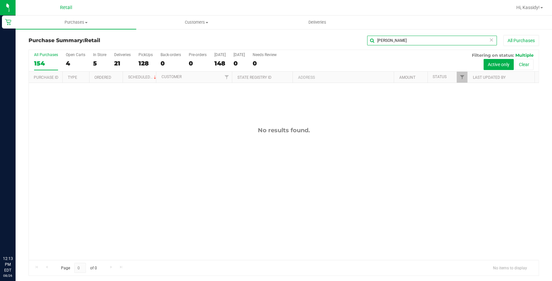
drag, startPoint x: 391, startPoint y: 39, endPoint x: 357, endPoint y: 42, distance: 34.5
click at [360, 42] on div "[PERSON_NAME] All Purchases" at bounding box center [369, 40] width 340 height 11
type input "sant"
